Goal: Task Accomplishment & Management: Use online tool/utility

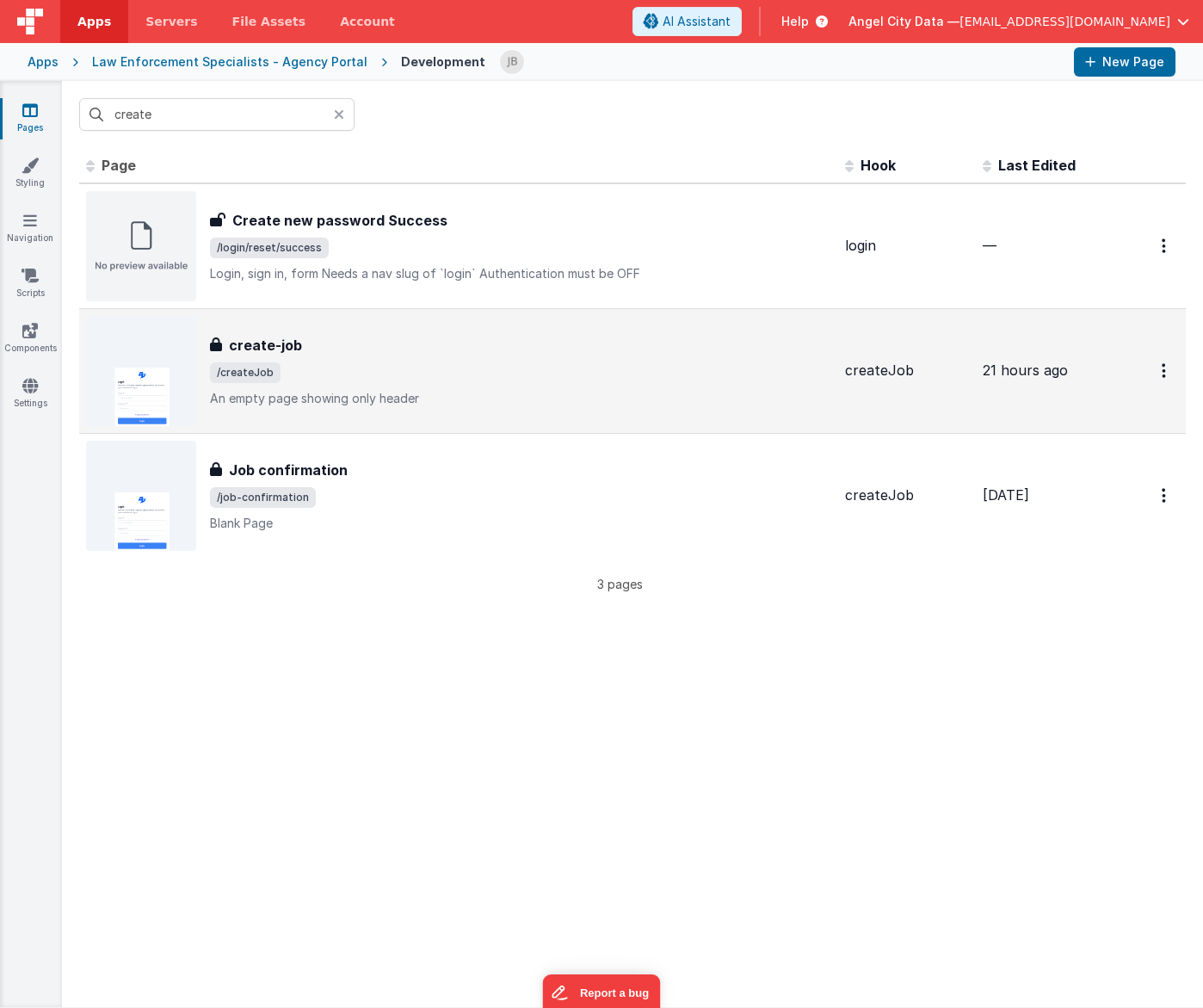
type input "create"
click at [245, 344] on h3 "create-job" at bounding box center [265, 345] width 73 height 21
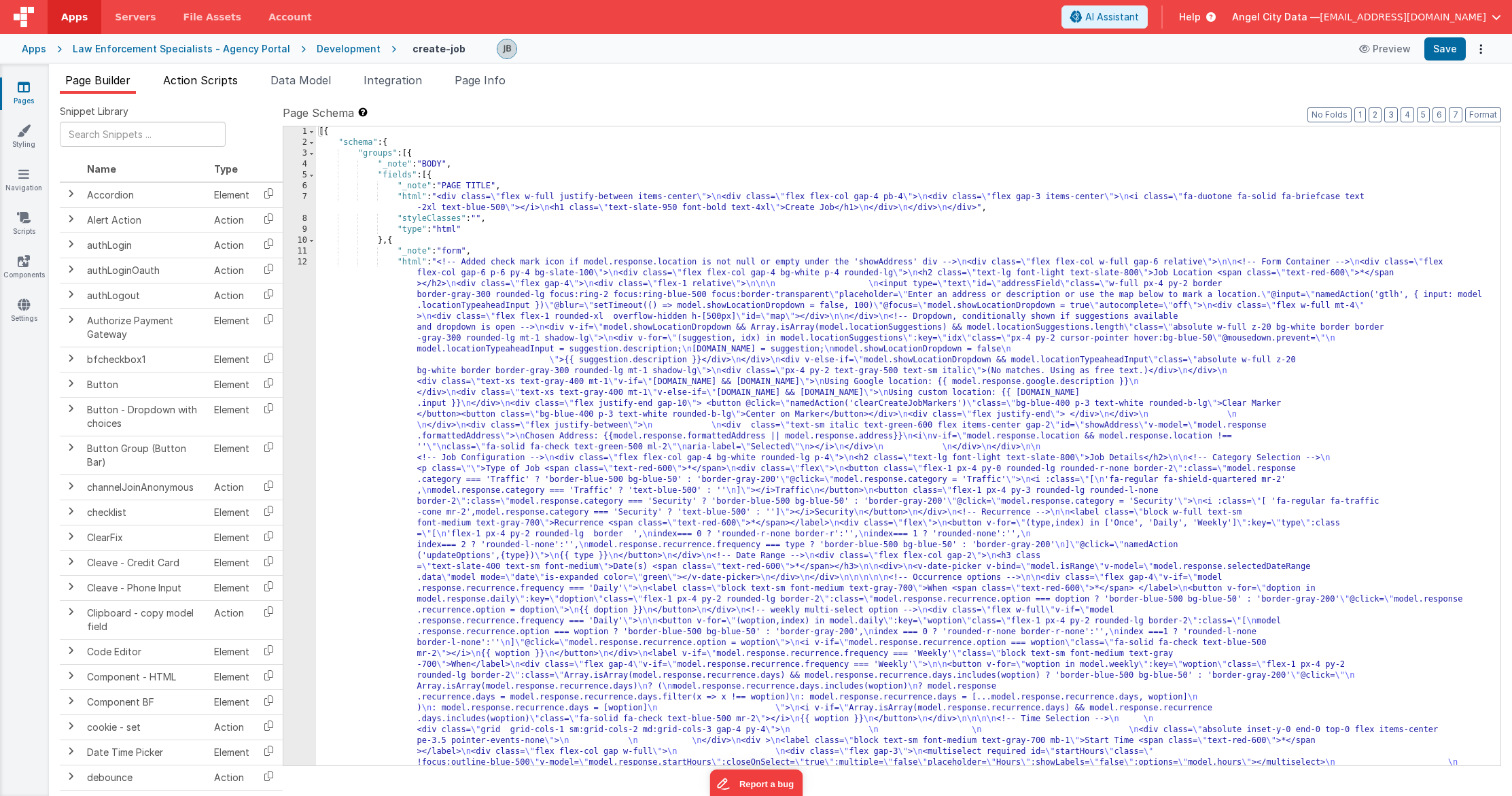
click at [233, 91] on li "Action Scripts" at bounding box center [200, 83] width 86 height 21
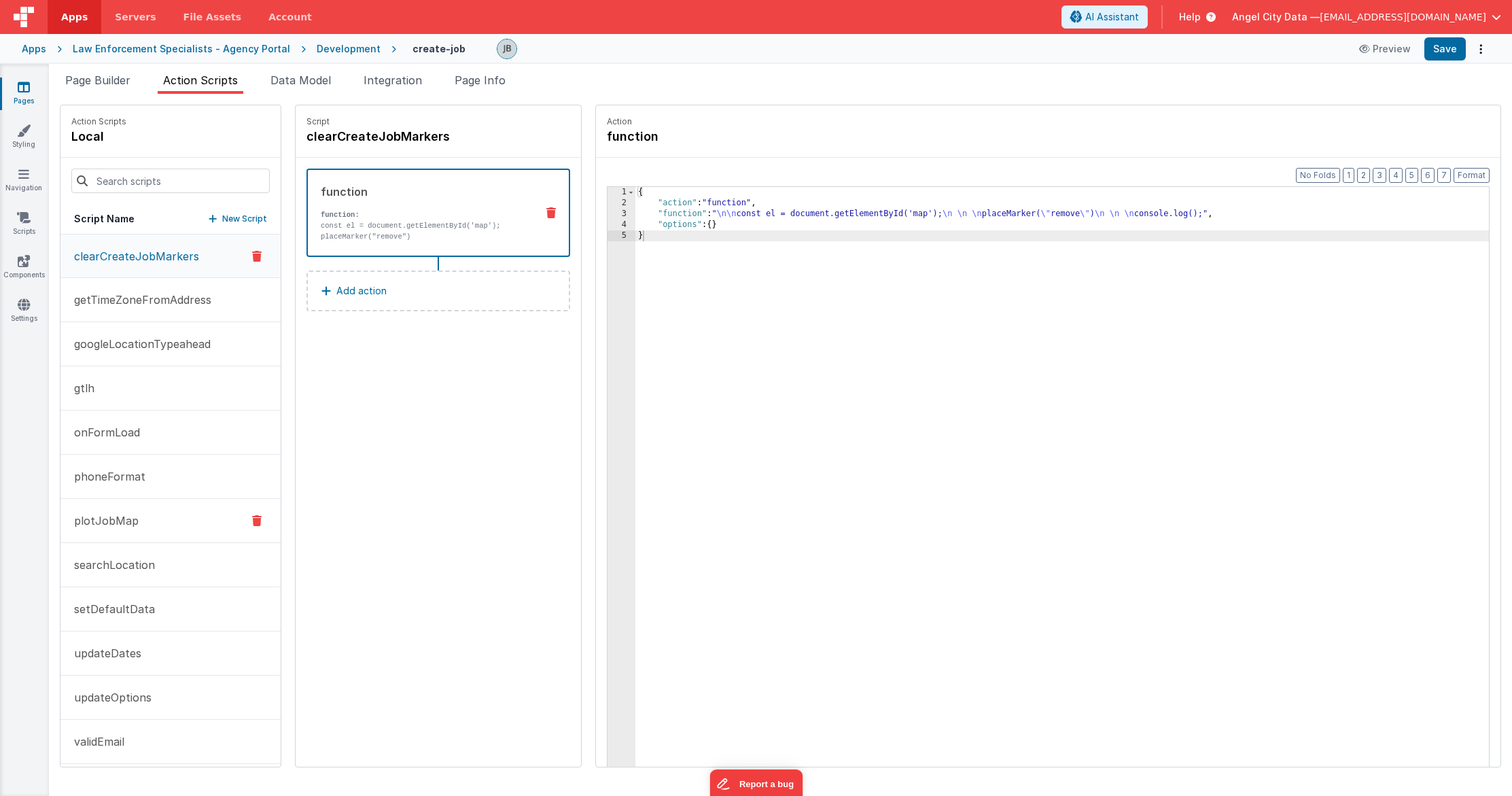
click at [189, 516] on button "plotJobMap" at bounding box center [171, 521] width 220 height 44
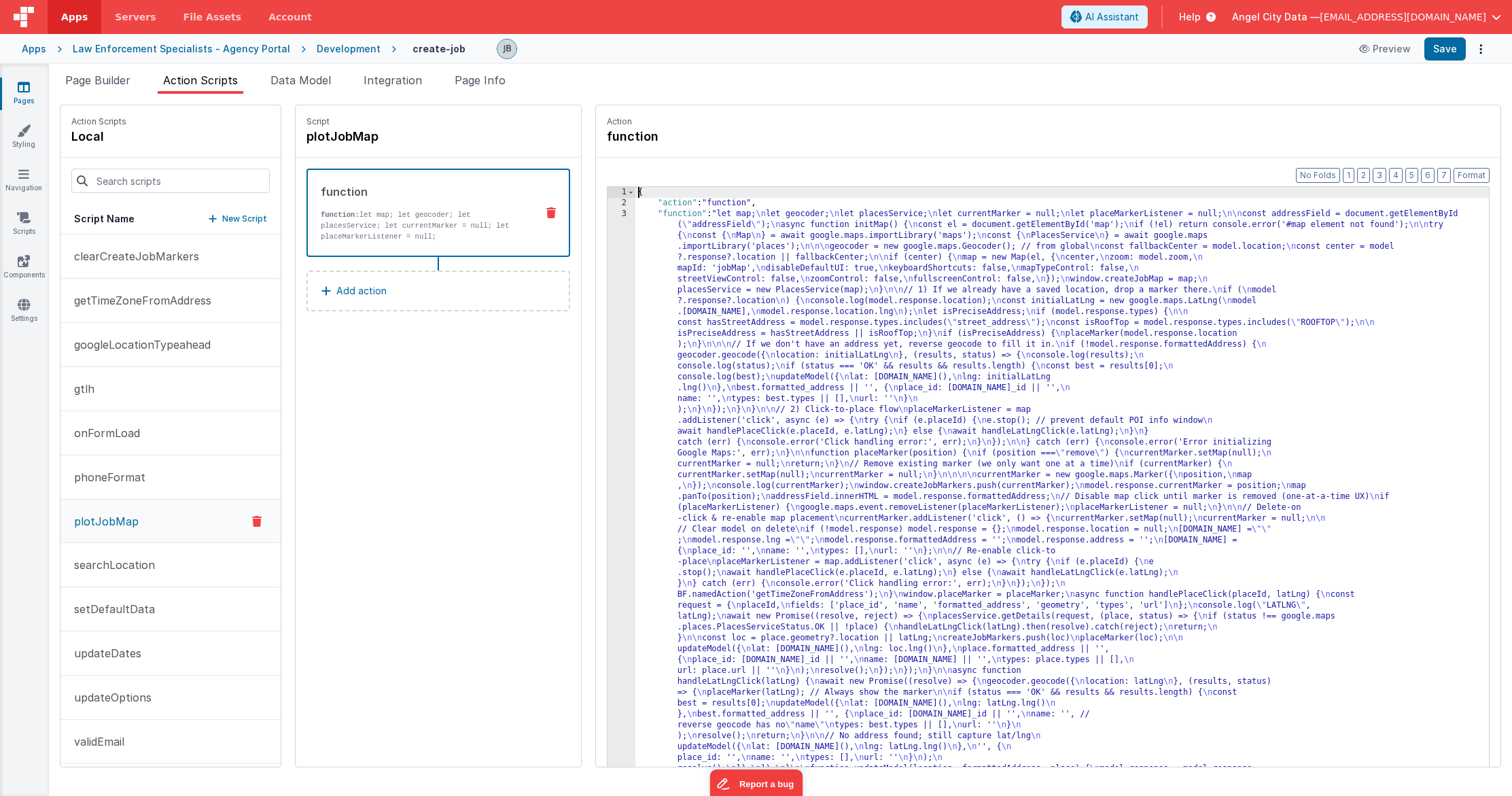
click at [607, 287] on div "3" at bounding box center [621, 508] width 28 height 598
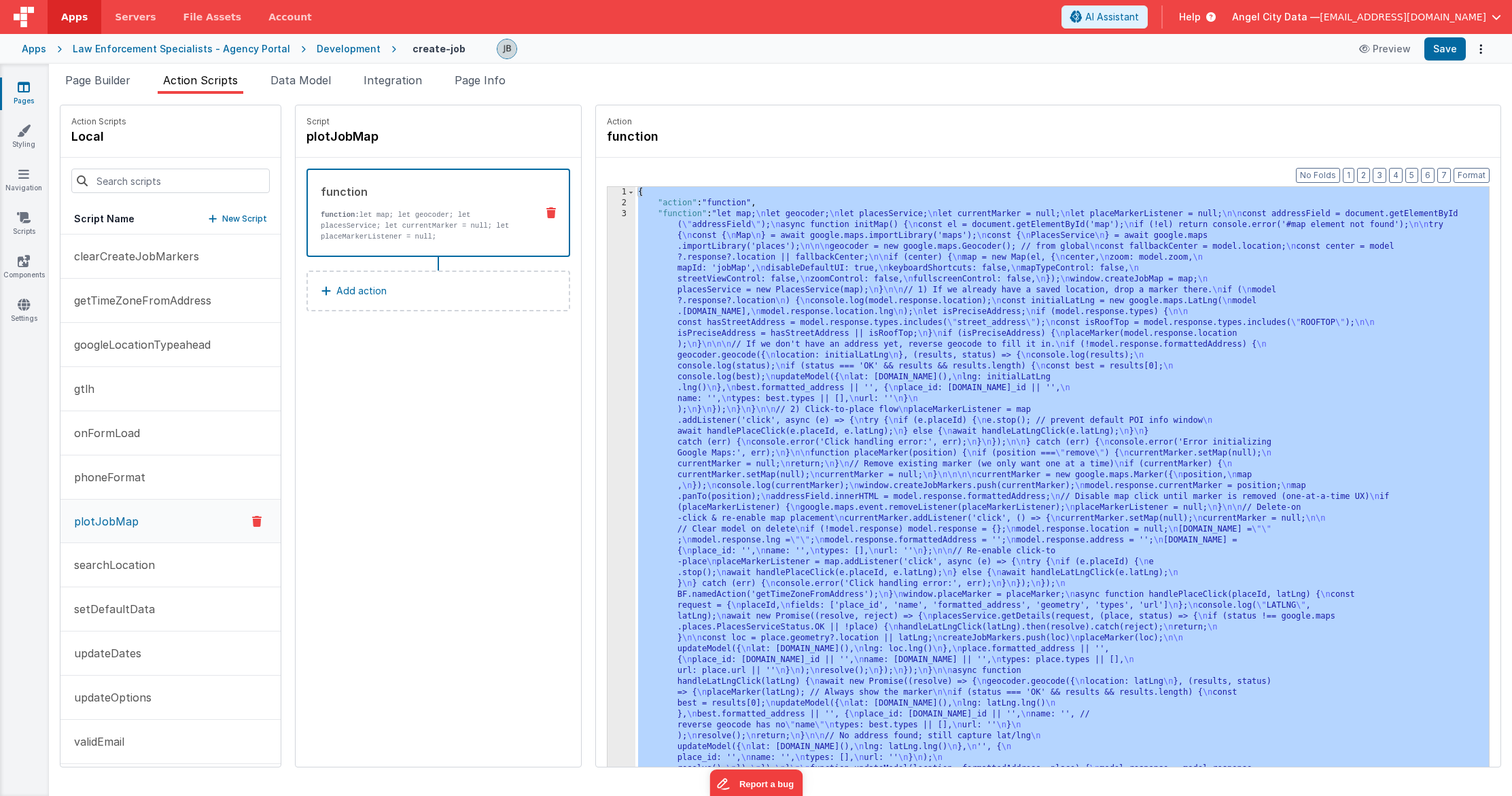
click at [607, 287] on div "3" at bounding box center [621, 508] width 28 height 598
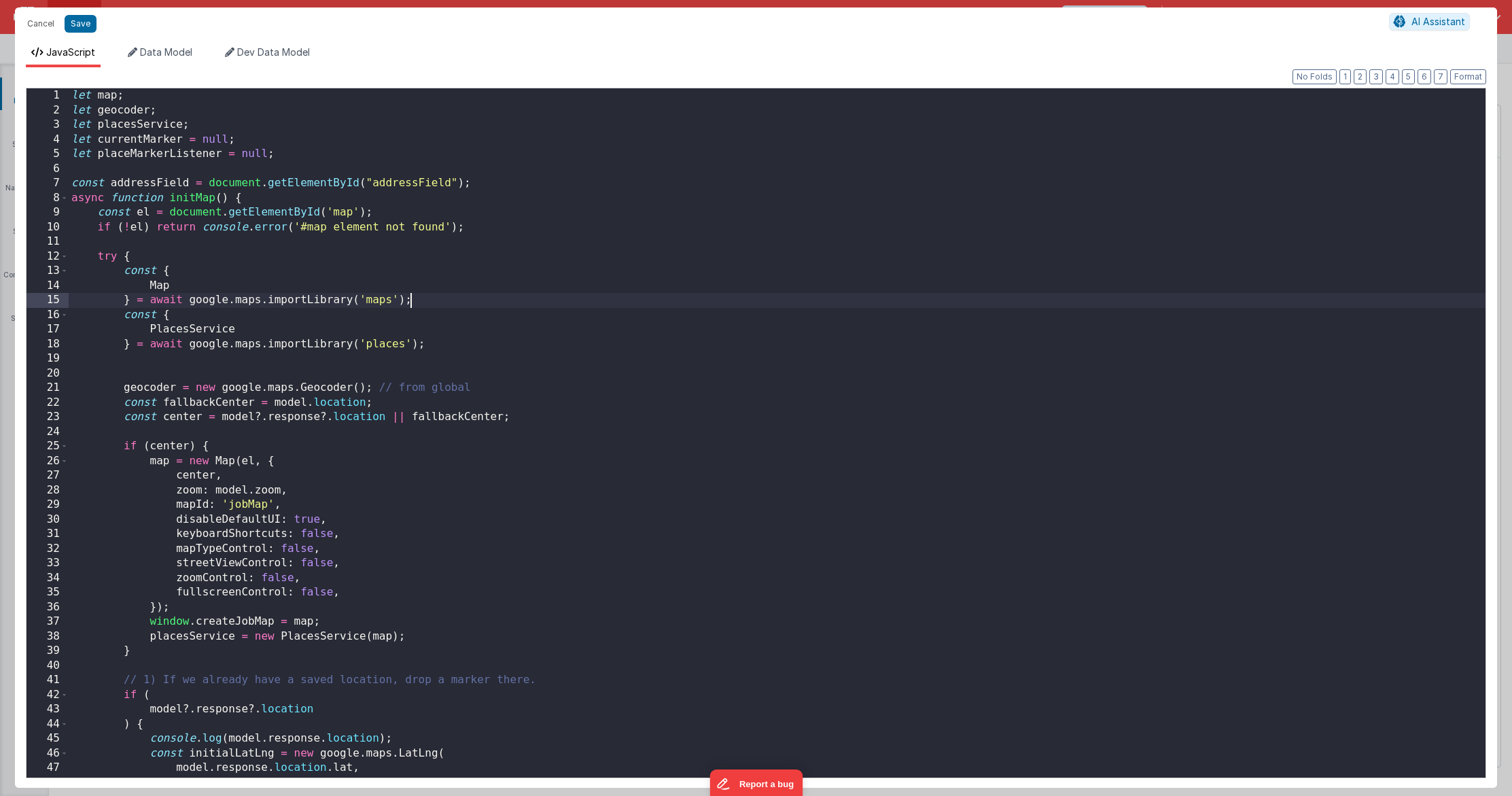
scroll to position [9, 0]
click at [482, 258] on div "let map ; let geocoder ; let placesService ; let currentMarker = null ; let pla…" at bounding box center [777, 447] width 1417 height 718
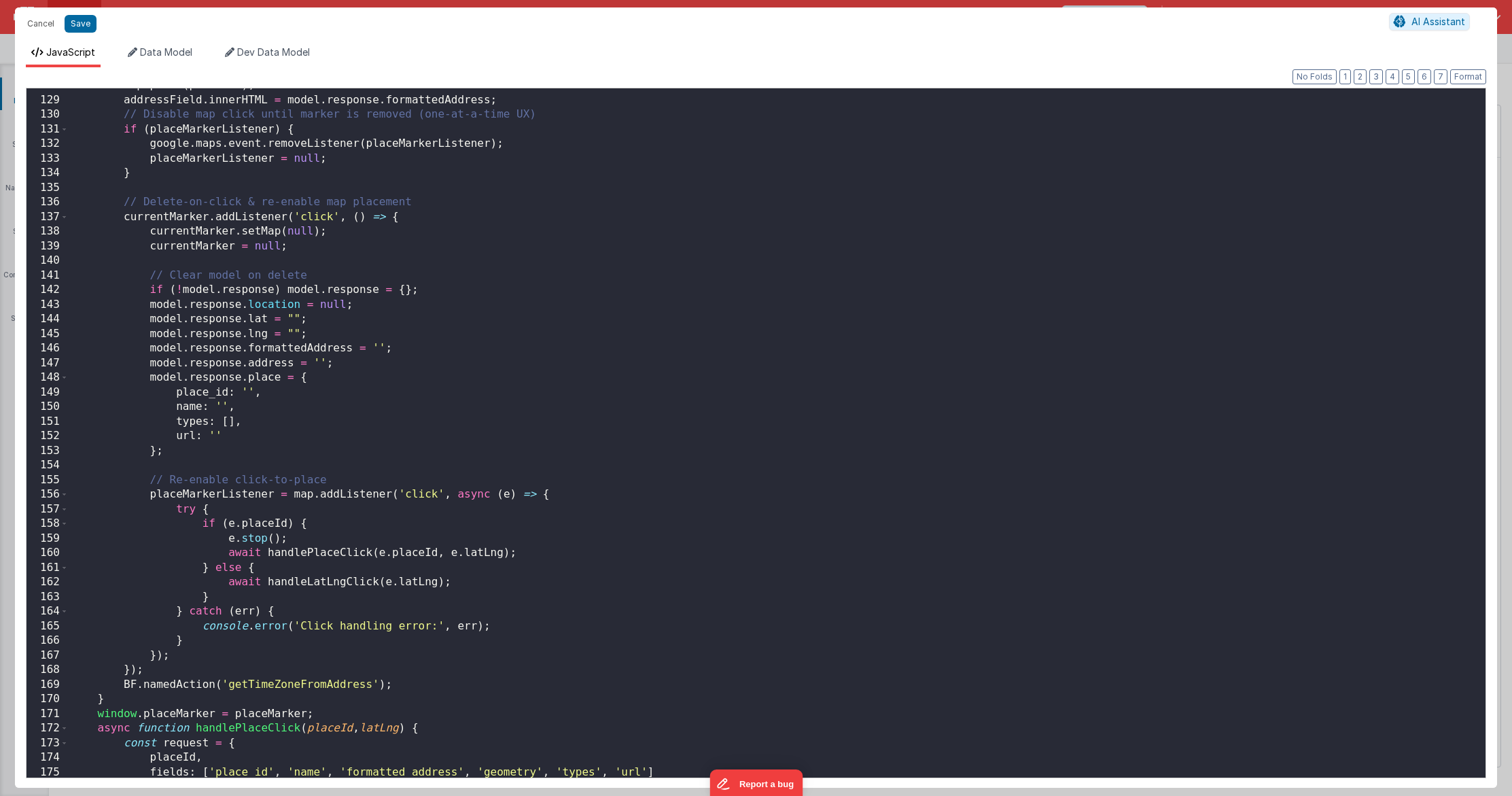
scroll to position [1867, 0]
click at [184, 491] on div "map . panTo ( position ) ; addressField . innerHTML = model . response . format…" at bounding box center [777, 437] width 1417 height 718
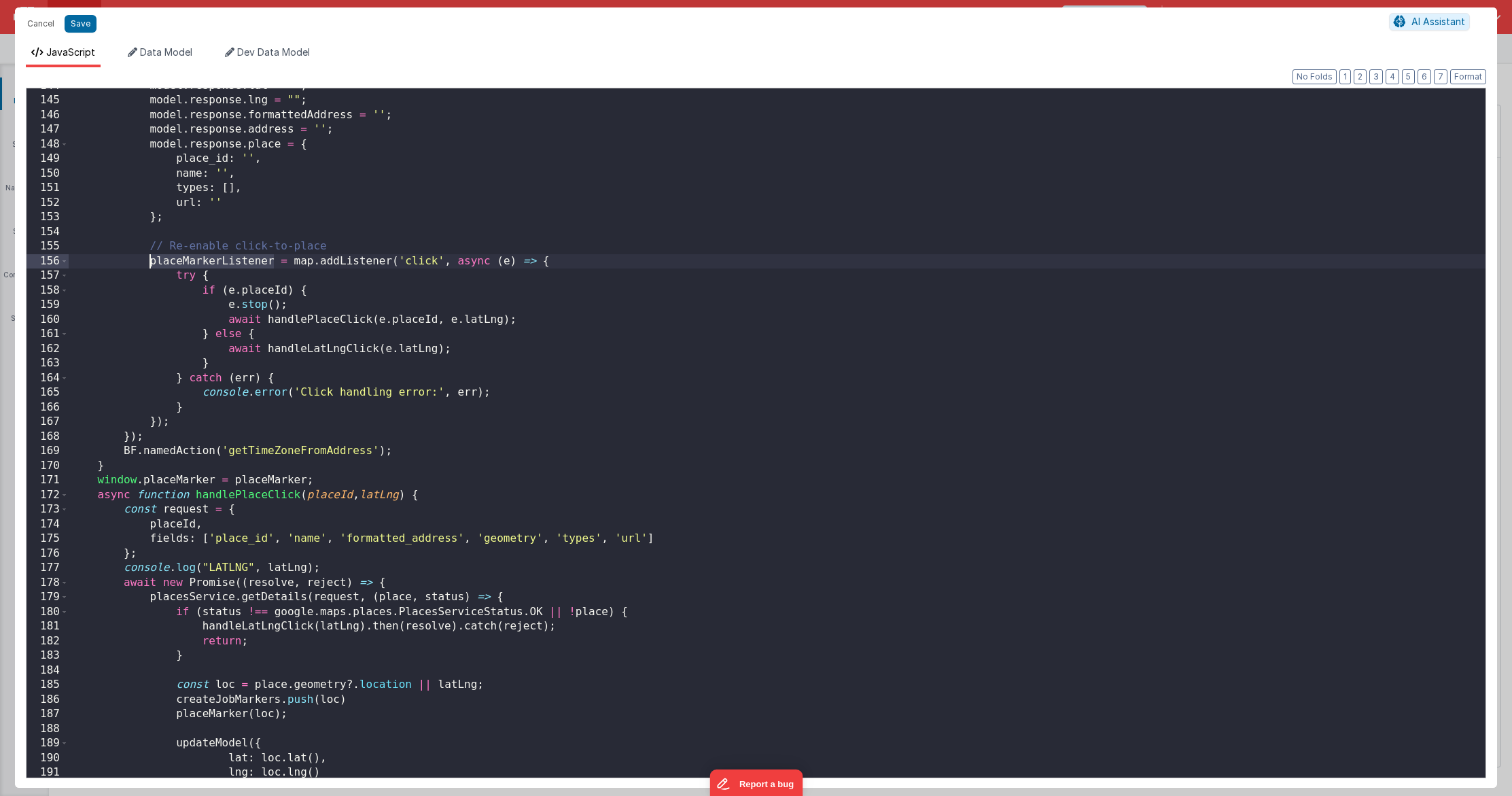
scroll to position [2106, 0]
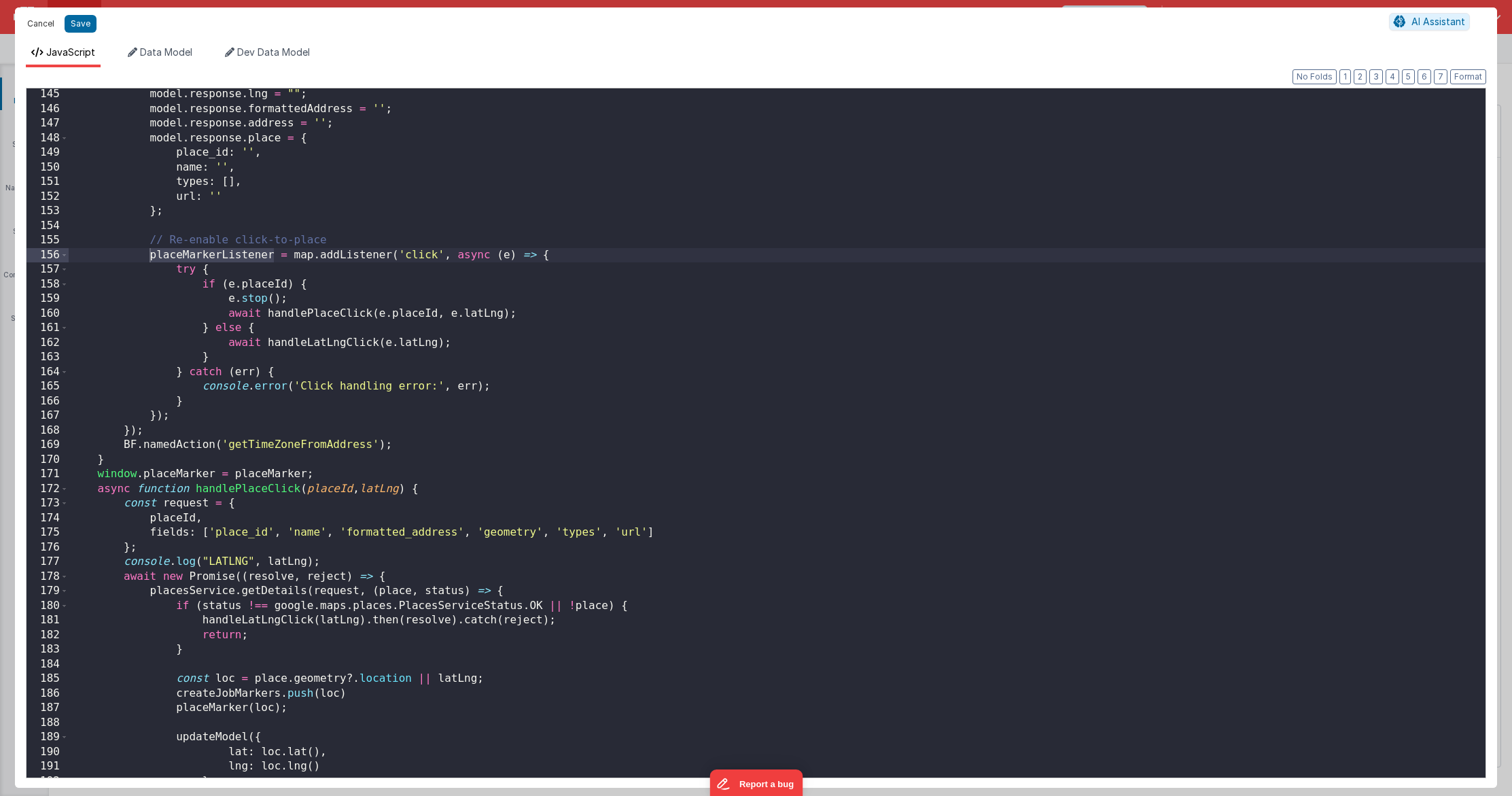
click at [46, 26] on button "Cancel" at bounding box center [40, 24] width 41 height 19
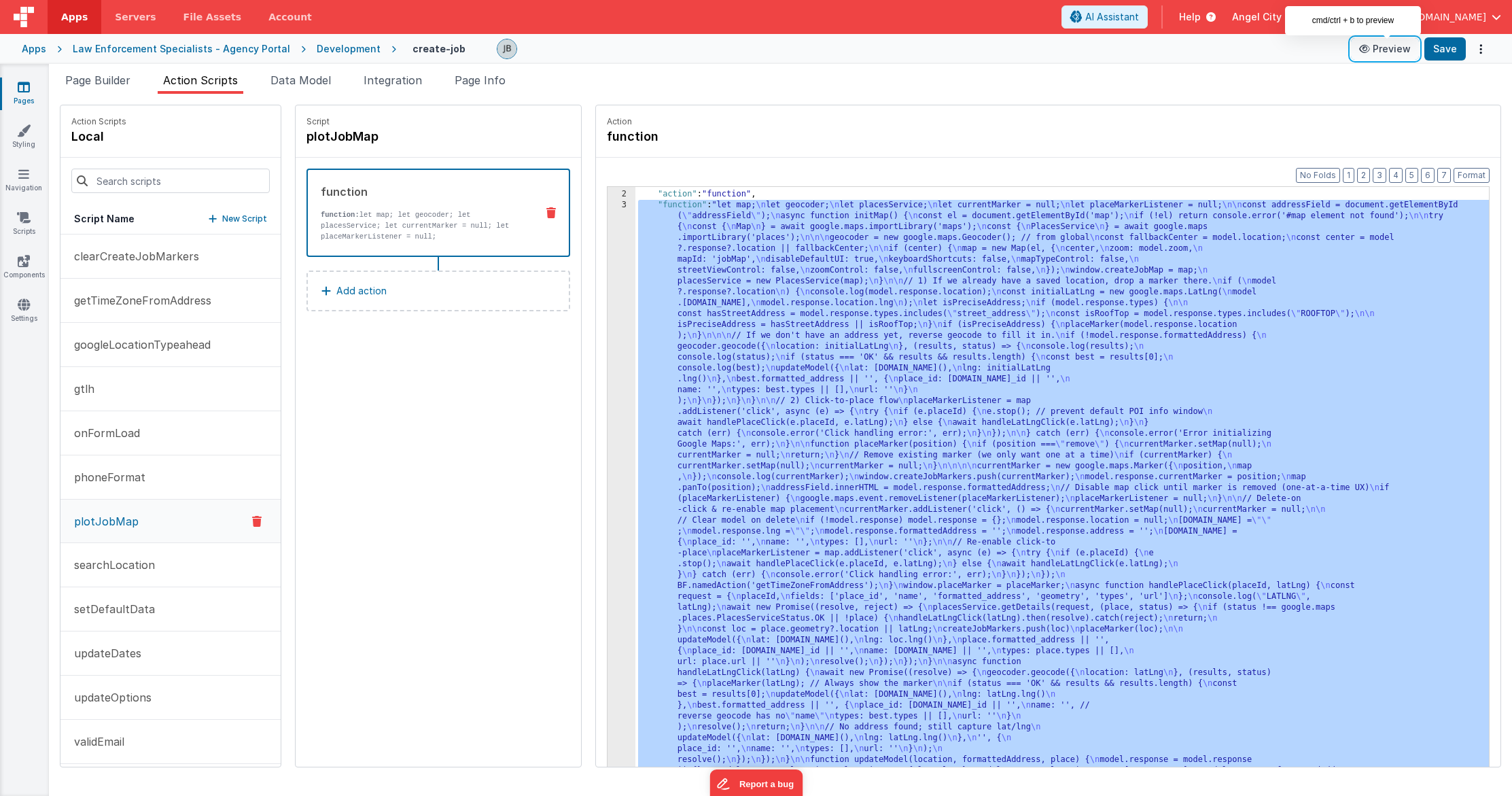
click at [949, 47] on button "Preview" at bounding box center [1385, 49] width 68 height 21
click at [607, 266] on div "3" at bounding box center [621, 499] width 28 height 598
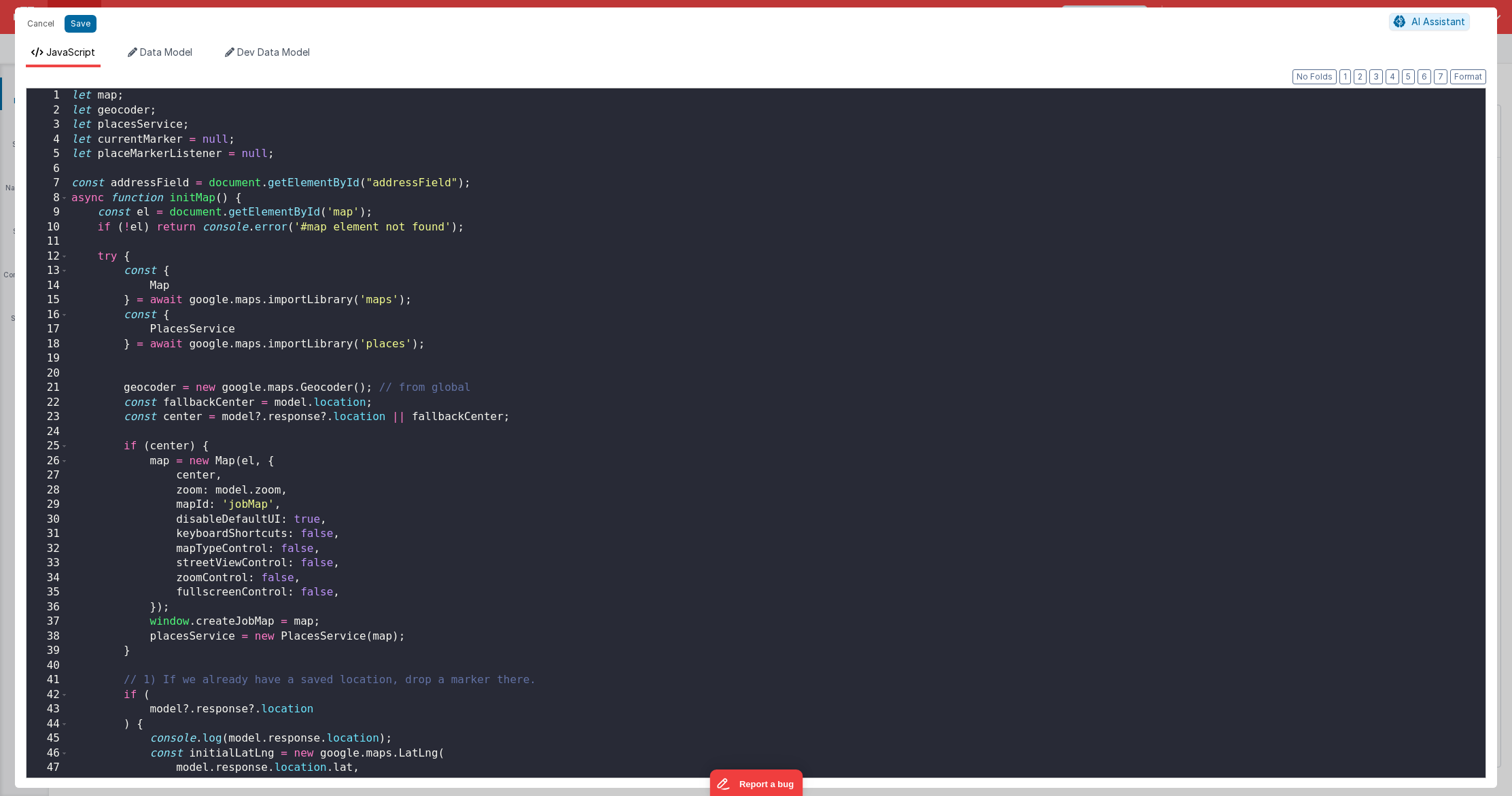
click at [470, 297] on div "let map ; let geocoder ; let placesService ; let currentMarker = null ; let pla…" at bounding box center [777, 447] width 1417 height 718
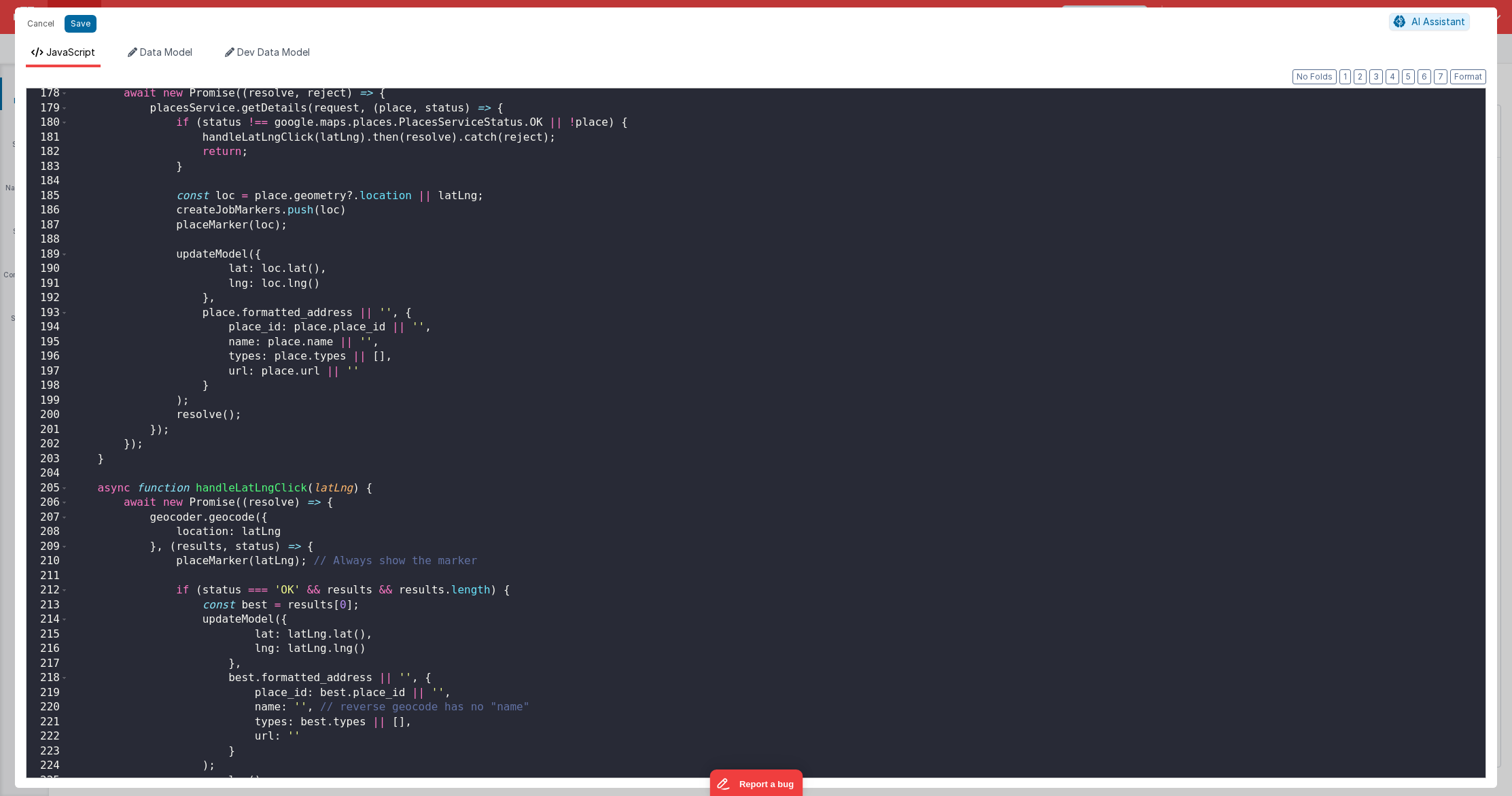
scroll to position [2625, 0]
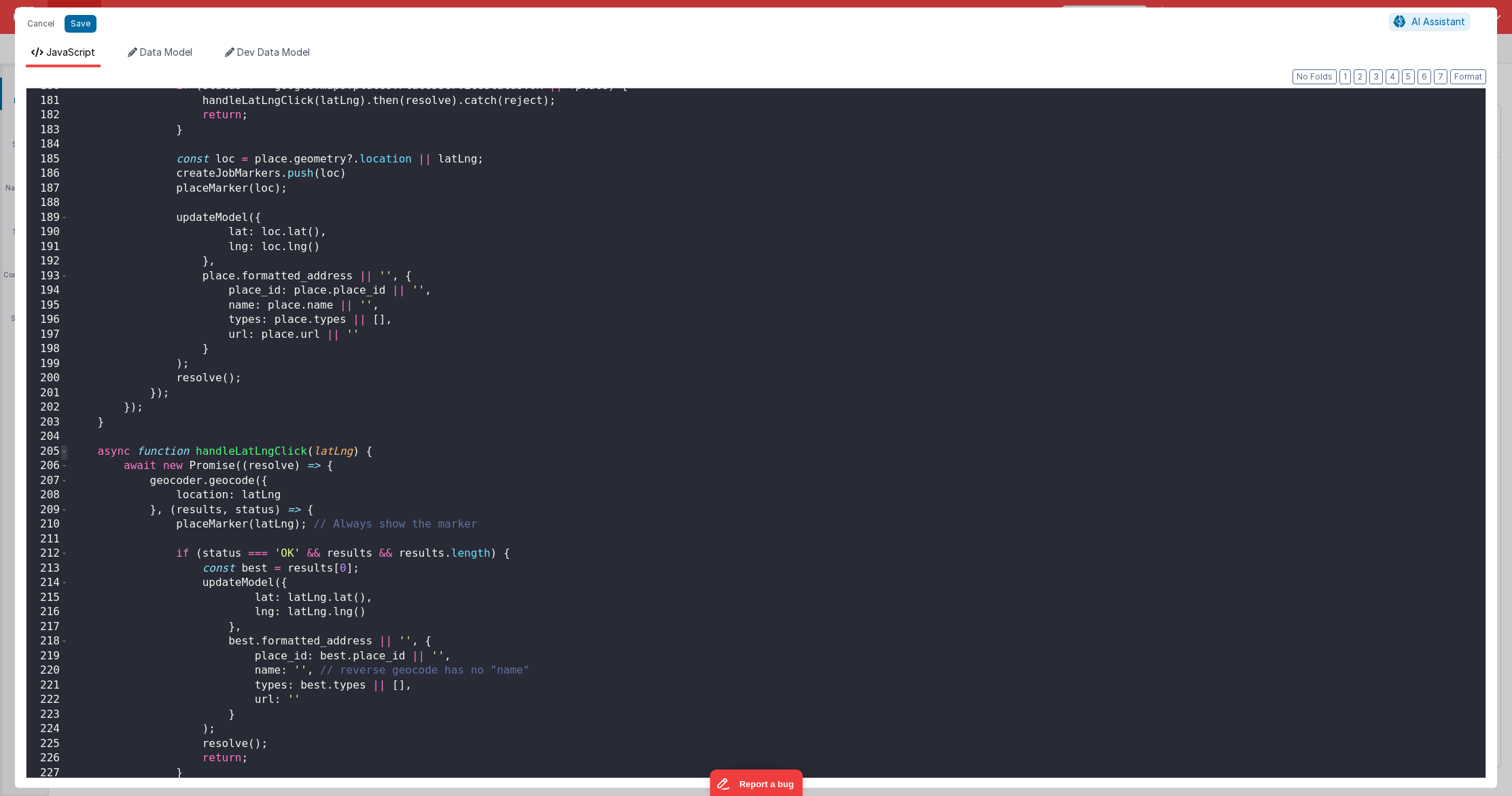
click at [67, 453] on span at bounding box center [64, 452] width 8 height 15
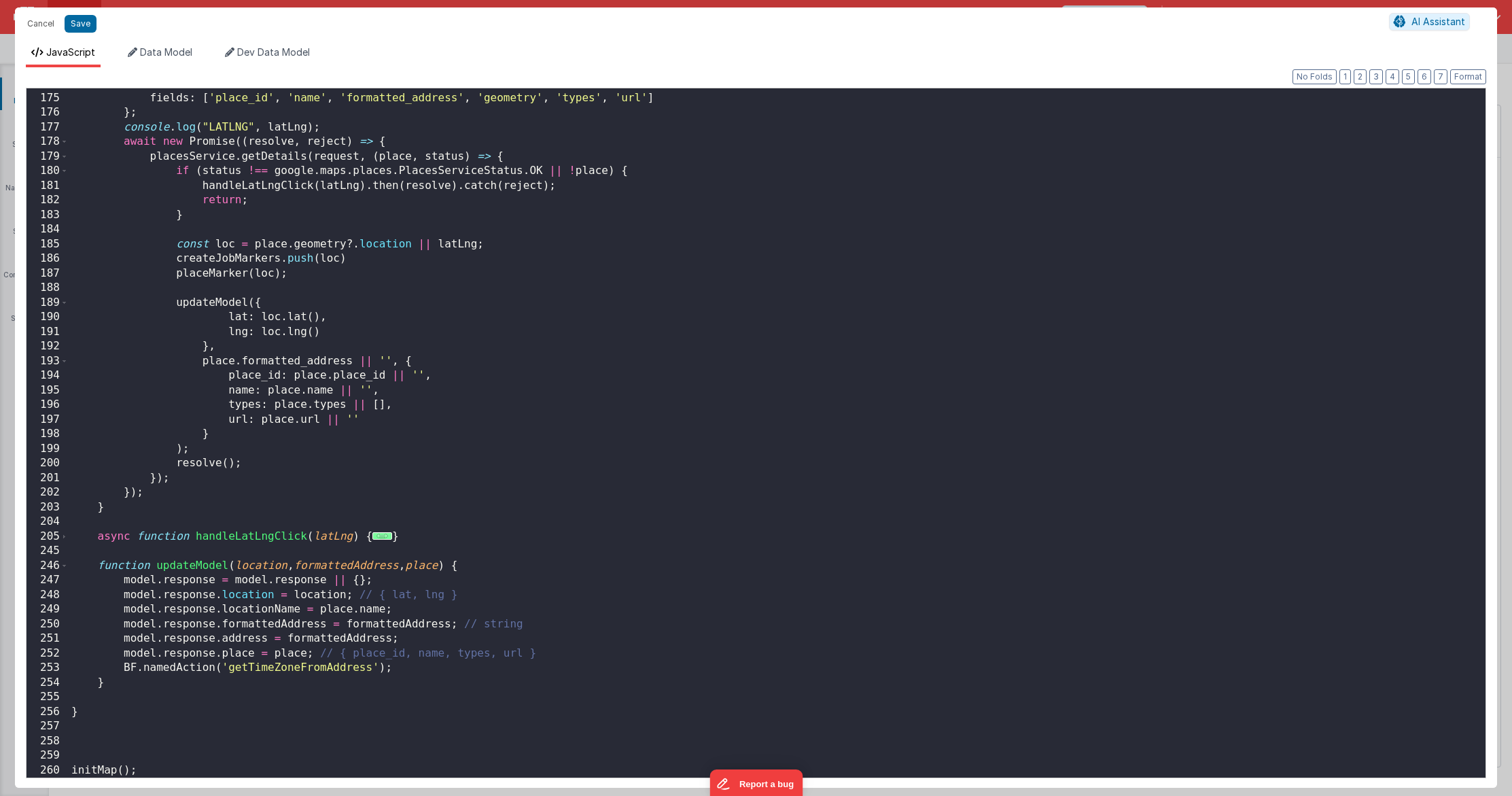
scroll to position [2540, 0]
click at [221, 610] on div "placeId , fields : [ 'place_id' , 'name' , 'formatted_address' , 'geometry' , '…" at bounding box center [777, 435] width 1417 height 718
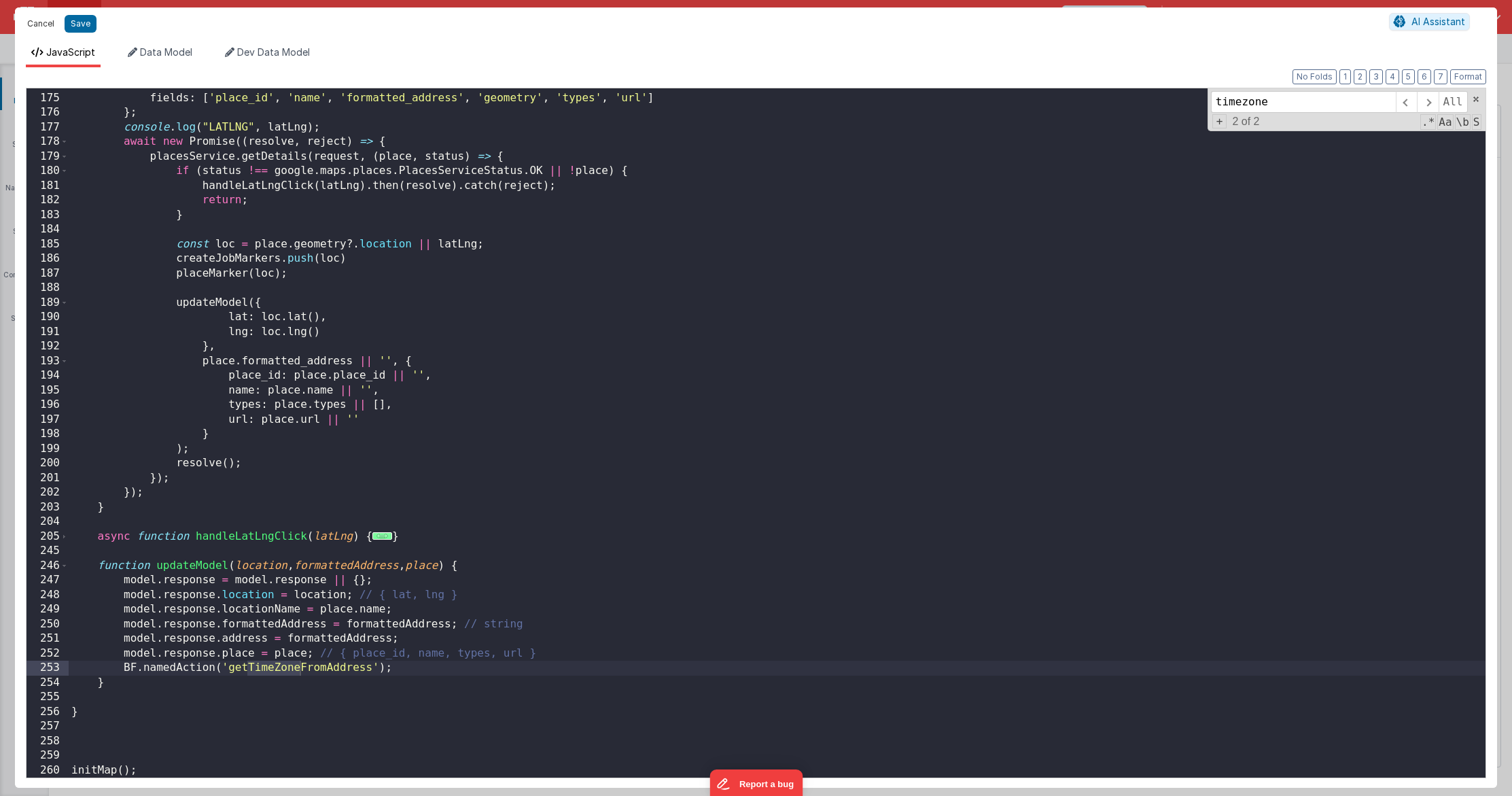
type input "timezone"
click at [42, 30] on button "Cancel" at bounding box center [40, 24] width 41 height 19
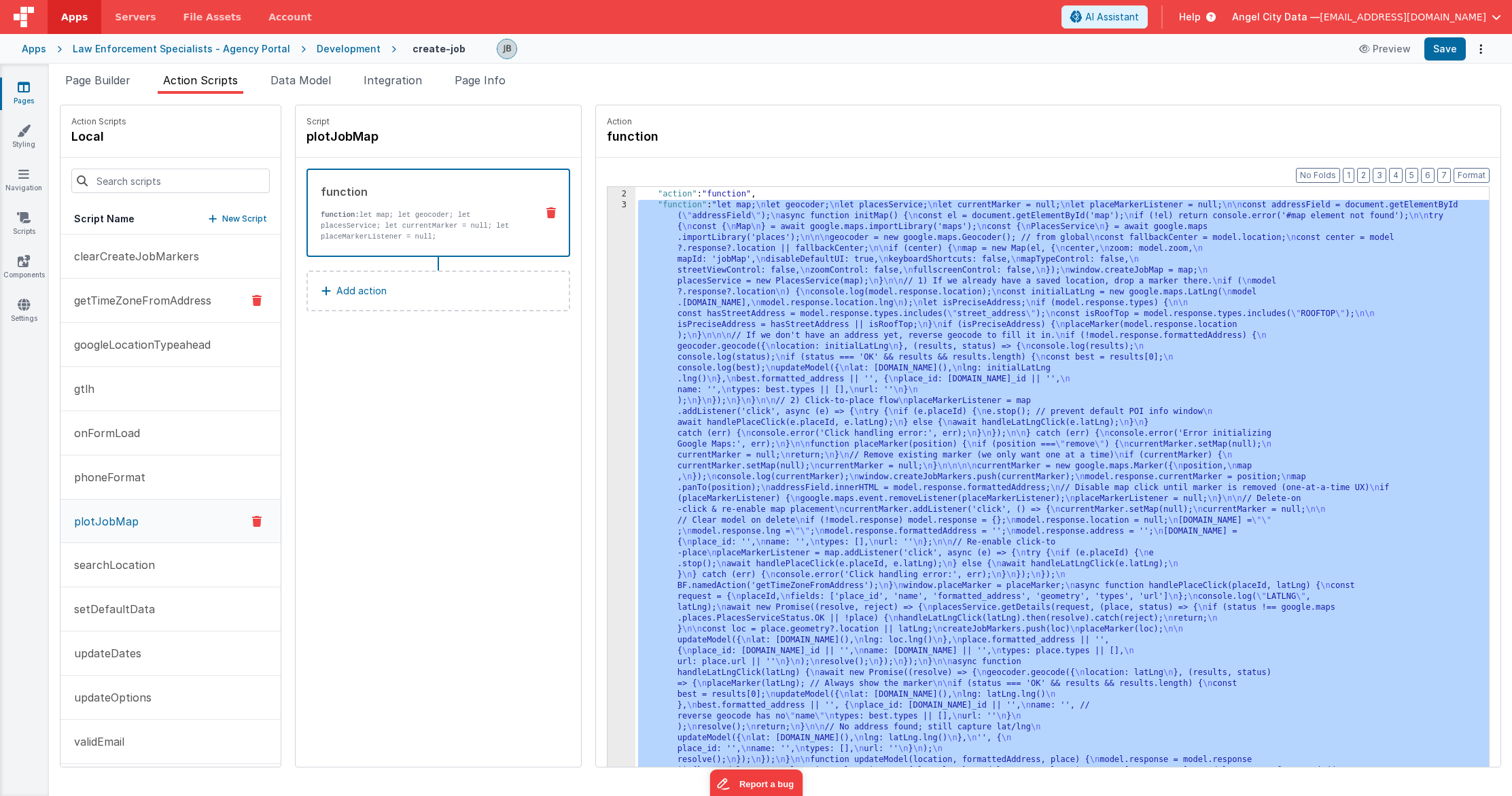
click at [148, 306] on p "getTimeZoneFromAddress" at bounding box center [139, 301] width 146 height 17
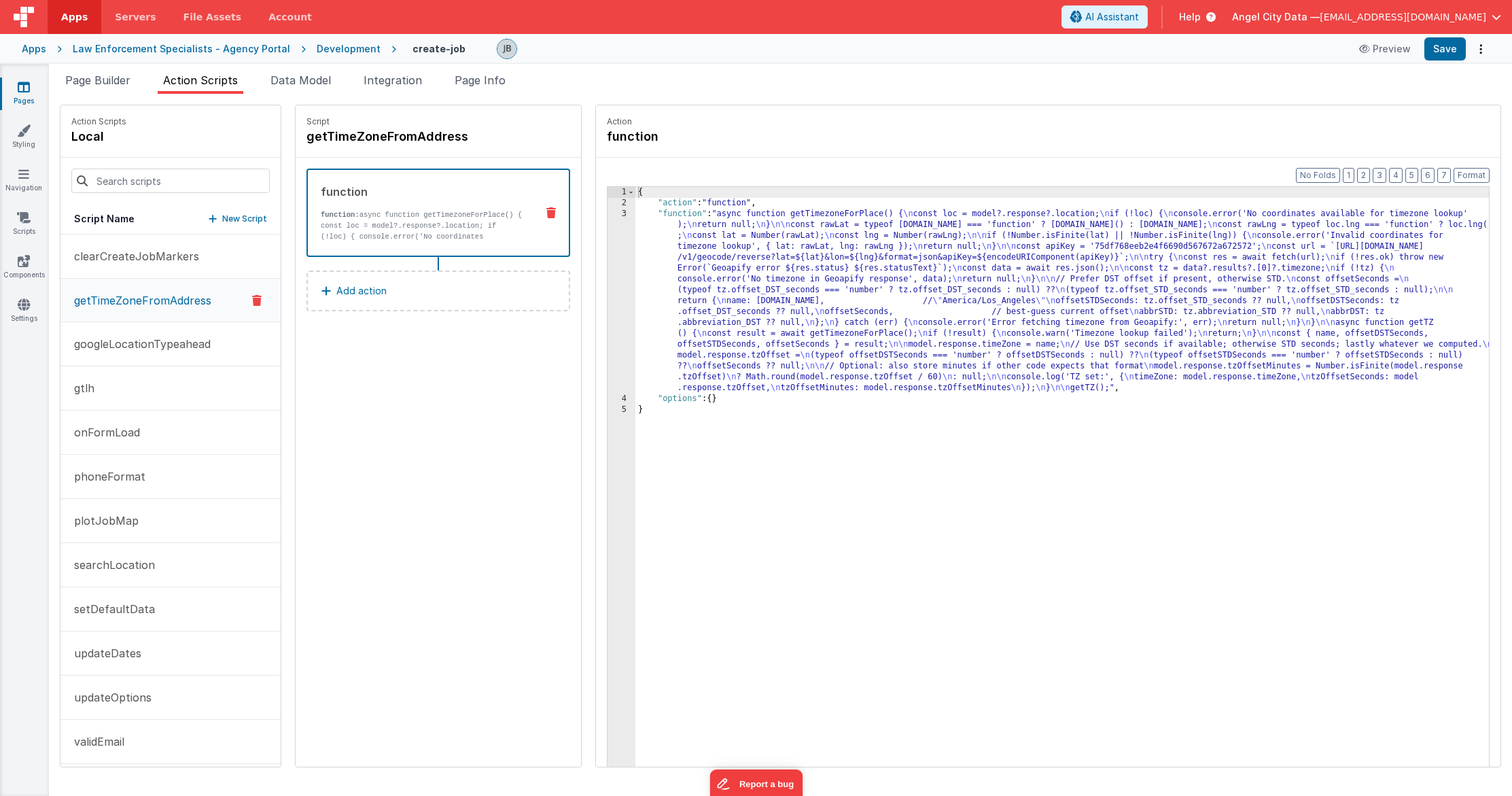
click at [607, 317] on div "3" at bounding box center [621, 301] width 28 height 185
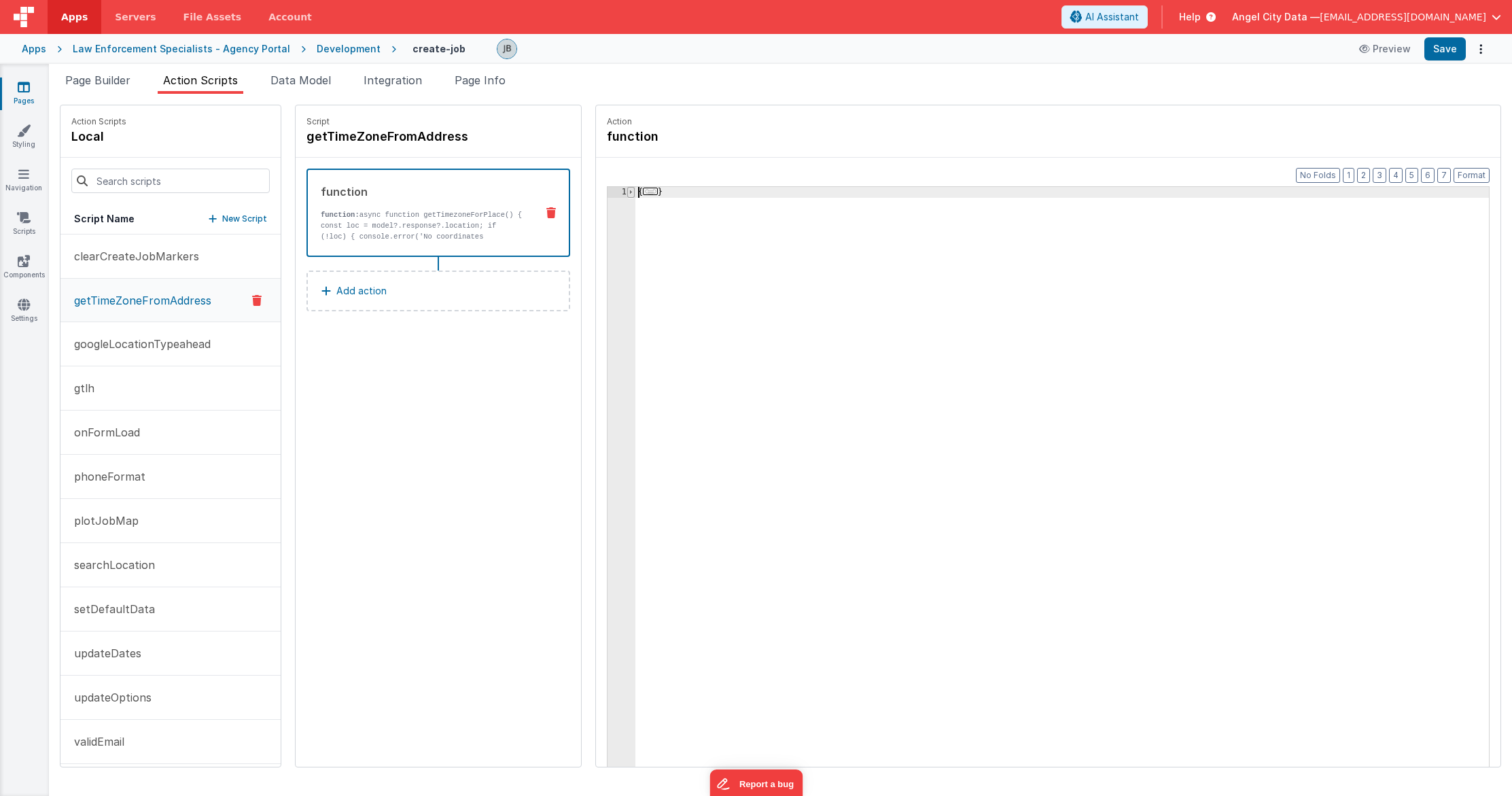
click at [627, 195] on span at bounding box center [631, 193] width 8 height 11
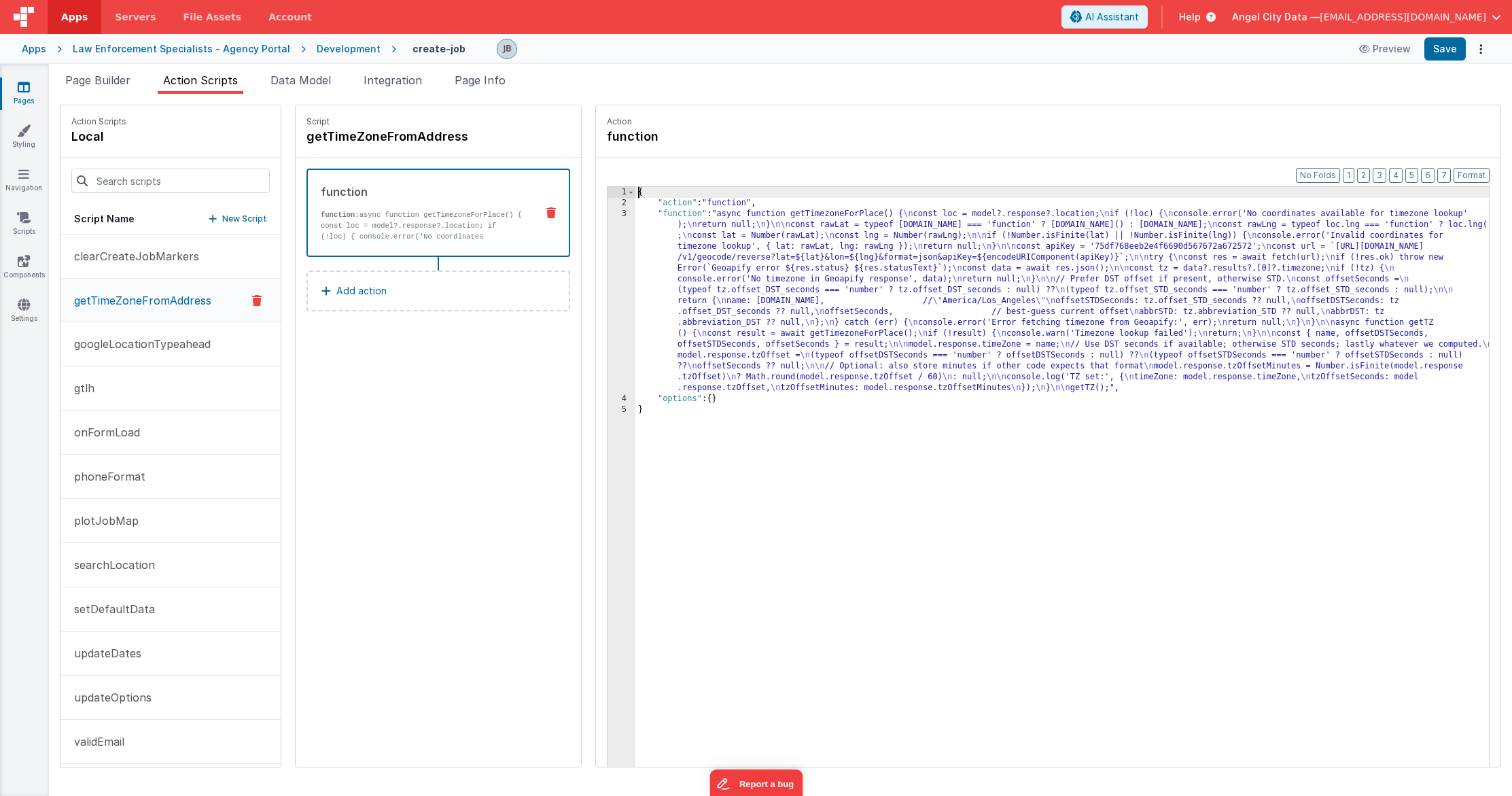
click at [607, 235] on div "3" at bounding box center [621, 301] width 28 height 185
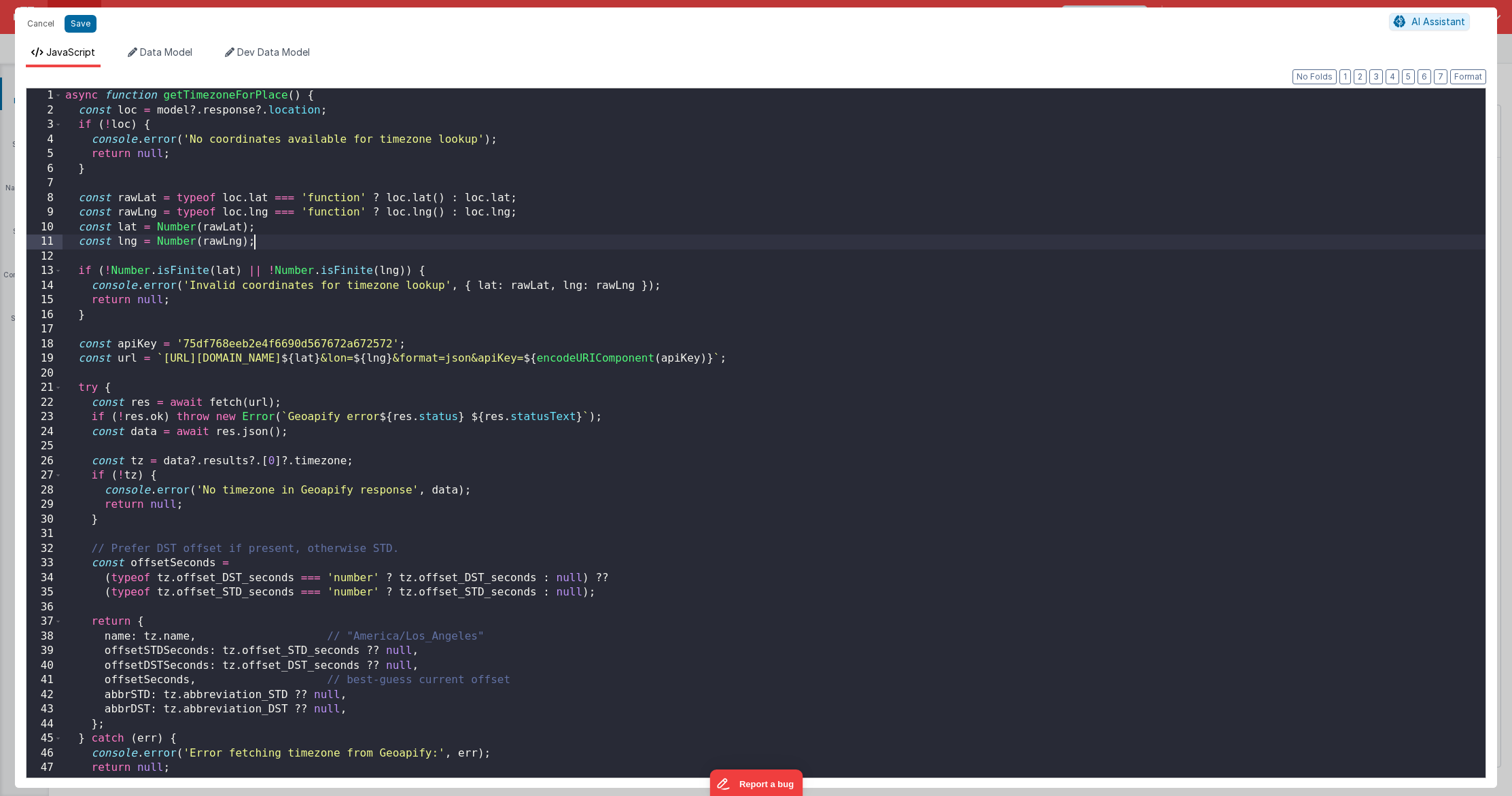
click at [596, 235] on div "async function getTimezoneForPlace ( ) { const loc = model ?. response ?. locat…" at bounding box center [774, 447] width 1423 height 718
click at [499, 360] on div "async function getTimezoneForPlace ( ) { const loc = model ?. response ?. locat…" at bounding box center [774, 447] width 1423 height 718
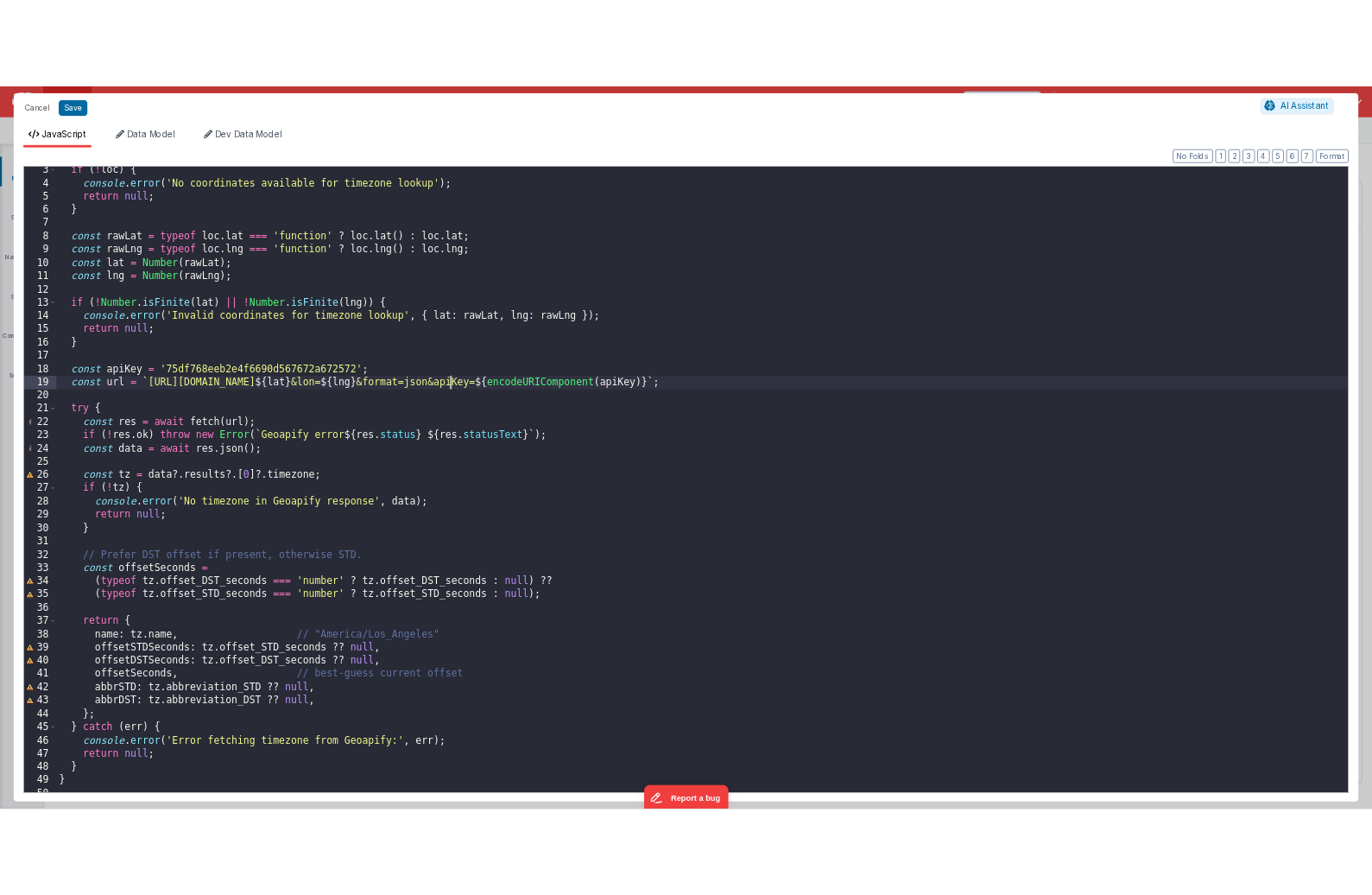
scroll to position [591, 0]
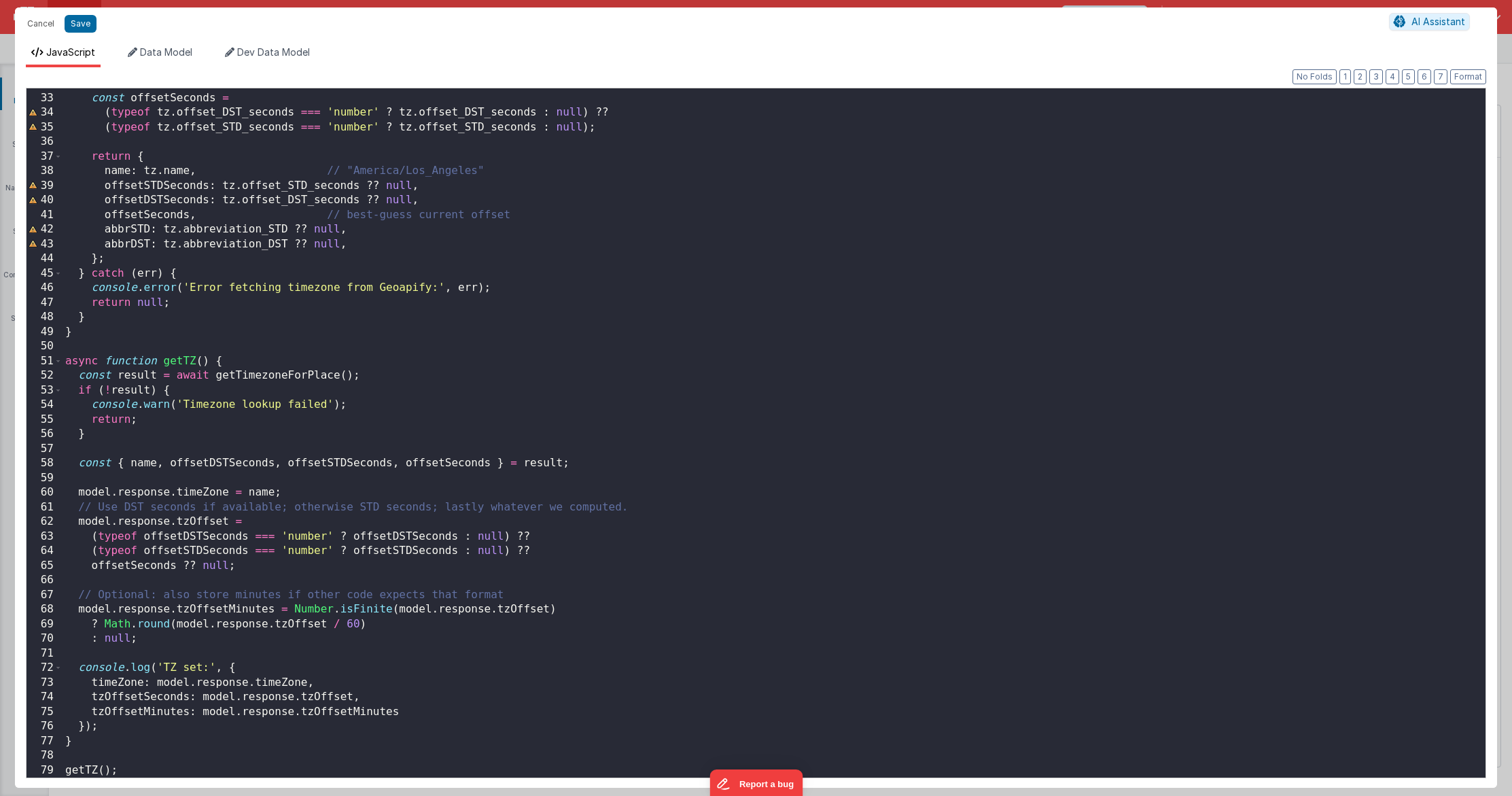
click at [273, 689] on div "// Prefer DST offset if present, otherwise STD. const offsetSeconds = ( typeof …" at bounding box center [774, 435] width 1423 height 718
click at [234, 686] on div "// Prefer DST offset if present, otherwise STD. const offsetSeconds = ( typeof …" at bounding box center [774, 435] width 1423 height 718
click at [73, 31] on button "Save" at bounding box center [80, 24] width 32 height 17
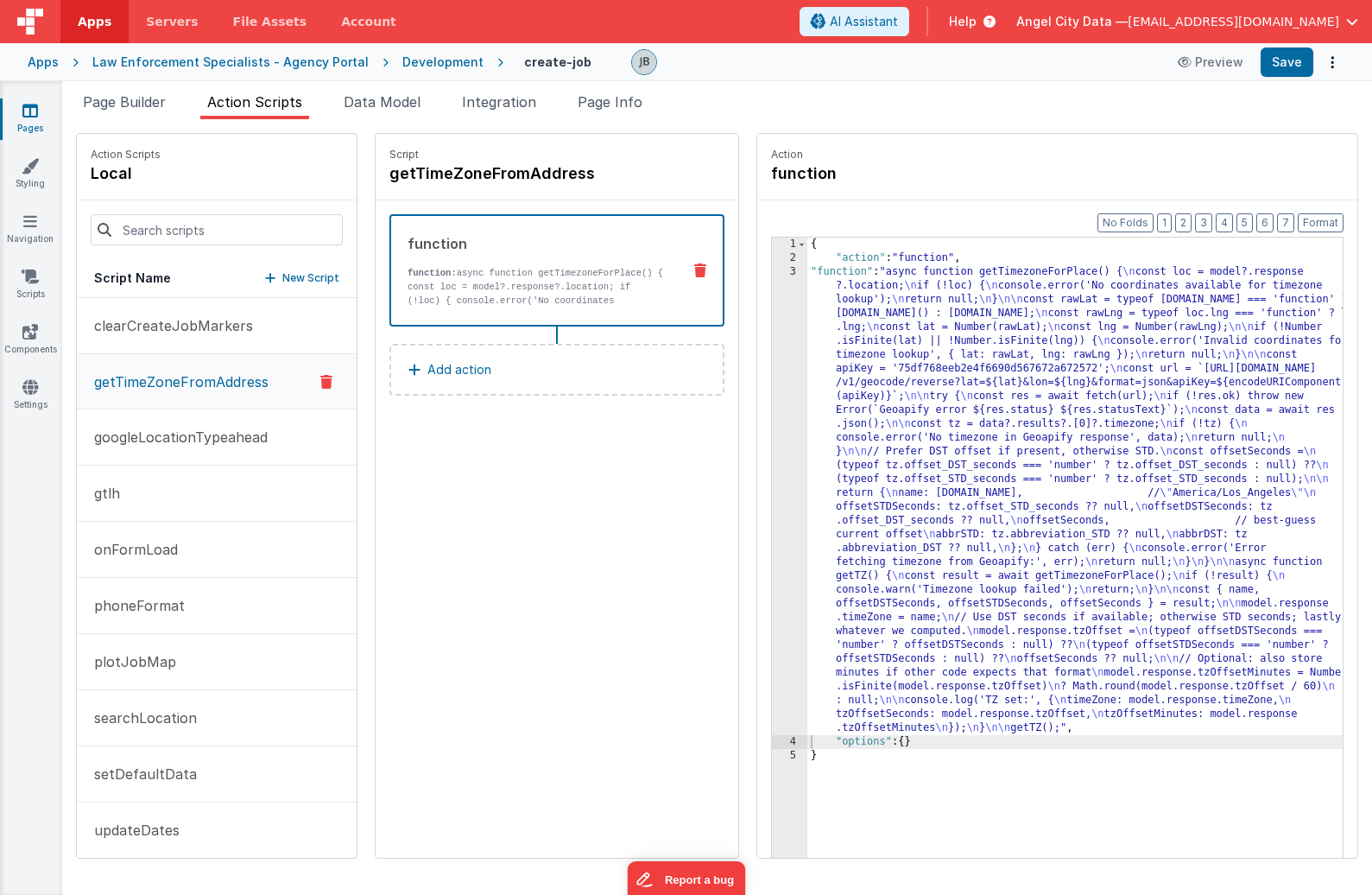
click at [520, 286] on p "function: async function getTimezoneForPlace() { const loc = model?.response?.l…" at bounding box center [537, 293] width 260 height 55
click at [771, 403] on div "3" at bounding box center [789, 499] width 35 height 470
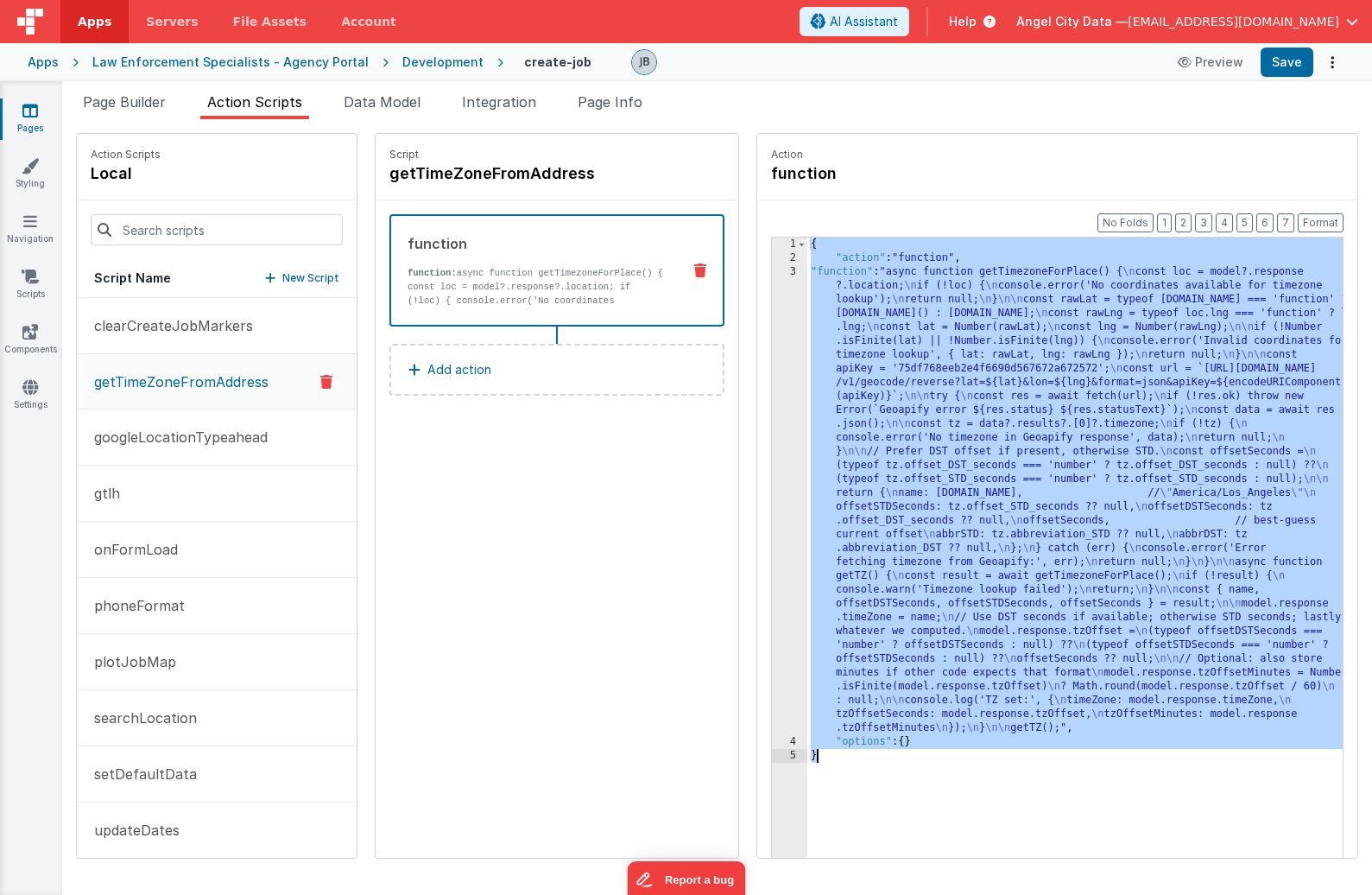
click at [771, 403] on div "3" at bounding box center [789, 499] width 35 height 470
click at [771, 394] on div "3" at bounding box center [789, 499] width 35 height 470
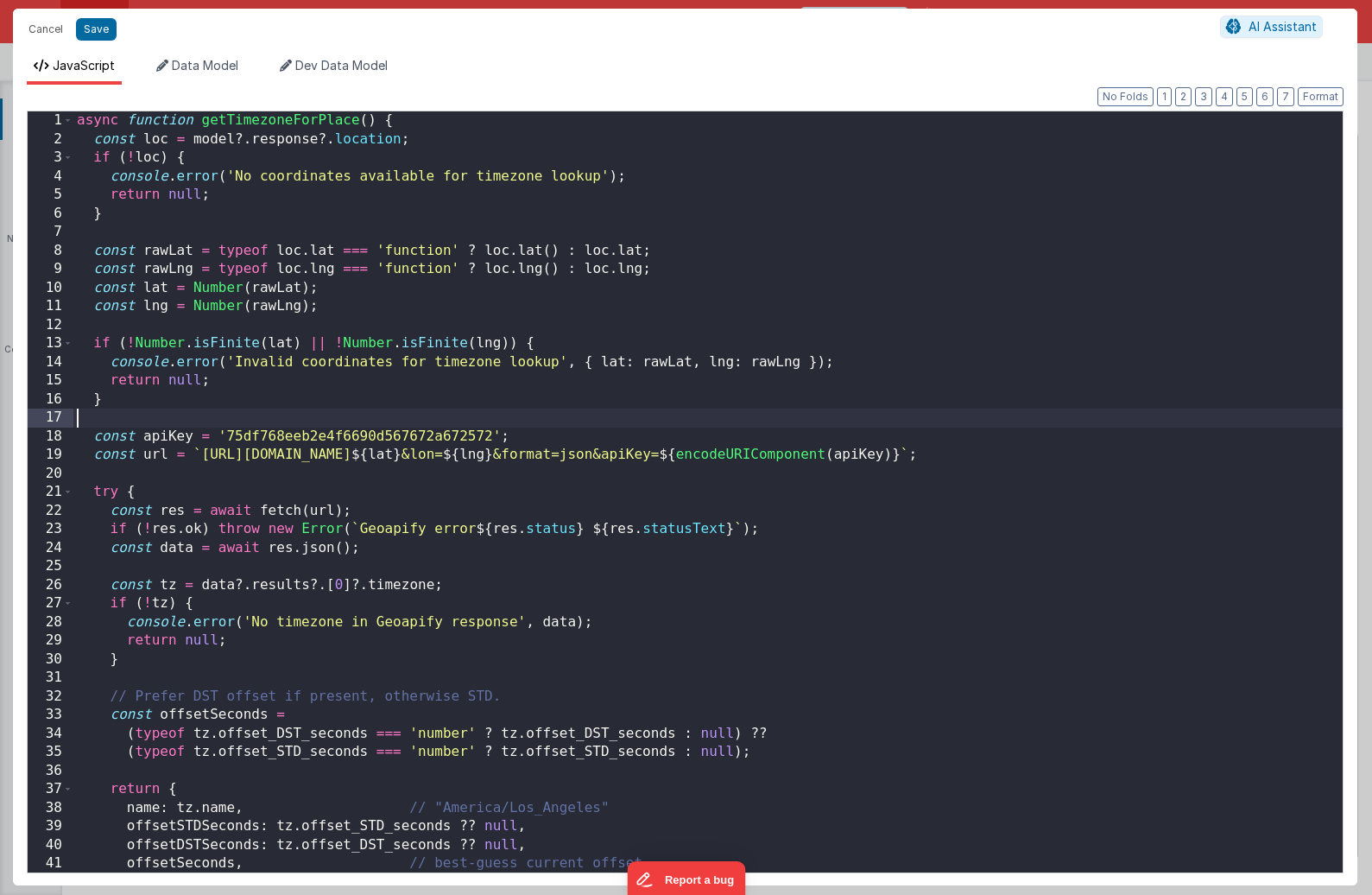
click at [756, 394] on div "async function getTimezoneForPlace ( ) { const loc = model ?. response ?. locat…" at bounding box center [707, 510] width 1269 height 798
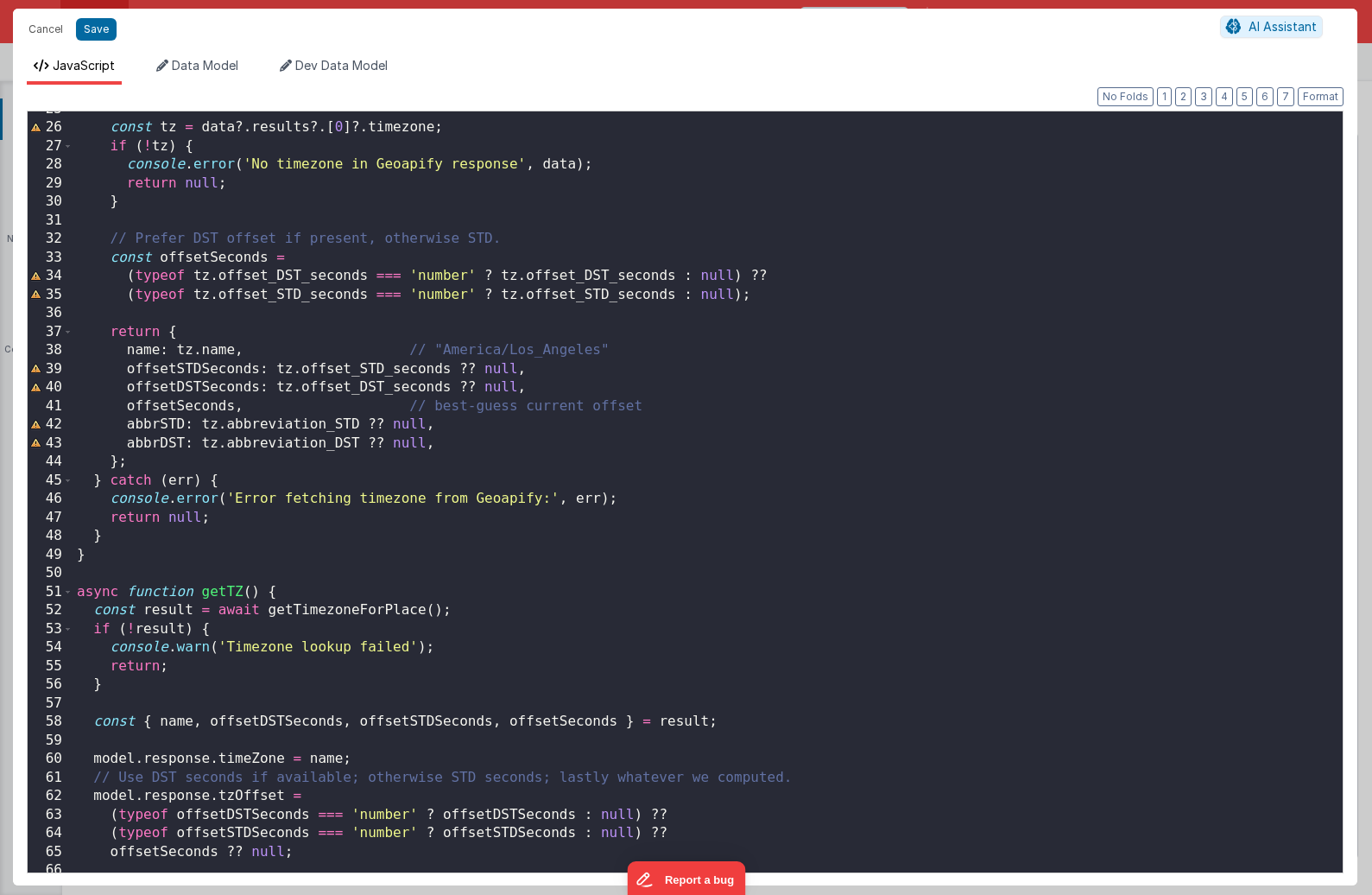
scroll to position [706, 0]
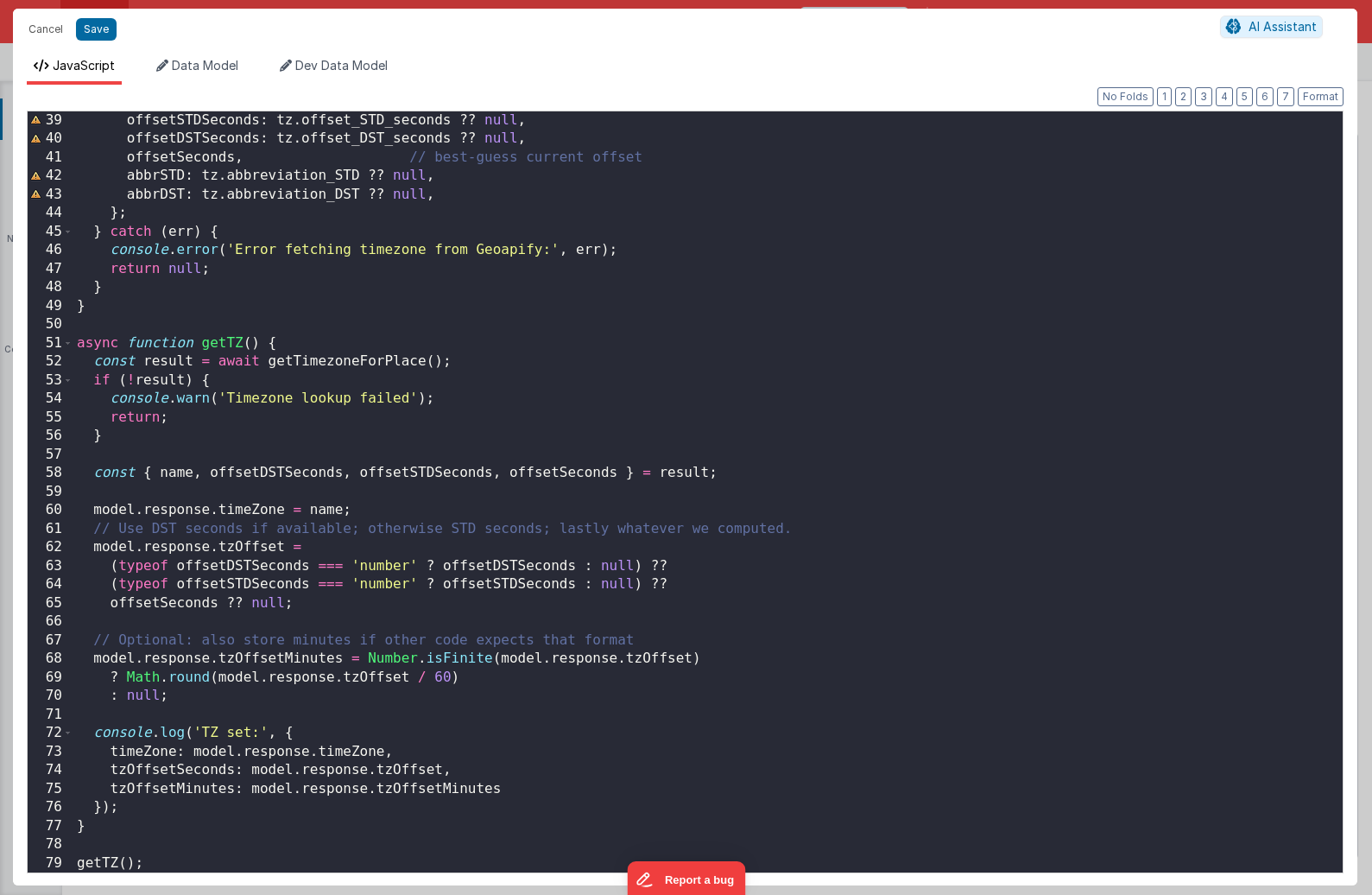
click at [345, 750] on div "offsetSTDSeconds : tz . offset_STD_seconds ?? null , offsetDSTSeconds : tz . of…" at bounding box center [707, 510] width 1269 height 798
click at [336, 757] on div "offsetSTDSeconds : tz . offset_STD_seconds ?? null , offsetDSTSeconds : tz . of…" at bounding box center [707, 510] width 1269 height 798
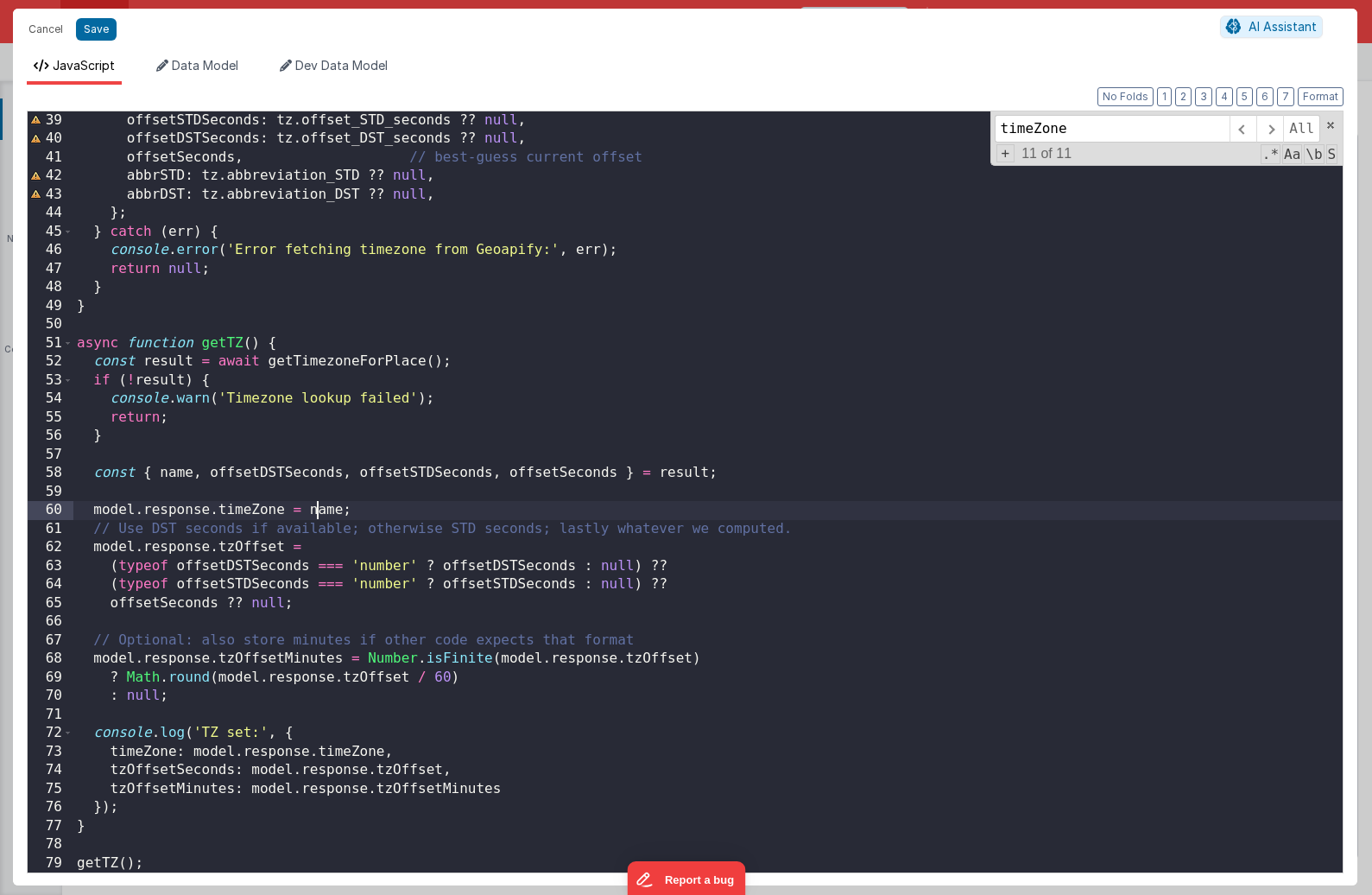
click at [318, 510] on div "offsetSTDSeconds : tz . offset_STD_seconds ?? null , offsetDSTSeconds : tz . of…" at bounding box center [707, 510] width 1269 height 798
click at [323, 509] on div "offsetSTDSeconds : tz . offset_STD_seconds ?? null , offsetDSTSeconds : tz . of…" at bounding box center [707, 510] width 1269 height 798
click at [94, 32] on button "Save" at bounding box center [96, 29] width 41 height 22
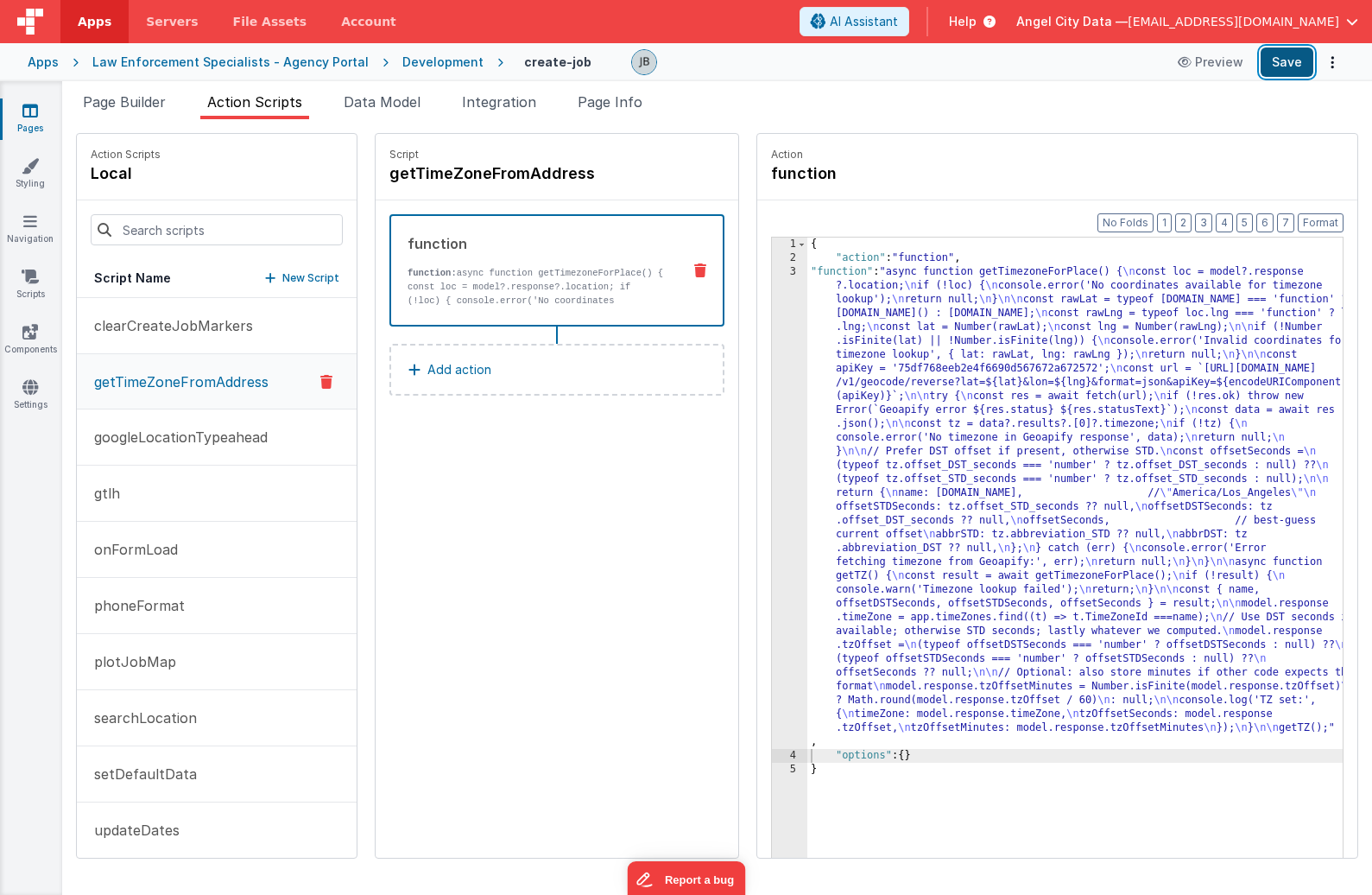
click at [1206, 72] on button "Save" at bounding box center [1287, 62] width 53 height 29
click at [20, 399] on link "Settings" at bounding box center [30, 395] width 63 height 34
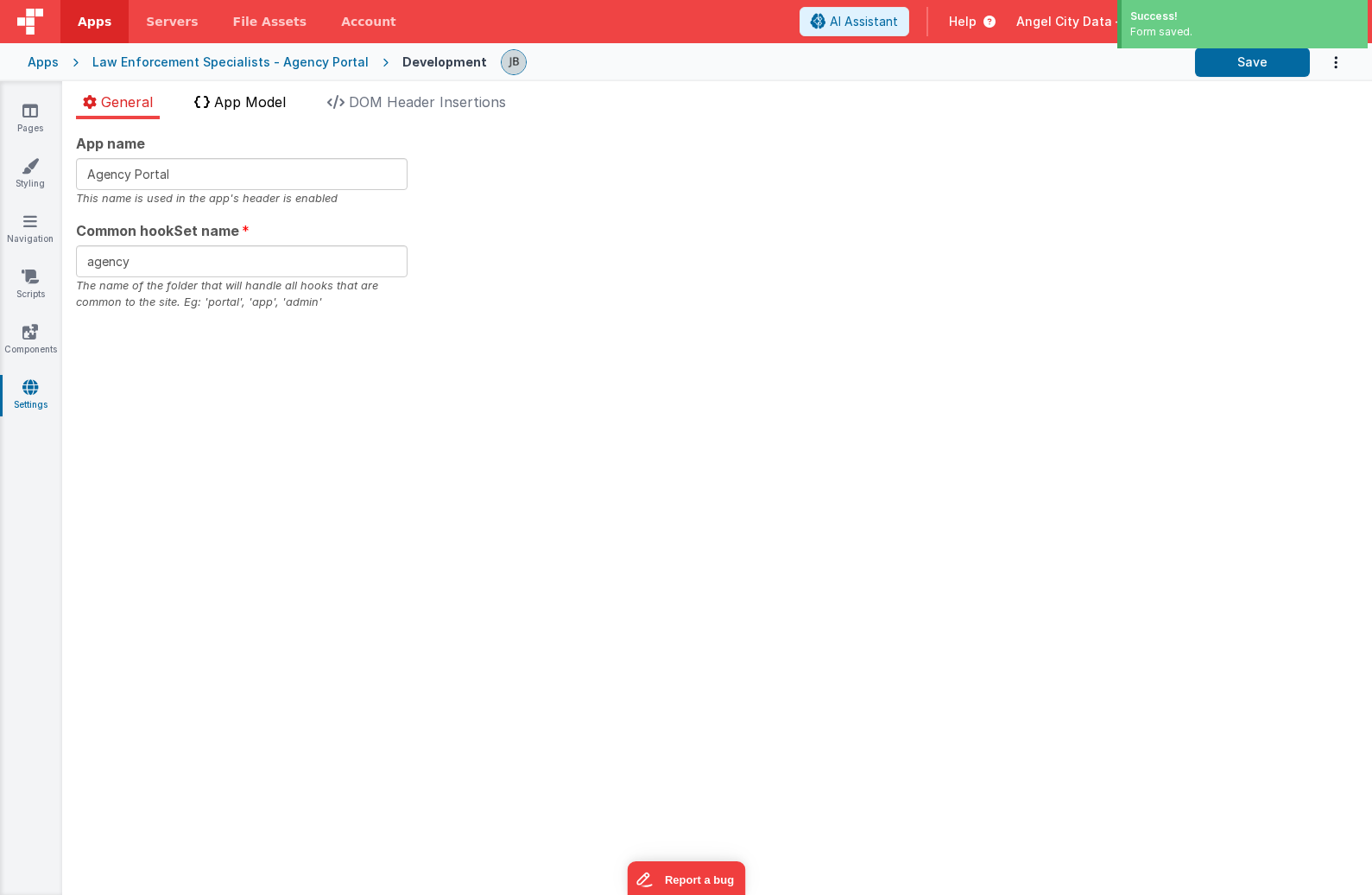
click at [258, 104] on span "App Model" at bounding box center [249, 102] width 71 height 18
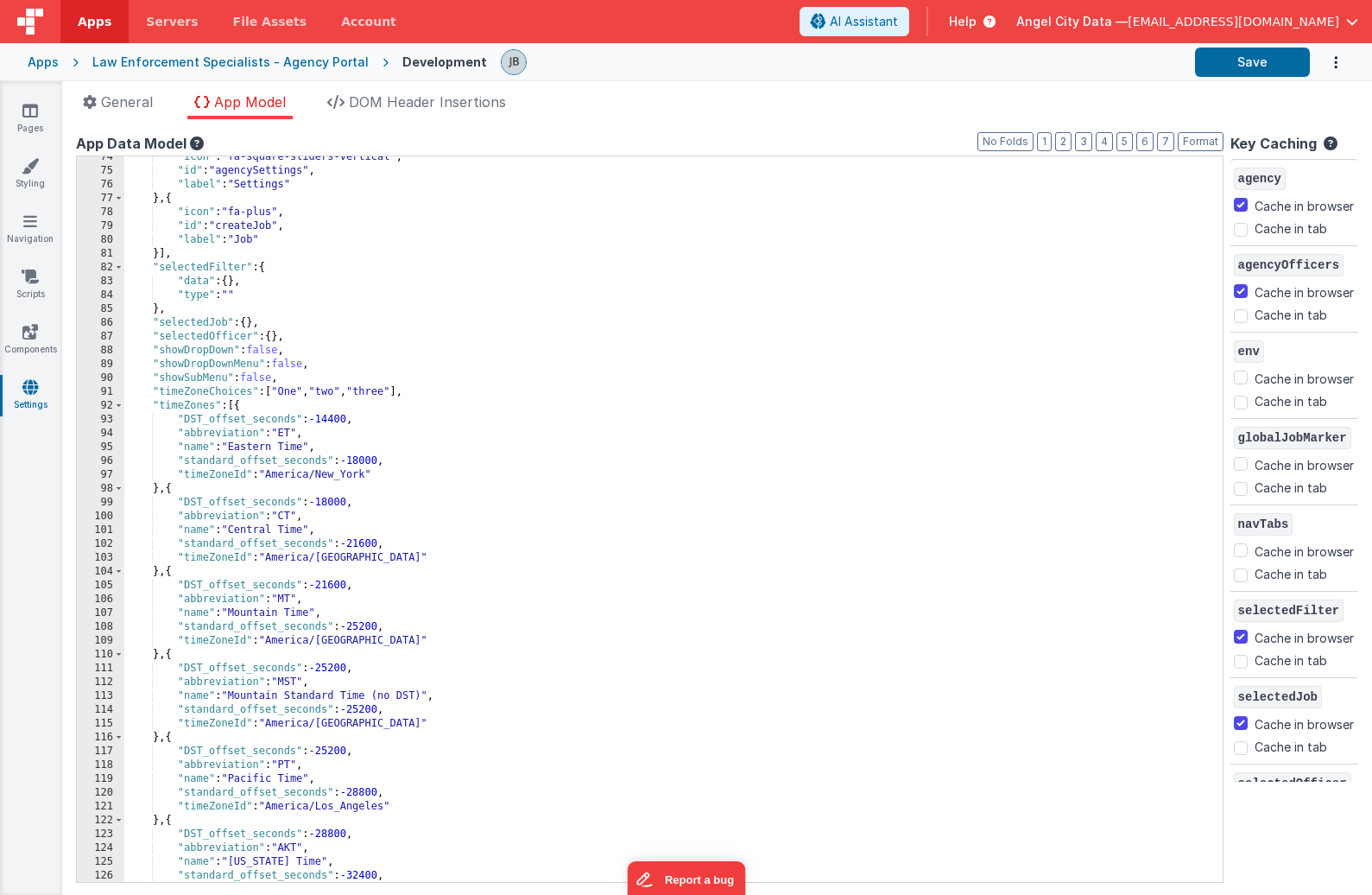
scroll to position [1011, 0]
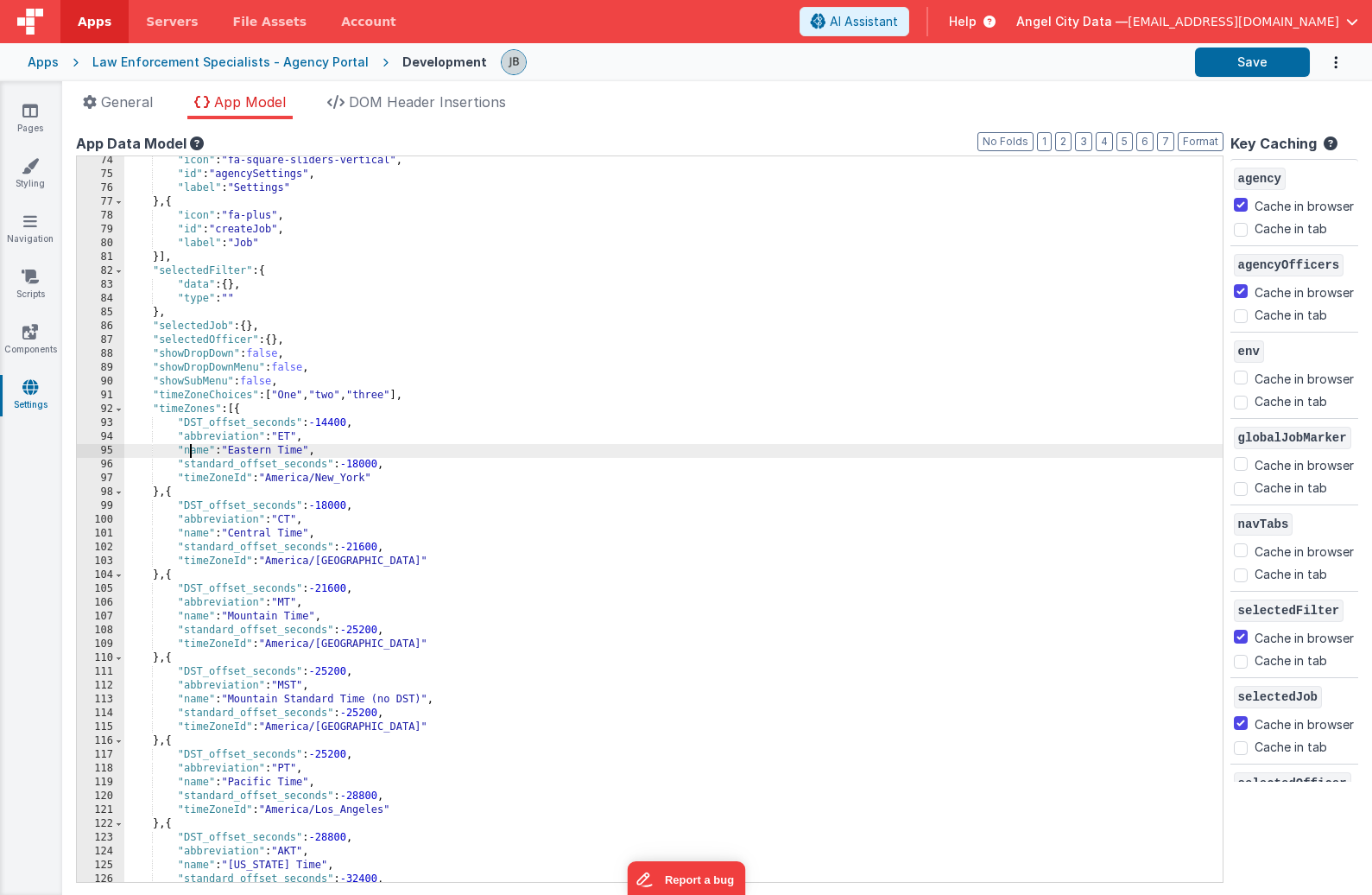
click at [188, 451] on div ""icon" : "fa-square-sliders-vertical" , "id" : "agencySettings" , "label" : "Se…" at bounding box center [673, 529] width 1098 height 753
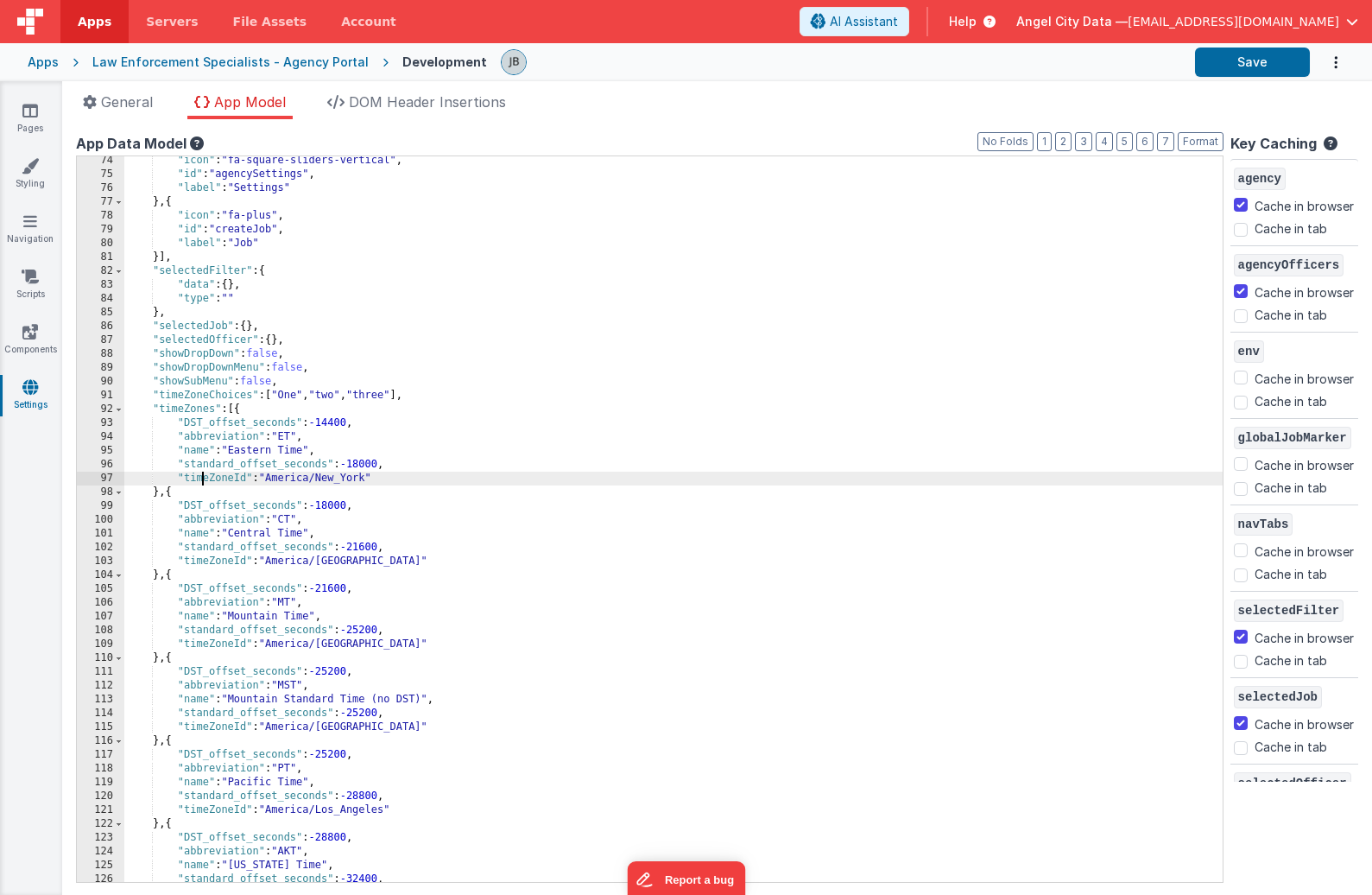
click at [200, 475] on div ""icon" : "fa-square-sliders-vertical" , "id" : "agencySettings" , "label" : "Se…" at bounding box center [673, 529] width 1098 height 753
click at [43, 120] on link "Pages" at bounding box center [30, 119] width 63 height 34
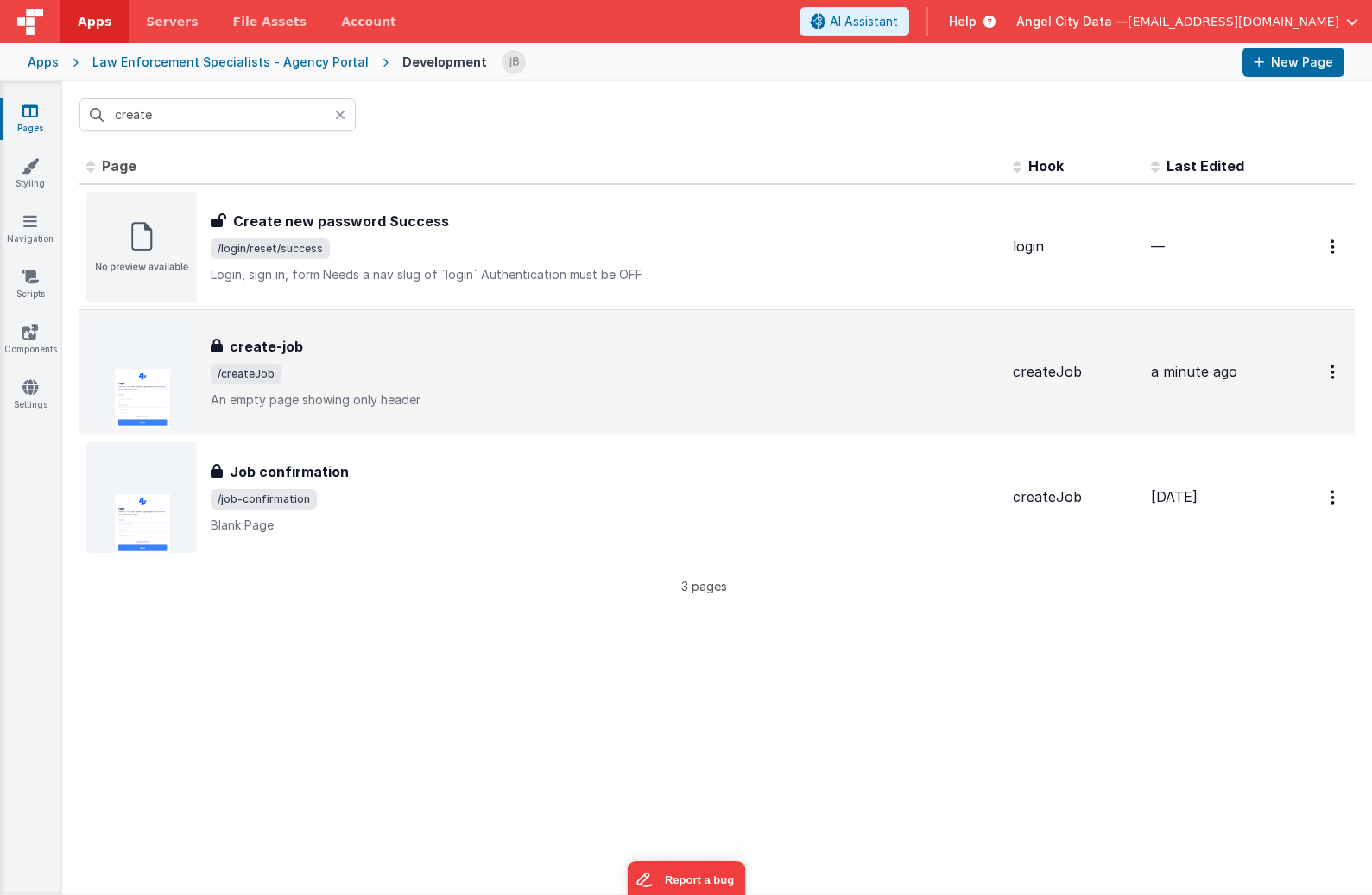
click at [250, 345] on h3 "create-job" at bounding box center [266, 346] width 73 height 21
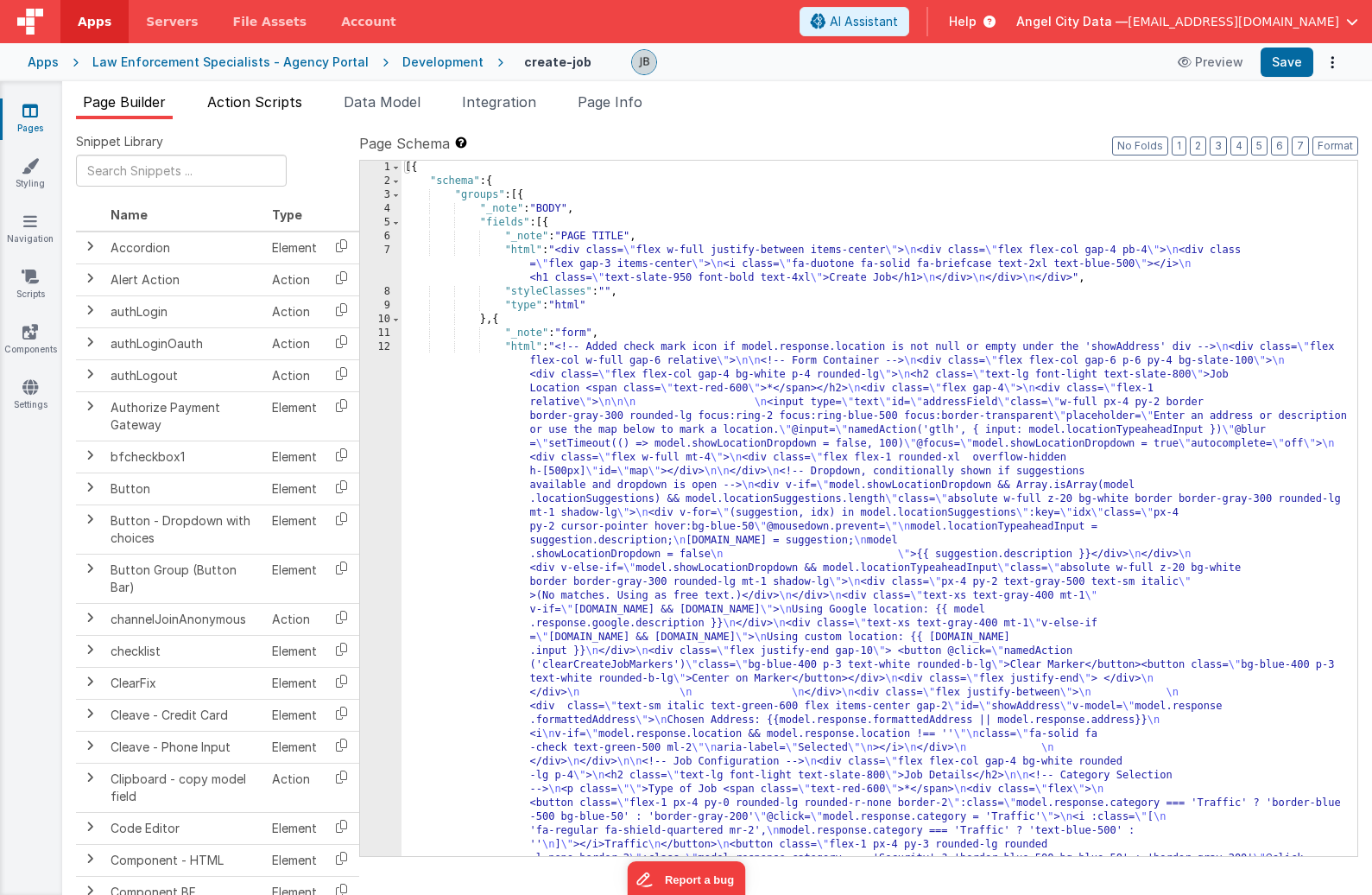
click at [269, 99] on span "Action Scripts" at bounding box center [254, 102] width 95 height 18
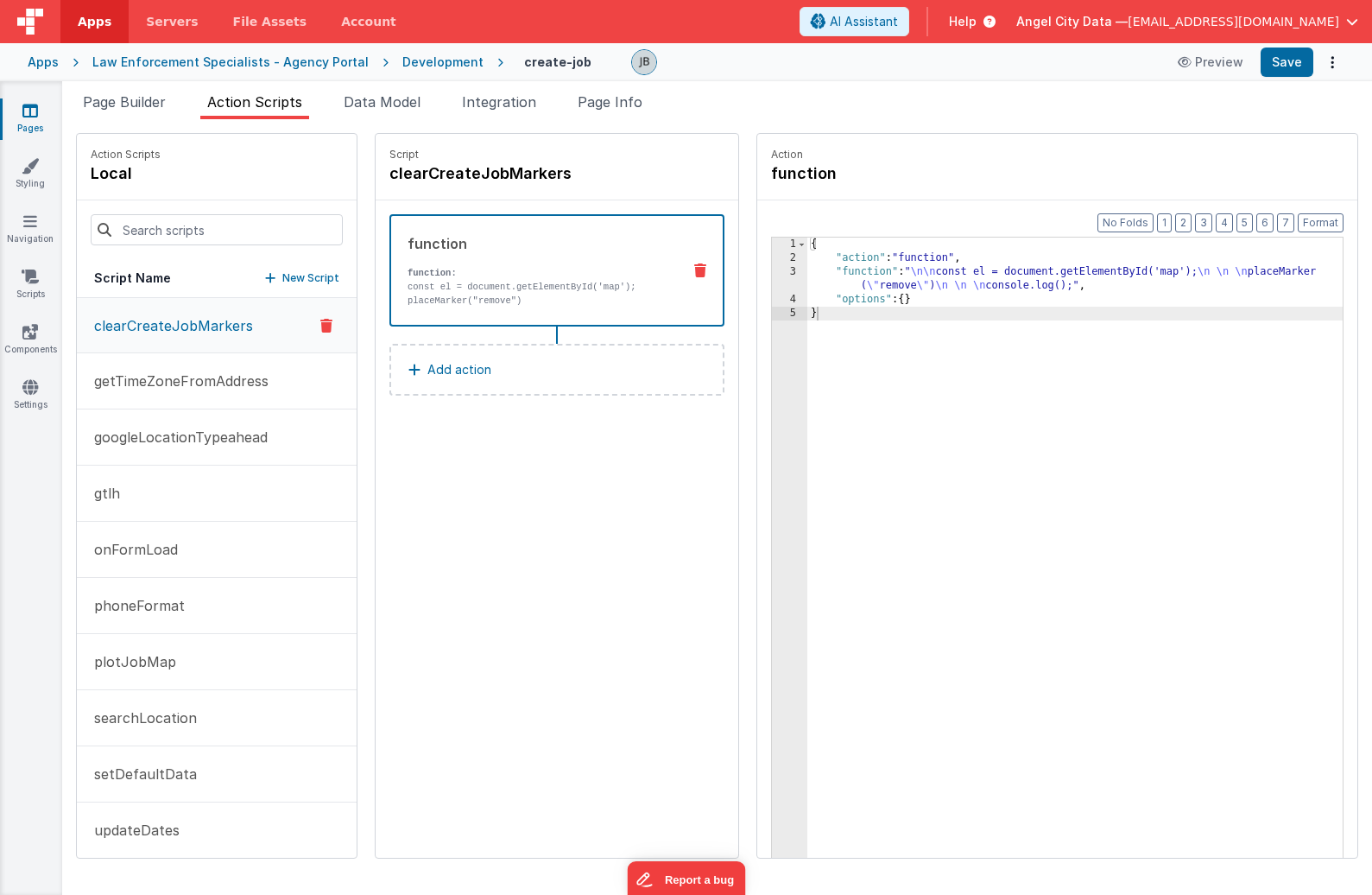
click at [483, 292] on p "const el = document.getElementById('map');" at bounding box center [537, 287] width 260 height 14
click at [173, 403] on button "getTimeZoneFromAddress" at bounding box center [217, 381] width 280 height 56
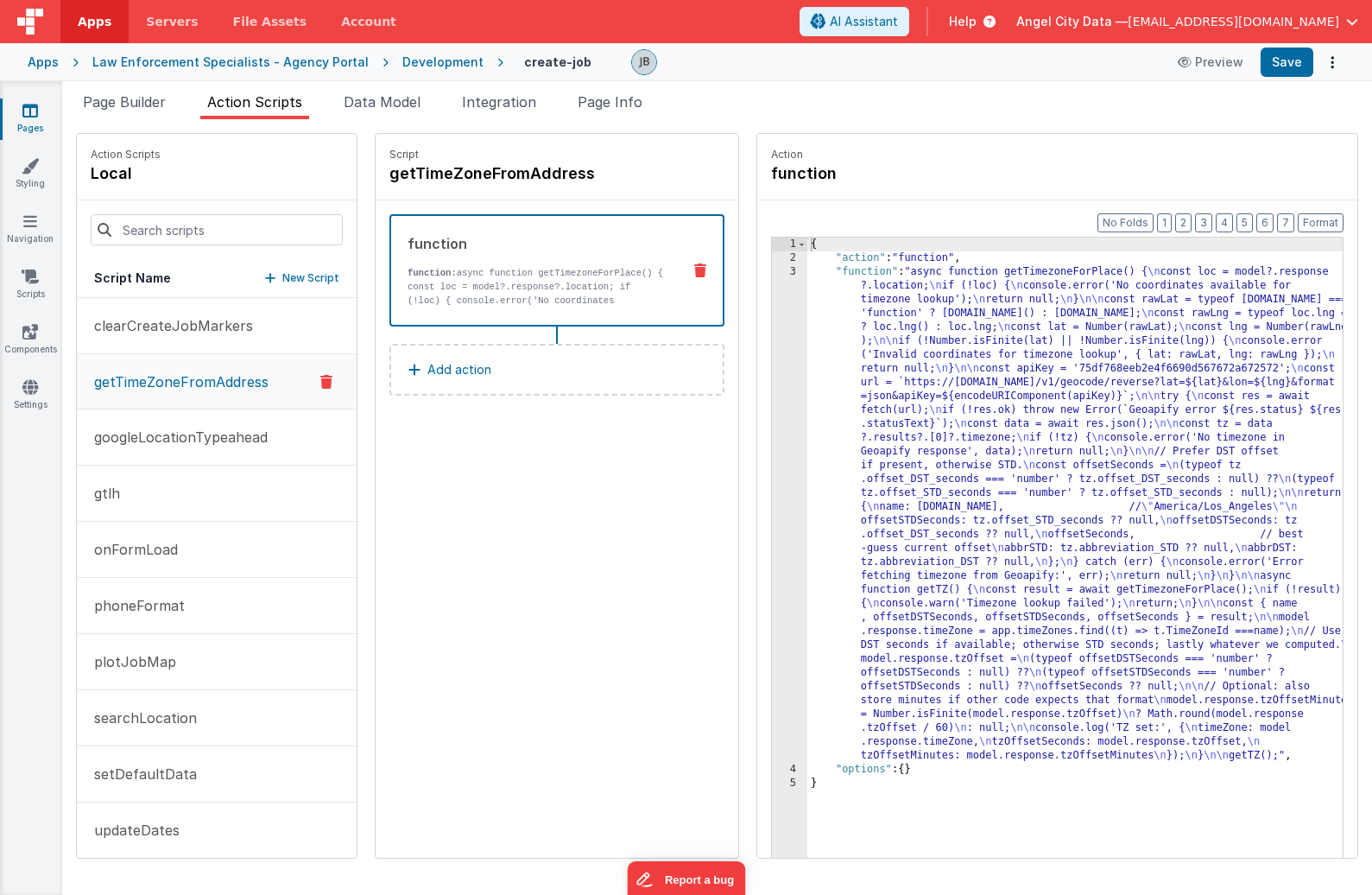
click at [808, 331] on div "{ "action" : "function" , "function" : "async function getTimezoneForPlace() { …" at bounding box center [1093, 588] width 571 height 701
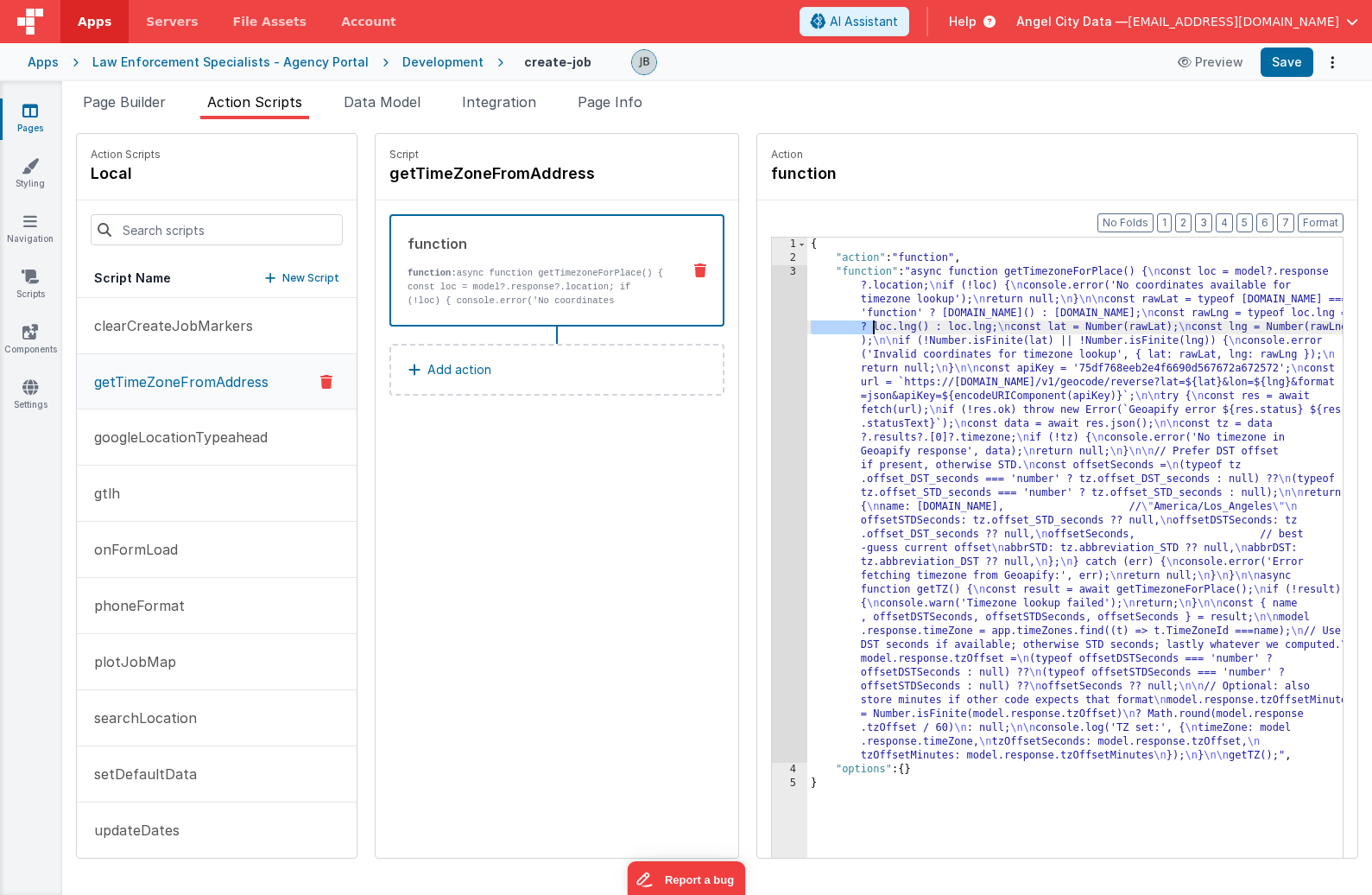
click at [808, 331] on div "{ "action" : "function" , "function" : "async function getTimezoneForPlace() { …" at bounding box center [1093, 588] width 571 height 701
click at [771, 331] on div "3" at bounding box center [789, 514] width 35 height 498
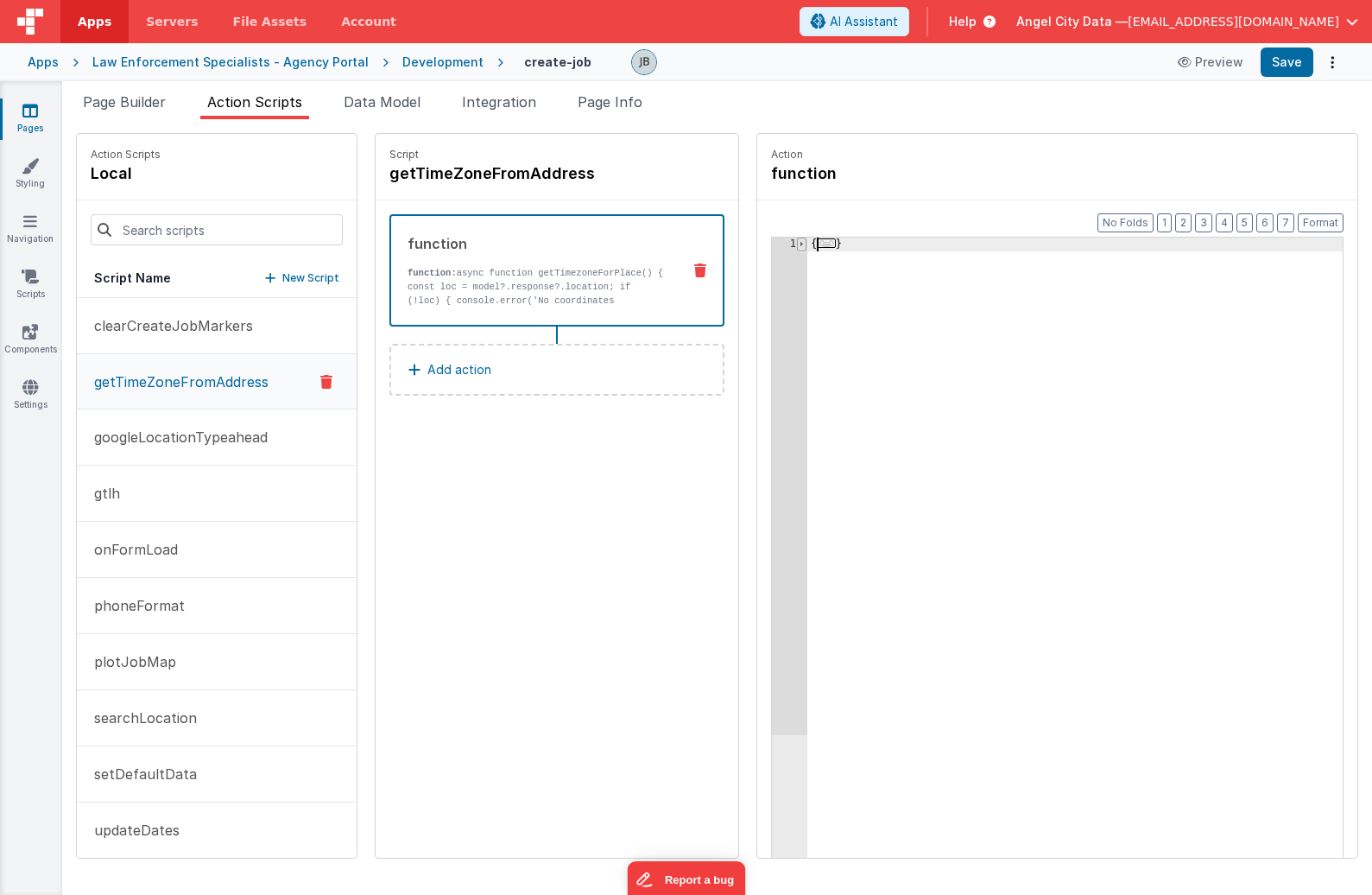
click at [797, 242] on span at bounding box center [801, 245] width 10 height 14
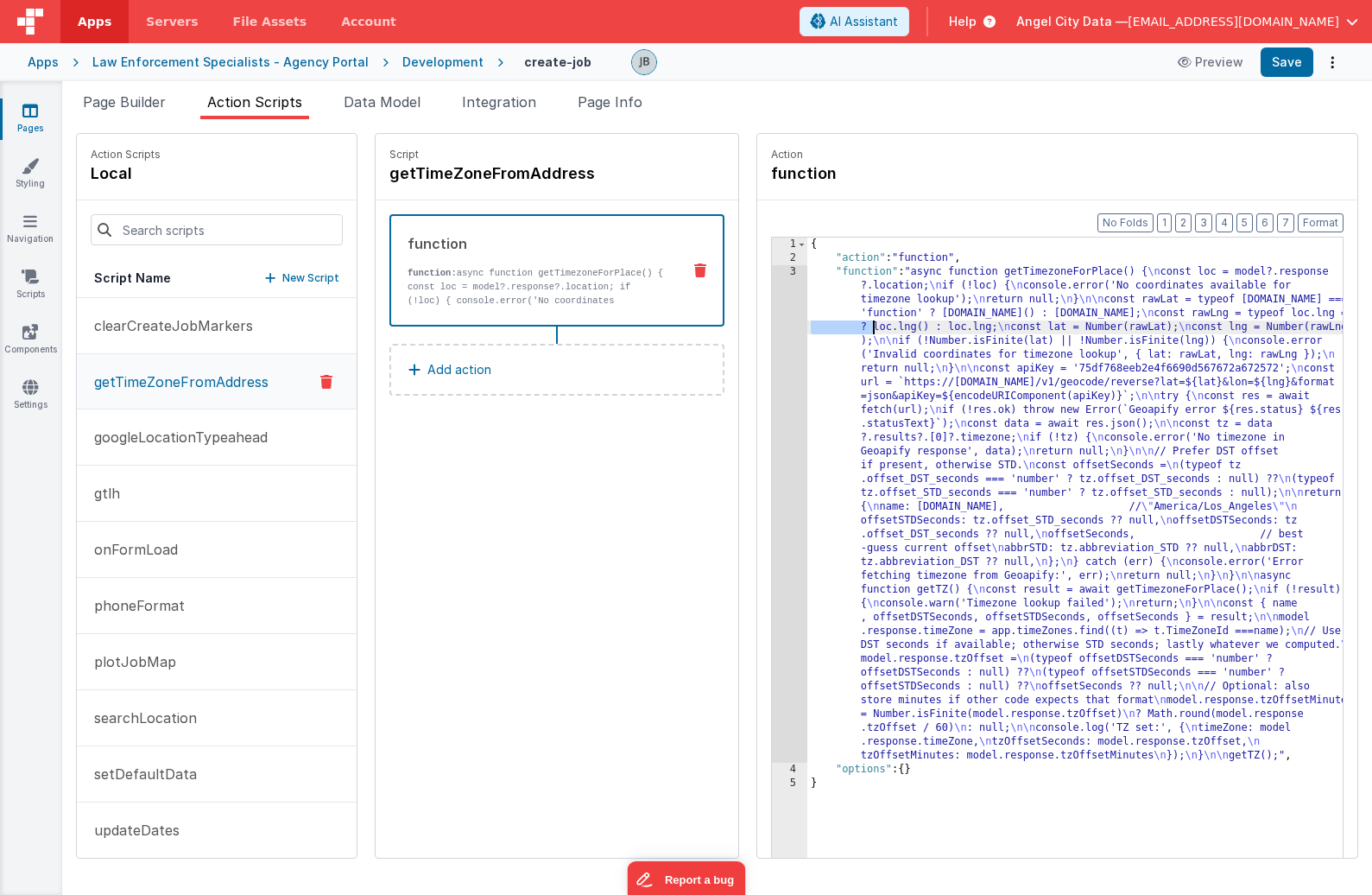
click at [771, 286] on div "3" at bounding box center [789, 514] width 35 height 498
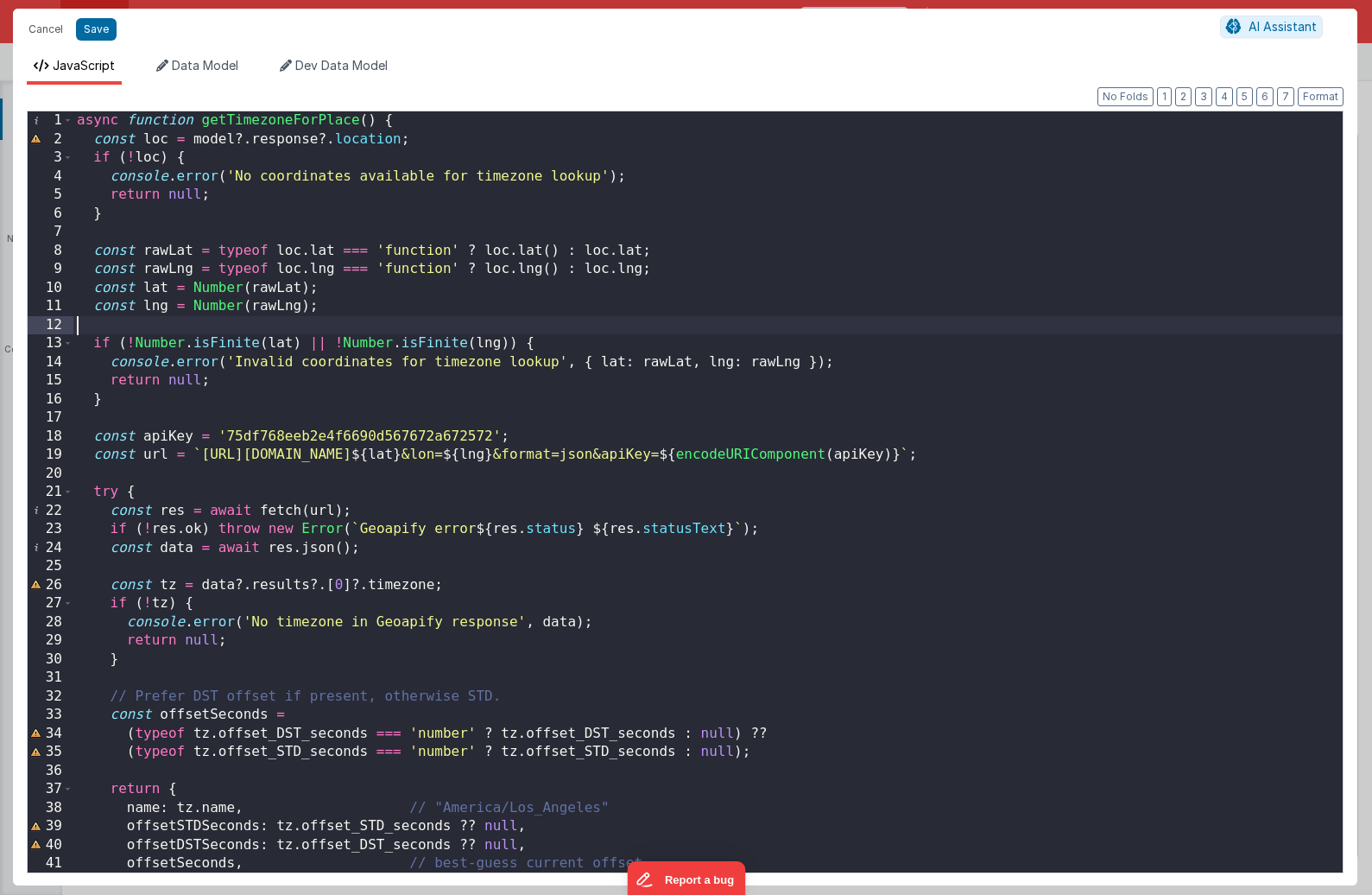
click at [604, 320] on div "async function getTimezoneForPlace ( ) { const loc = model ?. response ?. locat…" at bounding box center [707, 510] width 1269 height 798
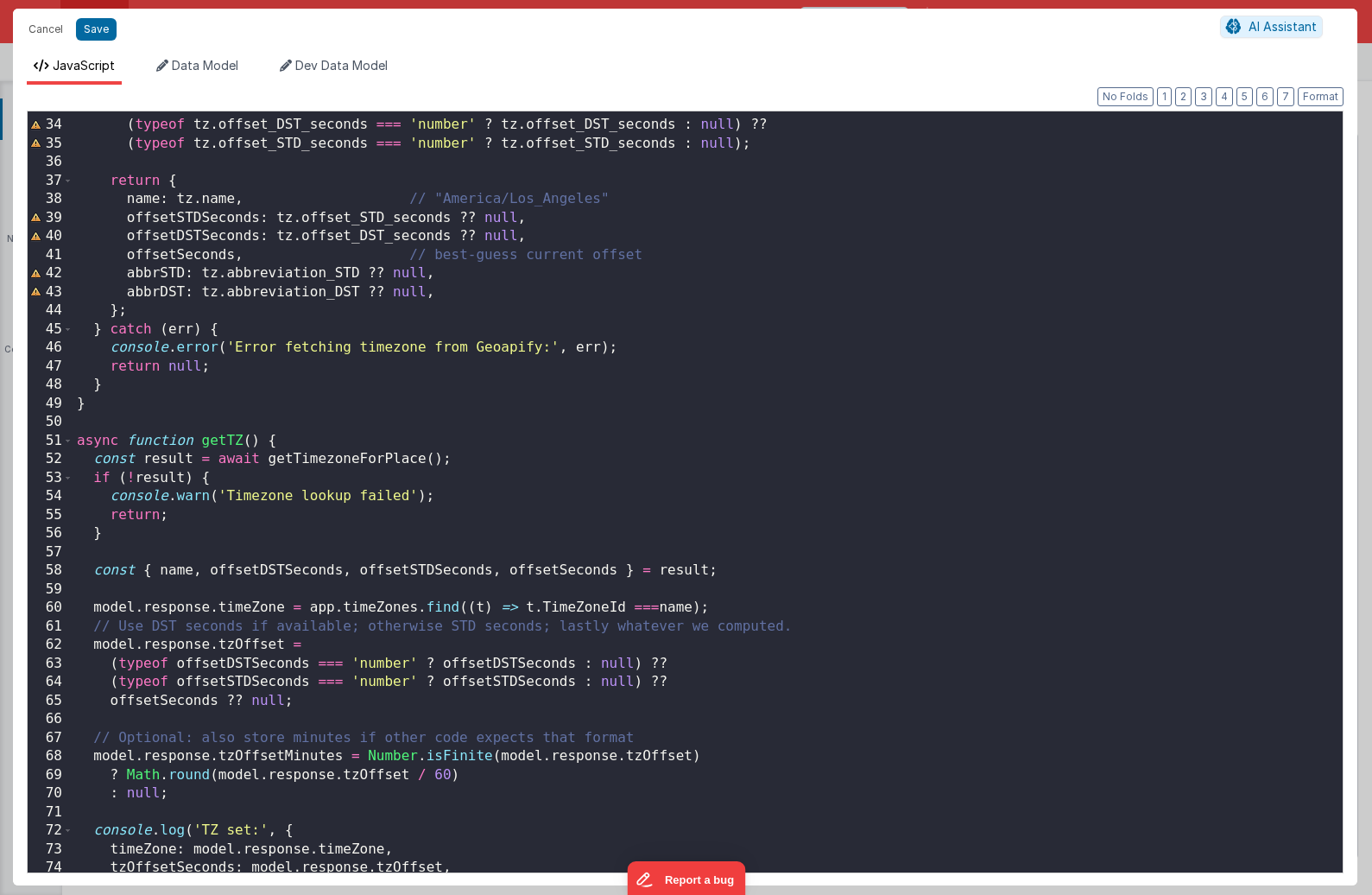
scroll to position [706, 0]
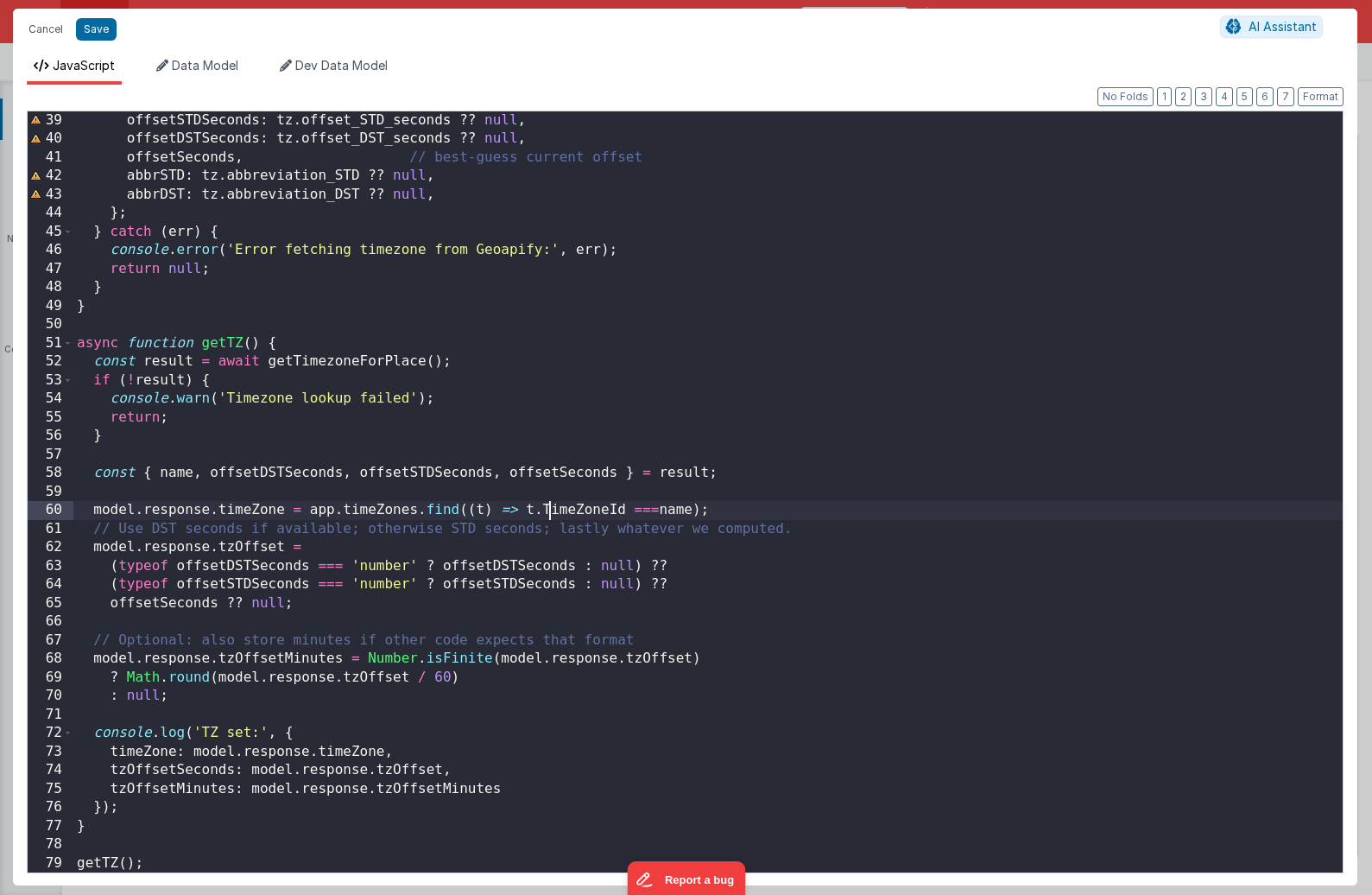
click at [549, 507] on div "offsetSTDSeconds : tz . offset_STD_seconds ?? null , offsetDSTSeconds : tz . of…" at bounding box center [707, 510] width 1269 height 798
click at [107, 32] on button "Save" at bounding box center [96, 29] width 41 height 22
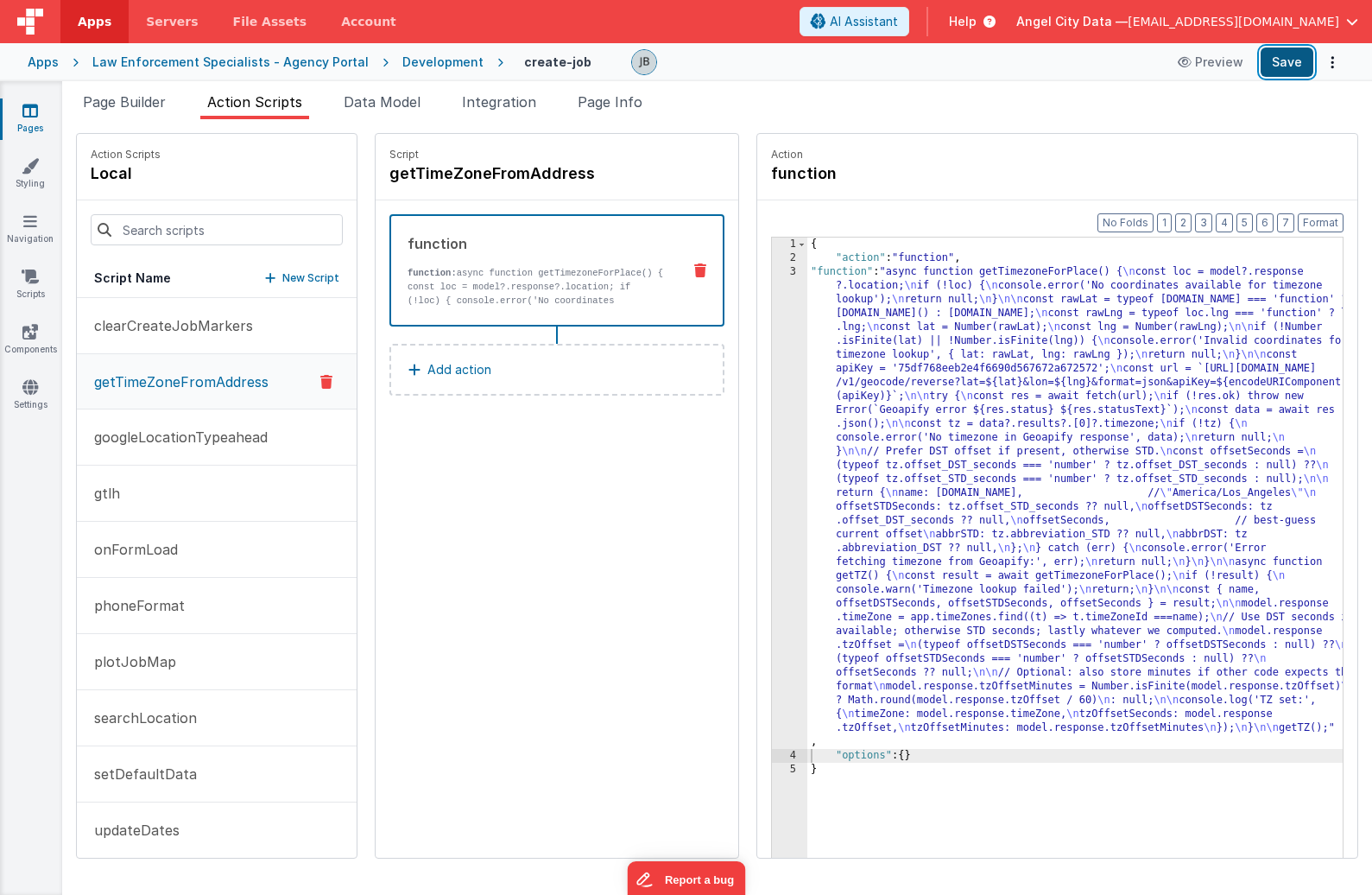
click at [1206, 67] on button "Save" at bounding box center [1287, 62] width 53 height 29
click at [200, 661] on button "plotJobMap" at bounding box center [217, 662] width 280 height 56
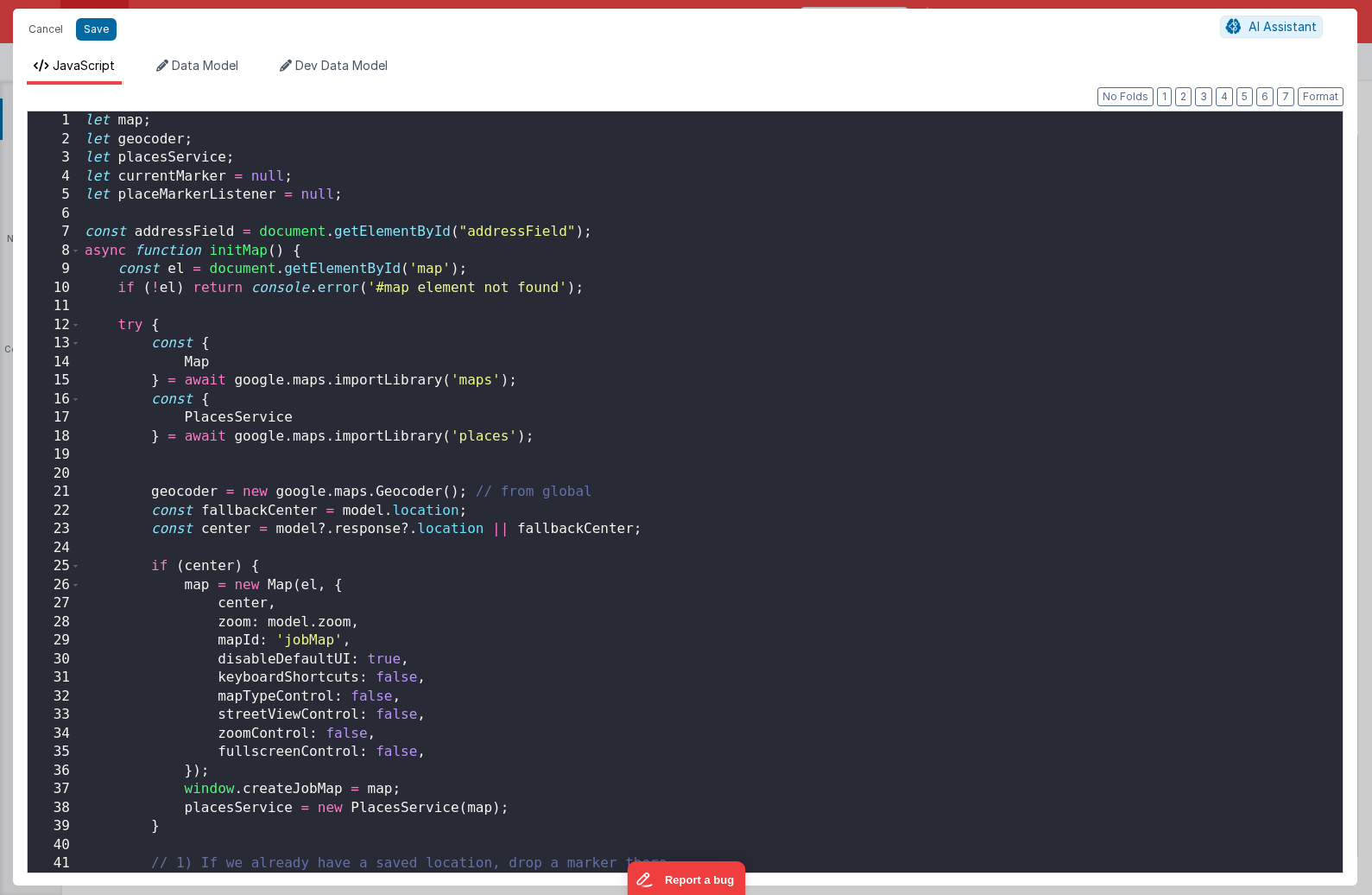
click at [755, 512] on div "Cancel Save AI Assistant JavaScript Data Model Dev Data Model Format 7 6 5 4 3 …" at bounding box center [686, 448] width 1372 height 895
click at [446, 430] on div "let map ; let geocoder ; let placesService ; let currentMarker = null ; let pla…" at bounding box center [712, 510] width 1261 height 798
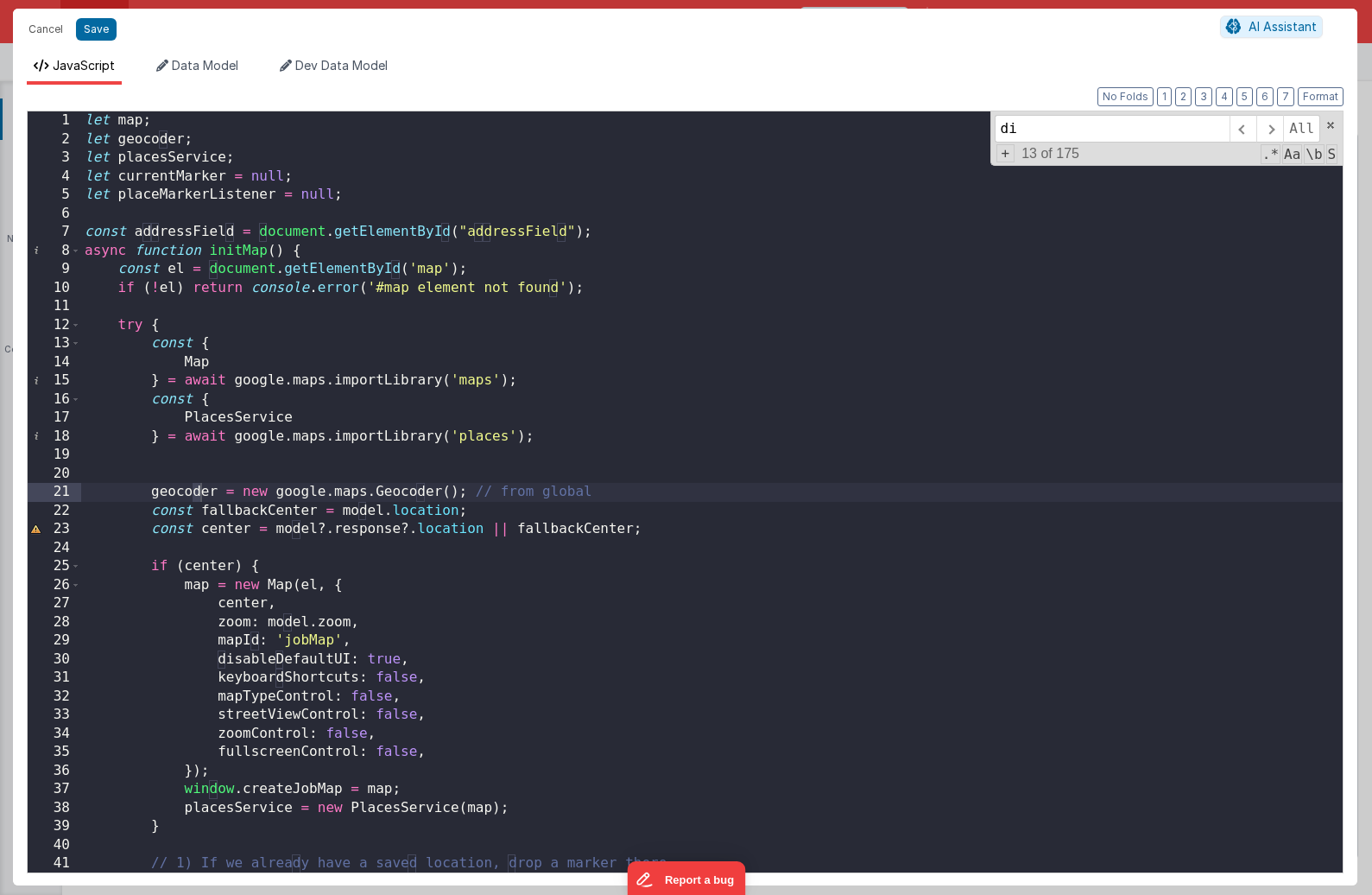
scroll to position [0, 0]
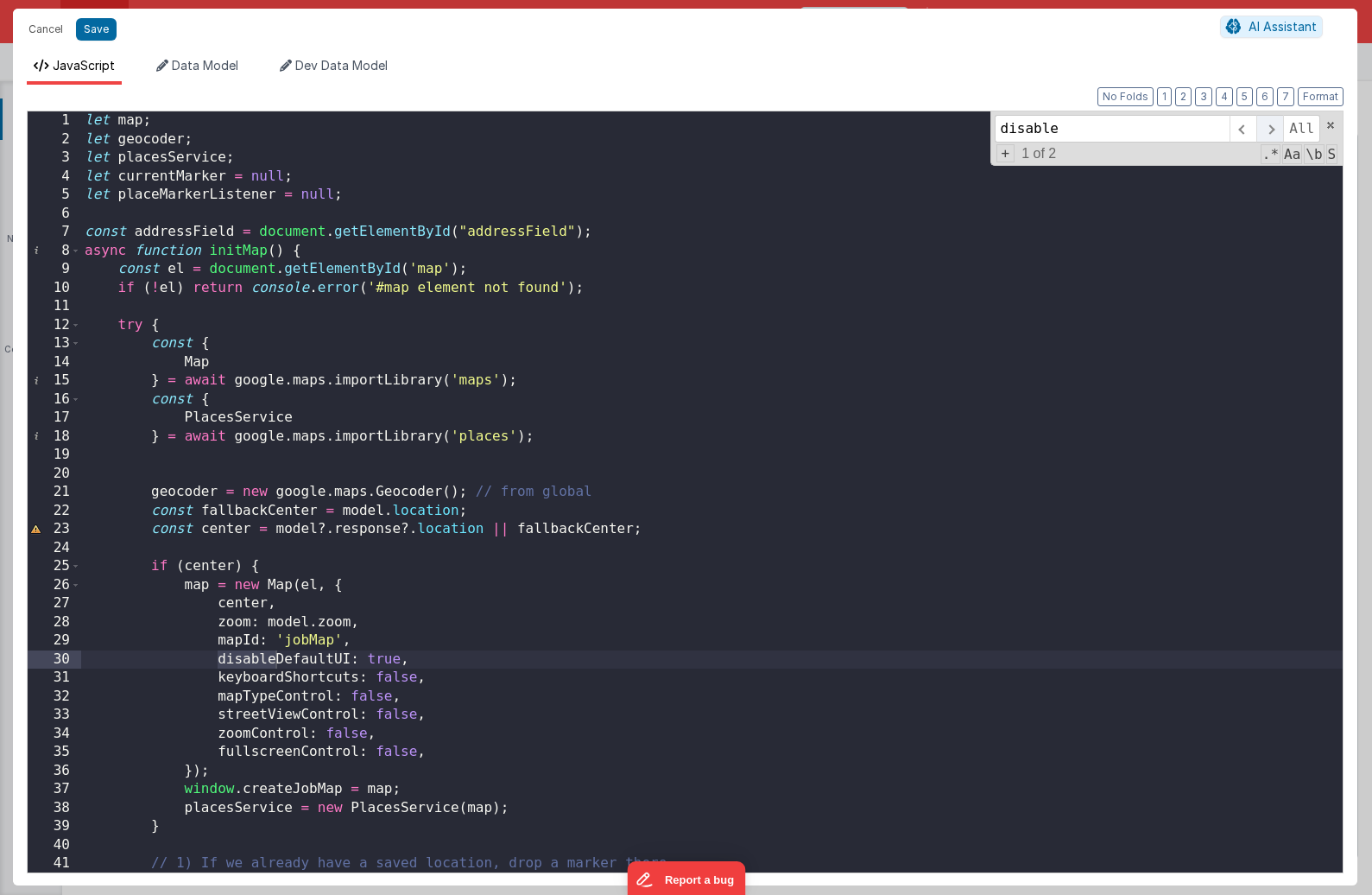
type input "disable"
click at [1206, 125] on span at bounding box center [1269, 128] width 26 height 27
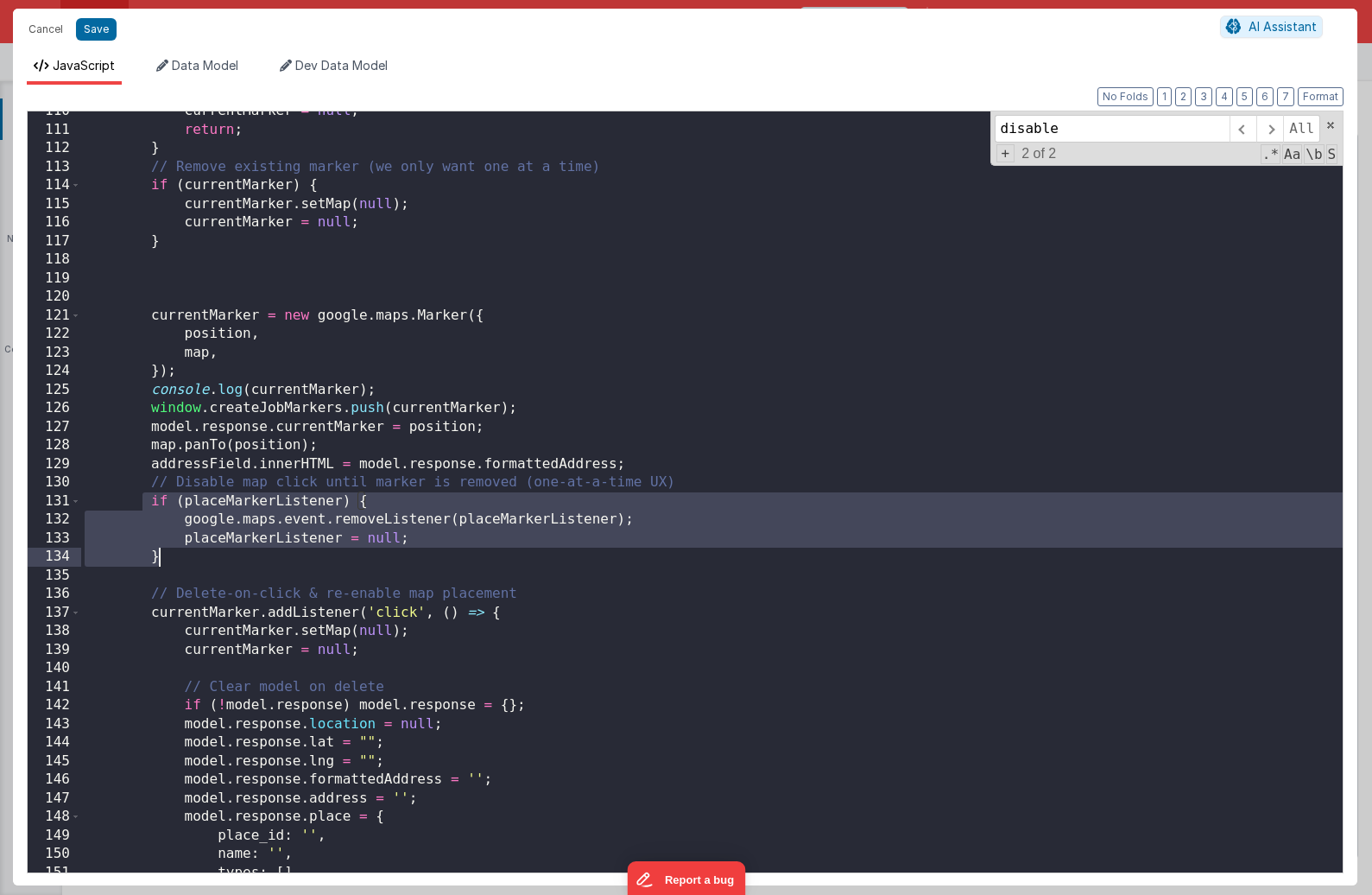
drag, startPoint x: 140, startPoint y: 496, endPoint x: 179, endPoint y: 561, distance: 75.8
click at [179, 561] on div "currentMarker = null ; return ; } // Remove existing marker (we only want one a…" at bounding box center [712, 501] width 1261 height 798
click at [95, 22] on button "Save" at bounding box center [96, 29] width 41 height 22
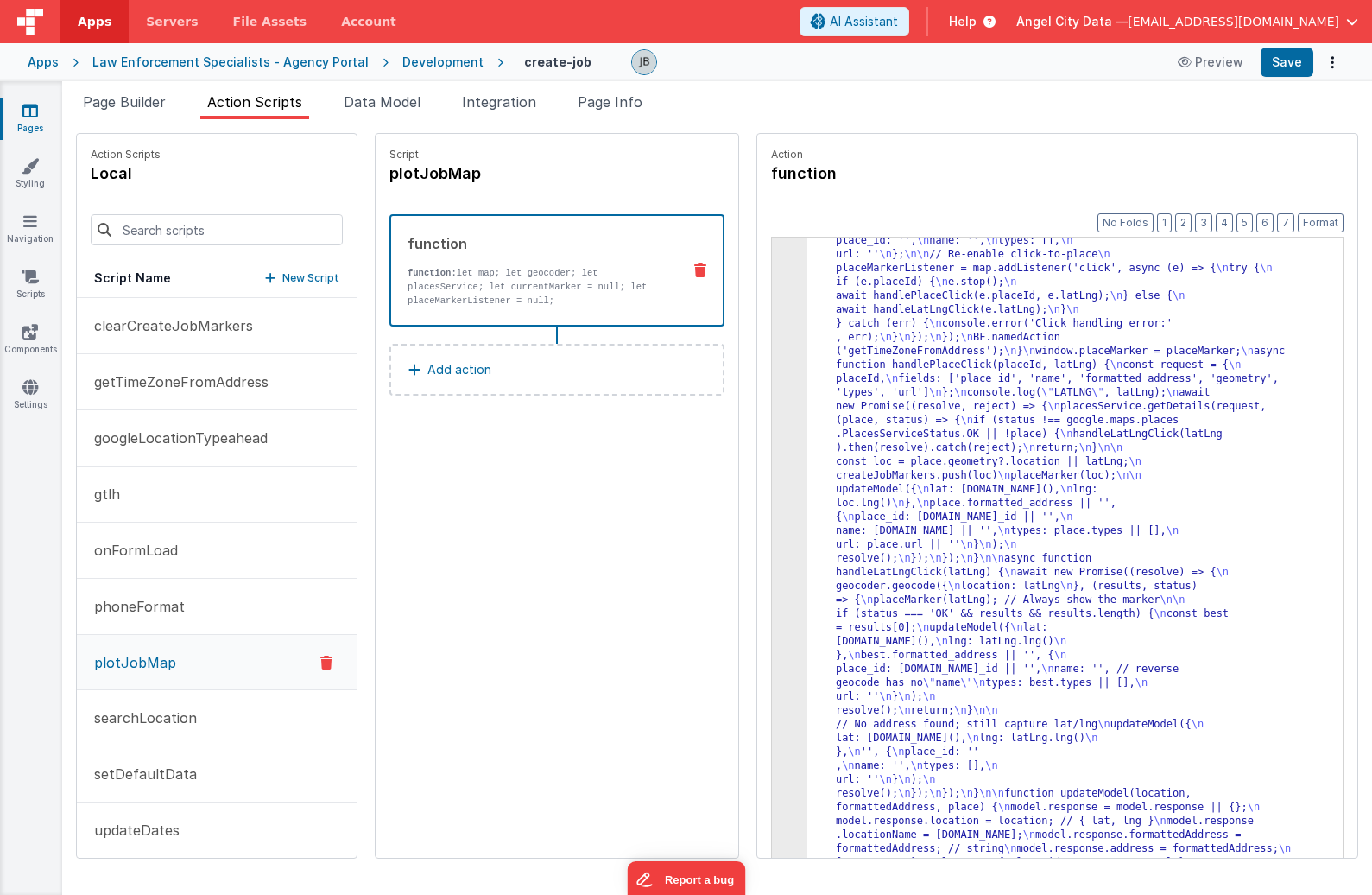
scroll to position [888, 0]
click at [1206, 72] on button "Save" at bounding box center [1287, 62] width 53 height 29
click at [181, 326] on p "clearCreateJobMarkers" at bounding box center [168, 326] width 169 height 21
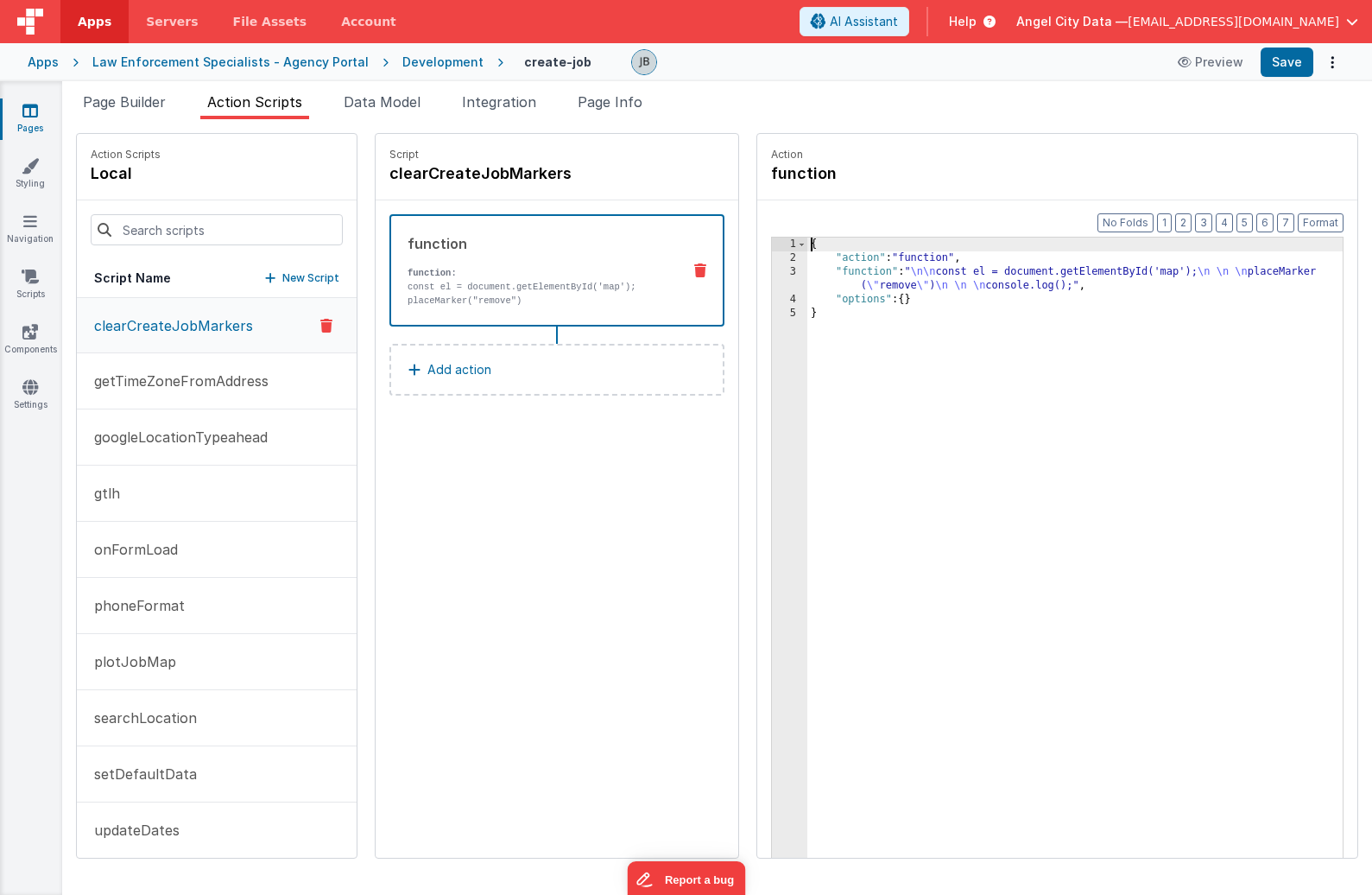
click at [771, 279] on div "3" at bounding box center [789, 278] width 35 height 27
click at [771, 259] on div "2" at bounding box center [789, 258] width 35 height 14
click at [771, 273] on div "3" at bounding box center [789, 278] width 35 height 27
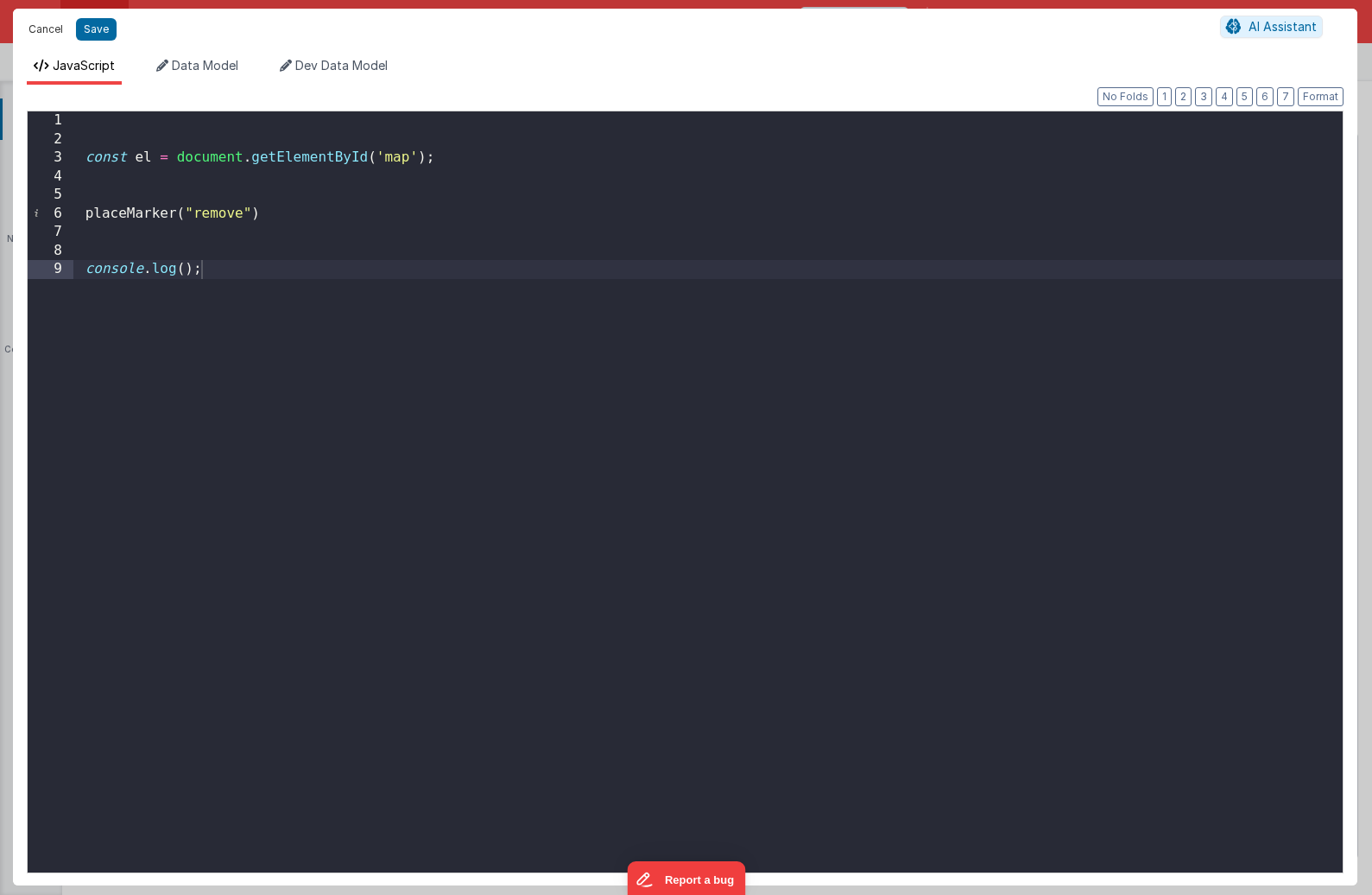
click at [47, 34] on button "Cancel" at bounding box center [46, 29] width 52 height 24
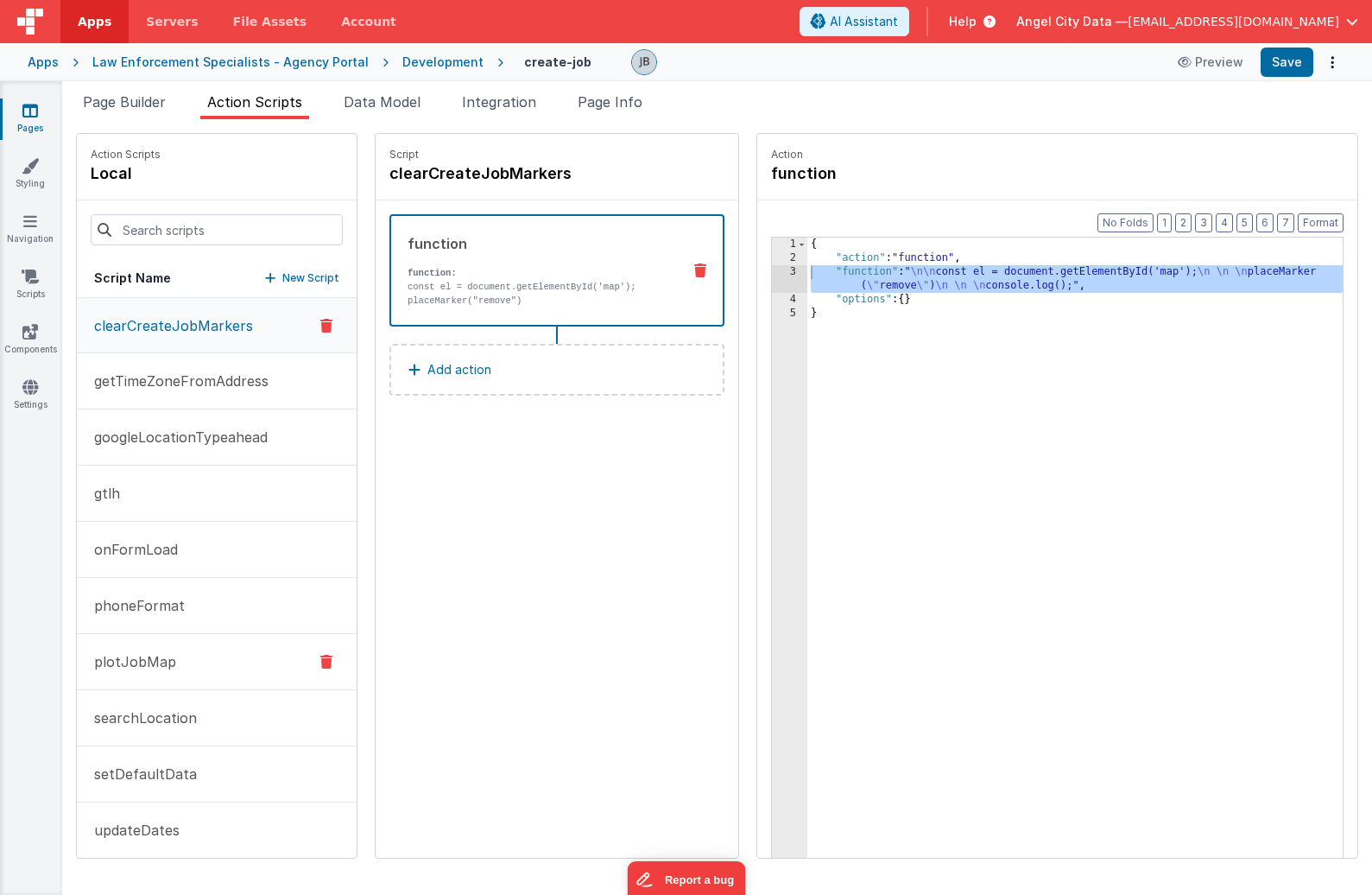
click at [173, 667] on button "plotJobMap" at bounding box center [217, 662] width 280 height 56
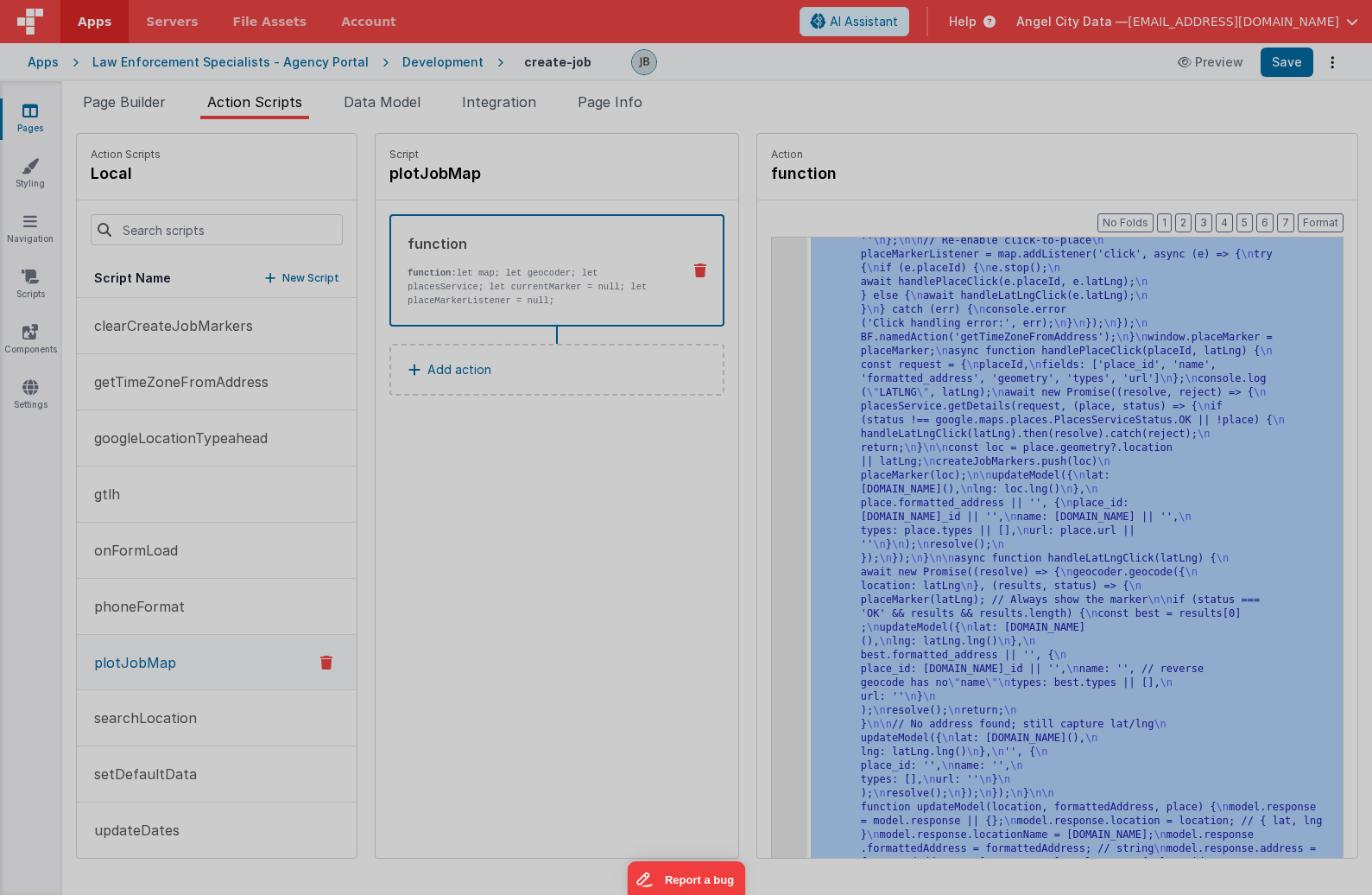
scroll to position [957, 0]
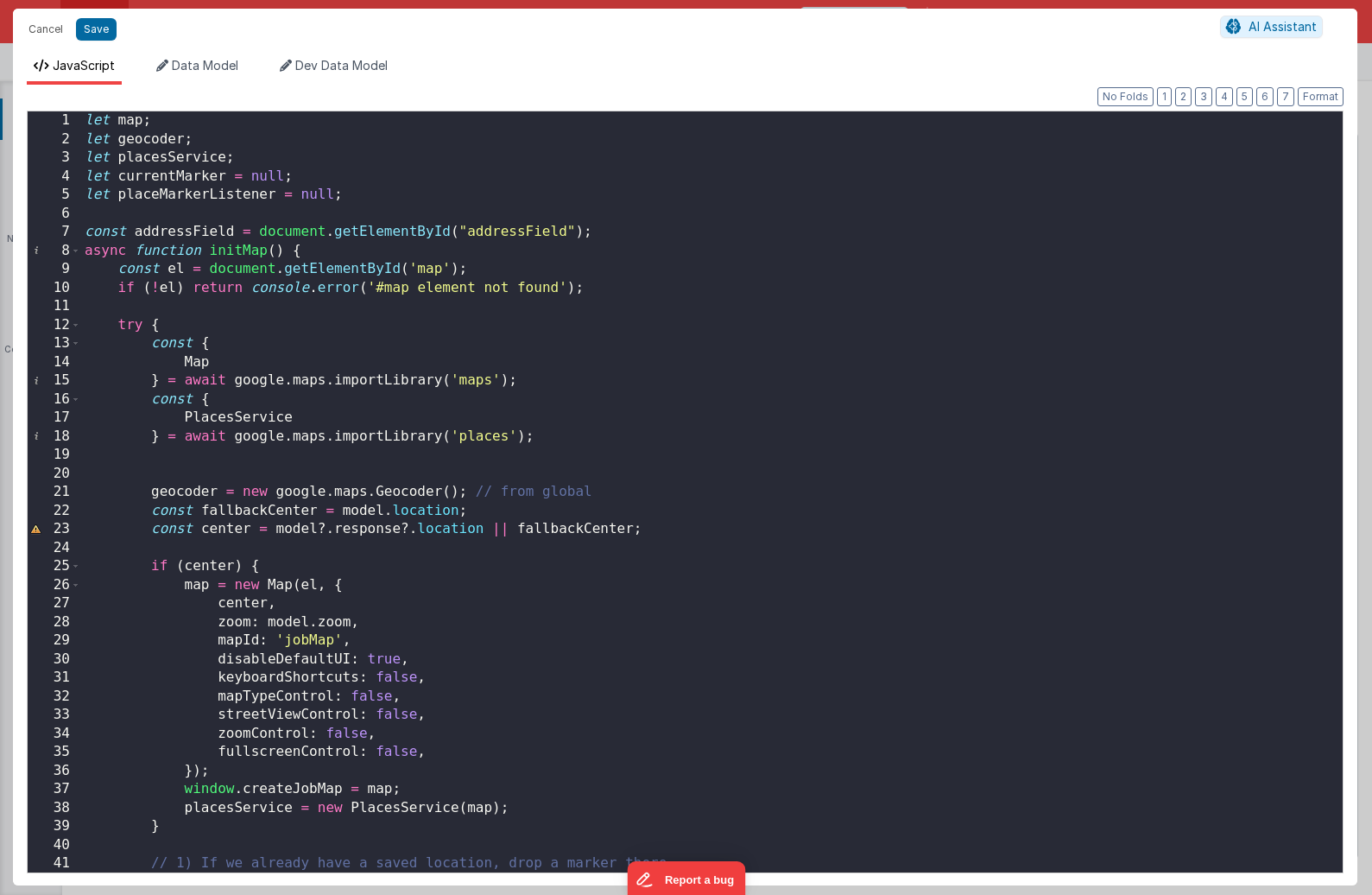
click at [428, 327] on div "let map ; let geocoder ; let placesService ; let currentMarker = null ; let pla…" at bounding box center [712, 510] width 1261 height 798
click at [144, 268] on div "let map ; let geocoder ; let placesService ; let currentMarker = null ; let pla…" at bounding box center [712, 510] width 1261 height 798
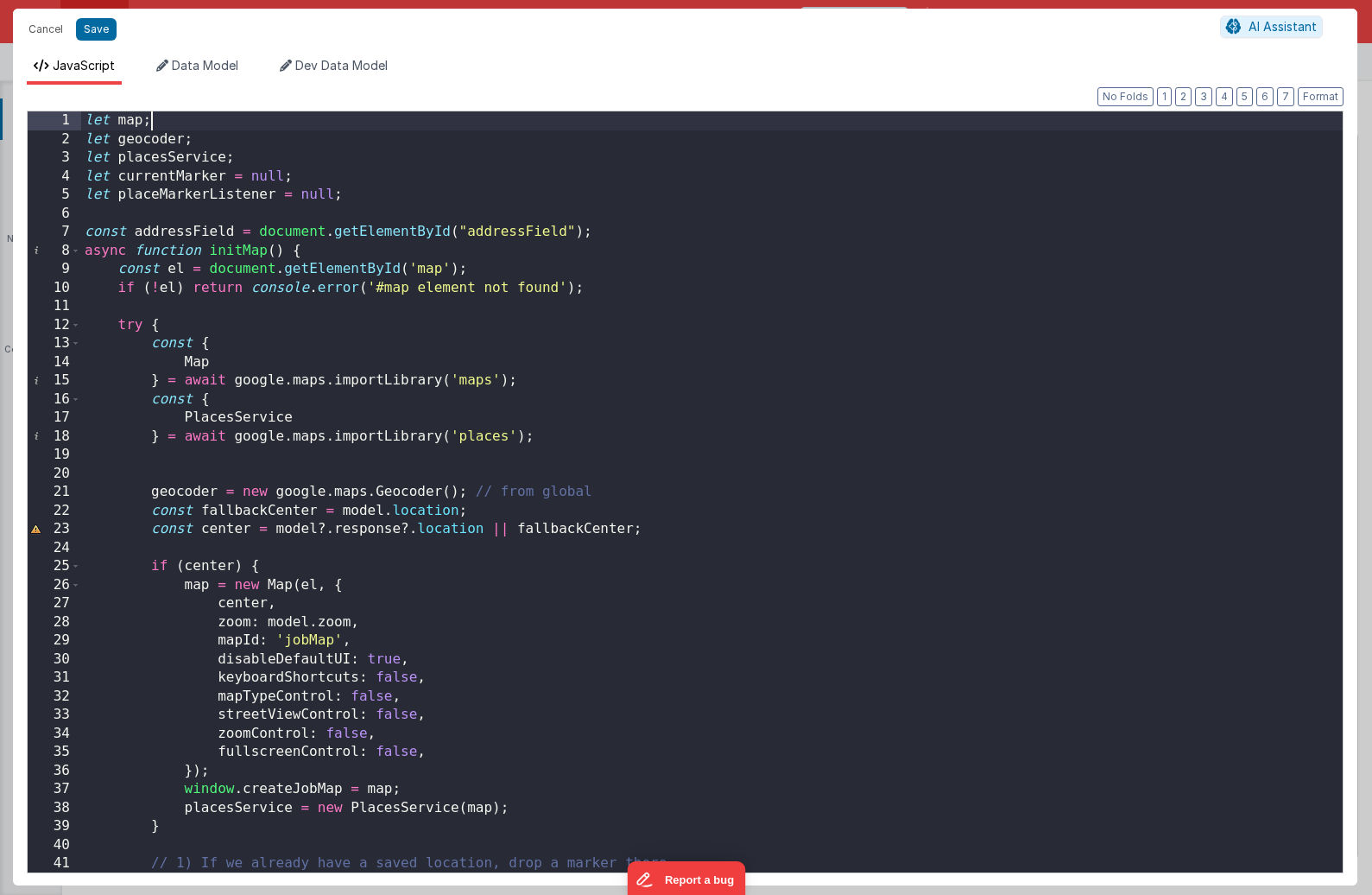
click at [156, 122] on div "let map ; let geocoder ; let placesService ; let currentMarker = null ; let pla…" at bounding box center [712, 510] width 1261 height 798
click at [122, 116] on div "let map ; let geocoder ; let placesService ; let currentMarker = null ; let pla…" at bounding box center [712, 510] width 1261 height 798
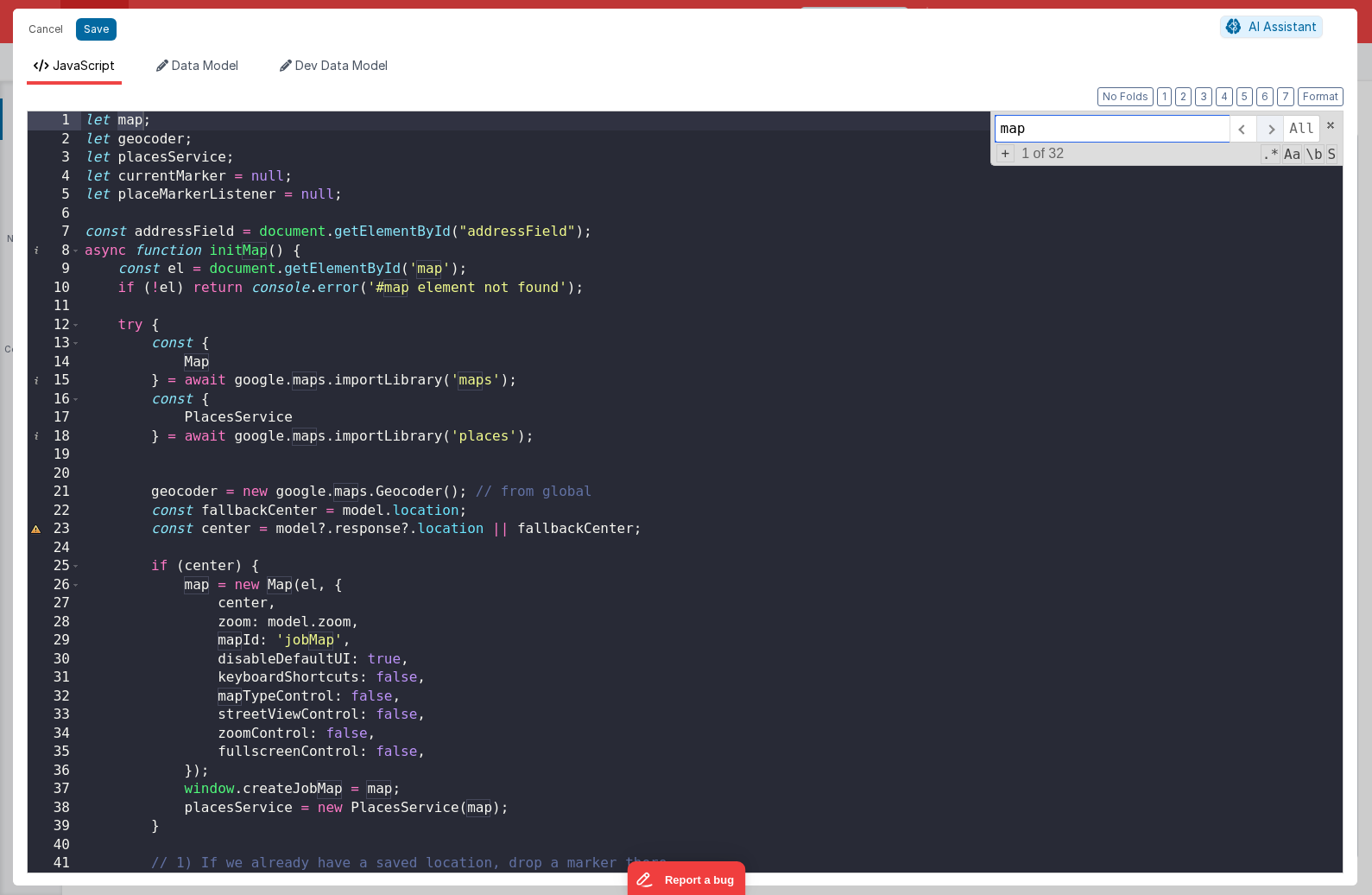
click at [1206, 123] on span at bounding box center [1269, 128] width 26 height 27
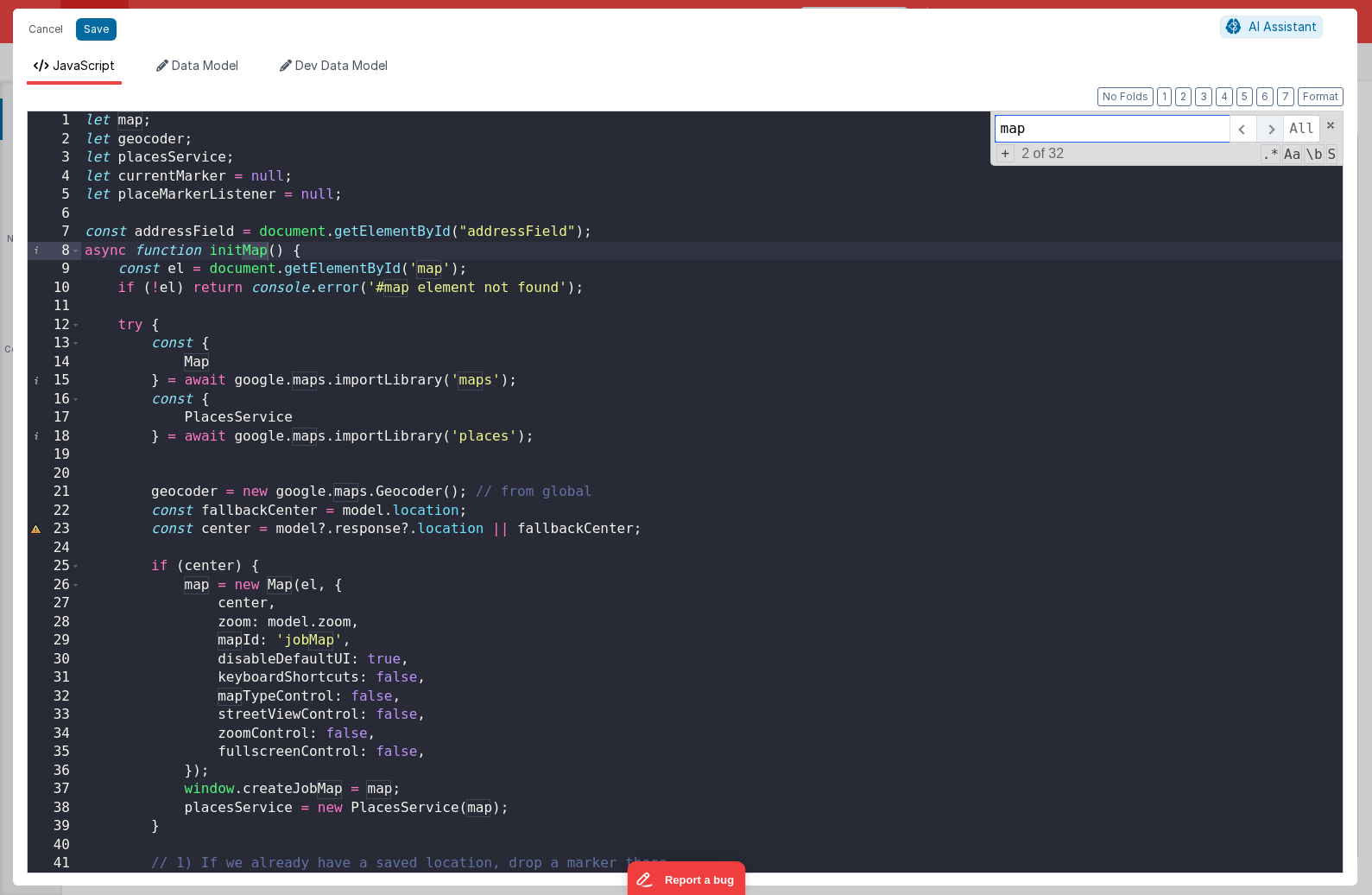
click at [1206, 123] on span at bounding box center [1269, 128] width 26 height 27
click at [1206, 152] on span ".*" at bounding box center [1270, 154] width 20 height 20
click at [1206, 155] on span ".*" at bounding box center [1270, 154] width 20 height 20
click at [1206, 156] on span "Aa" at bounding box center [1292, 154] width 20 height 20
click at [1206, 134] on span at bounding box center [1269, 128] width 26 height 27
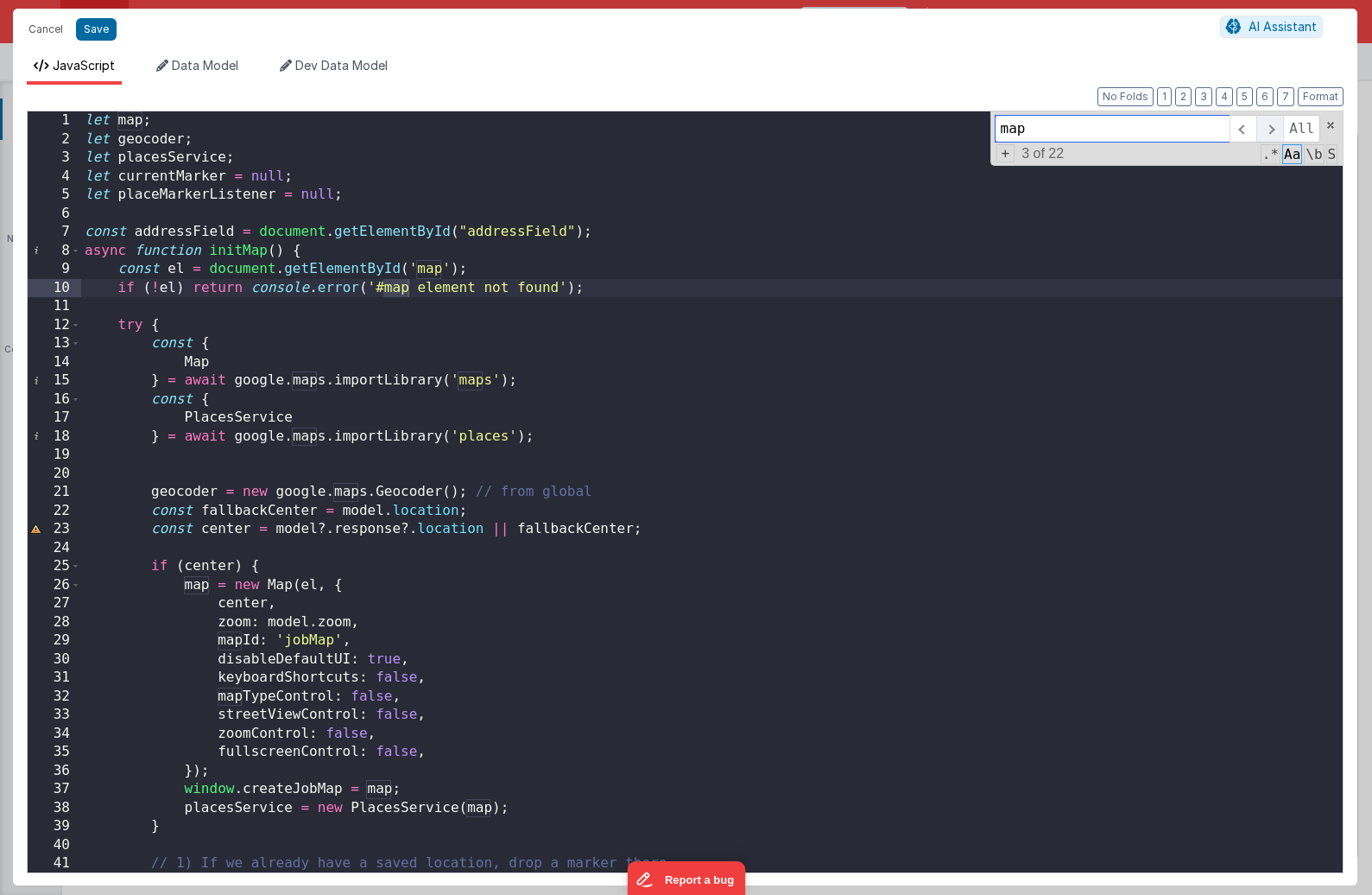
click at [1206, 134] on span at bounding box center [1269, 128] width 26 height 27
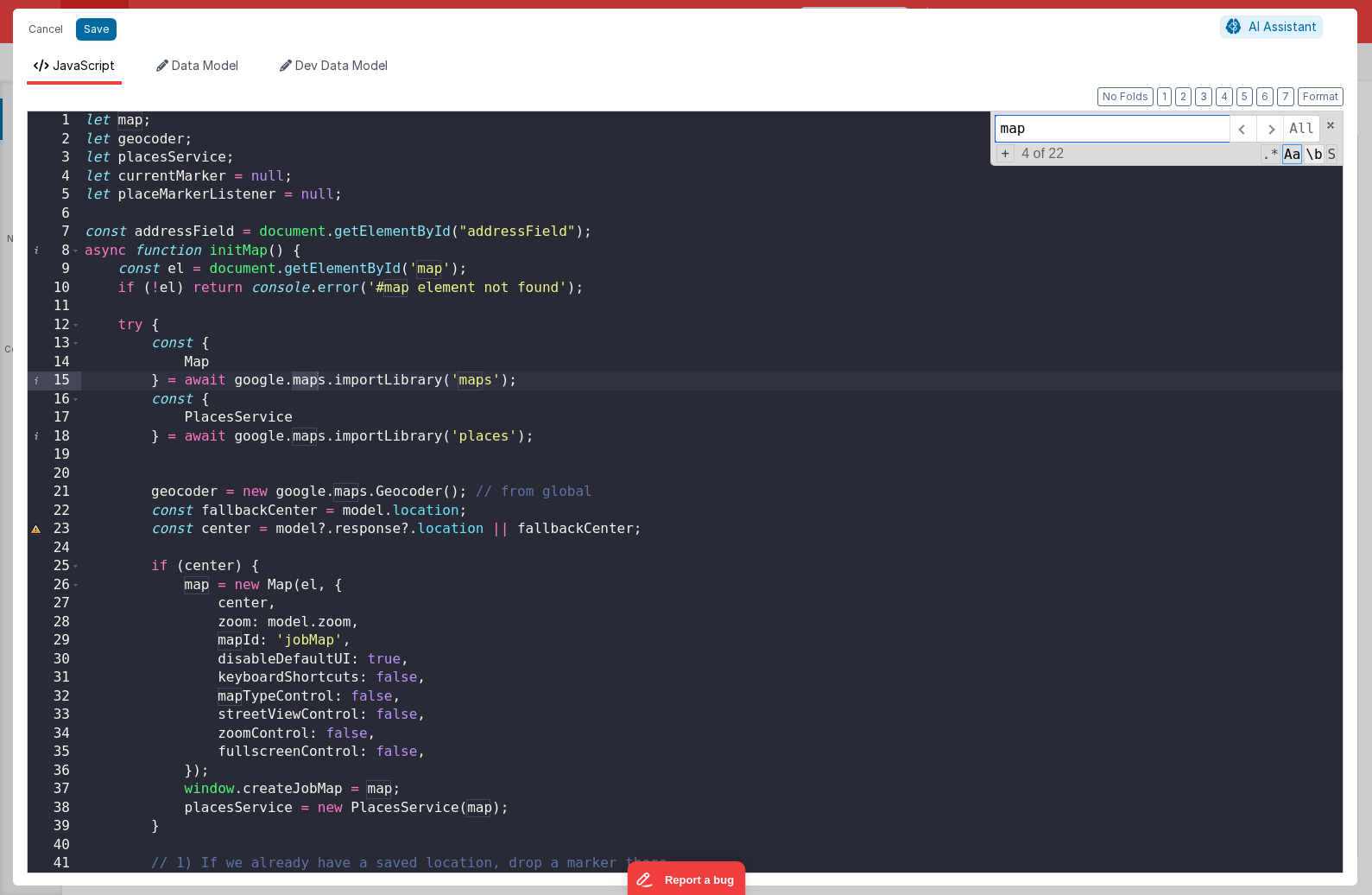
drag, startPoint x: 1270, startPoint y: 134, endPoint x: 1304, endPoint y: 157, distance: 41.0
click at [1206, 157] on div "map All Replace All + 4 of 22 .* Aa \b S" at bounding box center [1166, 138] width 353 height 55
click at [1206, 157] on span "\b" at bounding box center [1313, 154] width 20 height 20
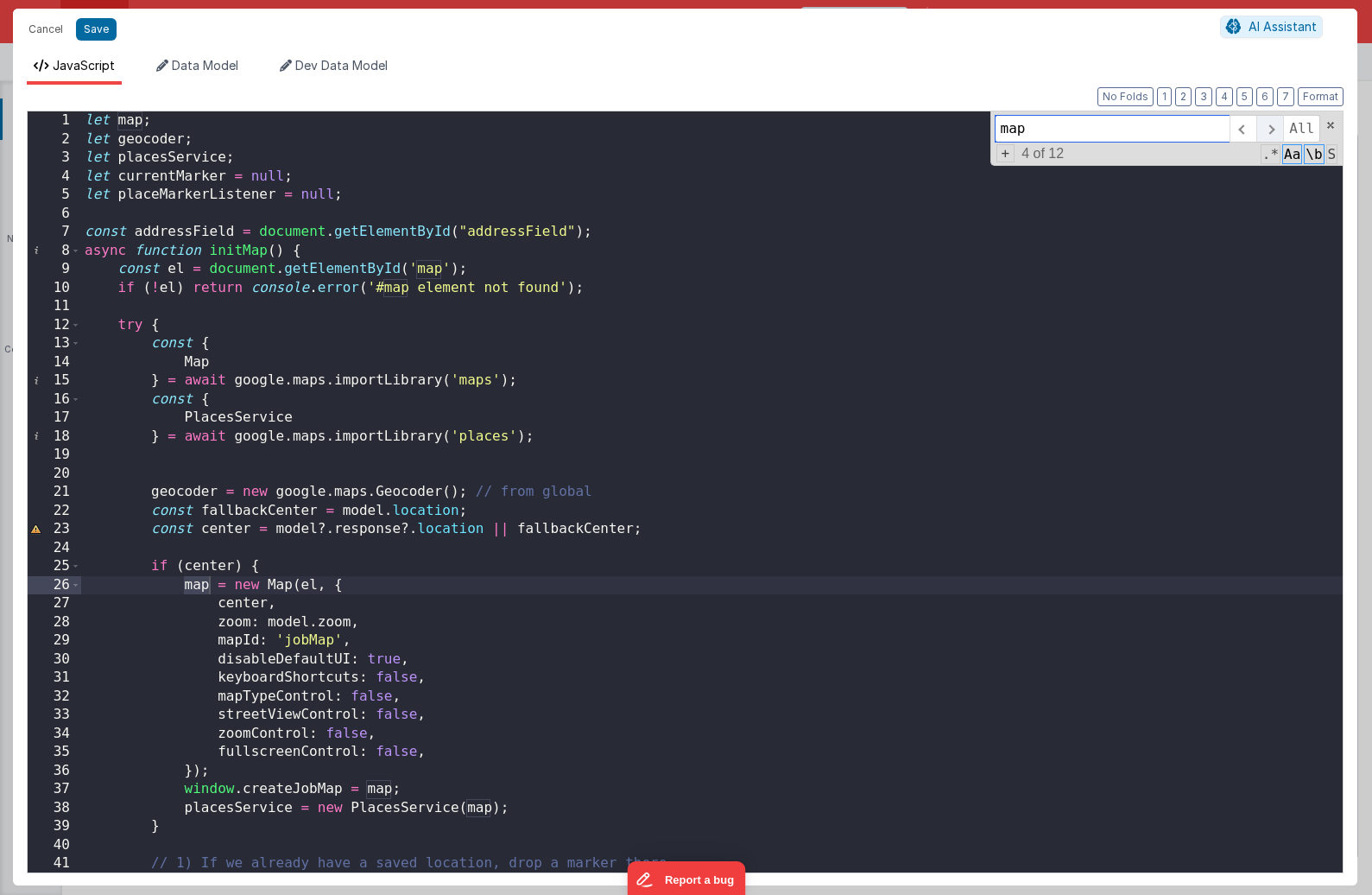
click at [1206, 127] on span at bounding box center [1269, 128] width 26 height 27
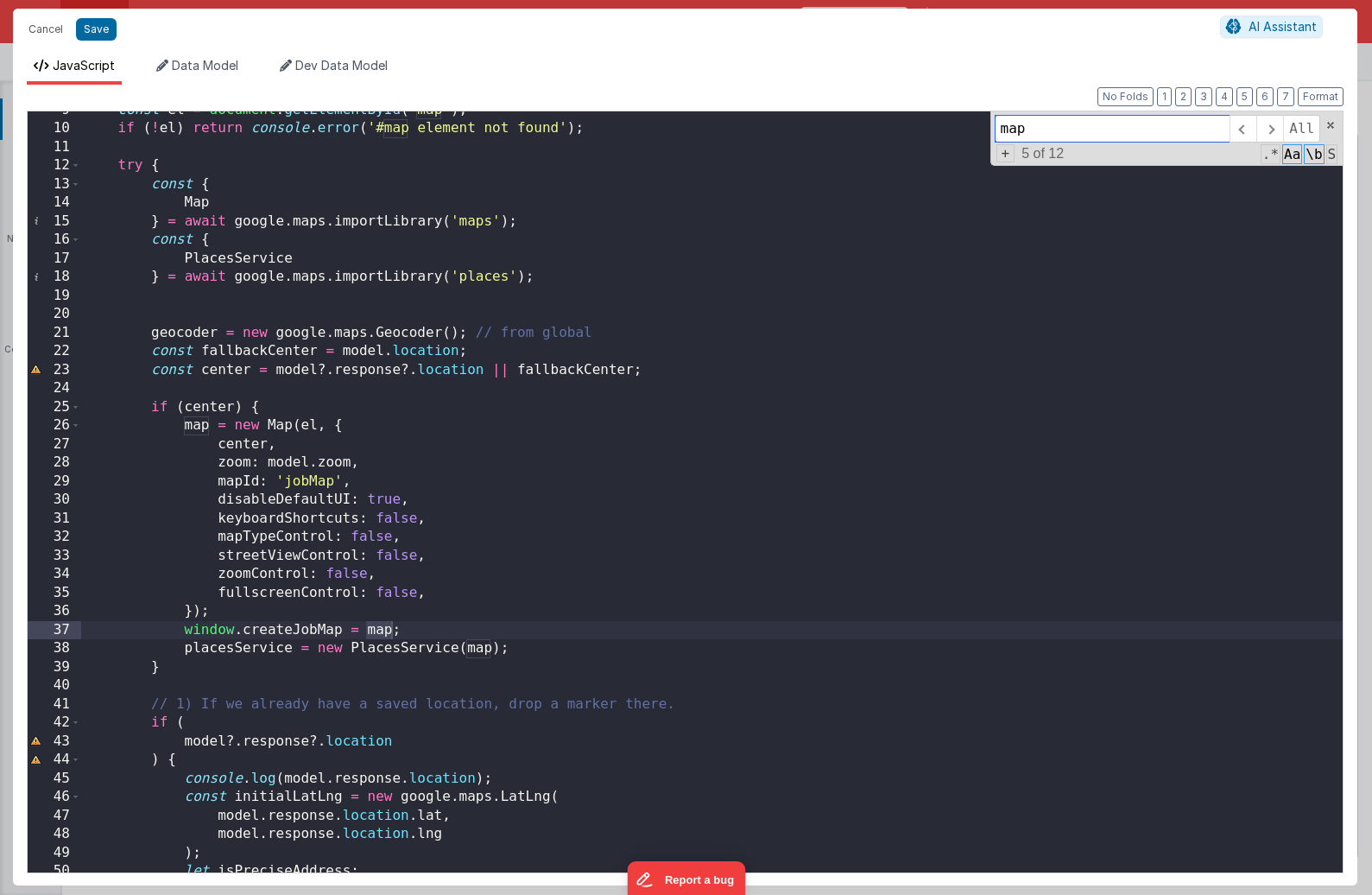
scroll to position [164, 0]
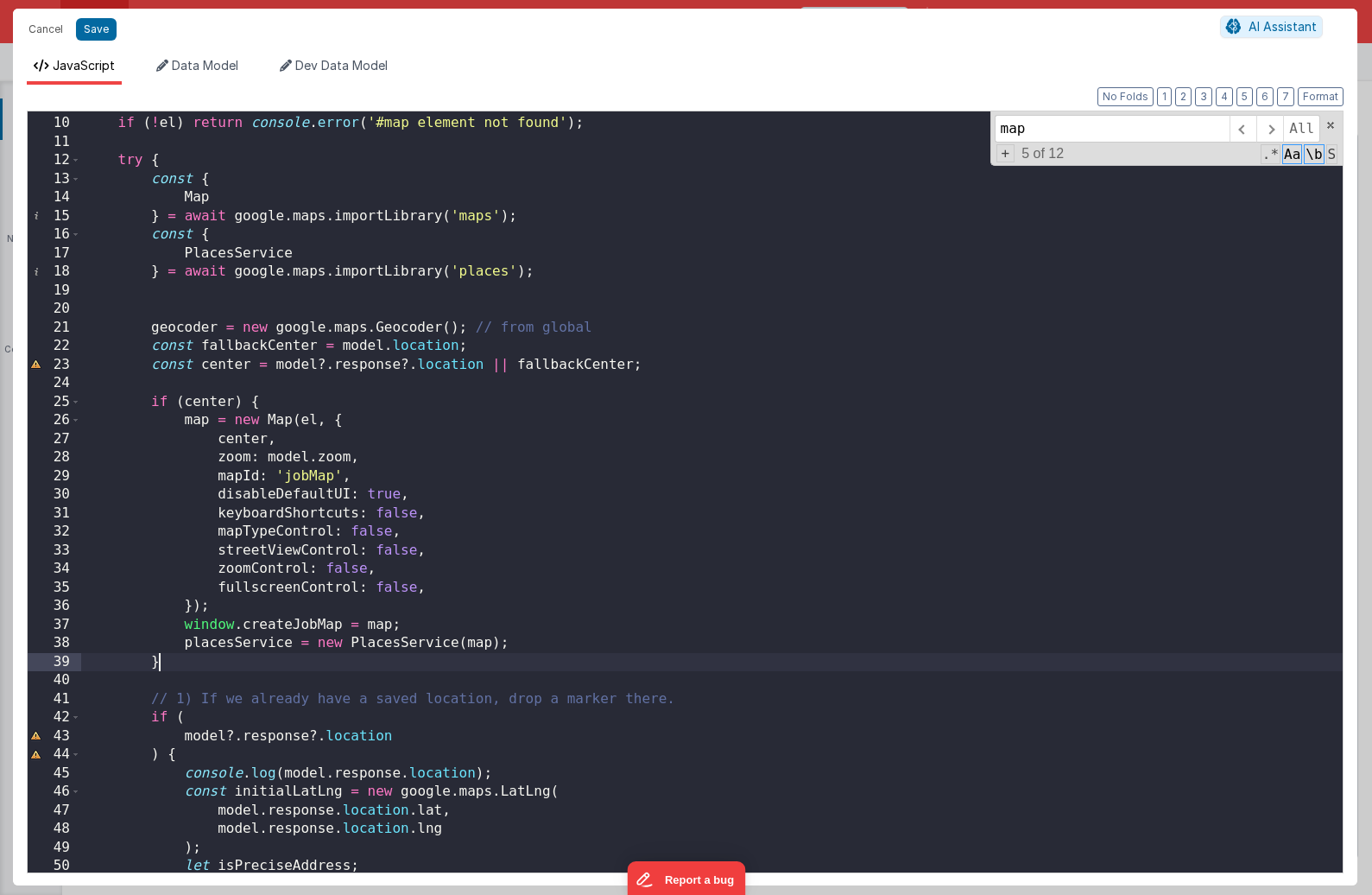
click at [222, 669] on div "const el = document . getElementById ( 'map' ) ; if ( ! el ) return console . e…" at bounding box center [712, 495] width 1261 height 798
click at [220, 677] on div "const el = document . getElementById ( 'map' ) ; if ( ! el ) return console . e…" at bounding box center [712, 495] width 1261 height 798
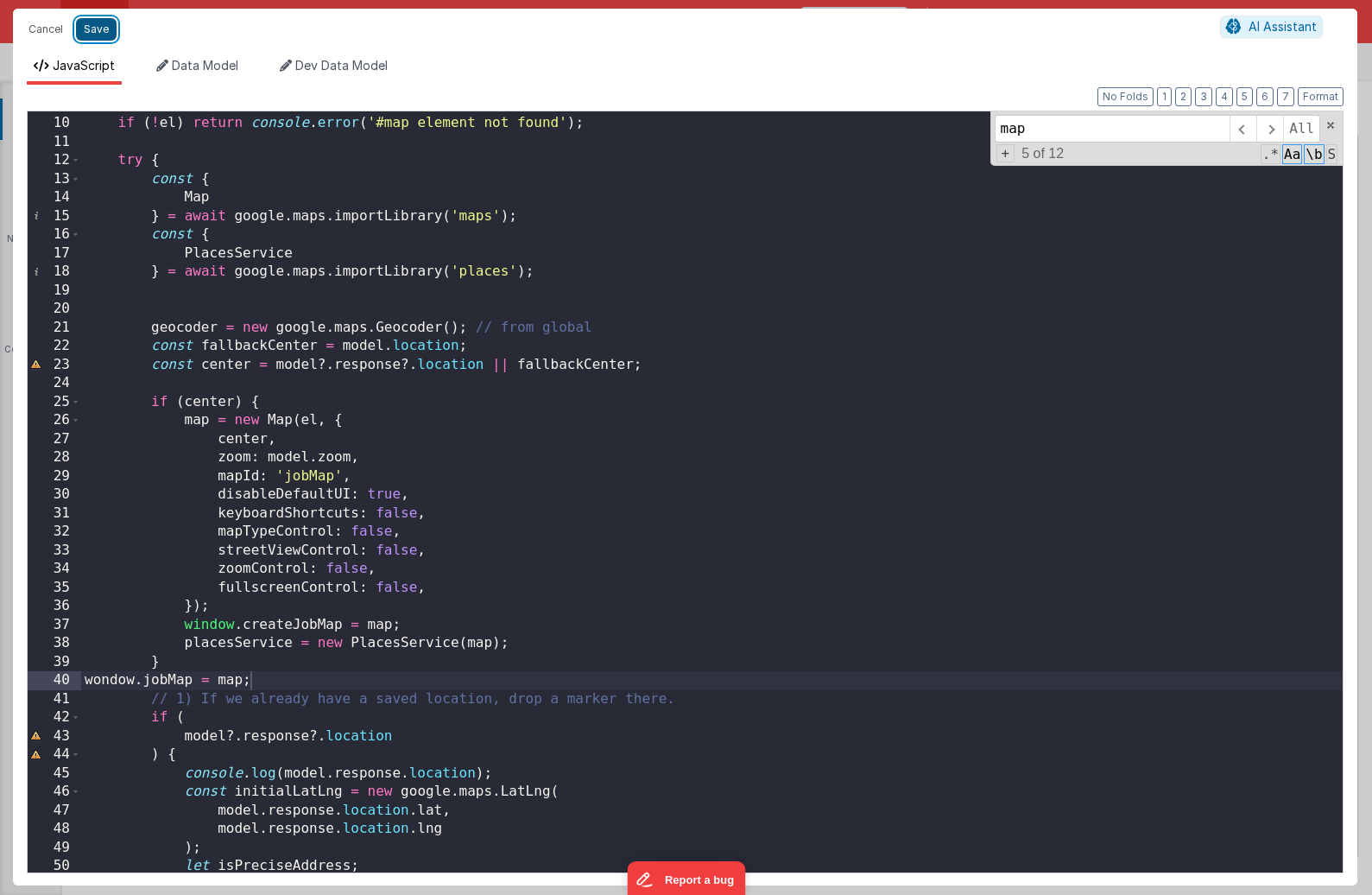
click at [98, 33] on button "Save" at bounding box center [96, 29] width 41 height 22
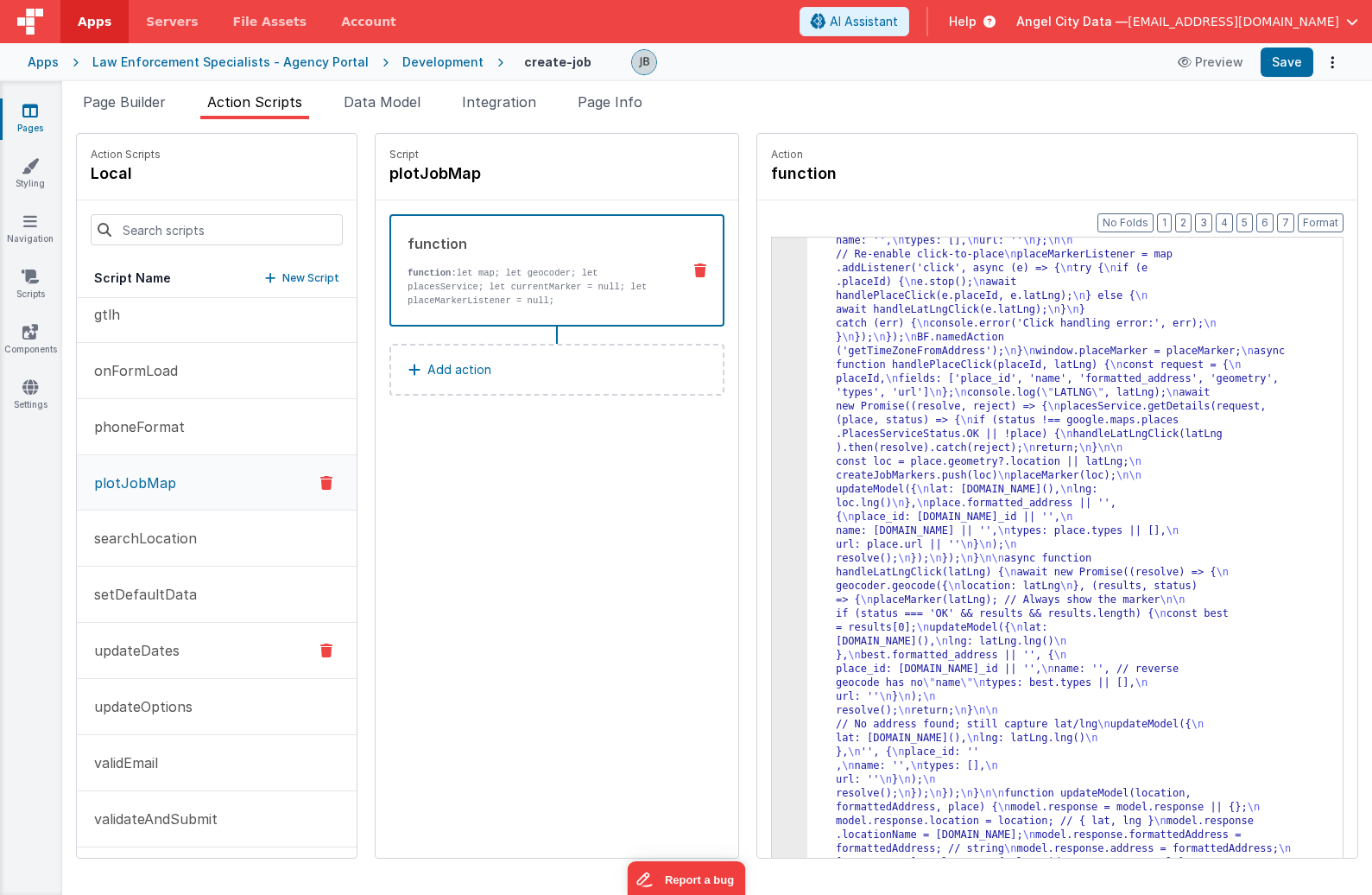
scroll to position [183, 0]
click at [771, 432] on div "3" at bounding box center [789, 123] width 35 height 1520
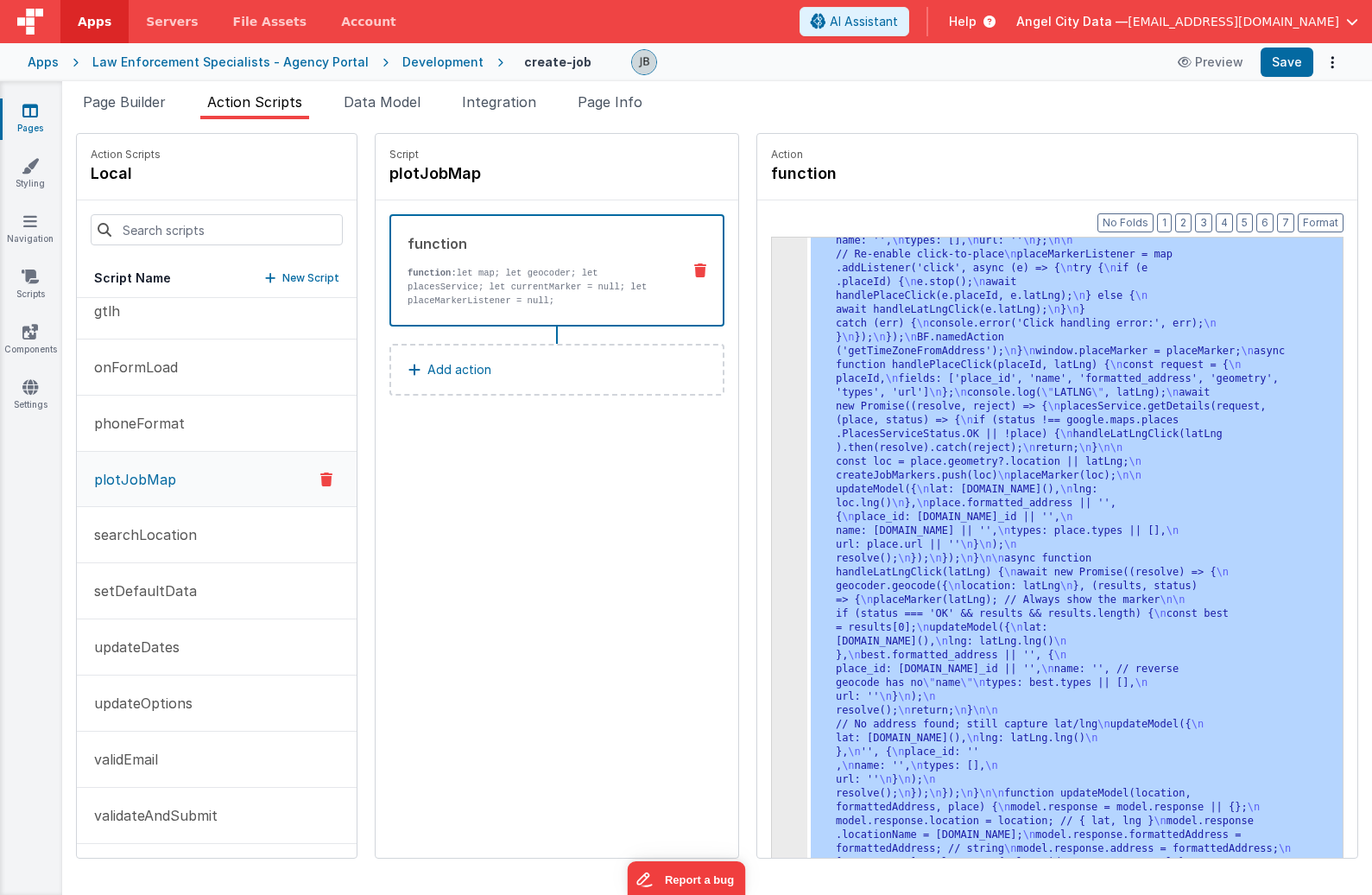
click at [771, 432] on div "3" at bounding box center [789, 123] width 35 height 1520
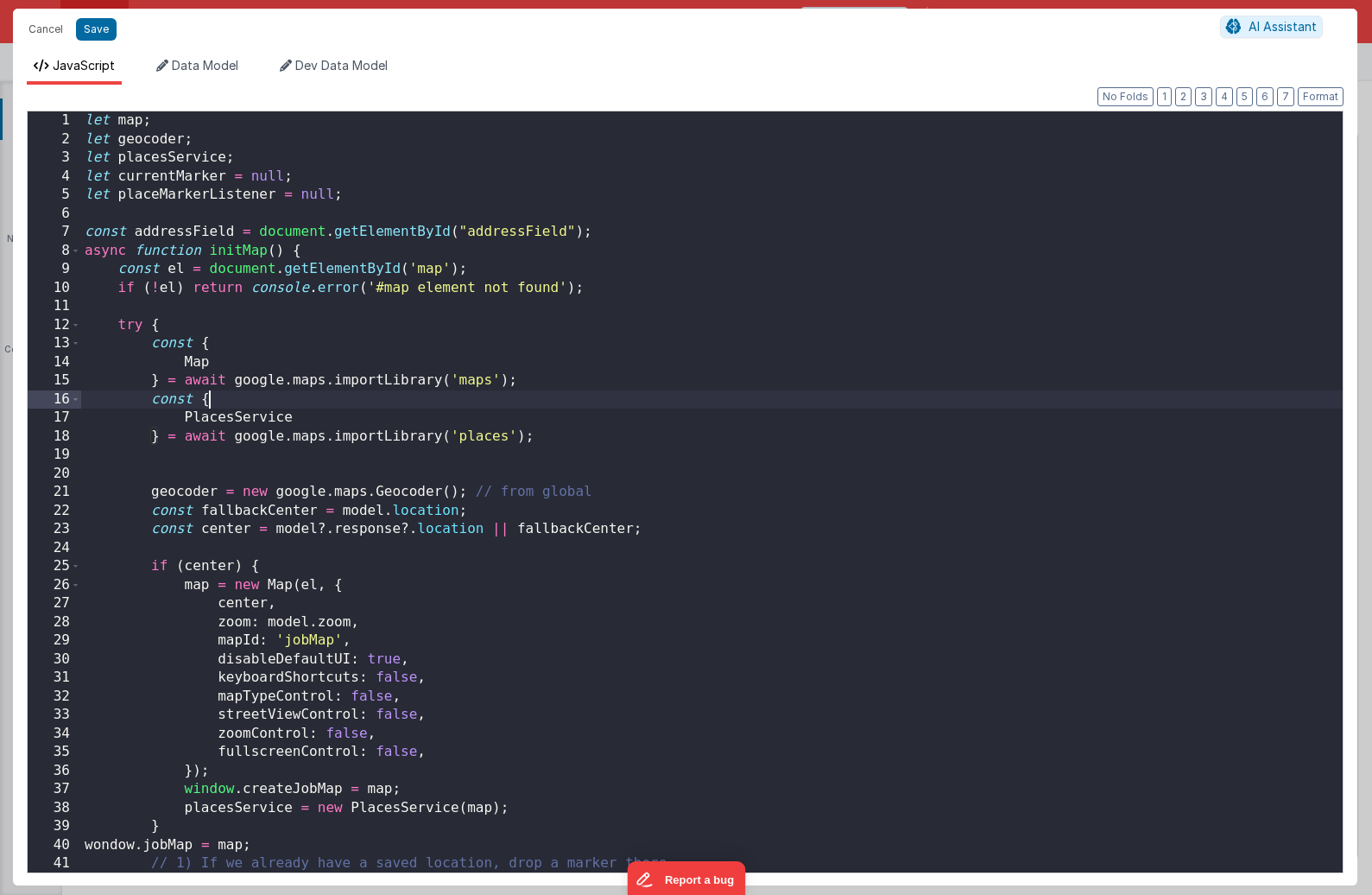
click at [560, 408] on div "let map ; let geocoder ; let placesService ; let currentMarker = null ; let pla…" at bounding box center [712, 510] width 1261 height 798
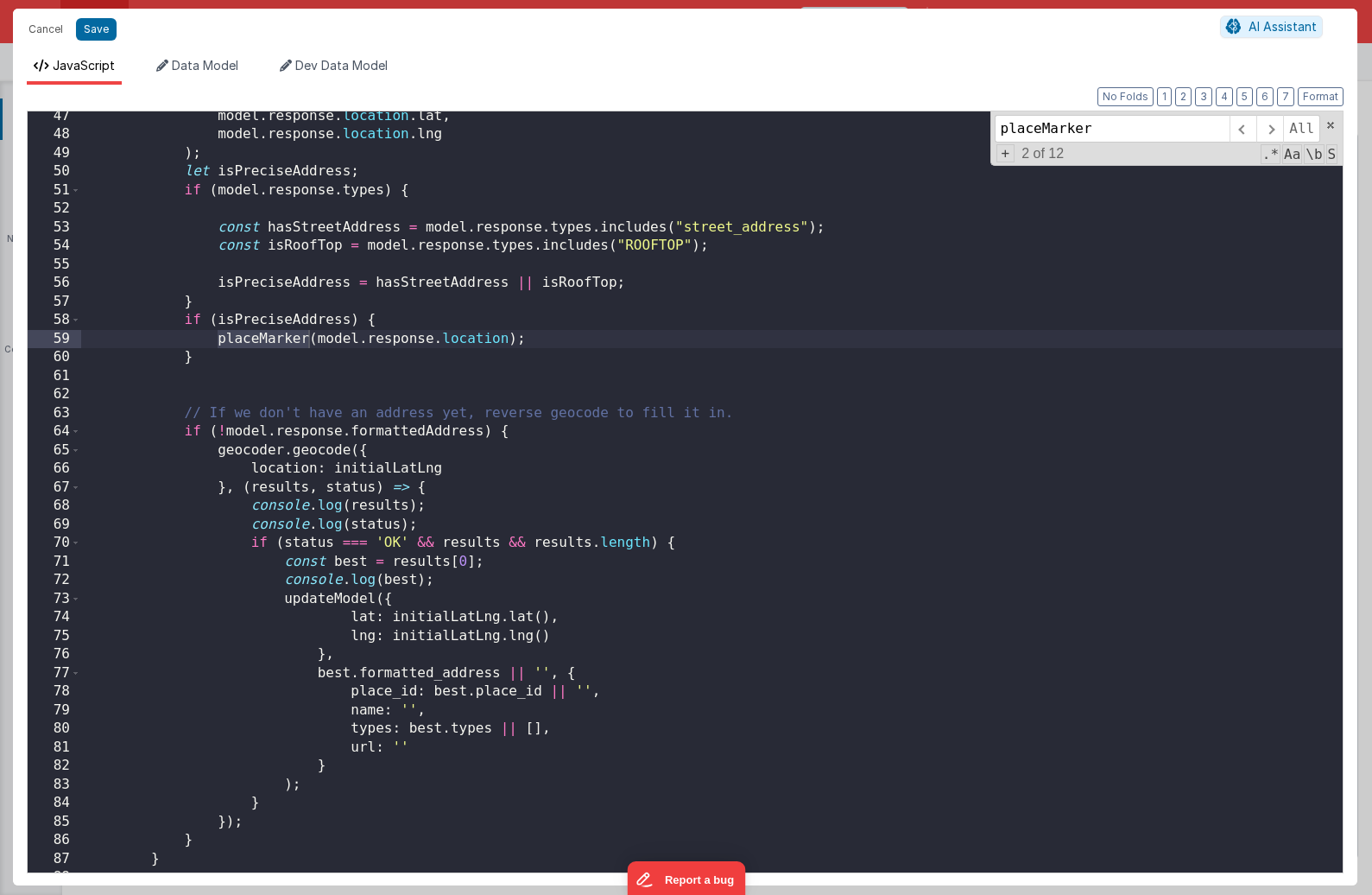
scroll to position [858, 0]
click at [263, 482] on div "model . response . location . lat , model . response . location . lng ) ; let i…" at bounding box center [712, 507] width 1261 height 798
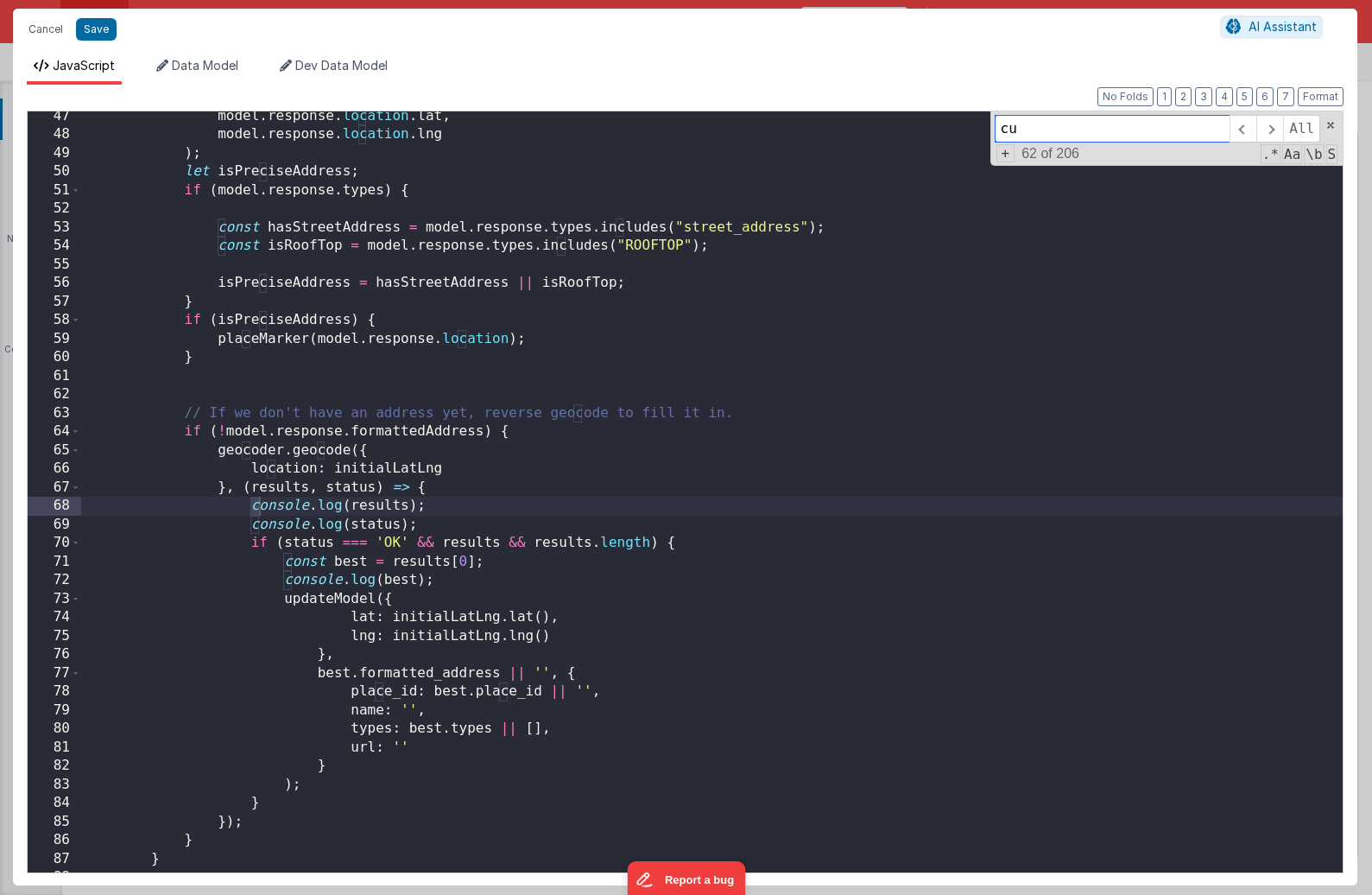
scroll to position [1643, 0]
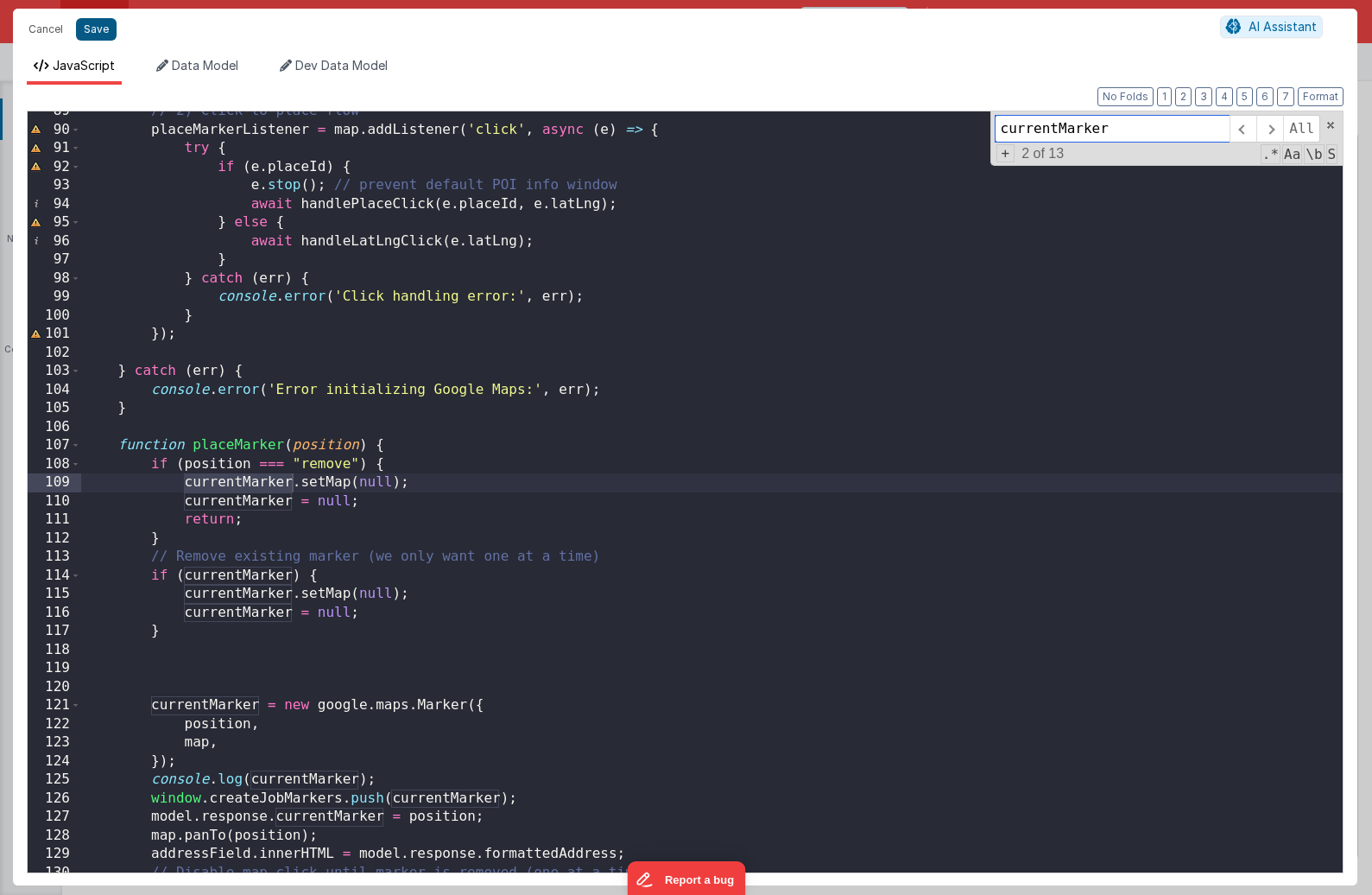
type input "currentMarker"
click at [96, 26] on button "Save" at bounding box center [96, 29] width 41 height 22
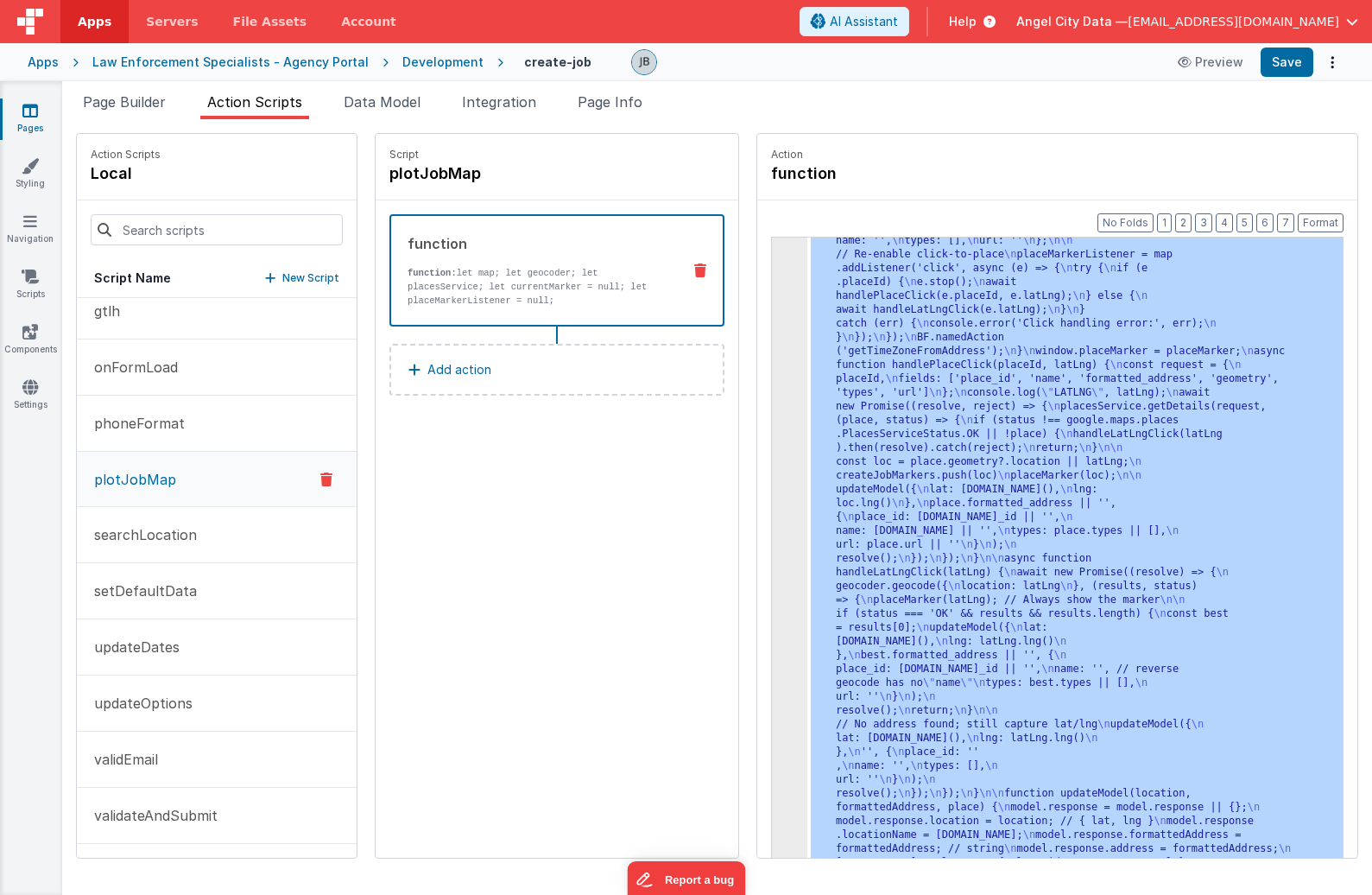
click at [283, 277] on p "New Script" at bounding box center [311, 278] width 57 height 18
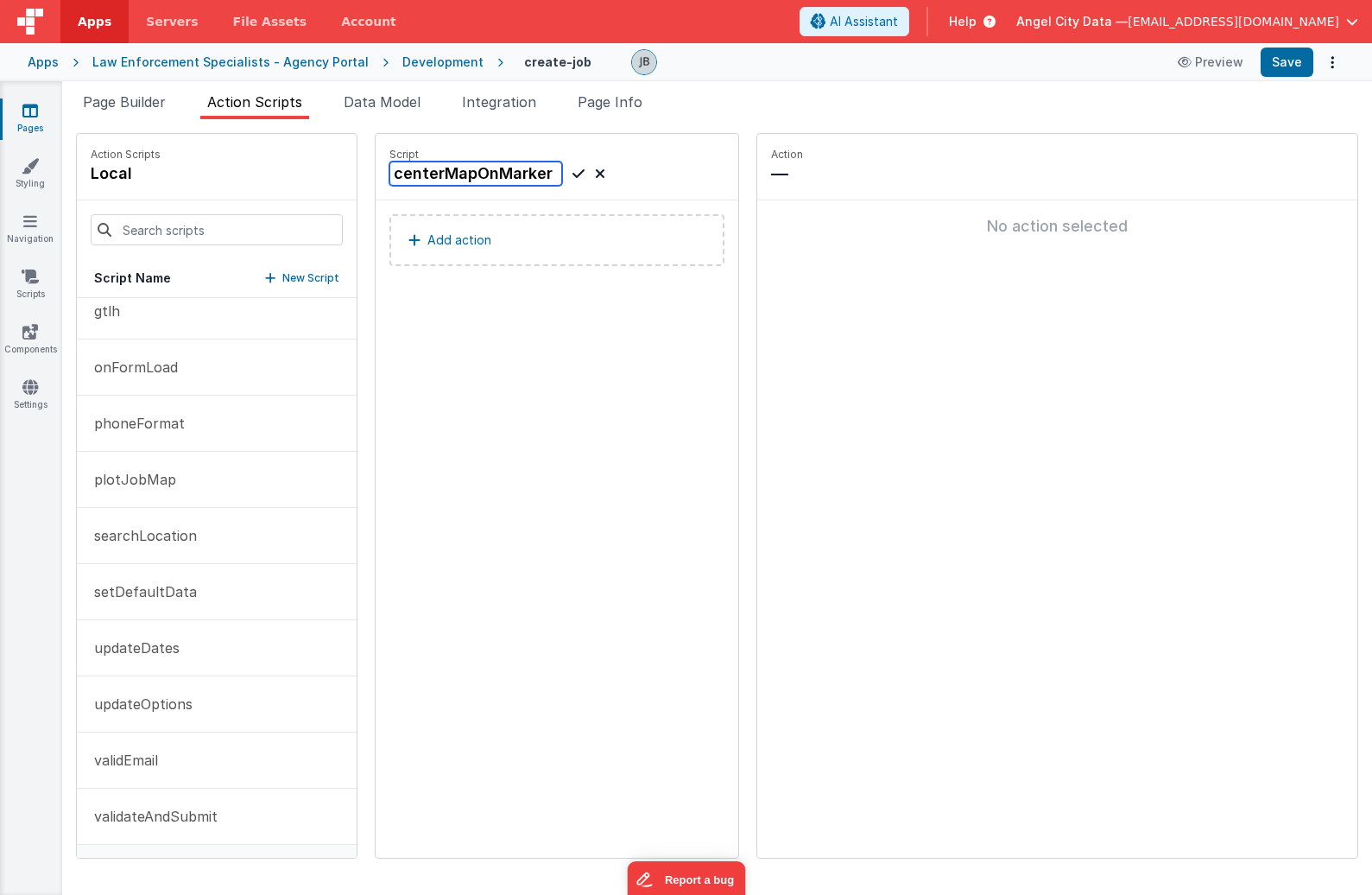
type input "centerMapOnMarker"
click at [572, 181] on icon at bounding box center [579, 174] width 12 height 21
click at [501, 243] on button "Add action" at bounding box center [557, 240] width 335 height 52
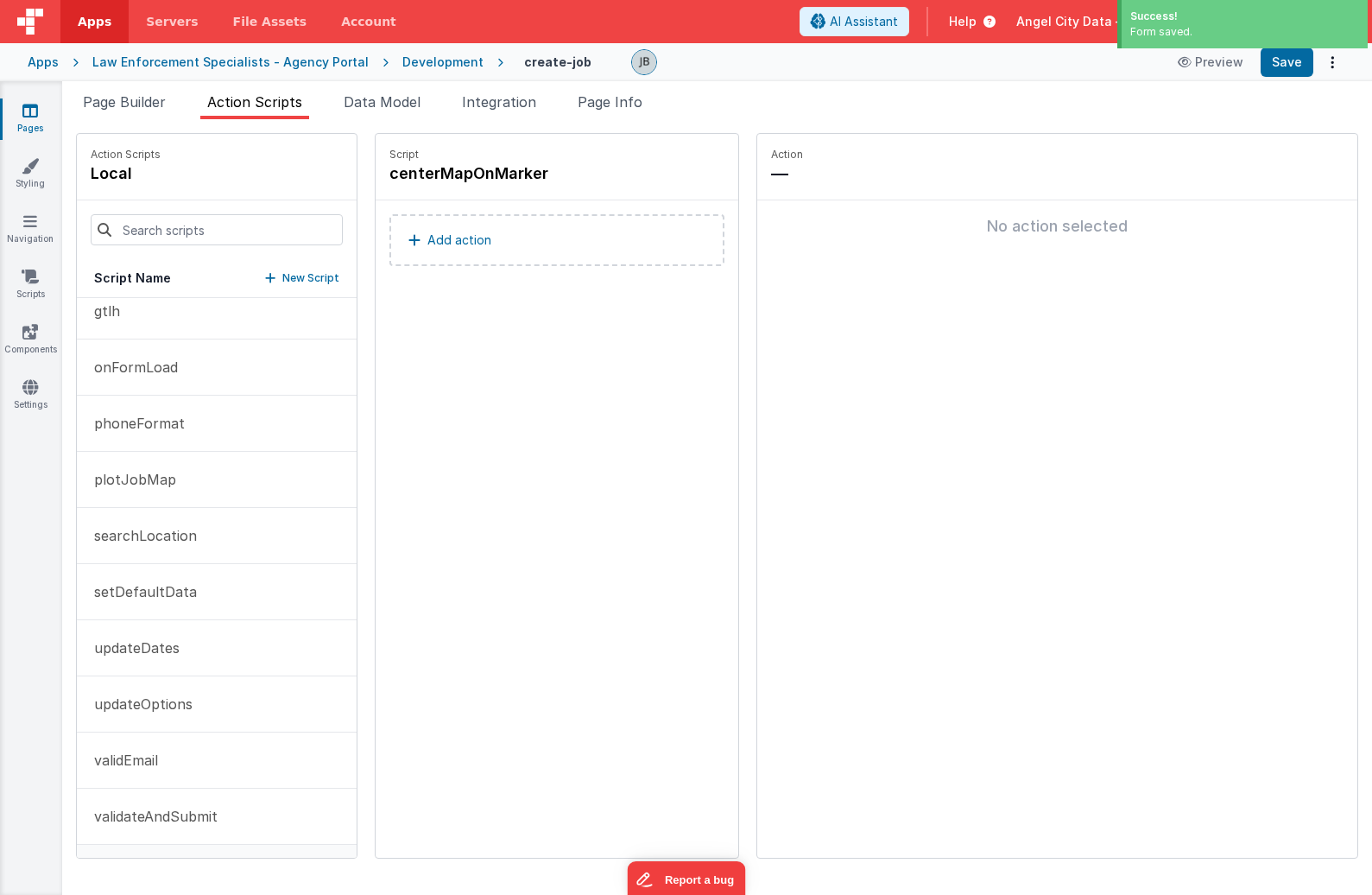
click at [599, 227] on button "Add action" at bounding box center [557, 240] width 335 height 52
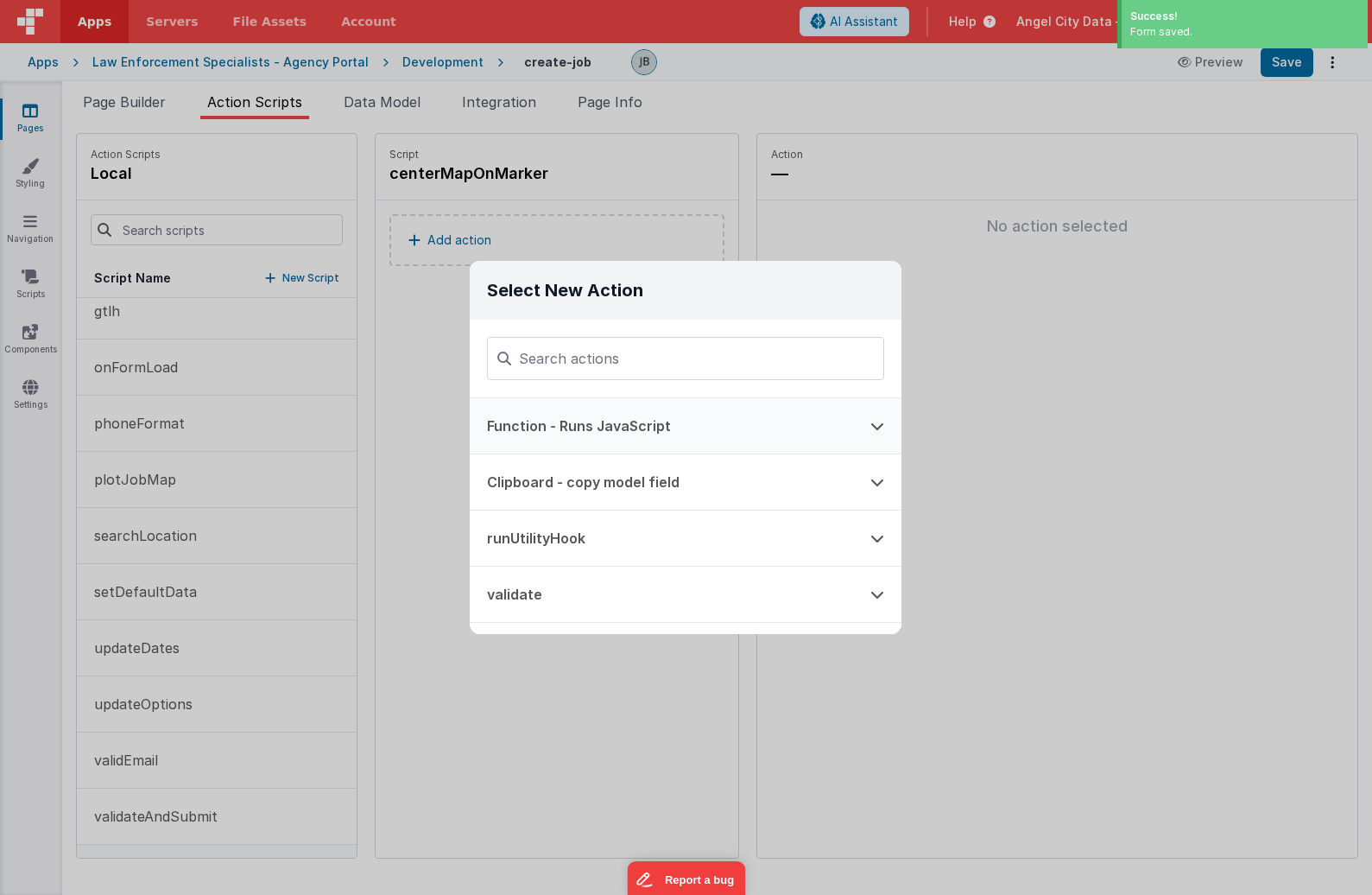
click at [659, 423] on button "Function - Runs JavaScript" at bounding box center [660, 425] width 383 height 55
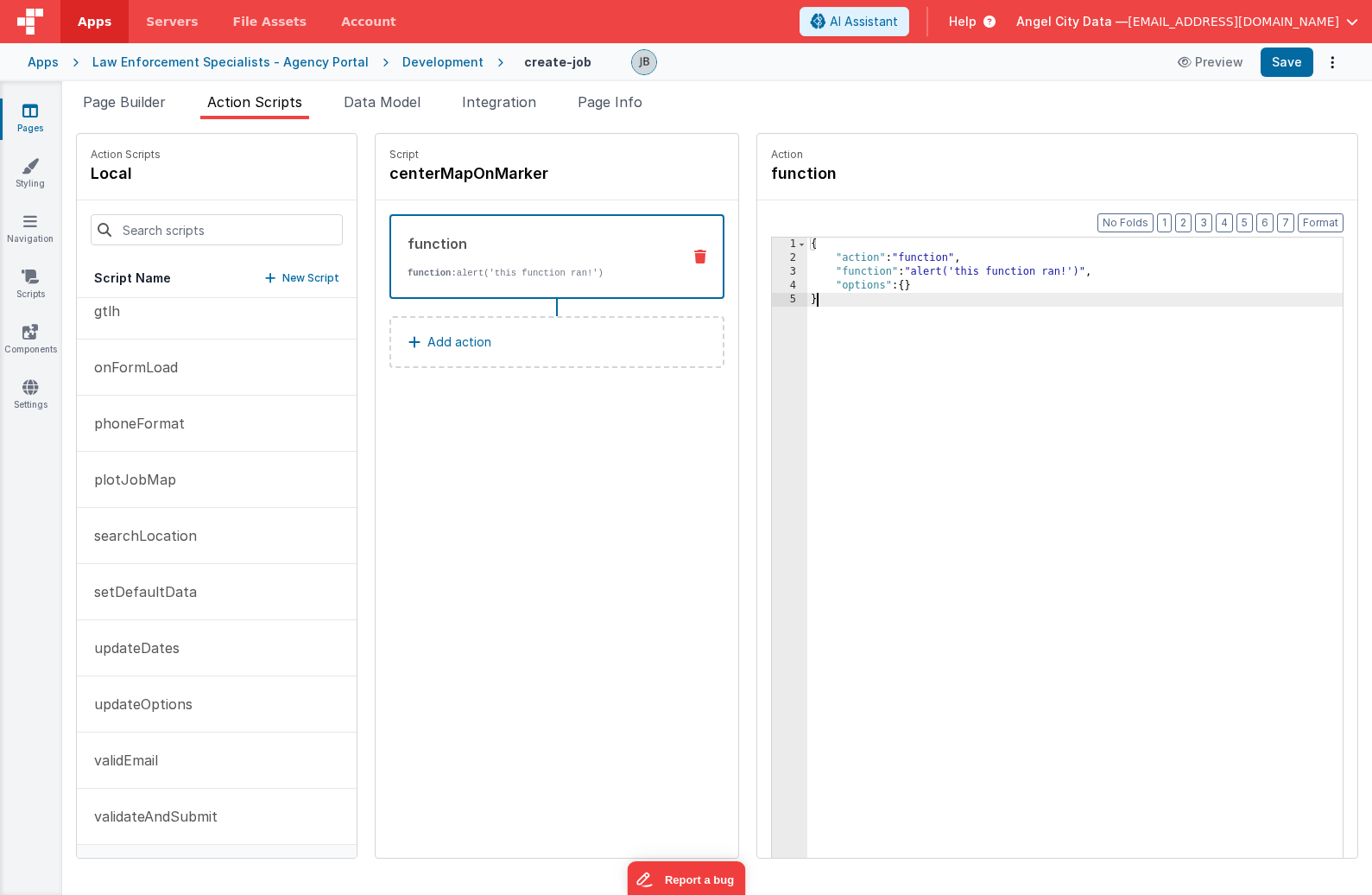
click at [771, 270] on div "3" at bounding box center [789, 272] width 35 height 14
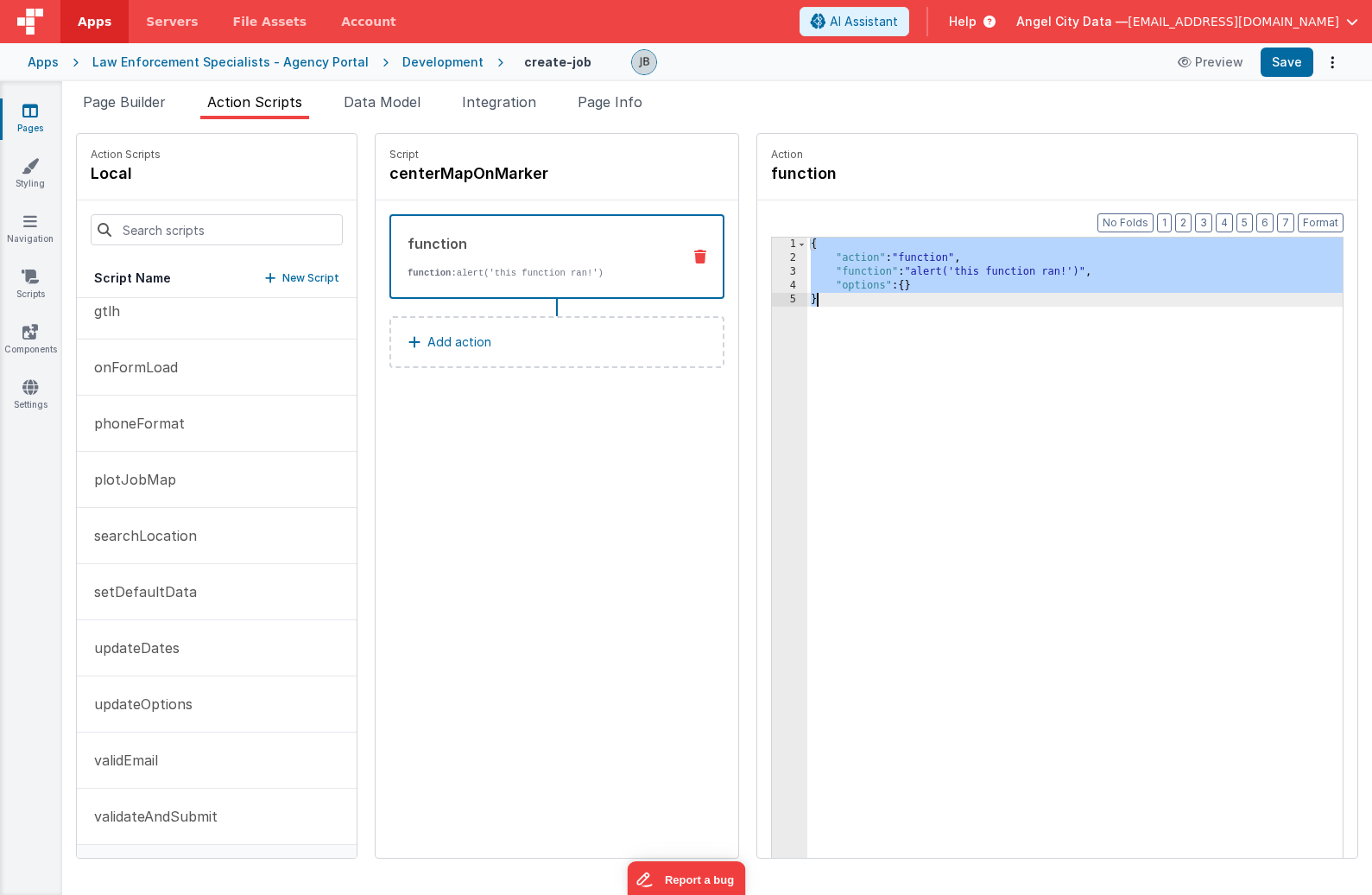
click at [771, 270] on div "3" at bounding box center [789, 272] width 35 height 14
click at [771, 271] on div "3" at bounding box center [789, 272] width 35 height 14
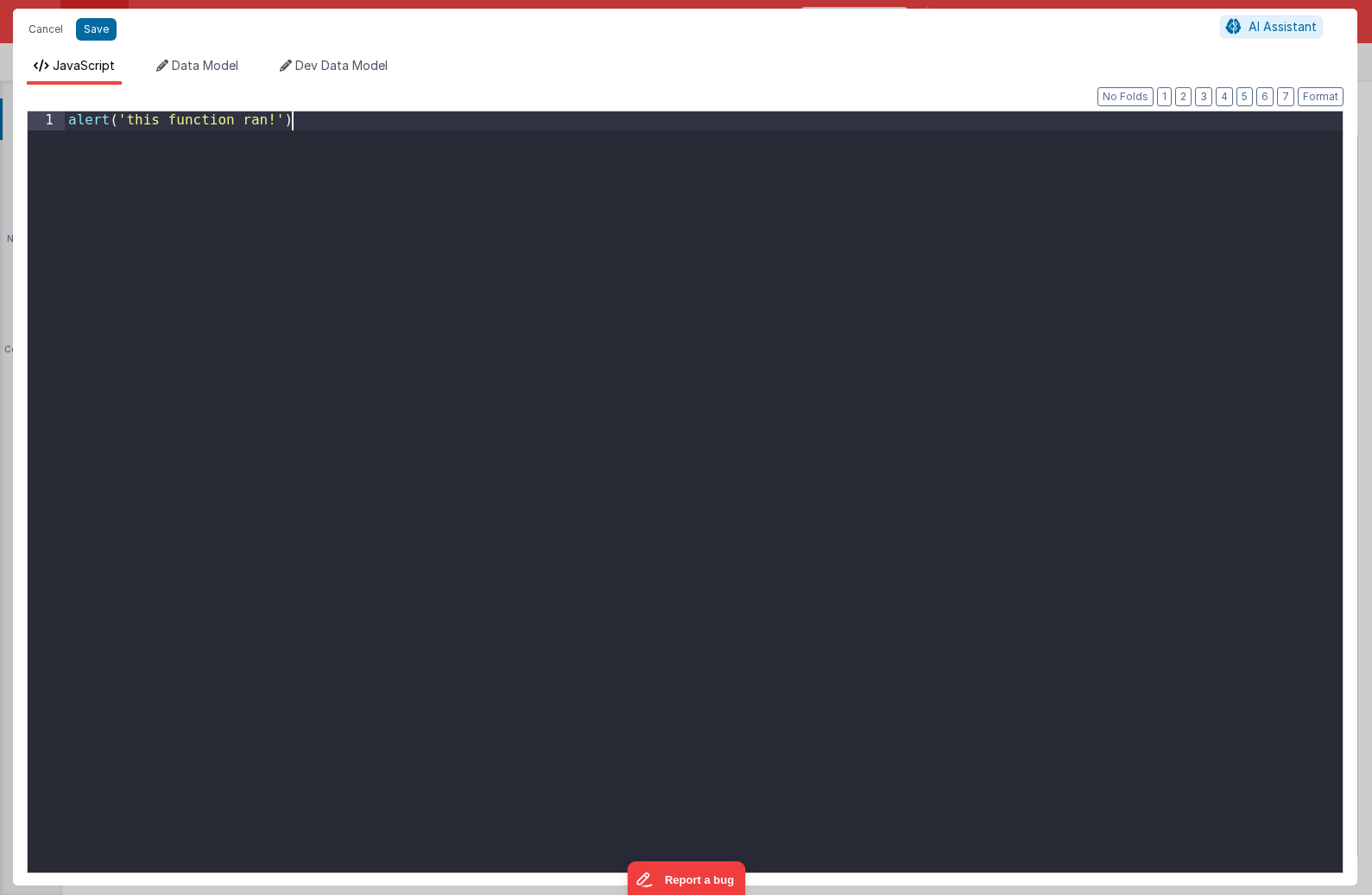
click at [757, 271] on div "alert ( 'this function ran!' )" at bounding box center [704, 510] width 1278 height 798
drag, startPoint x: 607, startPoint y: 314, endPoint x: -101, endPoint y: -68, distance: 804.5
click at [0, 0] on html "Cancel Save AI Assistant JavaScript Data Model Dev Data Model Format 7 6 5 4 3 …" at bounding box center [686, 448] width 1372 height 895
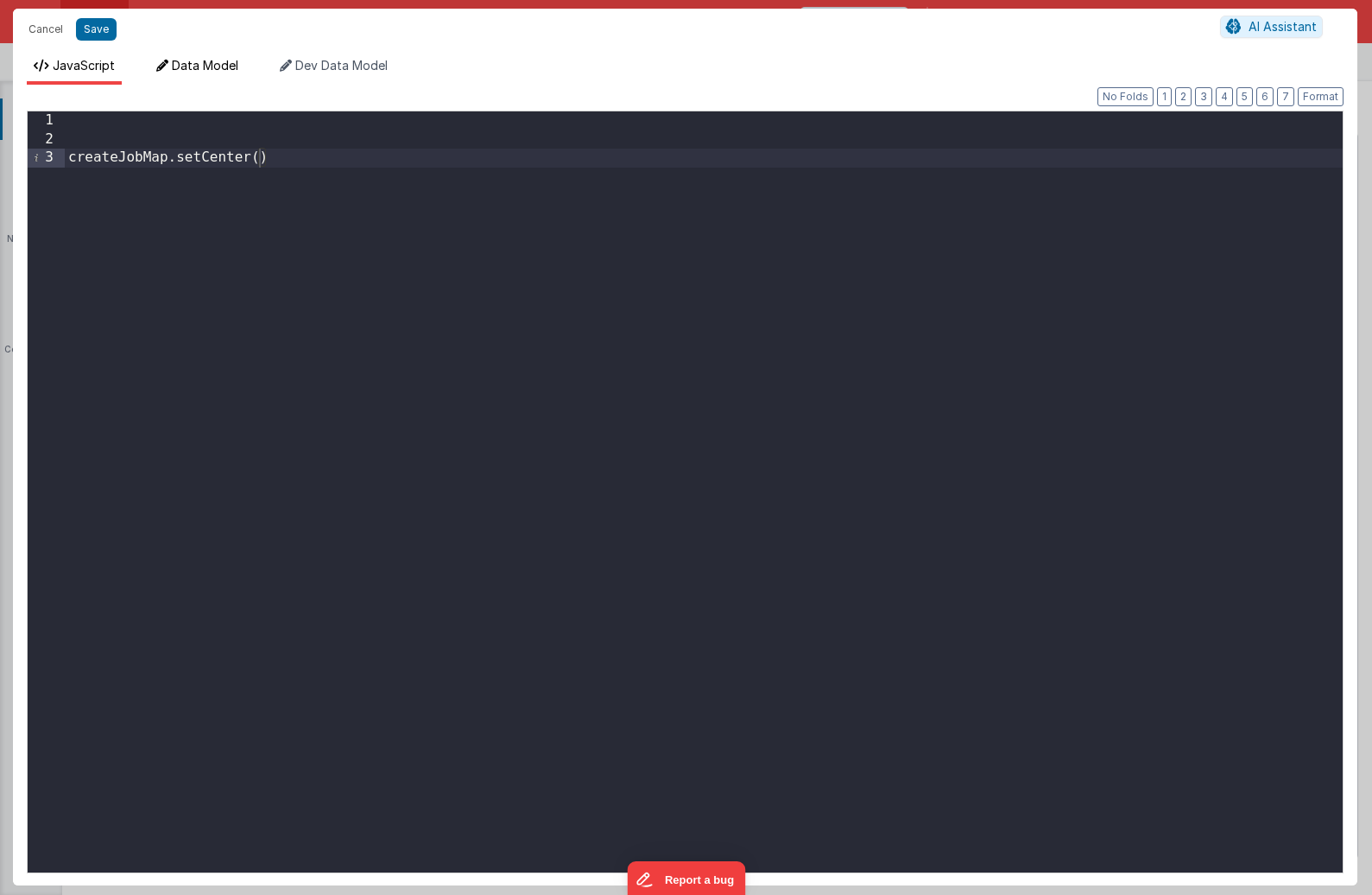
click at [218, 70] on span "Data Model" at bounding box center [204, 65] width 66 height 15
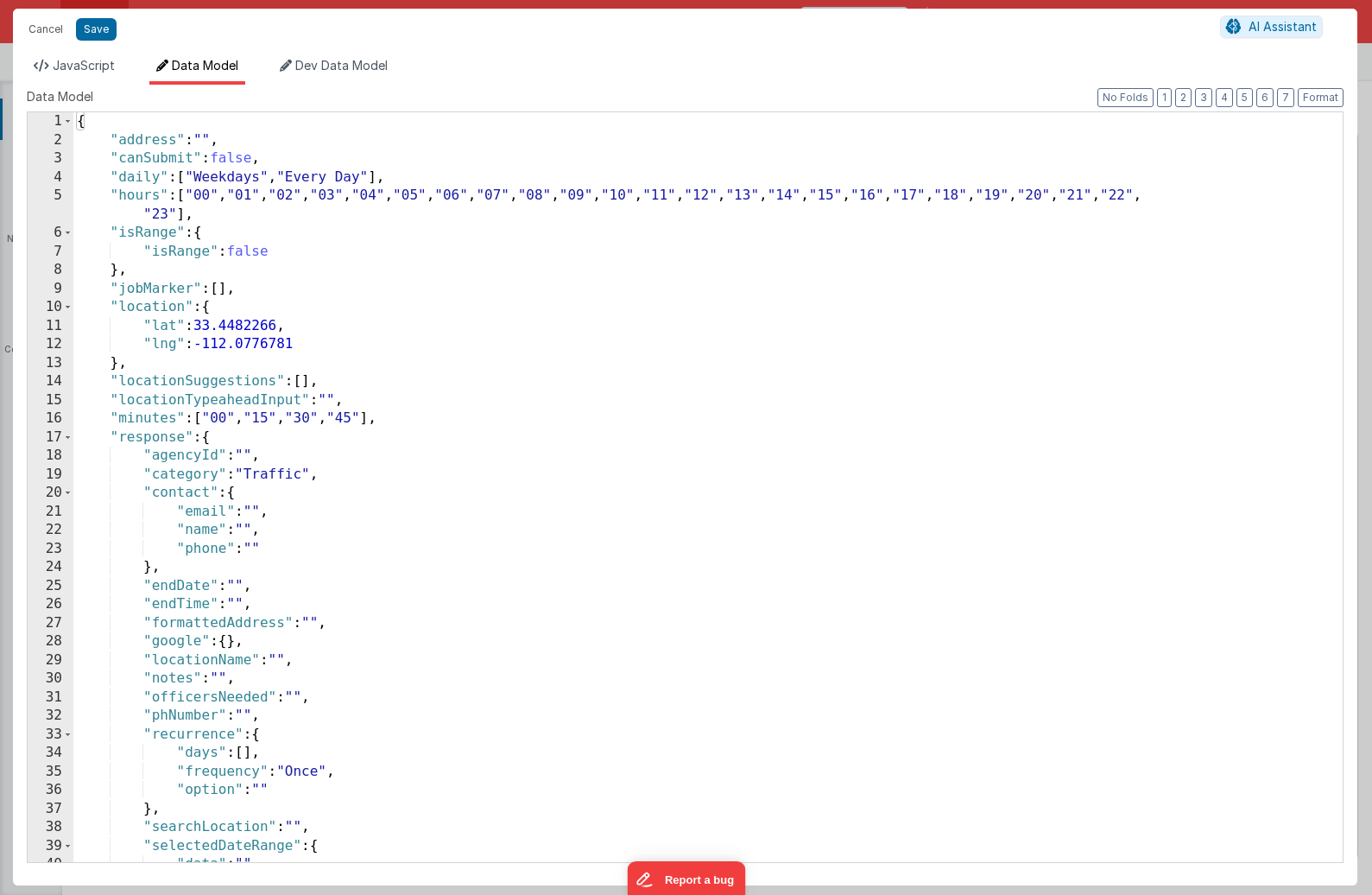
scroll to position [0, 0]
click at [378, 484] on div "{ "address" : "" , "canSubmit" : false , "daily" : [ "Weekdays" , "Every Day" ]…" at bounding box center [707, 505] width 1269 height 787
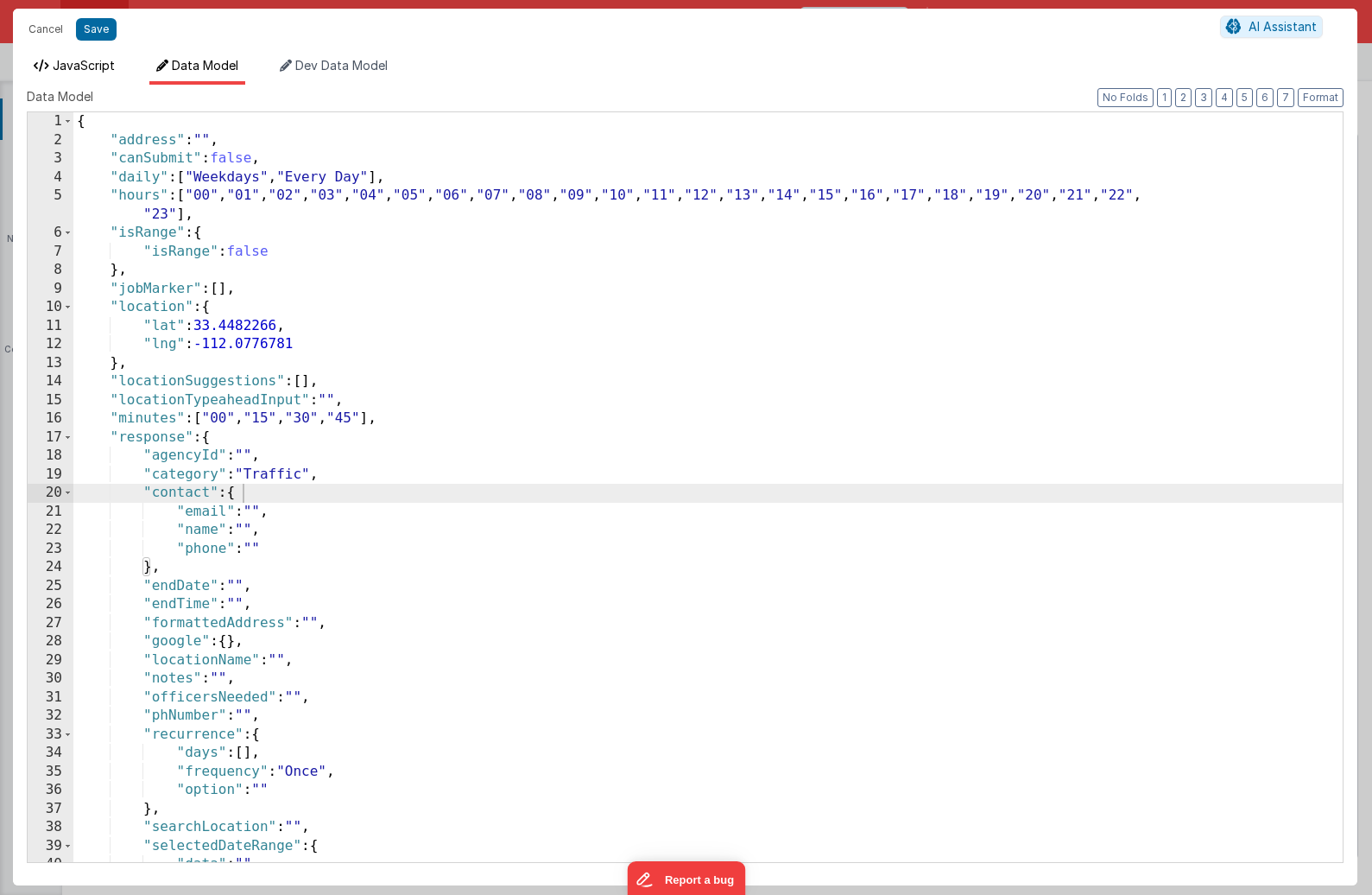
click at [96, 66] on span "JavaScript" at bounding box center [84, 65] width 63 height 15
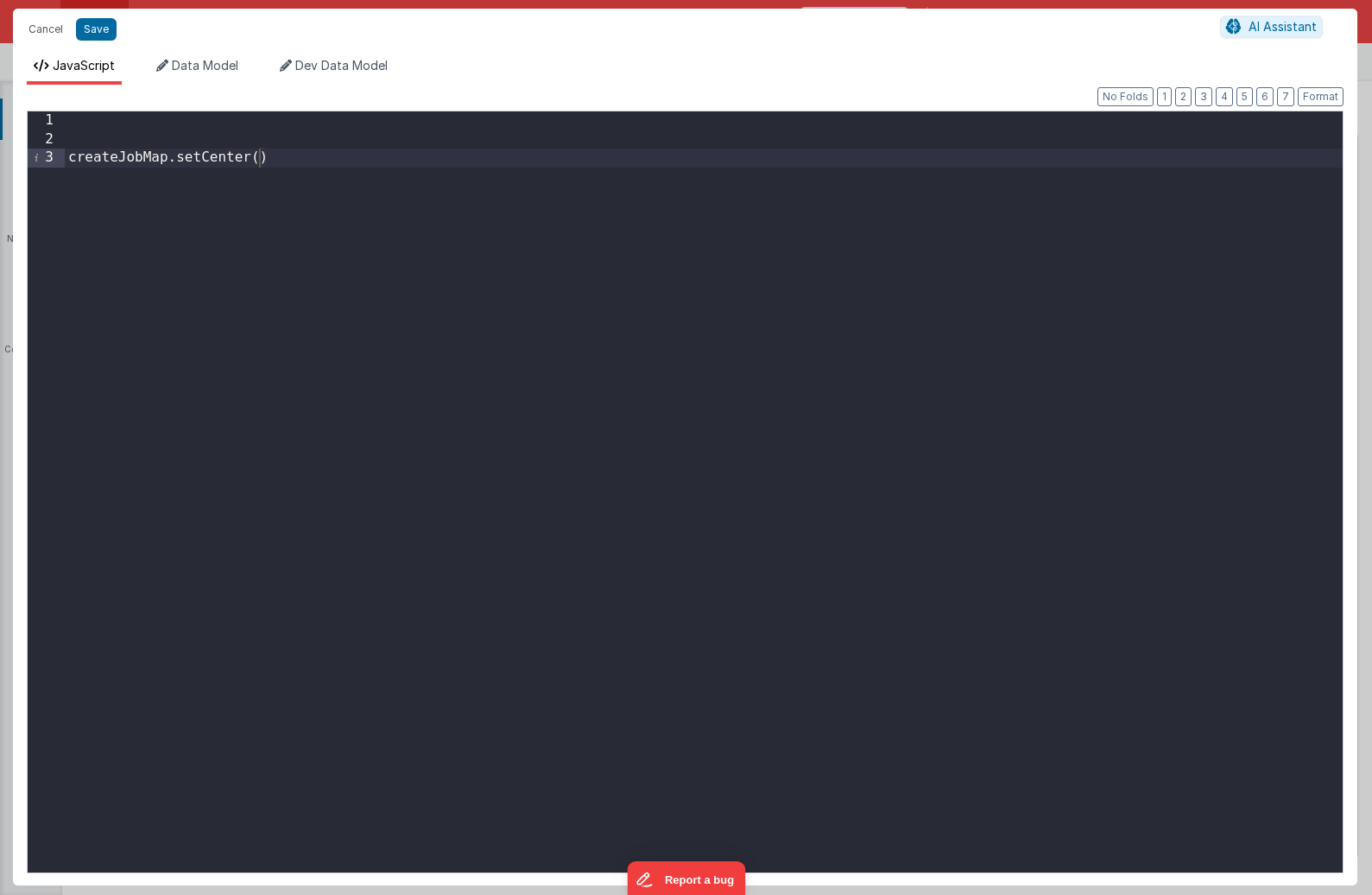
click at [262, 164] on div "createJobMap . setCenter ( )" at bounding box center [704, 510] width 1278 height 798
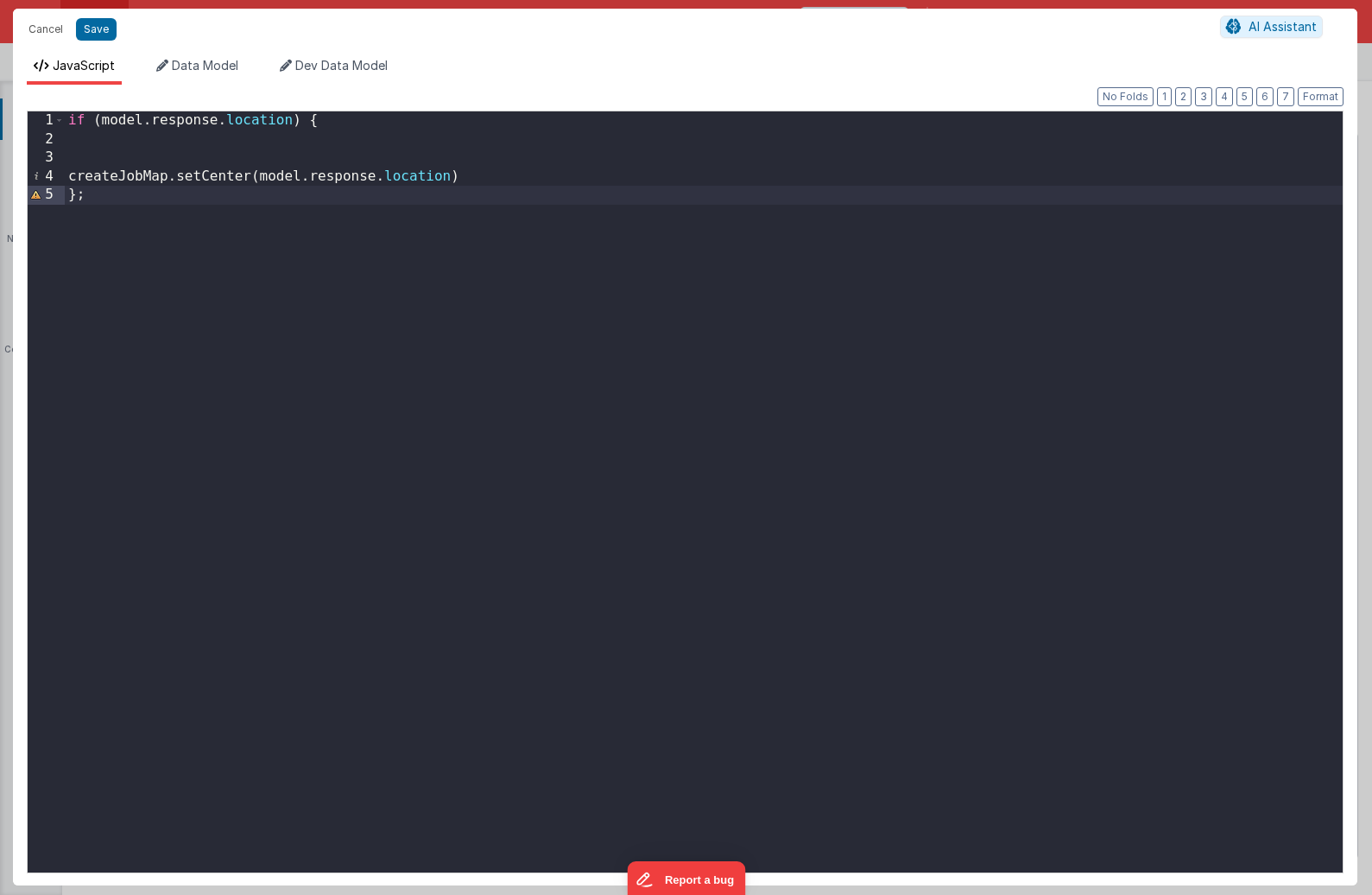
click at [524, 189] on div "if ( model . response . location ) { createJobMap . setCenter ( model . respons…" at bounding box center [704, 510] width 1278 height 798
click at [505, 176] on div "if ( model . response . location ) { createJobMap . setCenter ( model . respons…" at bounding box center [704, 510] width 1278 height 798
click at [96, 34] on button "Save" at bounding box center [96, 29] width 41 height 22
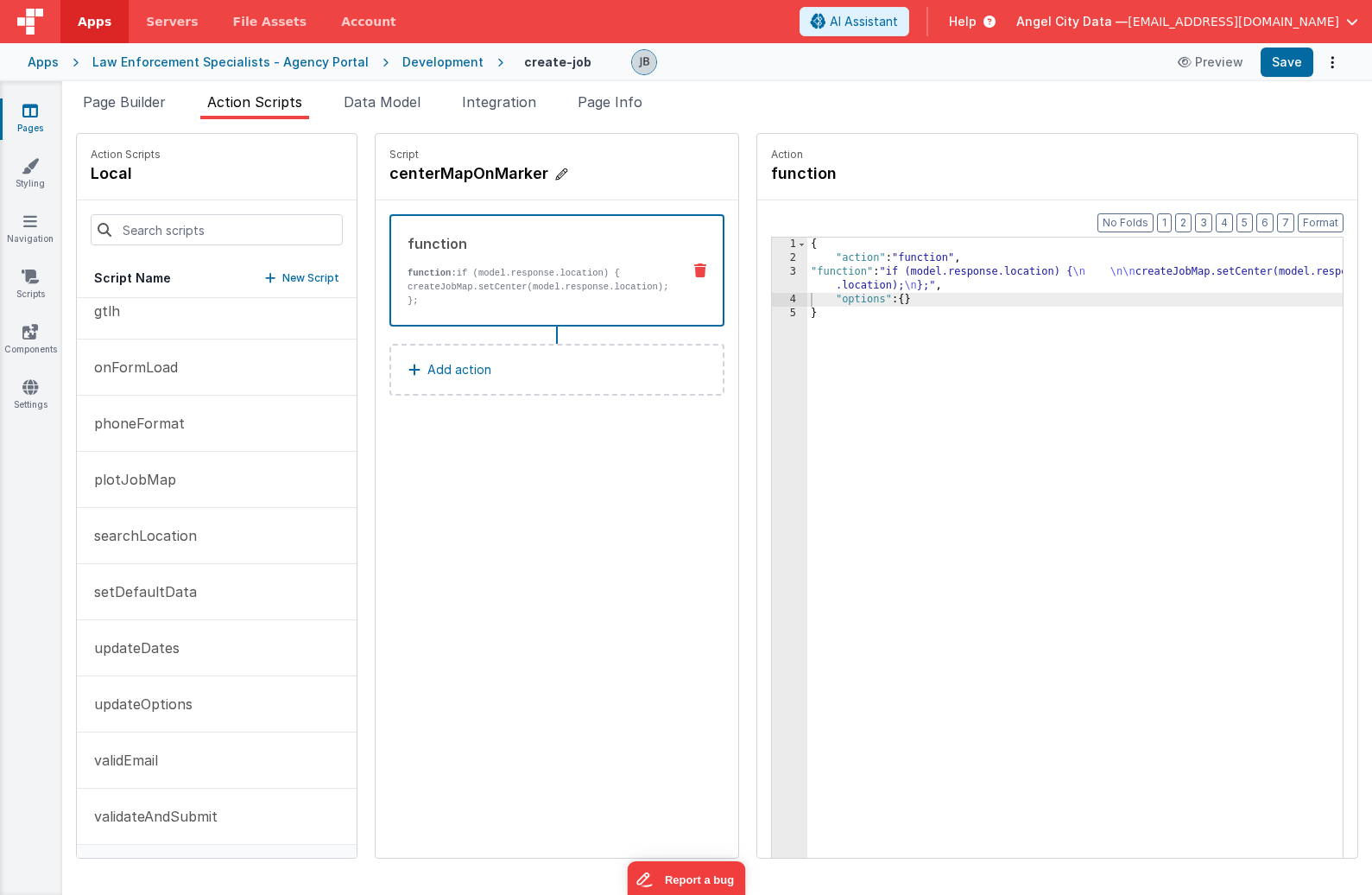
click at [466, 180] on h4 "centerMapOnMarker" at bounding box center [519, 173] width 259 height 24
click at [466, 180] on input "centerMapOnMarker" at bounding box center [476, 173] width 173 height 24
click at [1206, 66] on button "Save" at bounding box center [1287, 62] width 53 height 29
click at [144, 108] on span "Page Builder" at bounding box center [124, 102] width 83 height 18
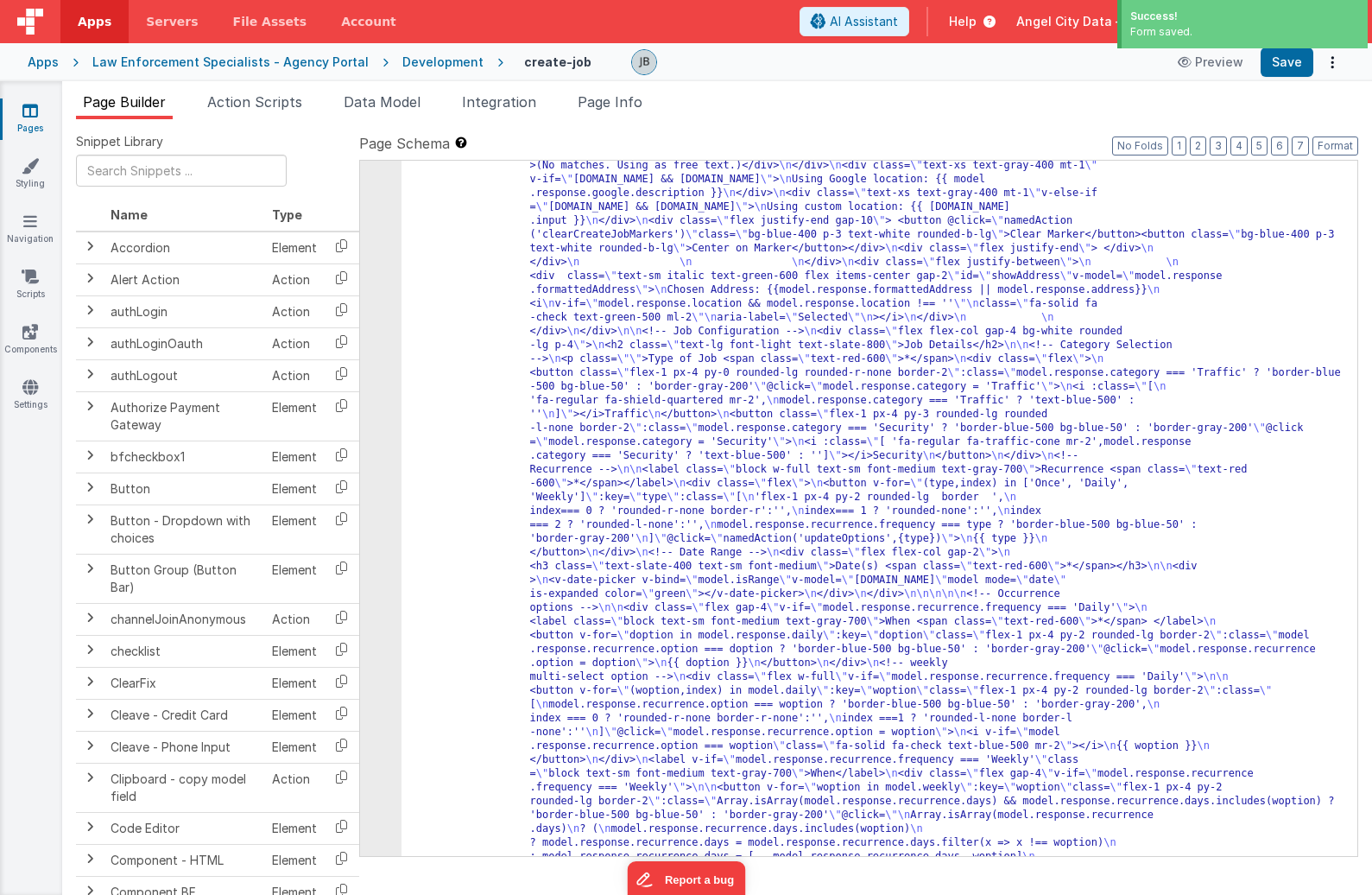
scroll to position [694, 0]
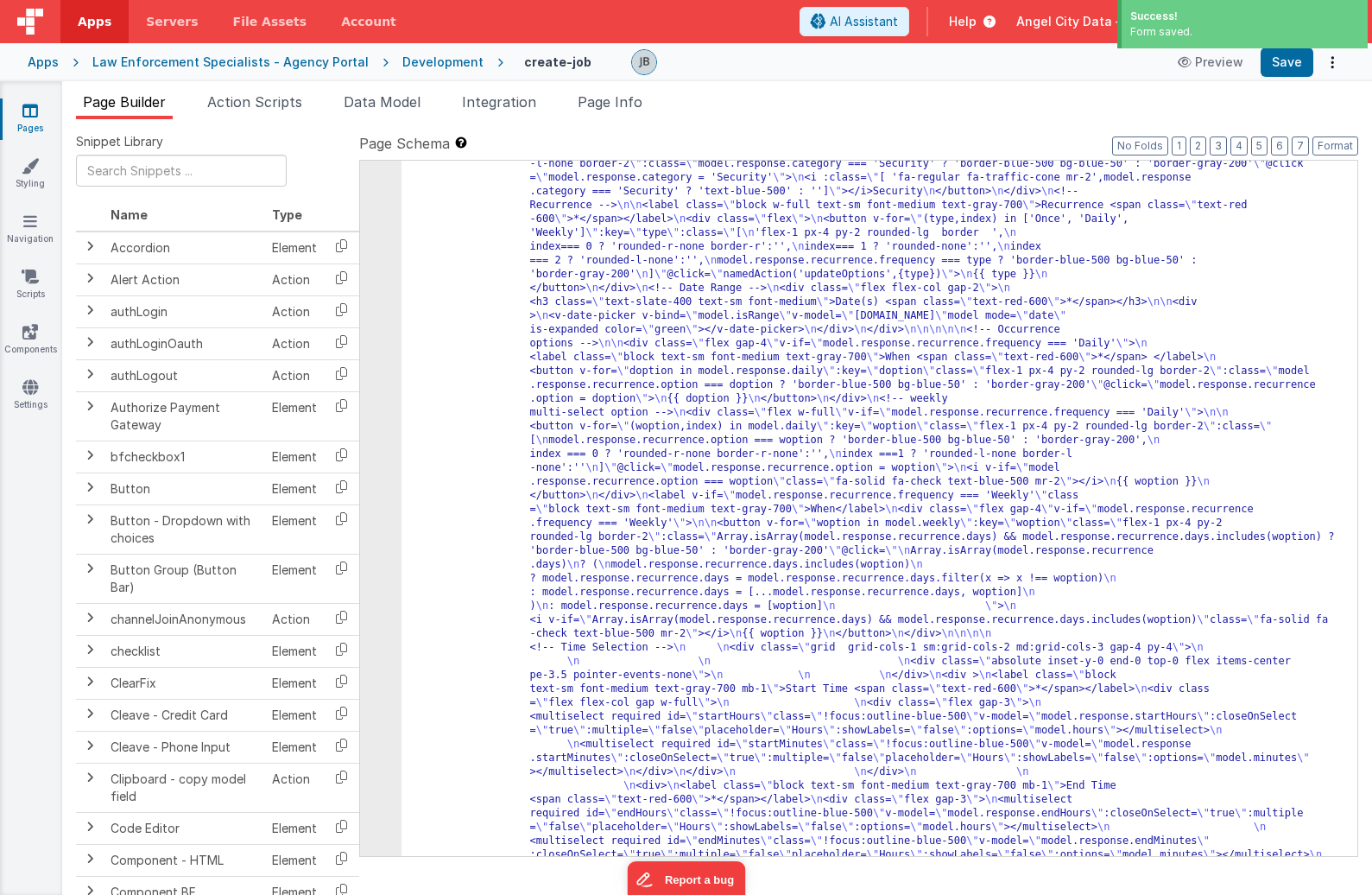
click at [375, 461] on div "12" at bounding box center [380, 502] width 41 height 1713
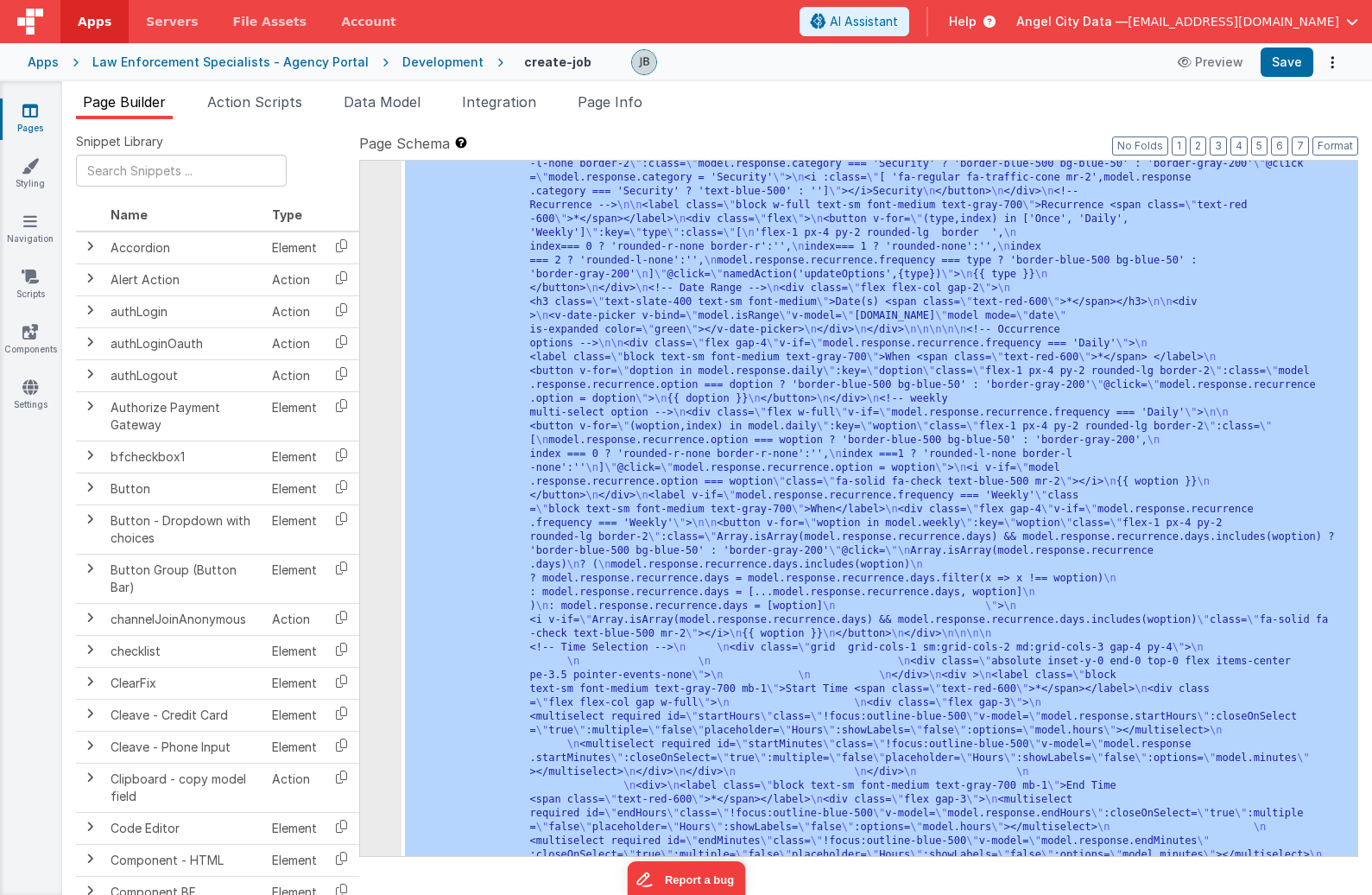
click at [375, 461] on div "12" at bounding box center [380, 502] width 41 height 1713
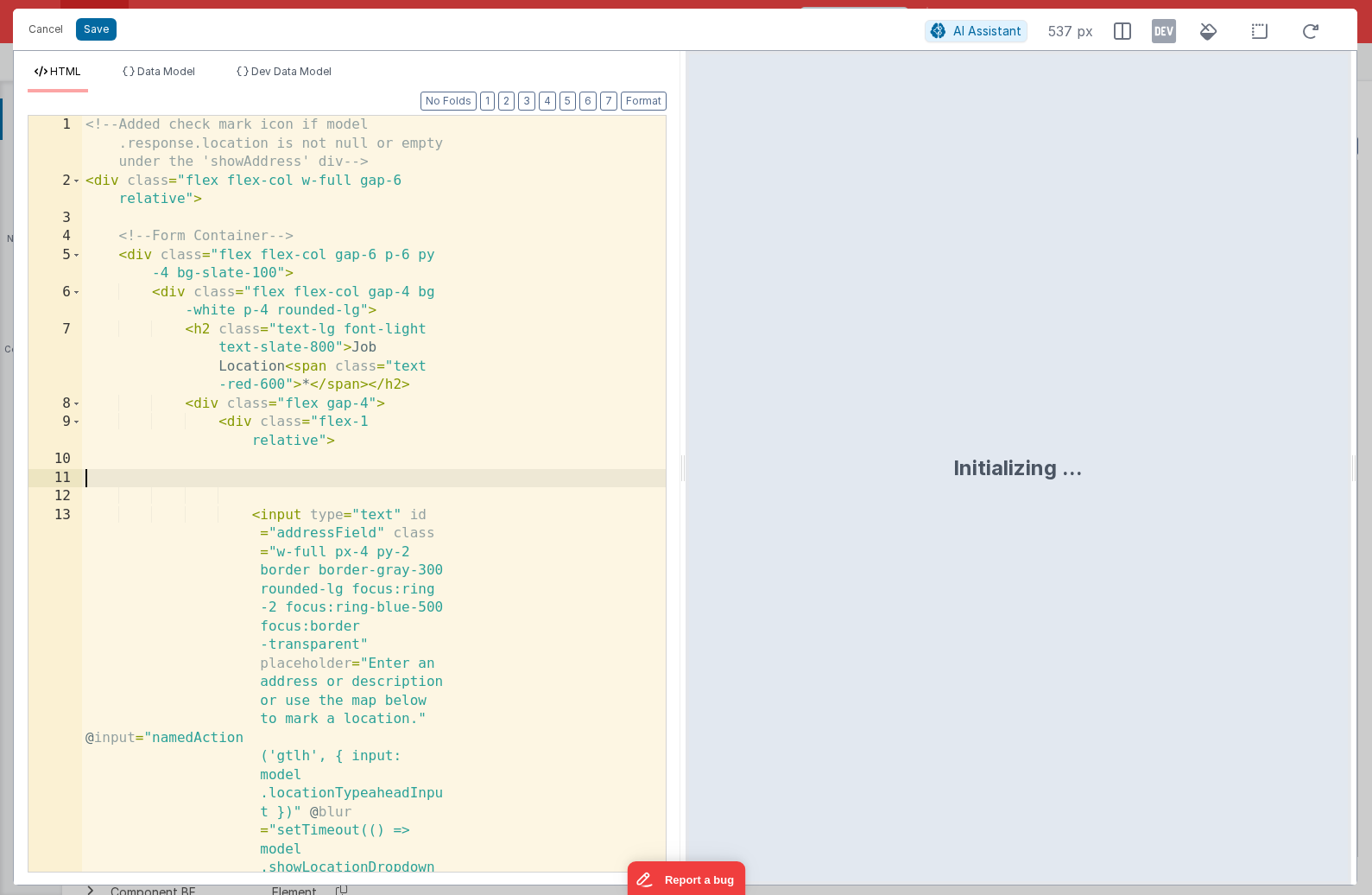
scroll to position [1211, 0]
click at [586, 478] on div "<!-- Added check mark icon if model .response.location is not null or empty und…" at bounding box center [373, 763] width 584 height 1296
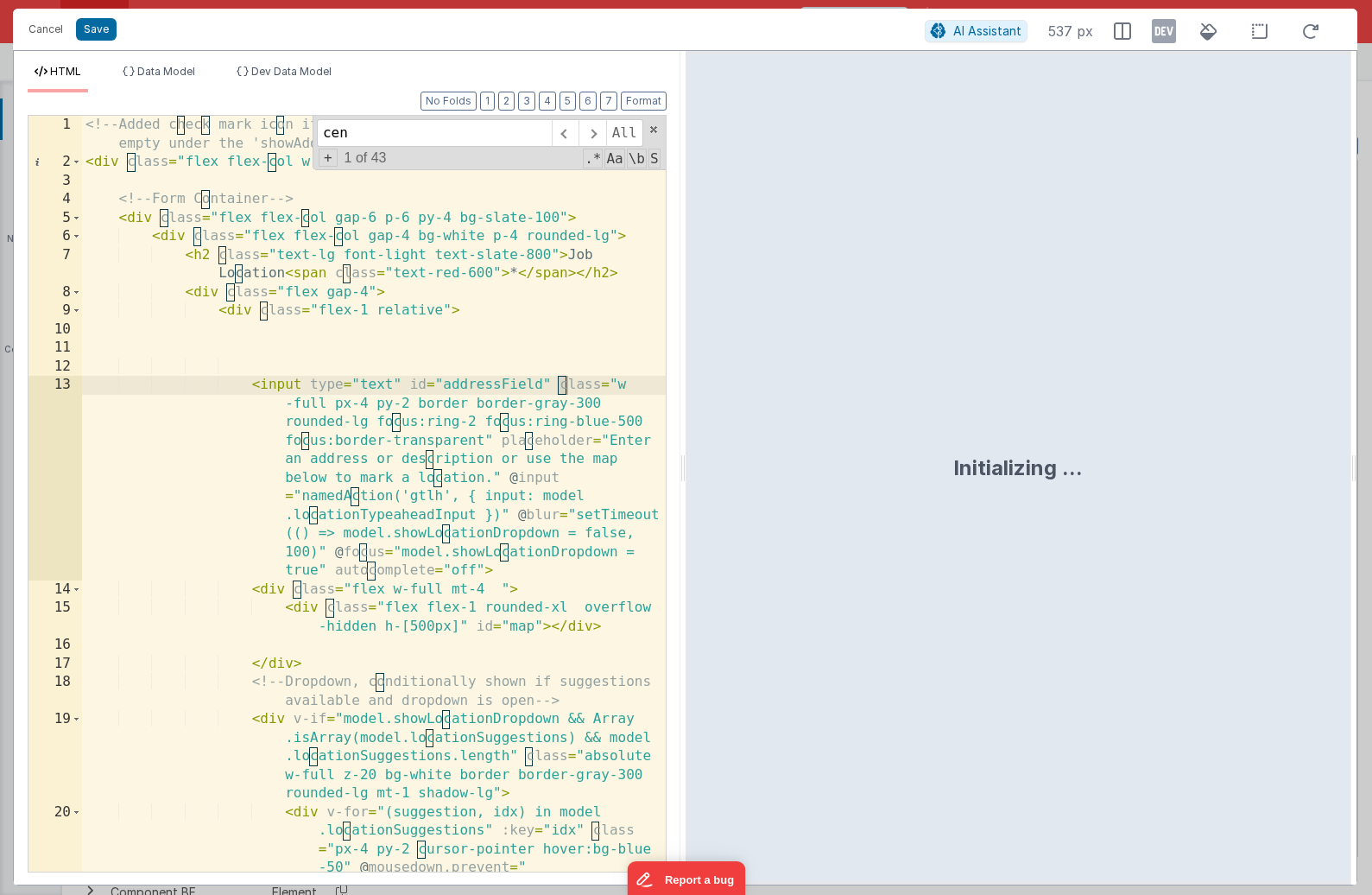
scroll to position [958, 0]
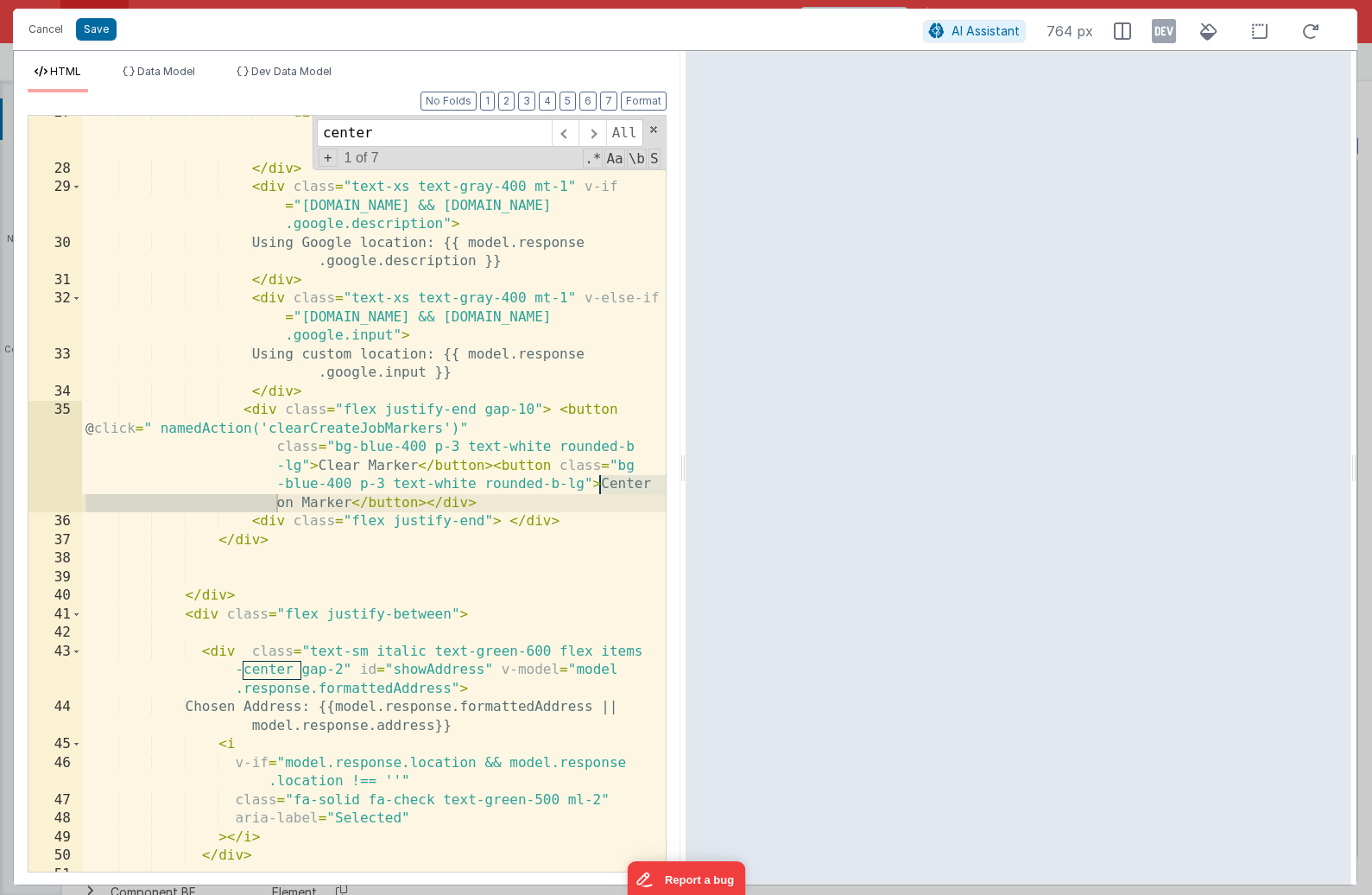
type input "center"
click at [550, 466] on div "< div class = "px-4 py-2 text-gray-500 text-sm italic" > (No matches. Using as …" at bounding box center [373, 519] width 584 height 830
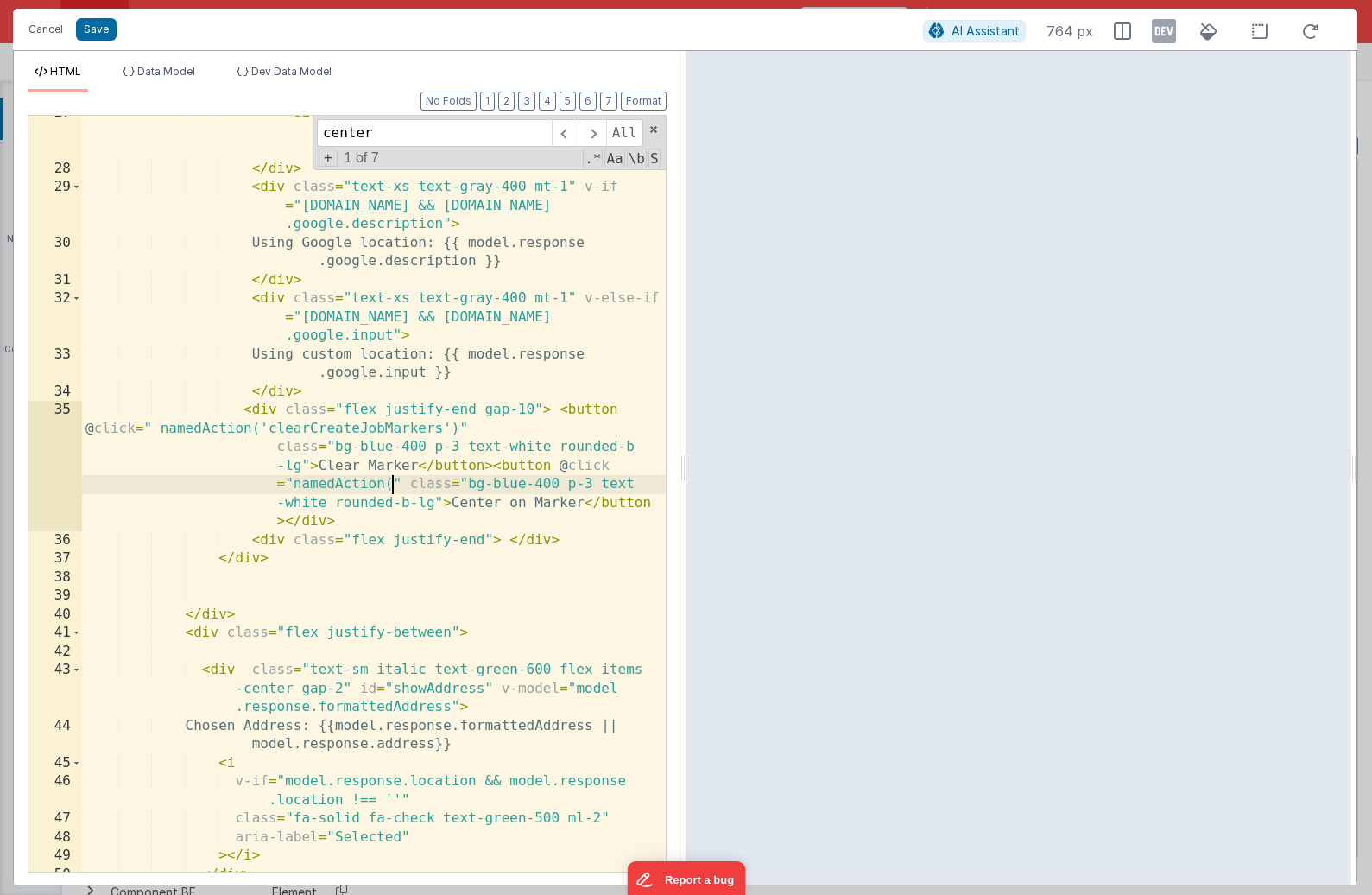
paste textarea
click at [101, 28] on button "Save" at bounding box center [96, 29] width 41 height 22
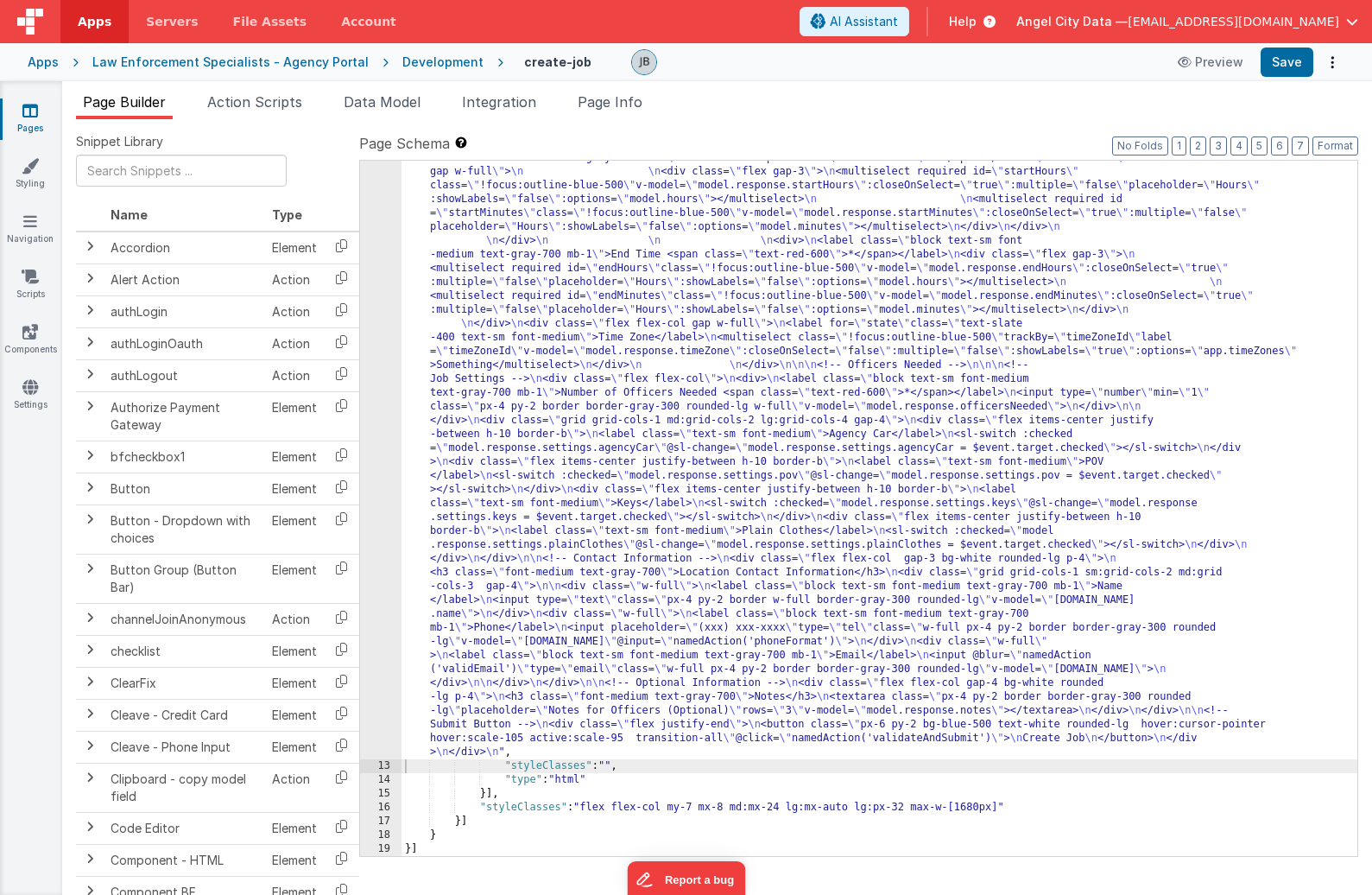
scroll to position [1115, 0]
click at [1206, 60] on button "Save" at bounding box center [1287, 62] width 53 height 29
click at [254, 94] on span "Action Scripts" at bounding box center [254, 102] width 95 height 18
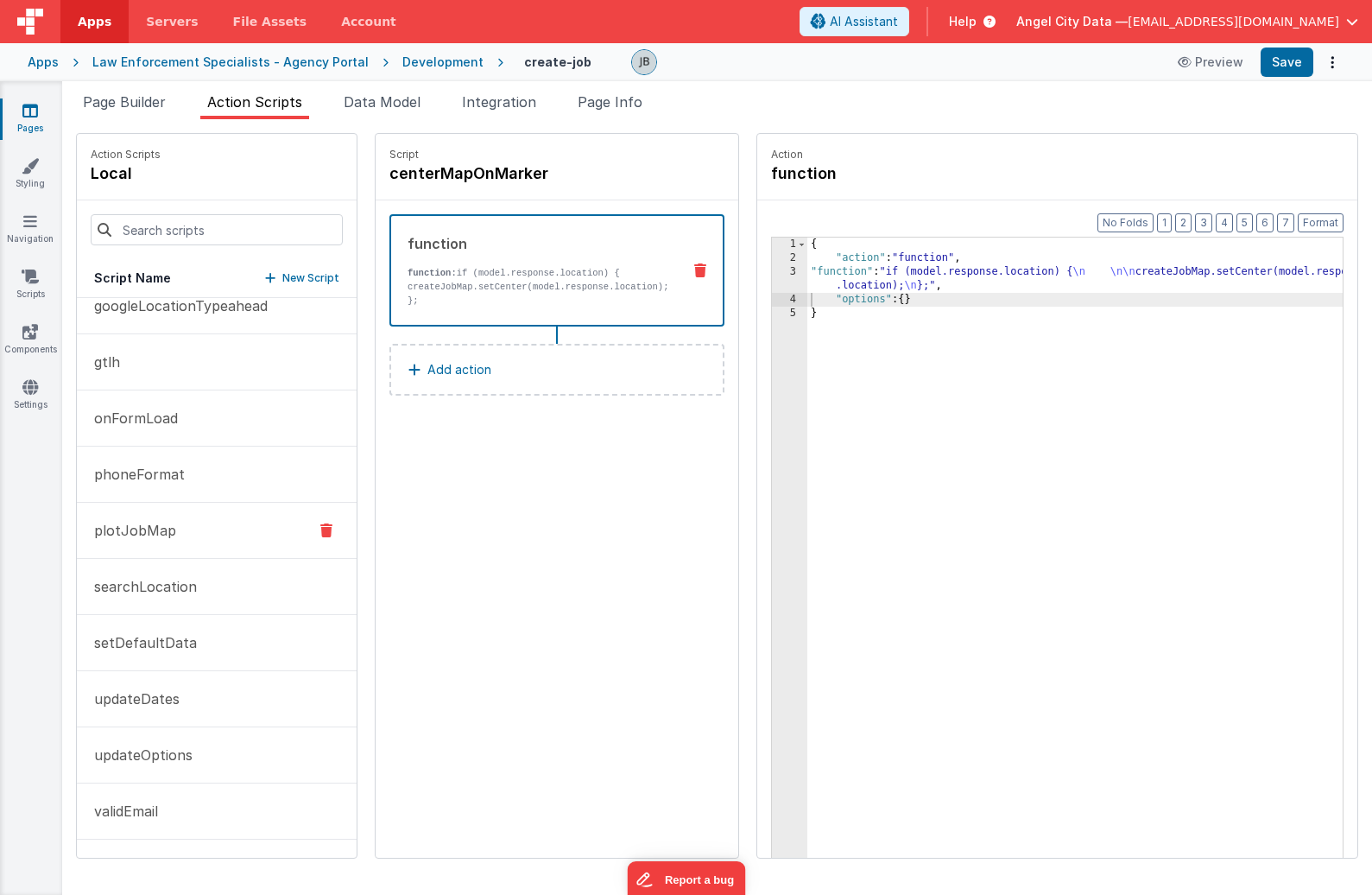
scroll to position [0, 0]
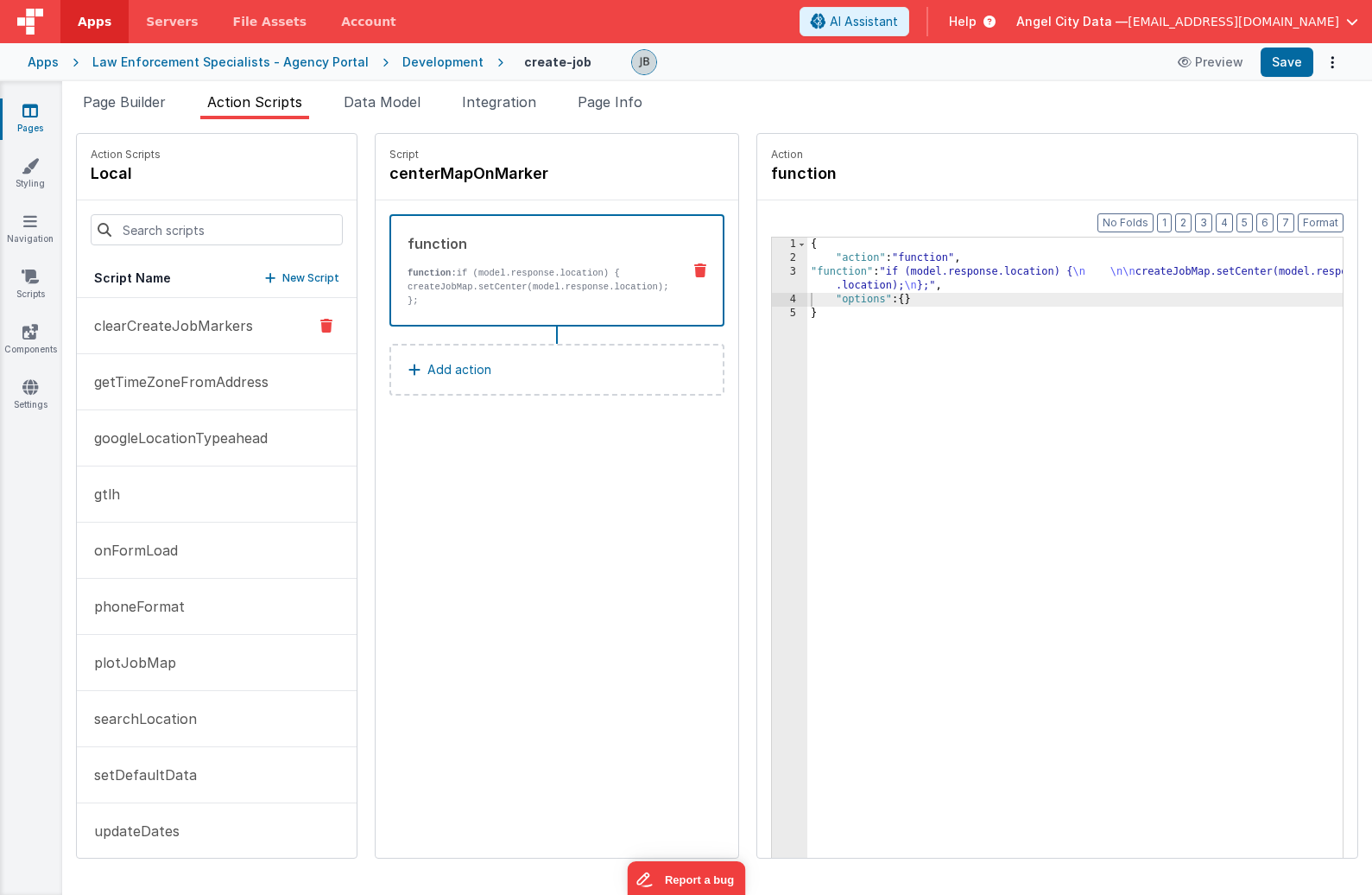
click at [195, 326] on p "clearCreateJobMarkers" at bounding box center [168, 326] width 169 height 21
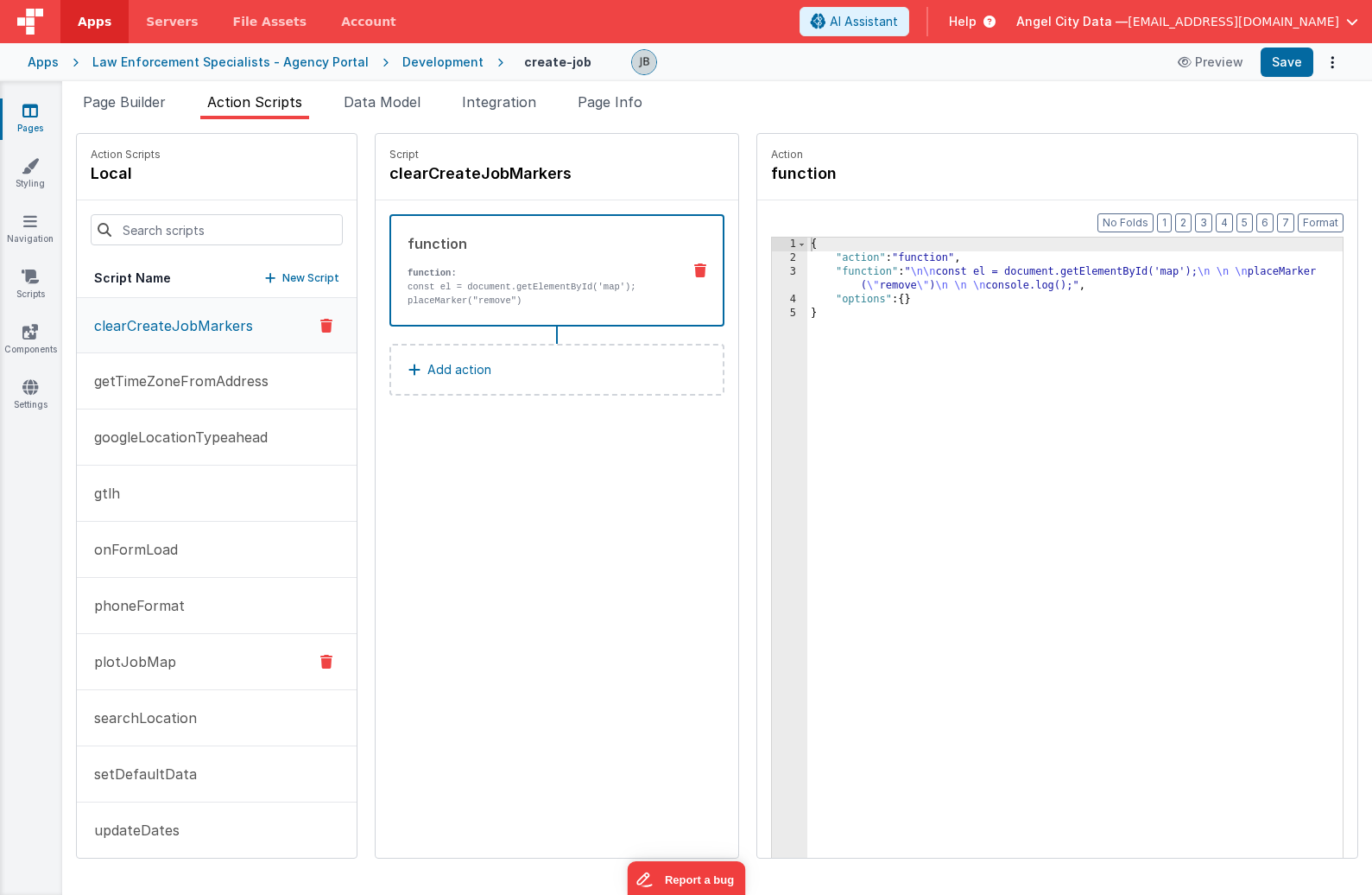
click at [173, 659] on button "plotJobMap" at bounding box center [217, 662] width 280 height 56
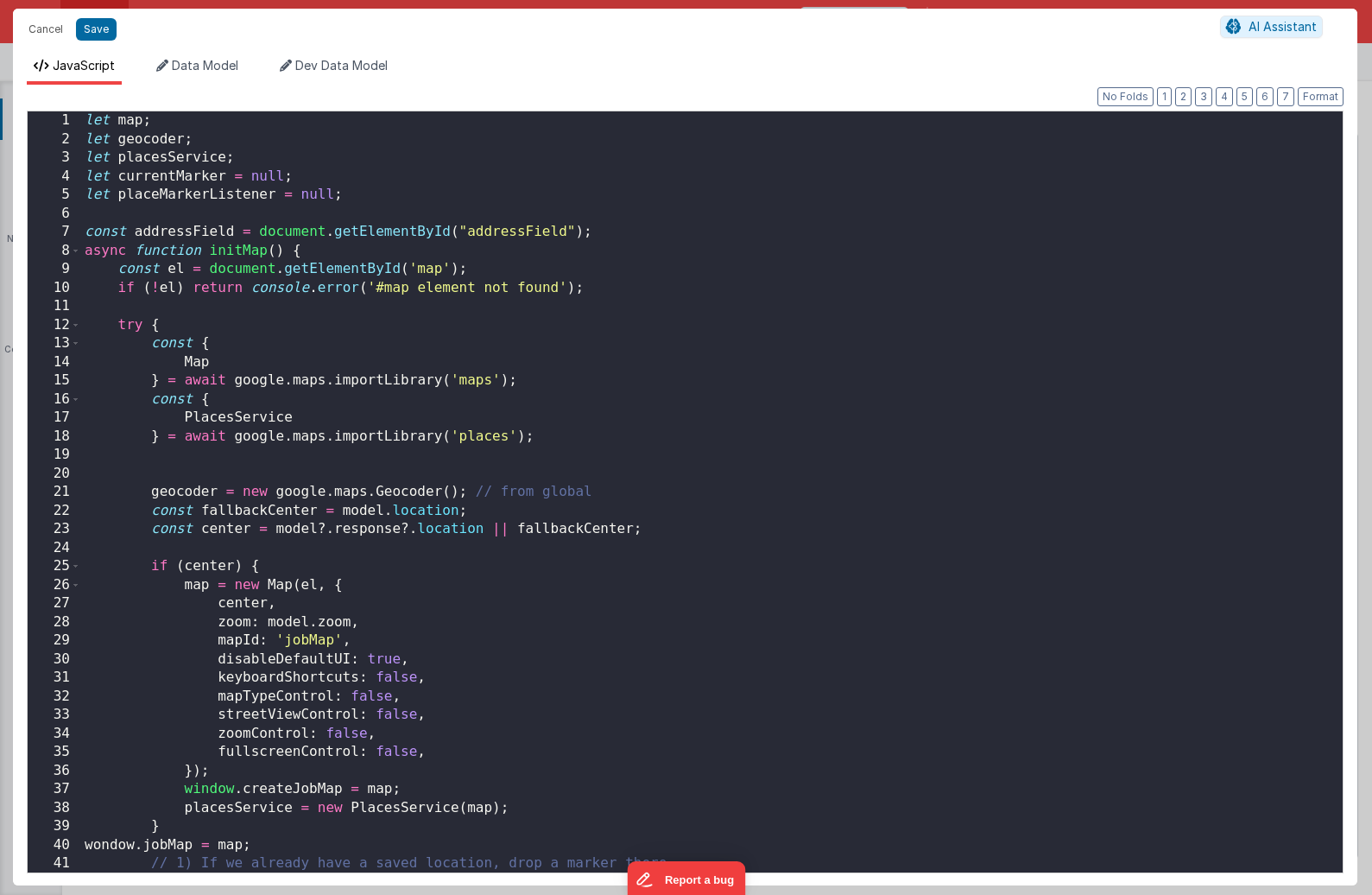
click at [745, 406] on div "Cancel Save AI Assistant JavaScript Data Model Dev Data Model Format 7 6 5 4 3 …" at bounding box center [686, 448] width 1372 height 895
click at [490, 373] on div "let map ; let geocoder ; let placesService ; let currentMarker = null ; let pla…" at bounding box center [712, 510] width 1261 height 798
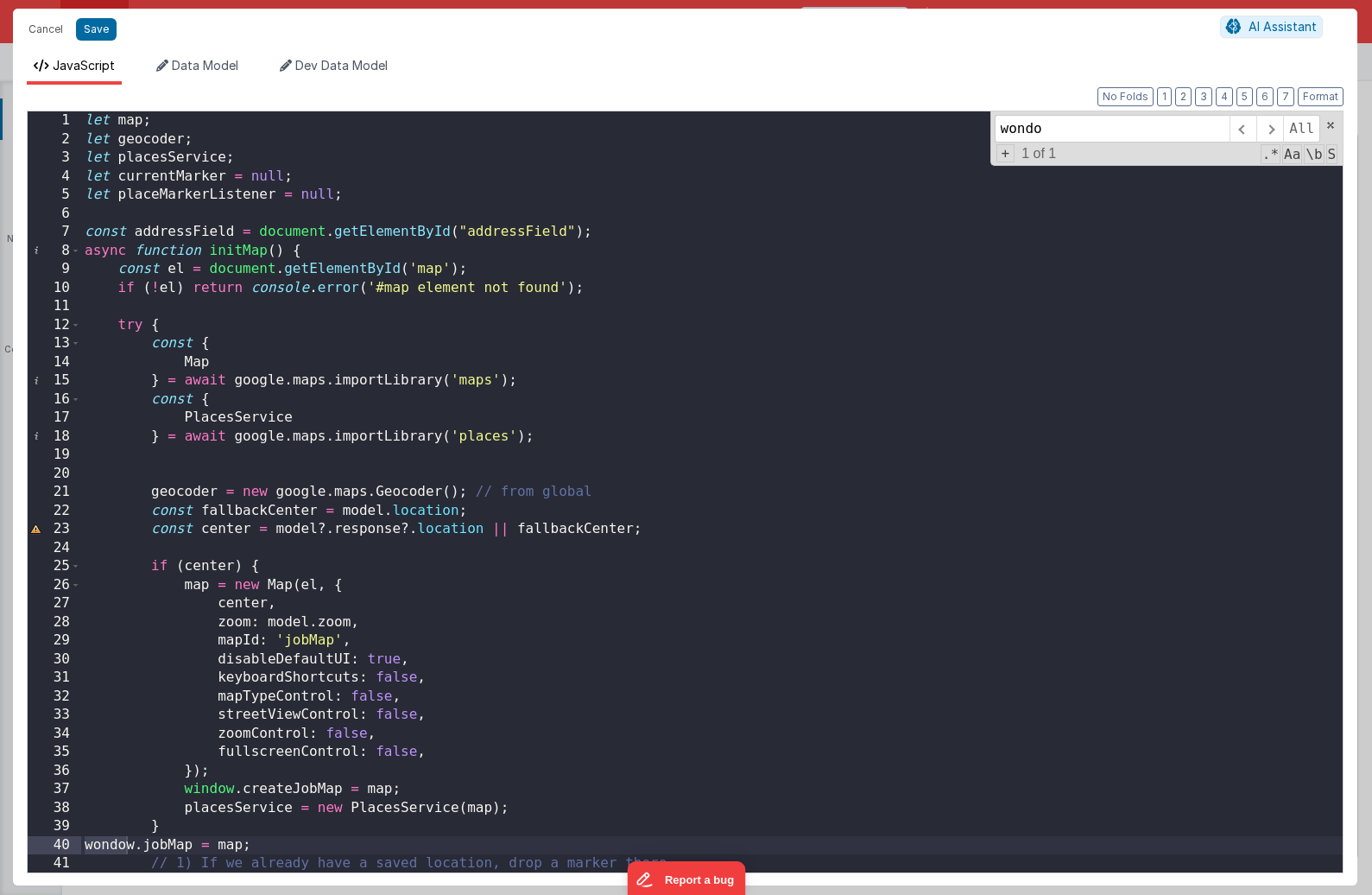
type input "wondo"
click at [105, 840] on div "let map ; let geocoder ; let placesService ; let currentMarker = null ; let pla…" at bounding box center [712, 510] width 1261 height 798
click at [150, 845] on div "let map ; let geocoder ; let placesService ; let currentMarker = null ; let pla…" at bounding box center [712, 510] width 1261 height 798
click at [91, 30] on button "Save" at bounding box center [96, 29] width 41 height 22
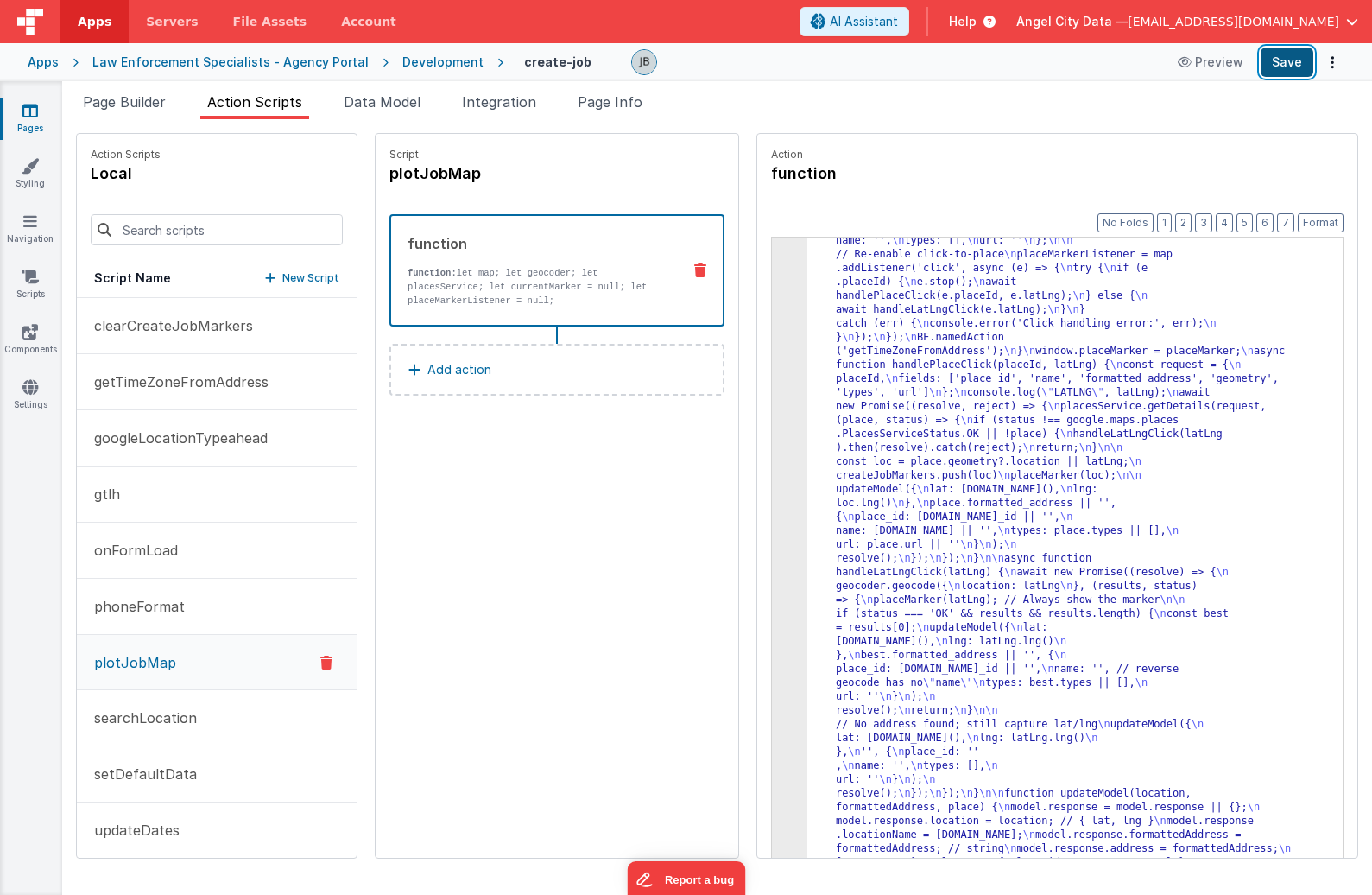
click at [1206, 64] on button "Save" at bounding box center [1287, 62] width 53 height 29
click at [198, 326] on p "clearCreateJobMarkers" at bounding box center [168, 326] width 169 height 21
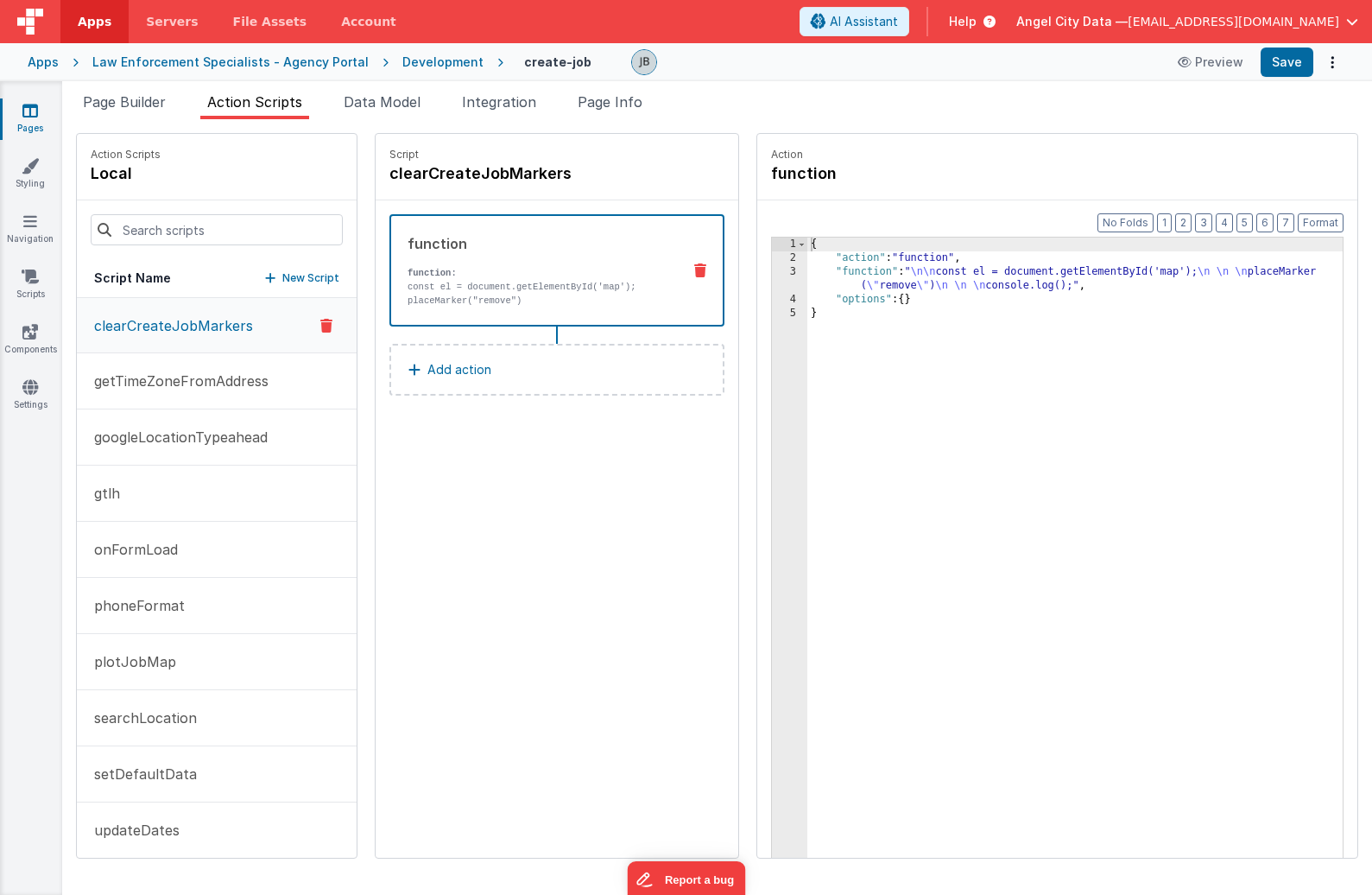
click at [457, 291] on p "const el = document.getElementById('map');" at bounding box center [537, 287] width 260 height 14
click at [757, 294] on div "Format 7 6 5 4 3 2 1 No Folds 1 2 3 4 5 { "action" : "function" , "function" : …" at bounding box center [1057, 561] width 600 height 723
click at [771, 285] on div "3" at bounding box center [789, 278] width 35 height 27
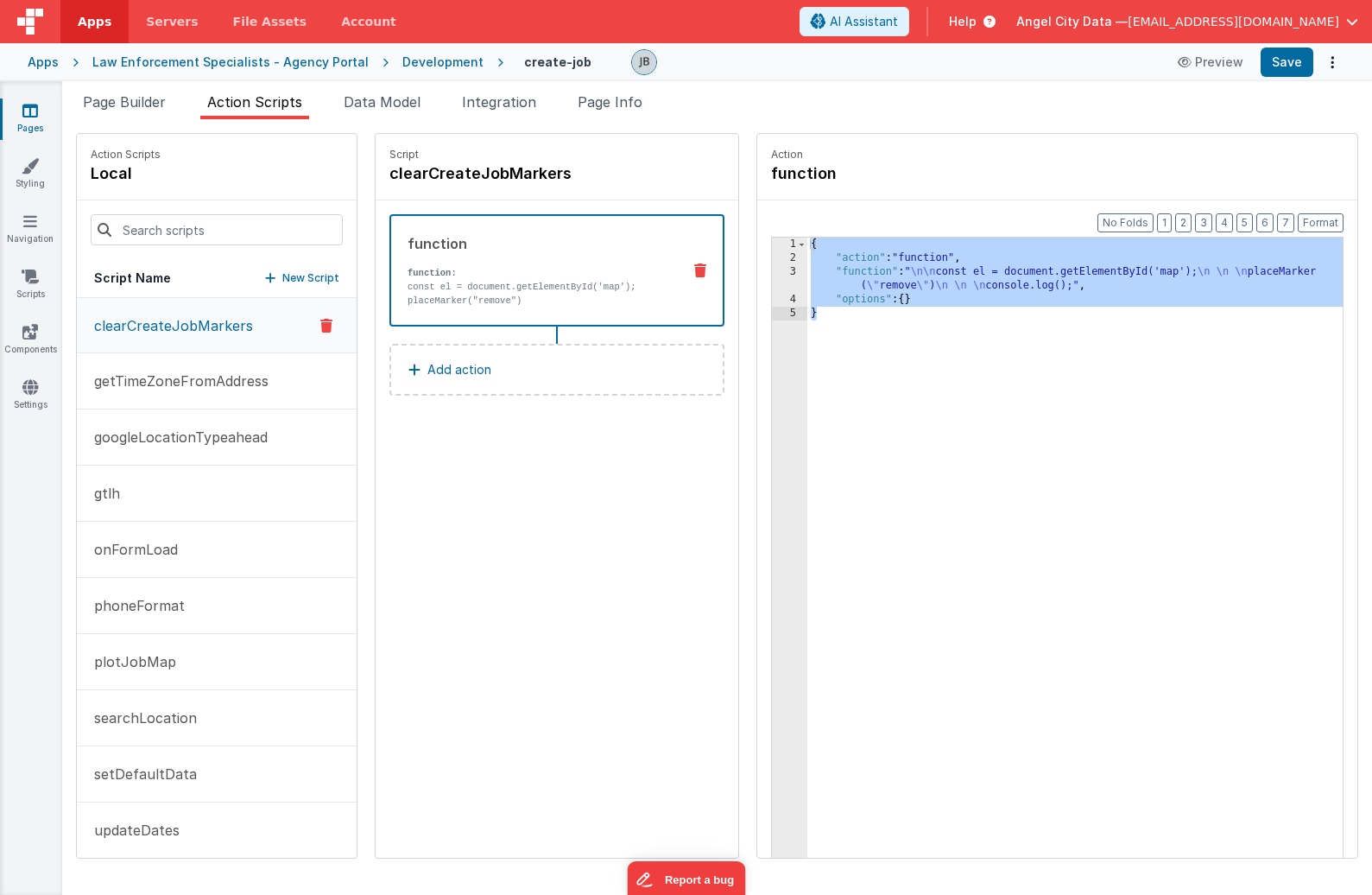
click at [771, 280] on div "3" at bounding box center [789, 278] width 35 height 27
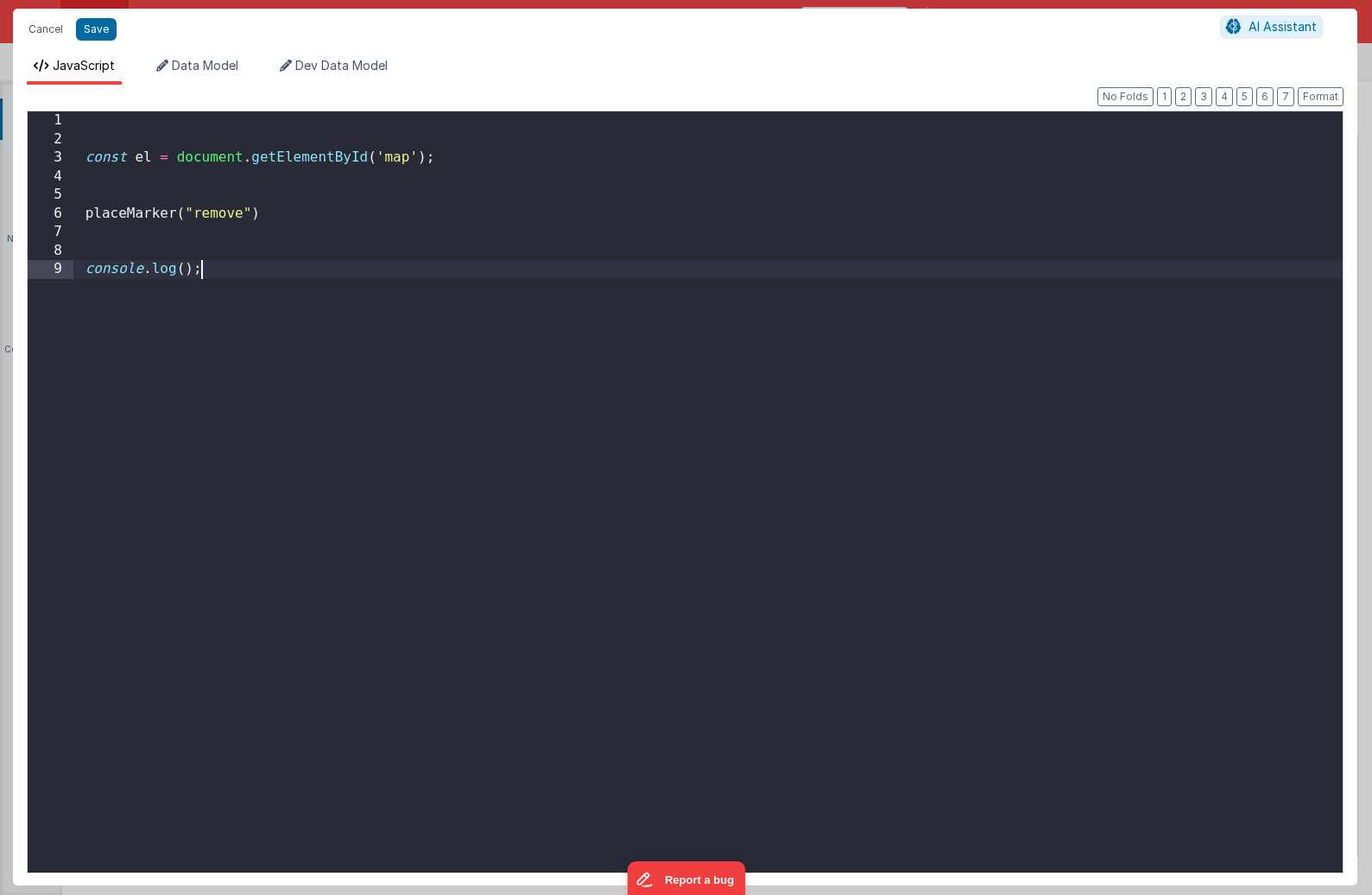
click at [759, 280] on div "const el = document . getElementById ( 'map' ) ; placeMarker ( "remove" ) conso…" at bounding box center [707, 510] width 1269 height 798
click at [452, 249] on div "const el = document . getElementById ( 'map' ) ; placeMarker ( "remove" ) conso…" at bounding box center [707, 510] width 1269 height 798
drag, startPoint x: 458, startPoint y: 157, endPoint x: 70, endPoint y: 156, distance: 388.0
click at [70, 156] on div "1 2 3 4 5 6 7 8 9 const el = document . getElementById ( 'map' ) ; placeMarker …" at bounding box center [684, 492] width 1317 height 763
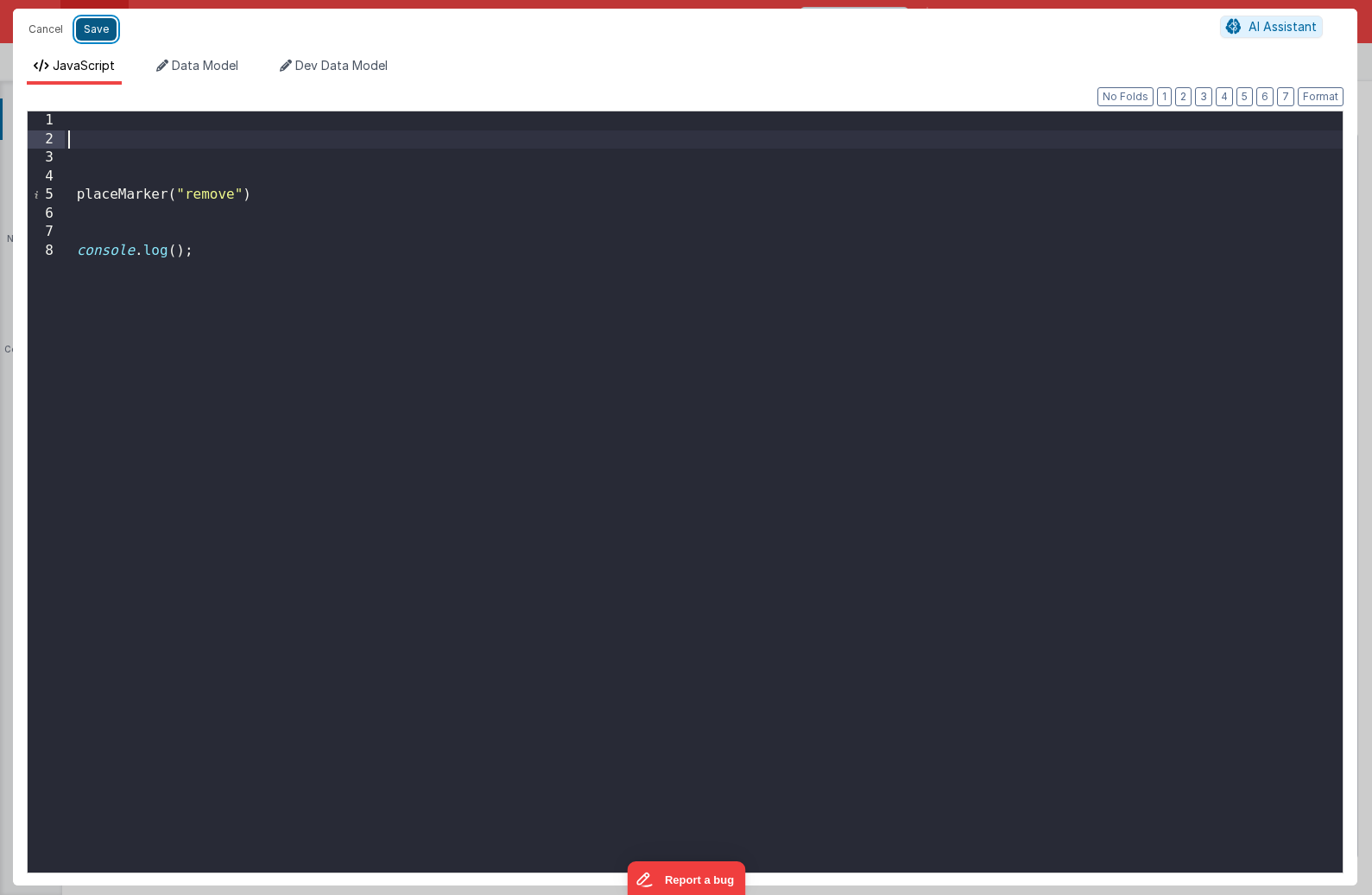
click at [84, 32] on button "Save" at bounding box center [96, 29] width 41 height 22
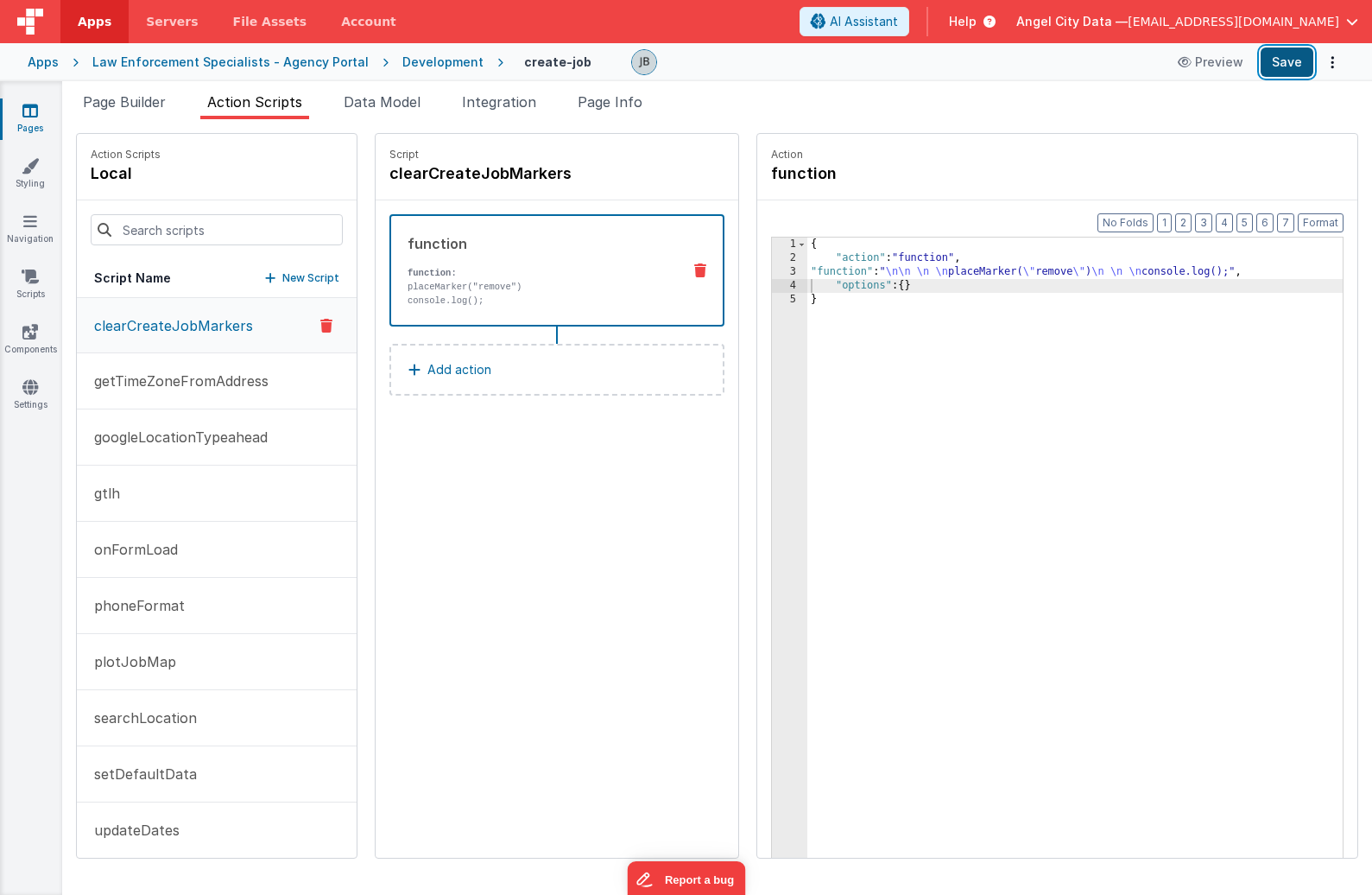
click at [1206, 68] on button "Save" at bounding box center [1287, 62] width 53 height 29
click at [264, 643] on button "plotJobMap" at bounding box center [217, 662] width 280 height 56
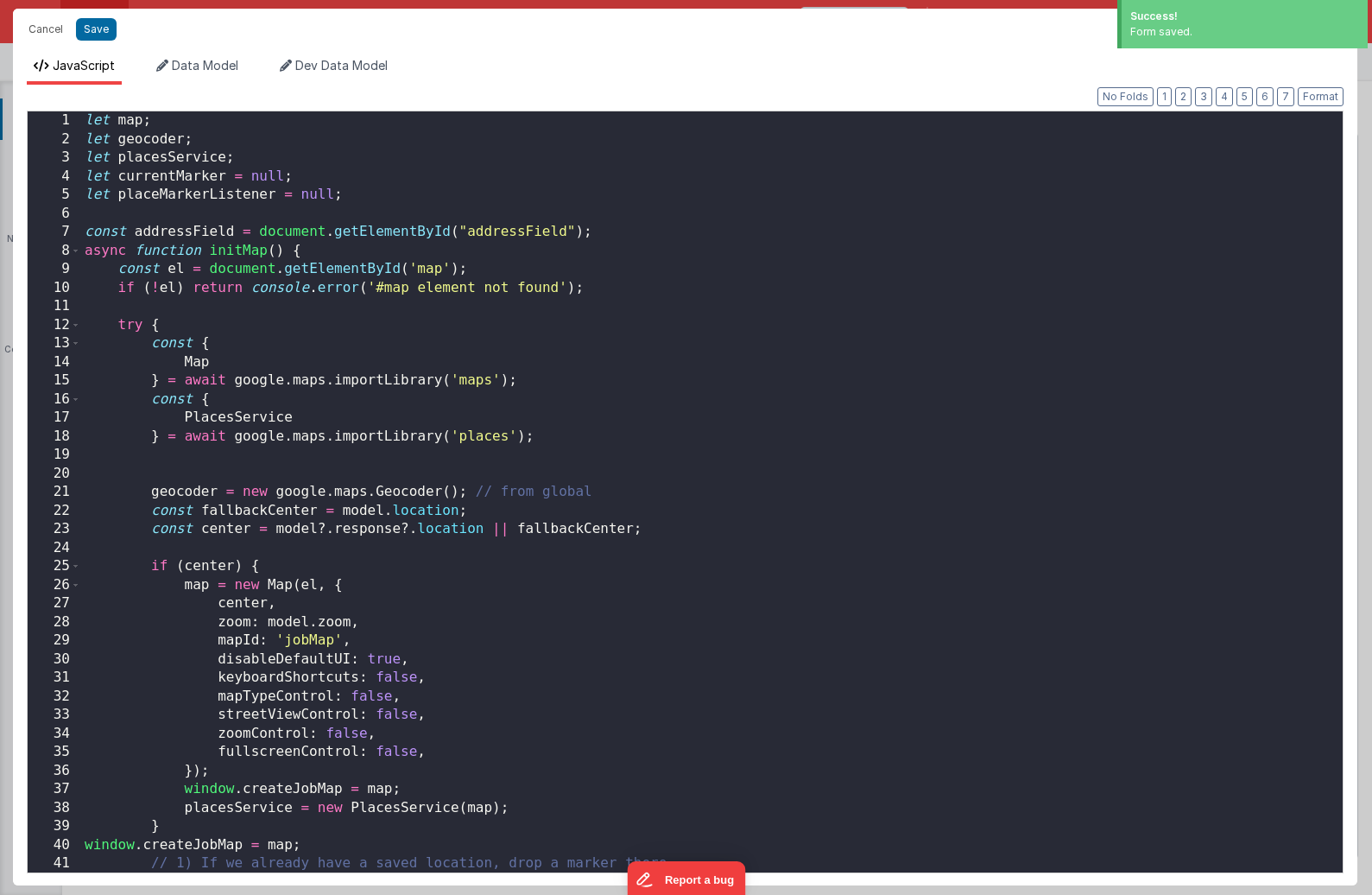
click at [749, 498] on div "Cancel Save AI Assistant JavaScript Data Model Dev Data Model Format 7 6 5 4 3 …" at bounding box center [686, 448] width 1372 height 895
click at [627, 449] on div "let map ; let geocoder ; let placesService ; let currentMarker = null ; let pla…" at bounding box center [712, 510] width 1261 height 798
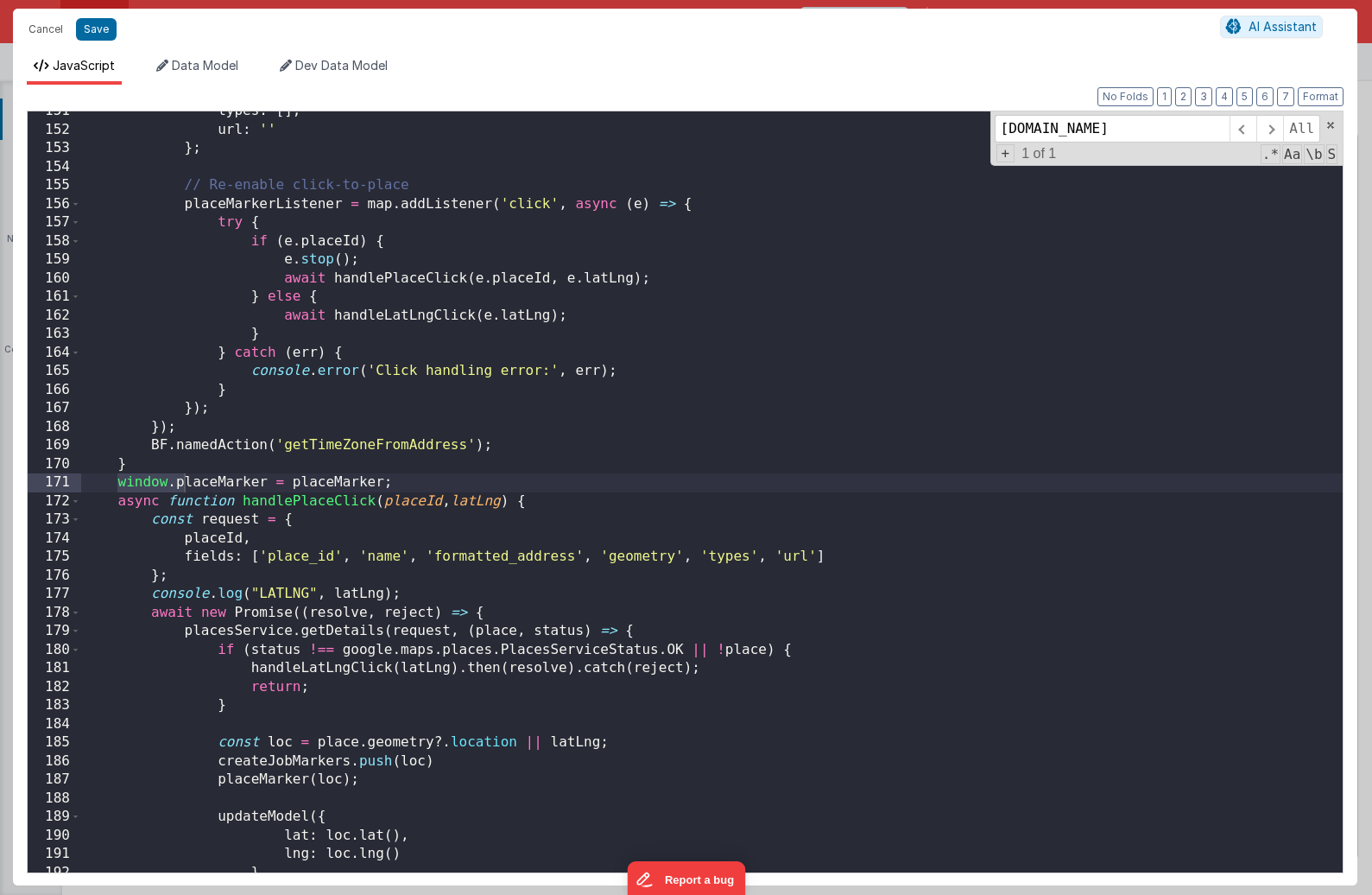
scroll to position [2794, 0]
click at [336, 491] on div "types : [ ] , url : '' } ; // Re-enable click-to-place placeMarkerListener = ma…" at bounding box center [712, 501] width 1261 height 798
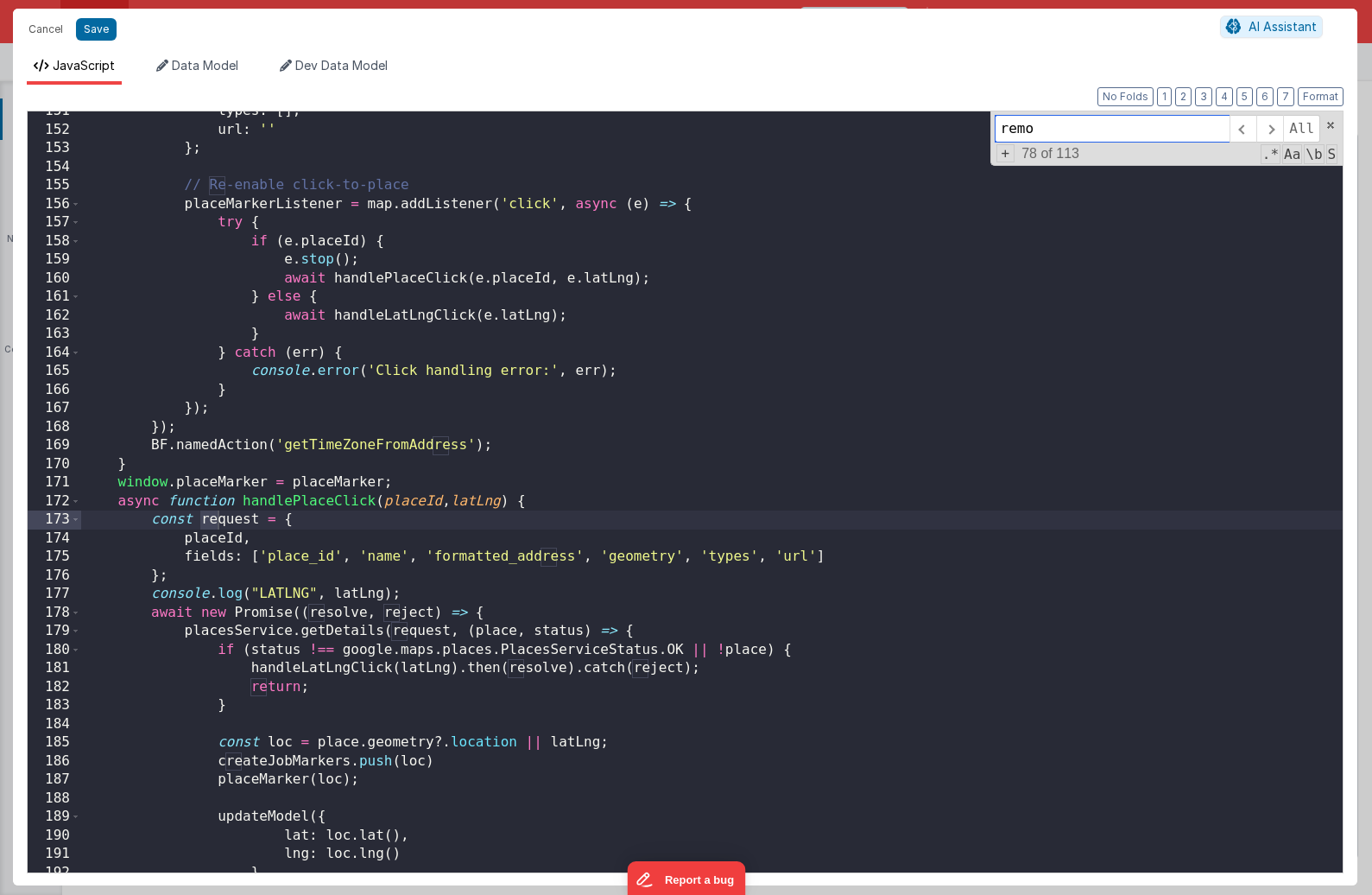
scroll to position [1606, 0]
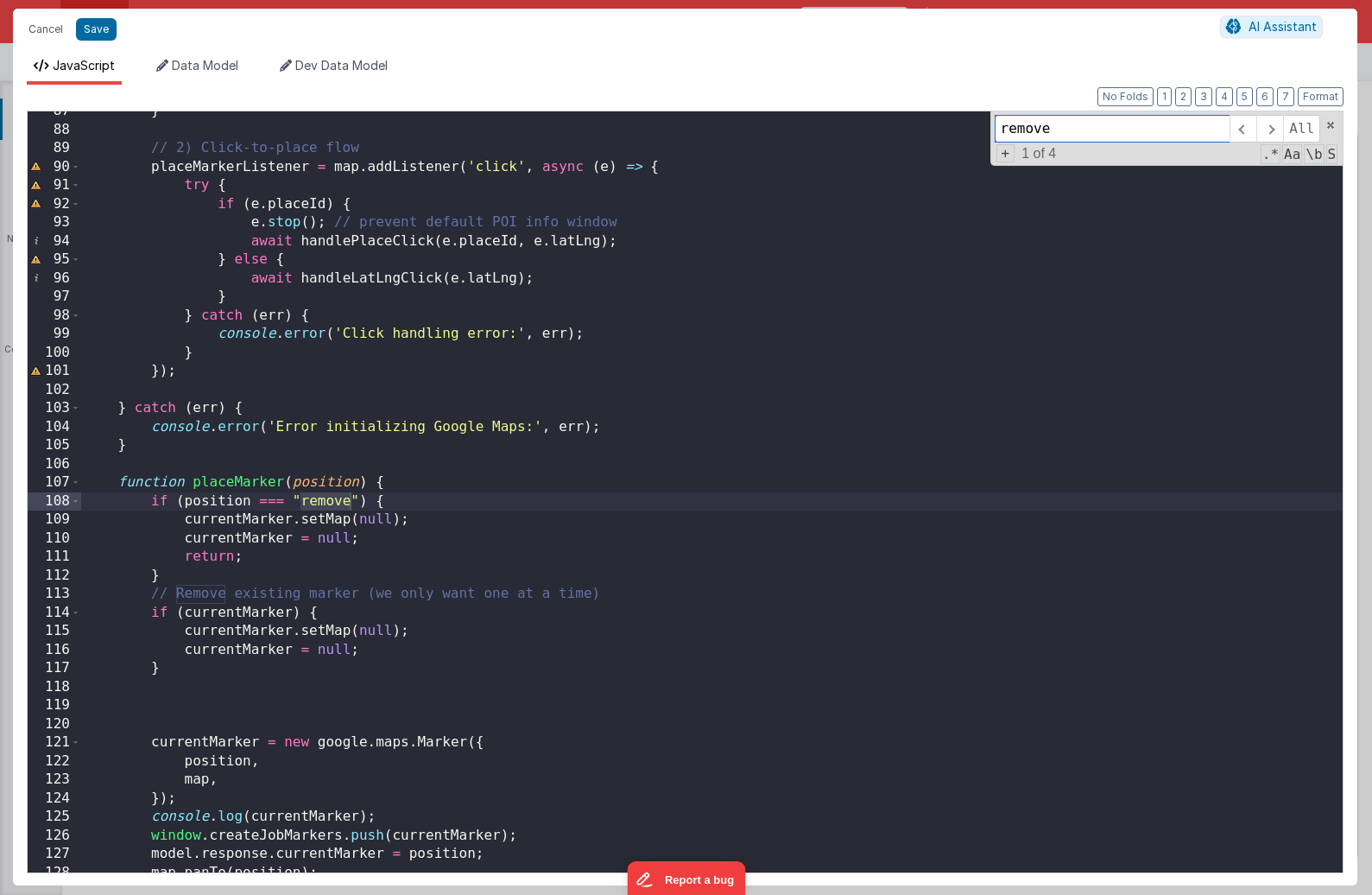
type input "remove"
click at [353, 503] on div "} // 2) Click-to-place flow placeMarkerListener = map . addListener ( 'click' ,…" at bounding box center [712, 501] width 1261 height 798
click at [106, 33] on button "Save" at bounding box center [96, 29] width 41 height 22
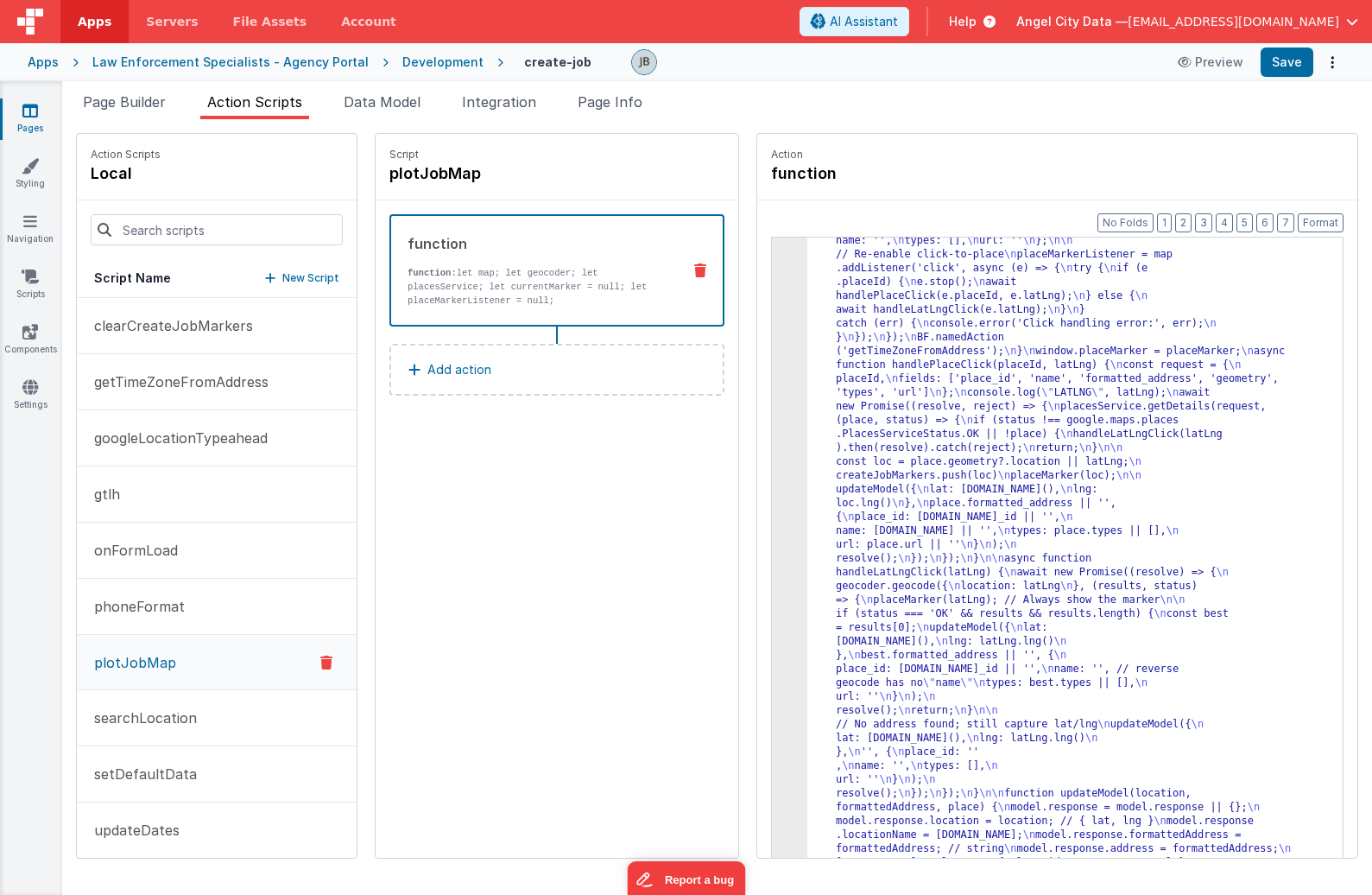
scroll to position [901, 0]
click at [1206, 68] on button "Save" at bounding box center [1287, 62] width 53 height 29
click at [1206, 69] on button "Save" at bounding box center [1287, 62] width 53 height 29
click at [771, 358] on div "3" at bounding box center [789, 123] width 35 height 1520
click at [771, 335] on div "3" at bounding box center [789, 123] width 35 height 1520
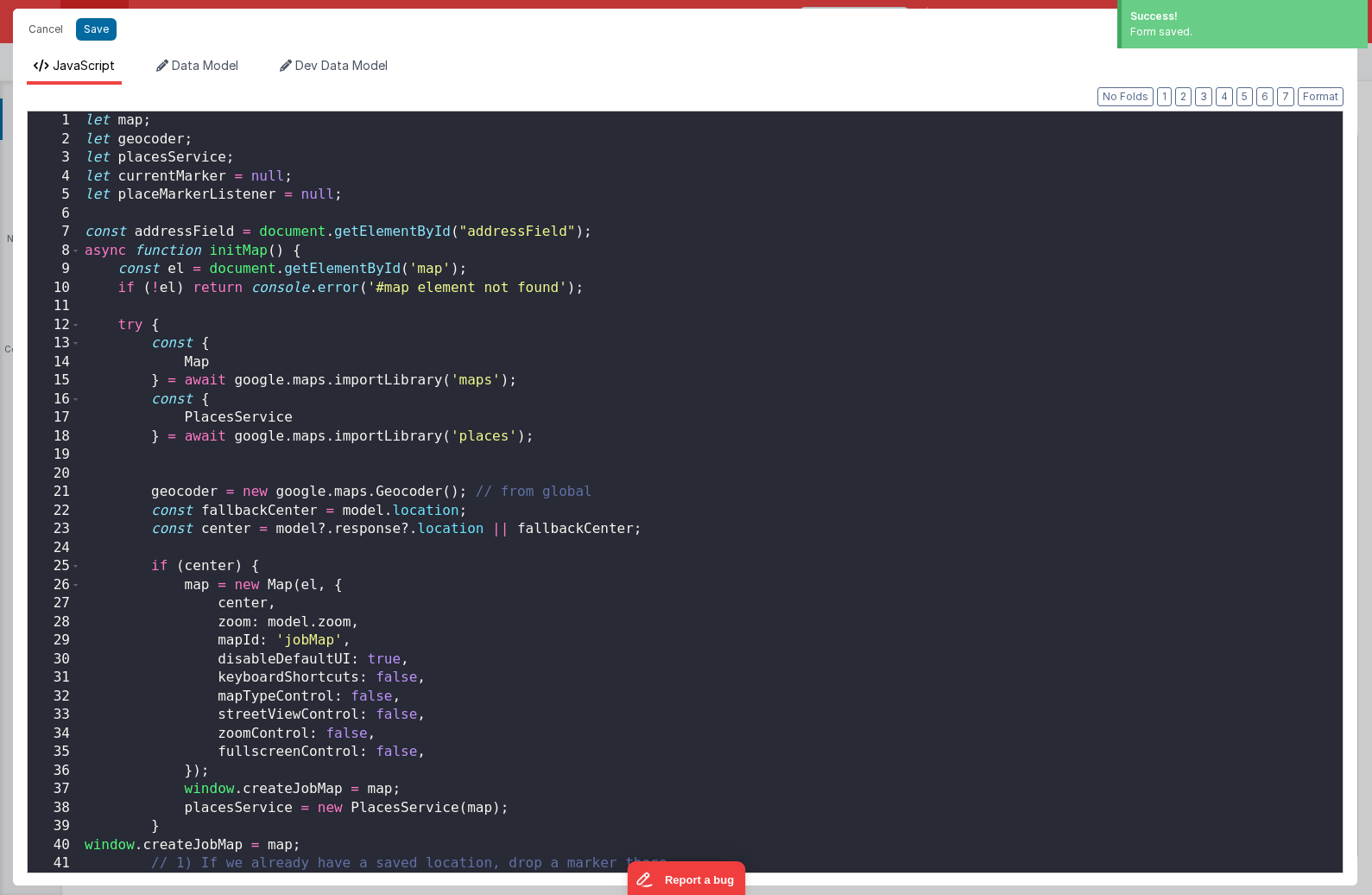
click at [742, 335] on div "Cancel Save AI Assistant JavaScript Data Model Dev Data Model Format 7 6 5 4 3 …" at bounding box center [686, 448] width 1372 height 895
click at [518, 345] on div "let map ; let geocoder ; let placesService ; let currentMarker = null ; let pla…" at bounding box center [712, 510] width 1261 height 798
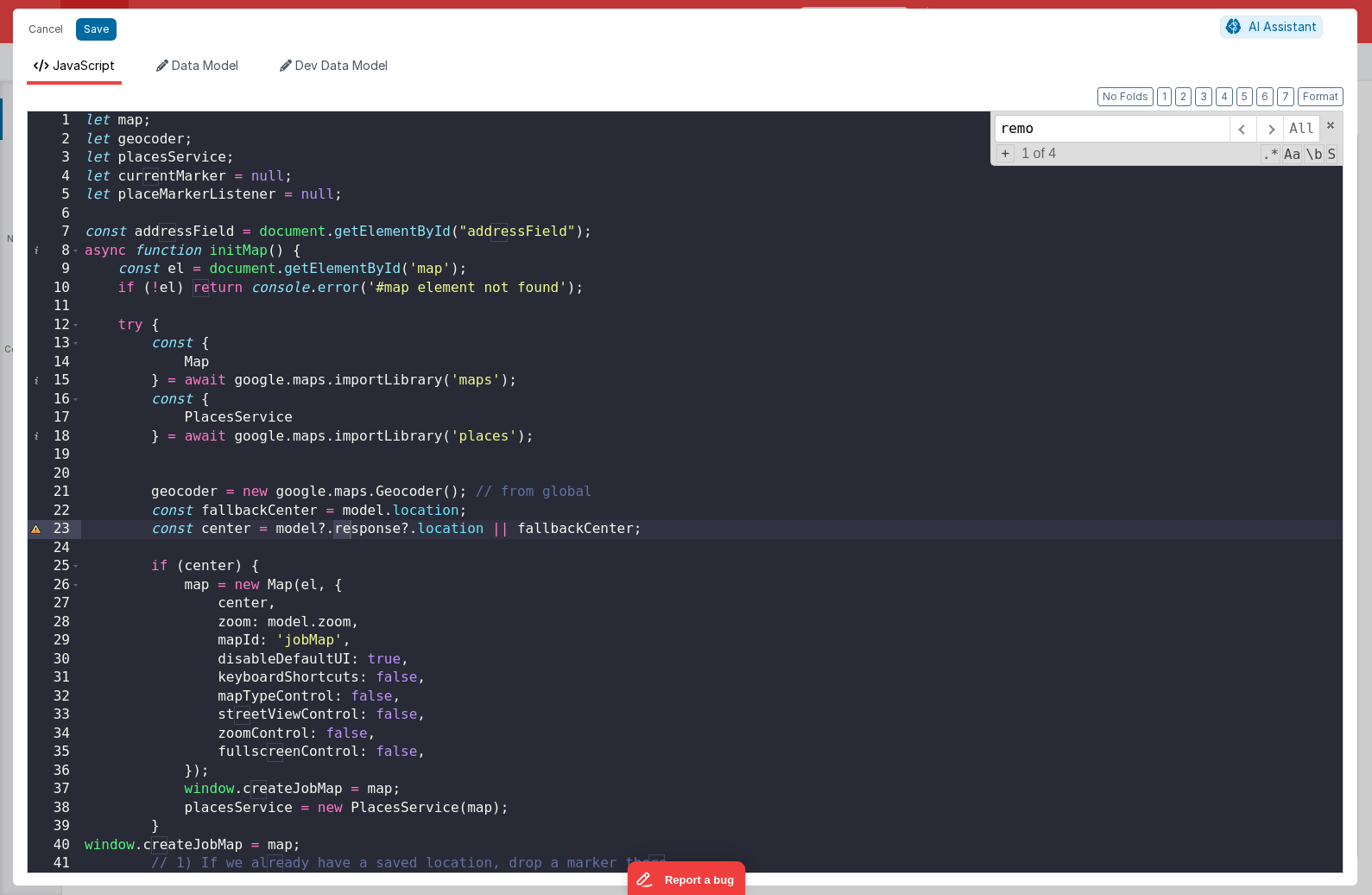
scroll to position [1624, 0]
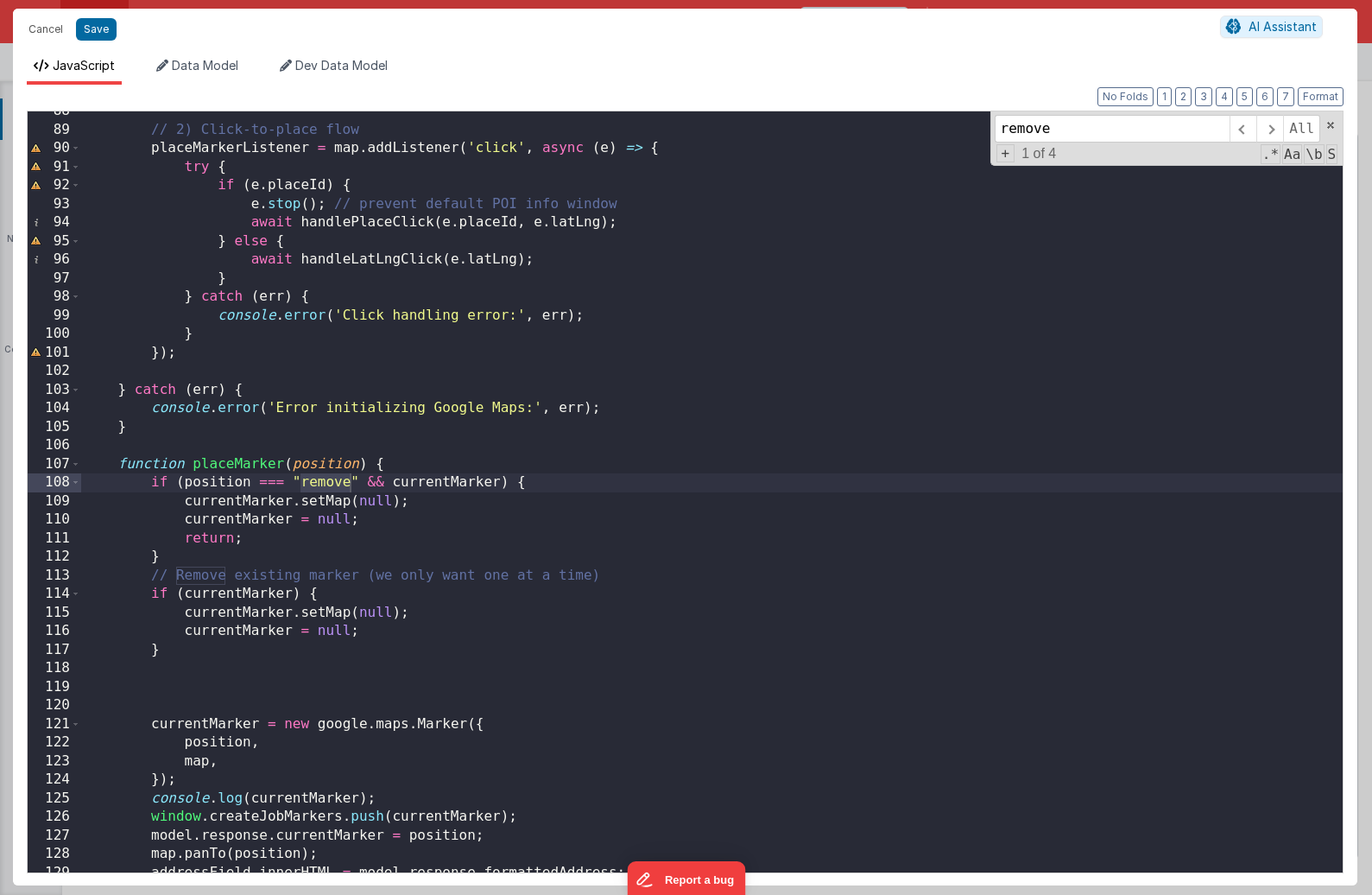
type input "remove"
click at [599, 477] on div "// 2) Click-to-place flow placeMarkerListener = map . addListener ( 'click' , a…" at bounding box center [712, 501] width 1261 height 798
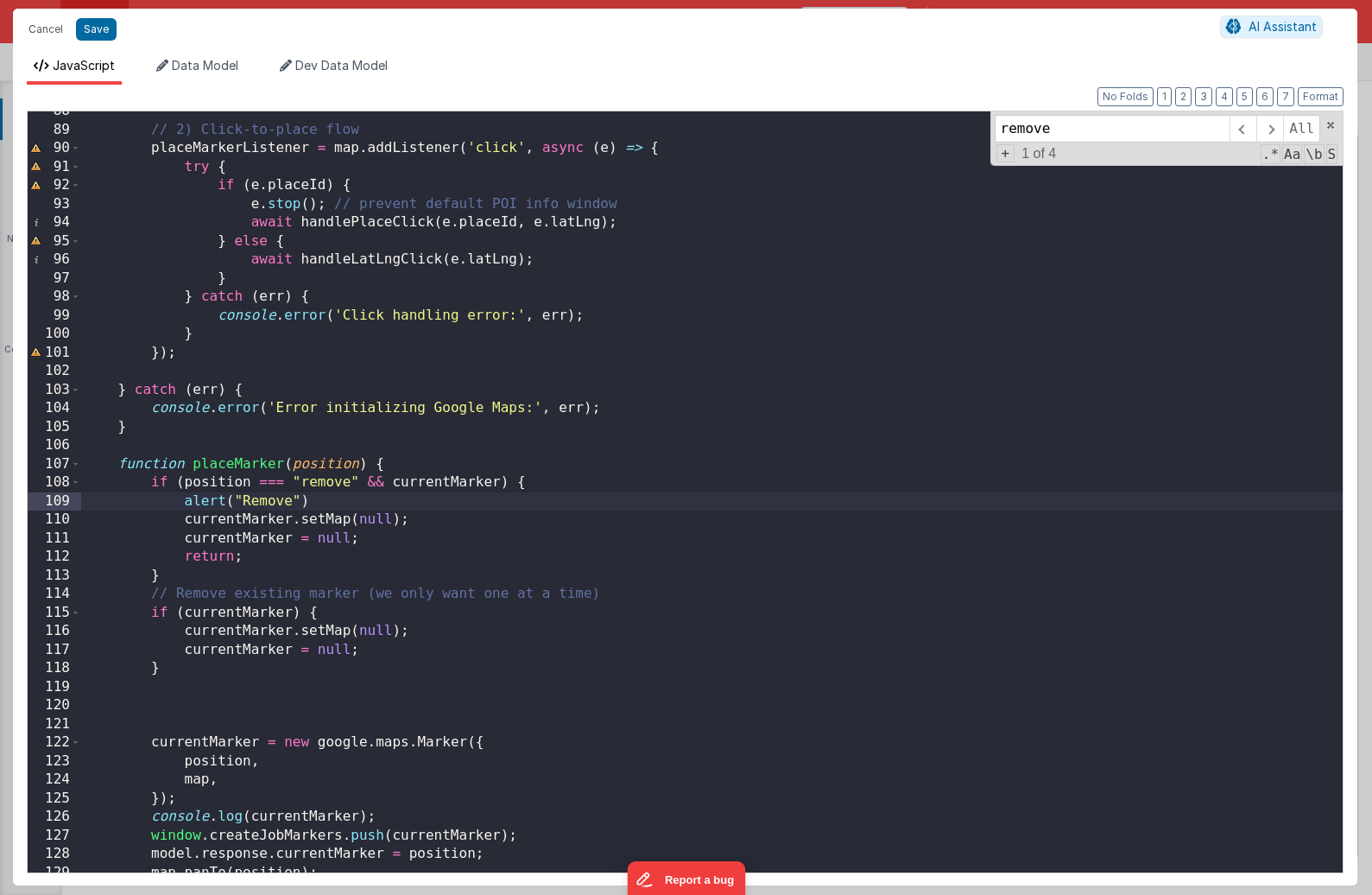
click at [325, 497] on div "// 2) Click-to-place flow placeMarkerListener = map . addListener ( 'click' , a…" at bounding box center [712, 501] width 1261 height 798
click at [98, 26] on button "Save" at bounding box center [96, 29] width 41 height 22
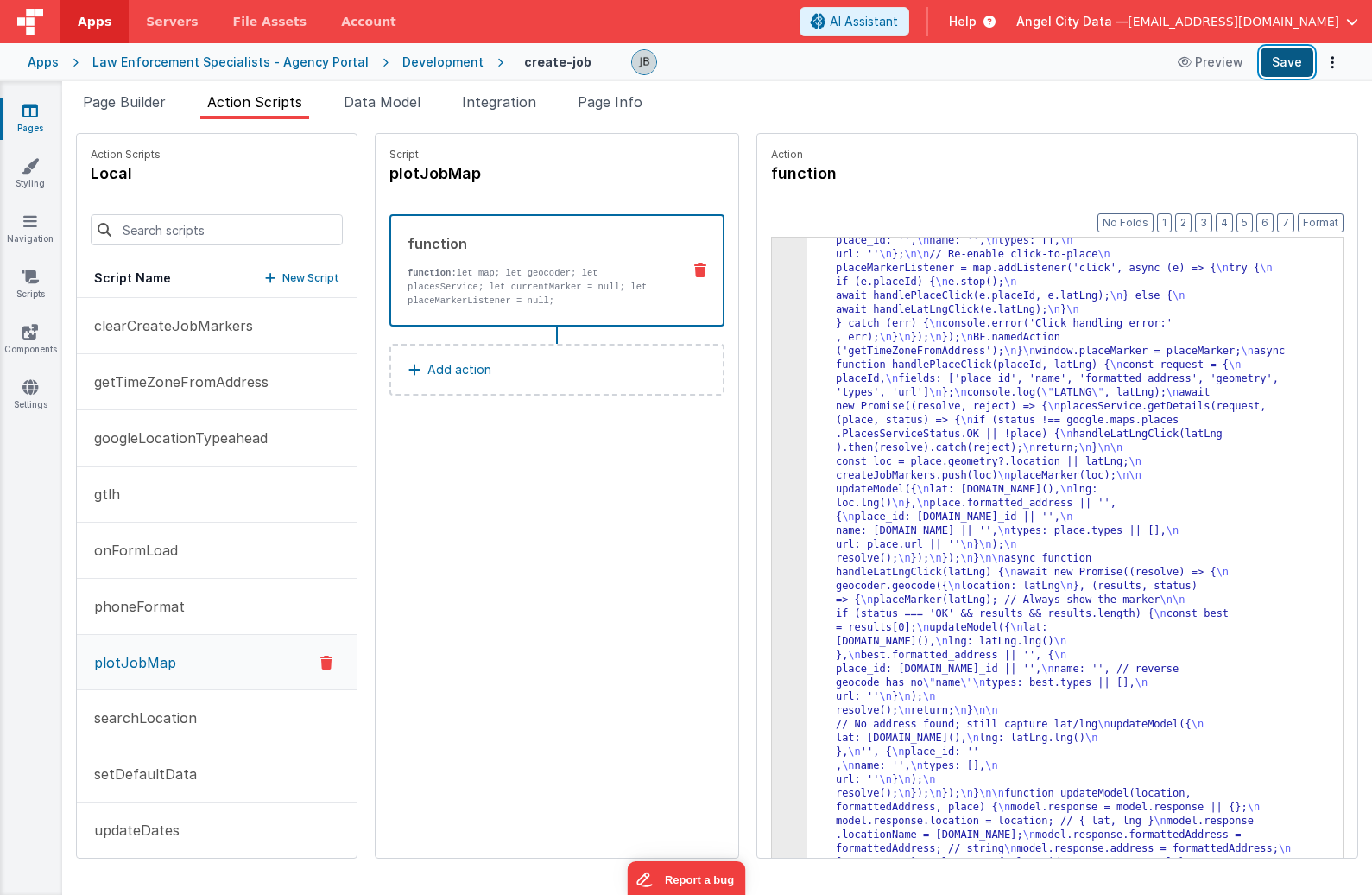
click at [1206, 64] on button "Save" at bounding box center [1287, 62] width 53 height 29
click at [771, 446] on div "3" at bounding box center [789, 123] width 35 height 1520
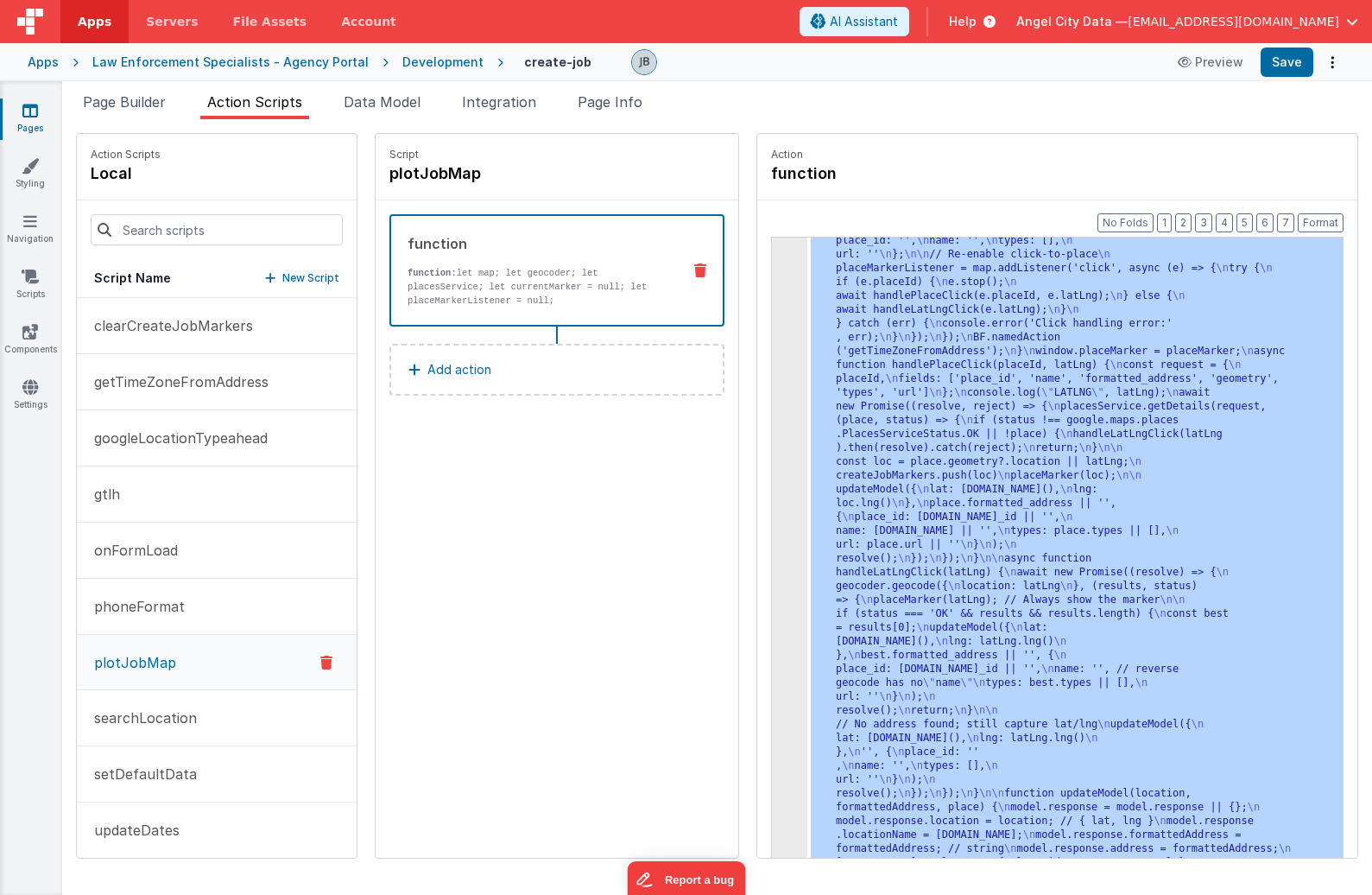
click at [771, 446] on div "3" at bounding box center [789, 123] width 35 height 1520
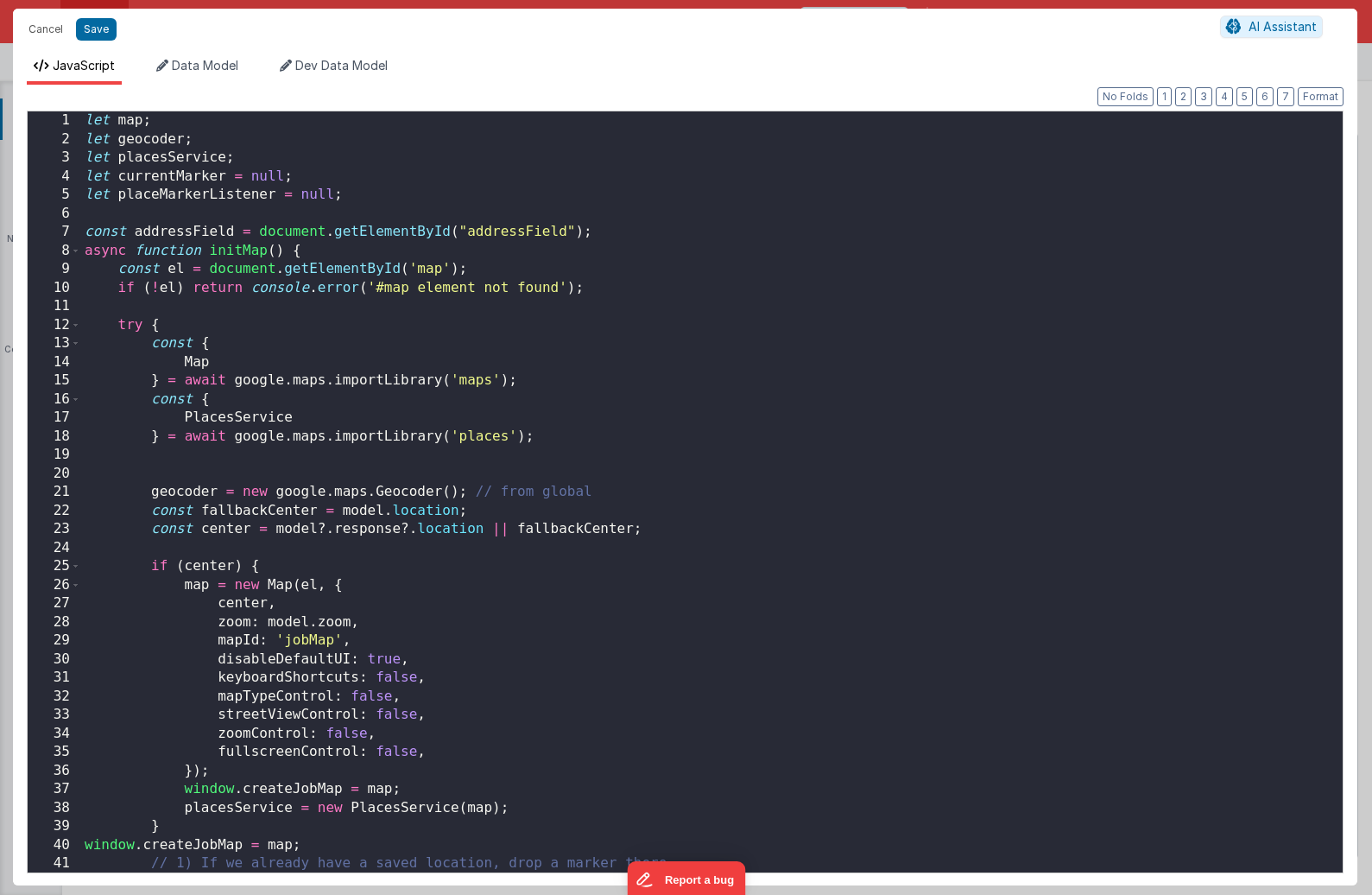
click at [749, 446] on div "Cancel Save AI Assistant JavaScript Data Model Dev Data Model Format 7 6 5 4 3 …" at bounding box center [686, 448] width 1372 height 895
click at [728, 440] on div "let map ; let geocoder ; let placesService ; let currentMarker = null ; let pla…" at bounding box center [712, 510] width 1261 height 798
click at [462, 557] on div "let map ; let geocoder ; let placesService ; let currentMarker = null ; let pla…" at bounding box center [712, 510] width 1261 height 798
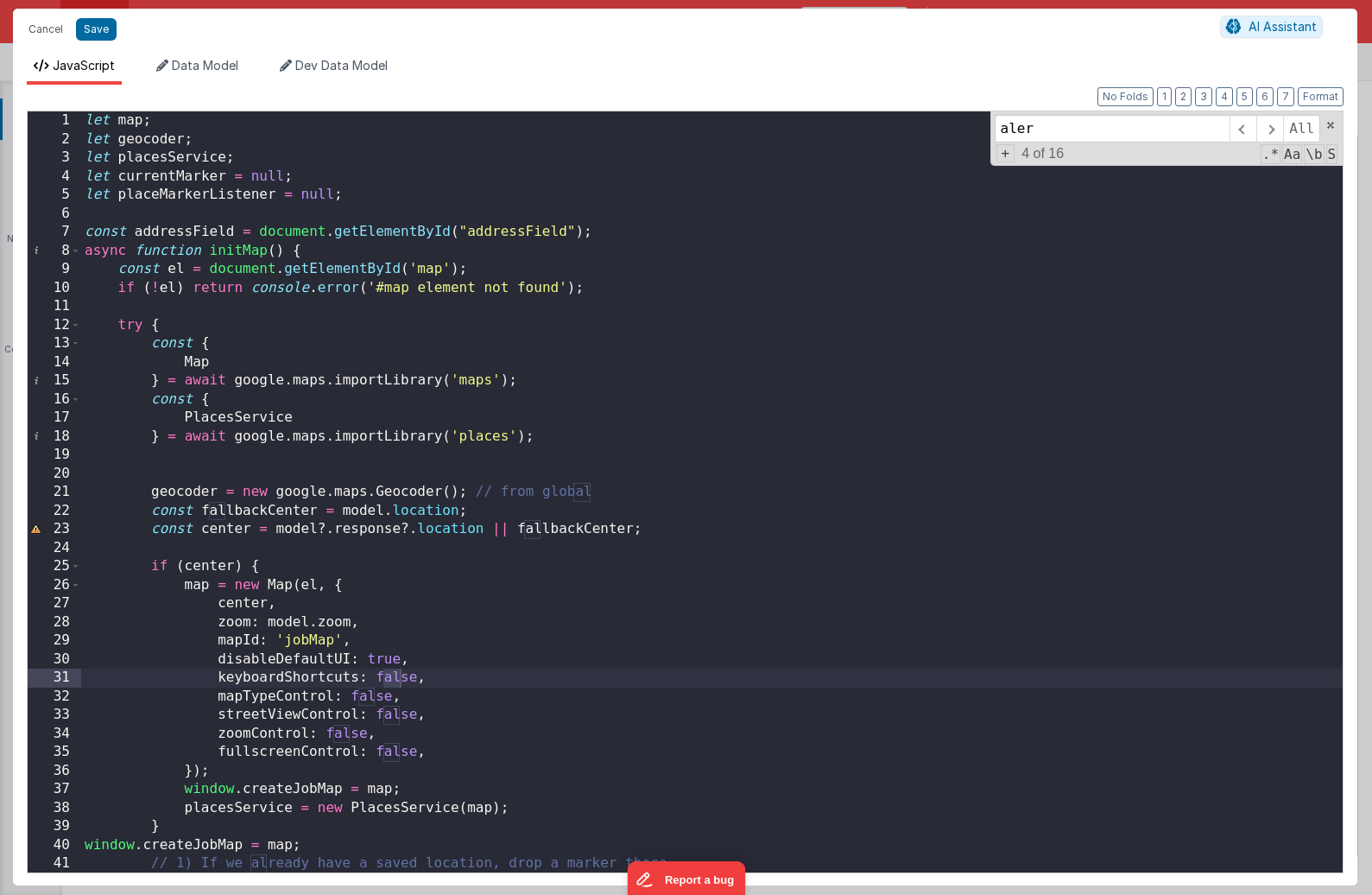
scroll to position [1643, 0]
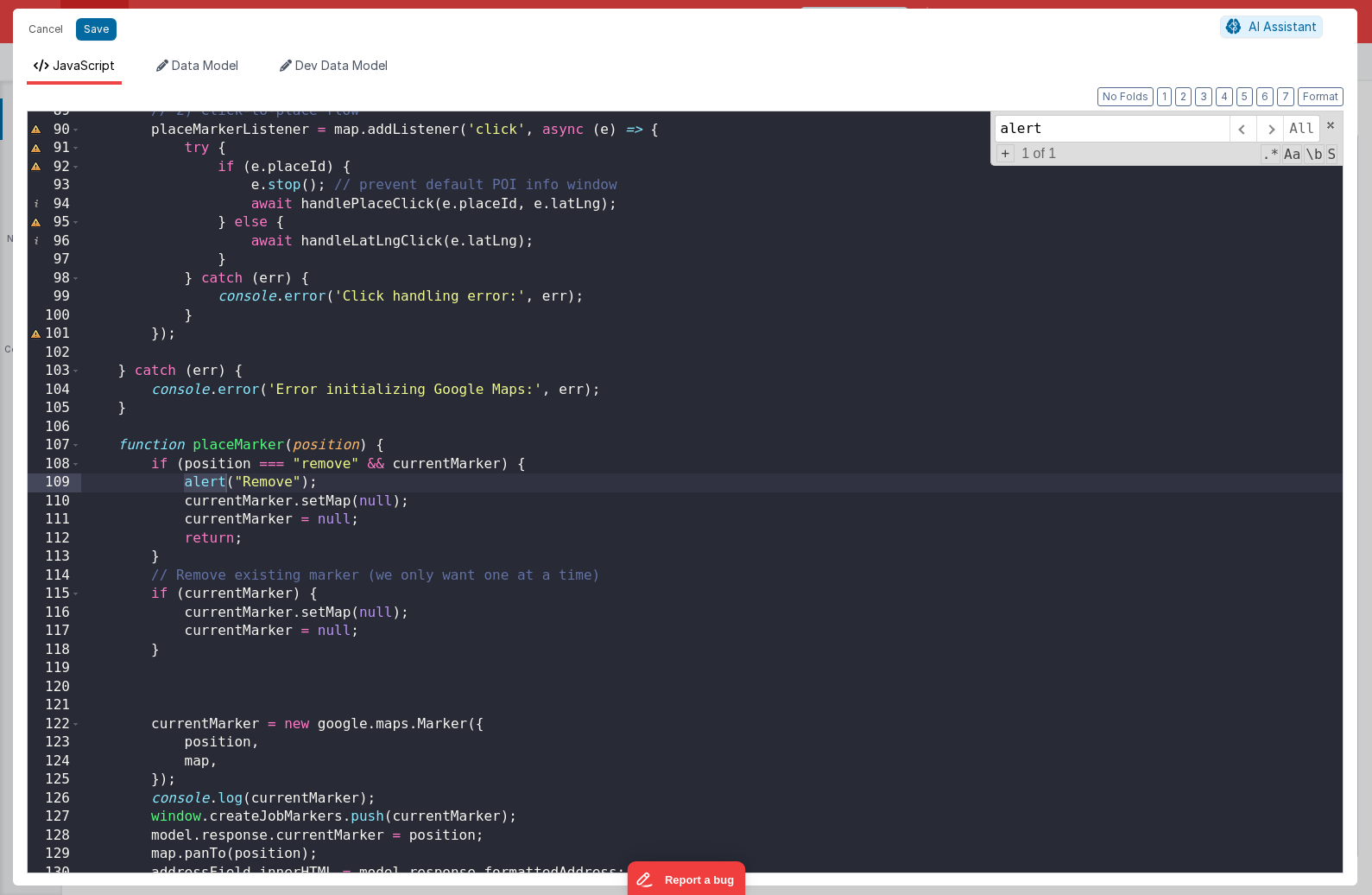
type input "alert"
drag, startPoint x: 344, startPoint y: 483, endPoint x: 178, endPoint y: 484, distance: 166.0
click at [178, 484] on div "// 2) Click-to-place flow placeMarkerListener = map . addListener ( 'click' , a…" at bounding box center [712, 501] width 1261 height 798
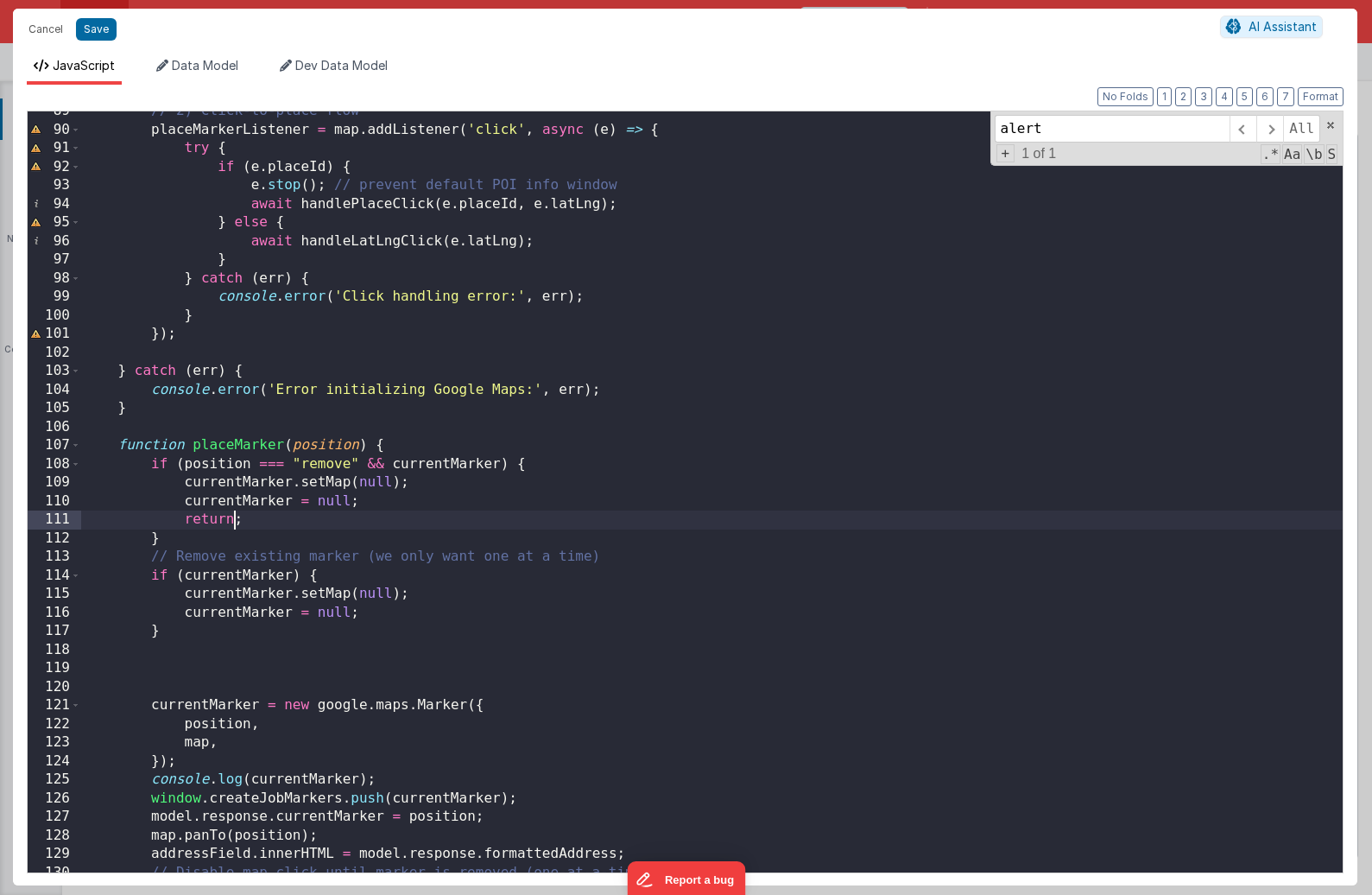
click at [238, 529] on div "// 2) Click-to-place flow placeMarkerListener = map . addListener ( 'click' , a…" at bounding box center [712, 501] width 1261 height 798
click at [230, 542] on div "// 2) Click-to-place flow placeMarkerListener = map . addListener ( 'click' , a…" at bounding box center [712, 501] width 1261 height 798
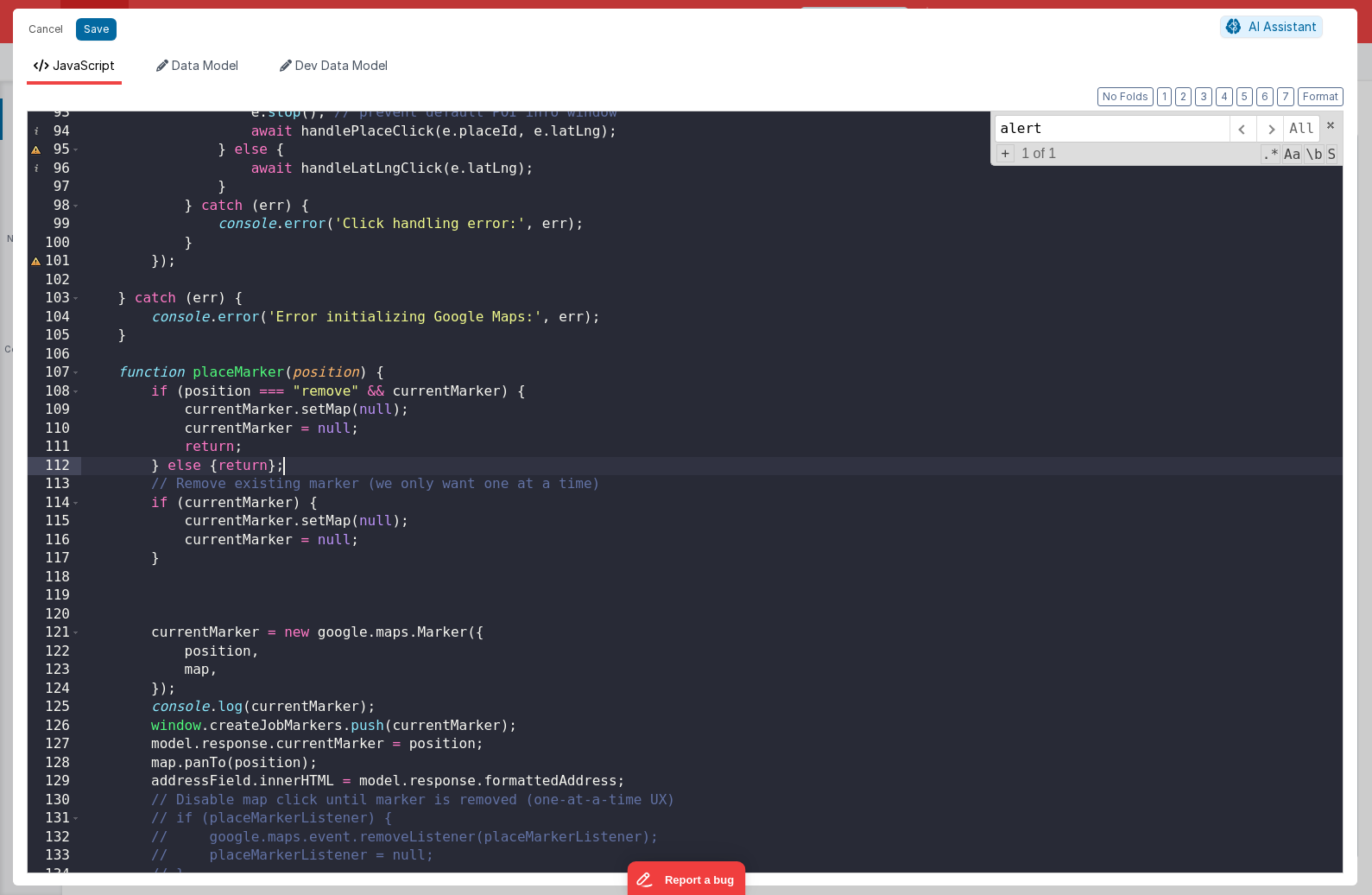
scroll to position [1721, 0]
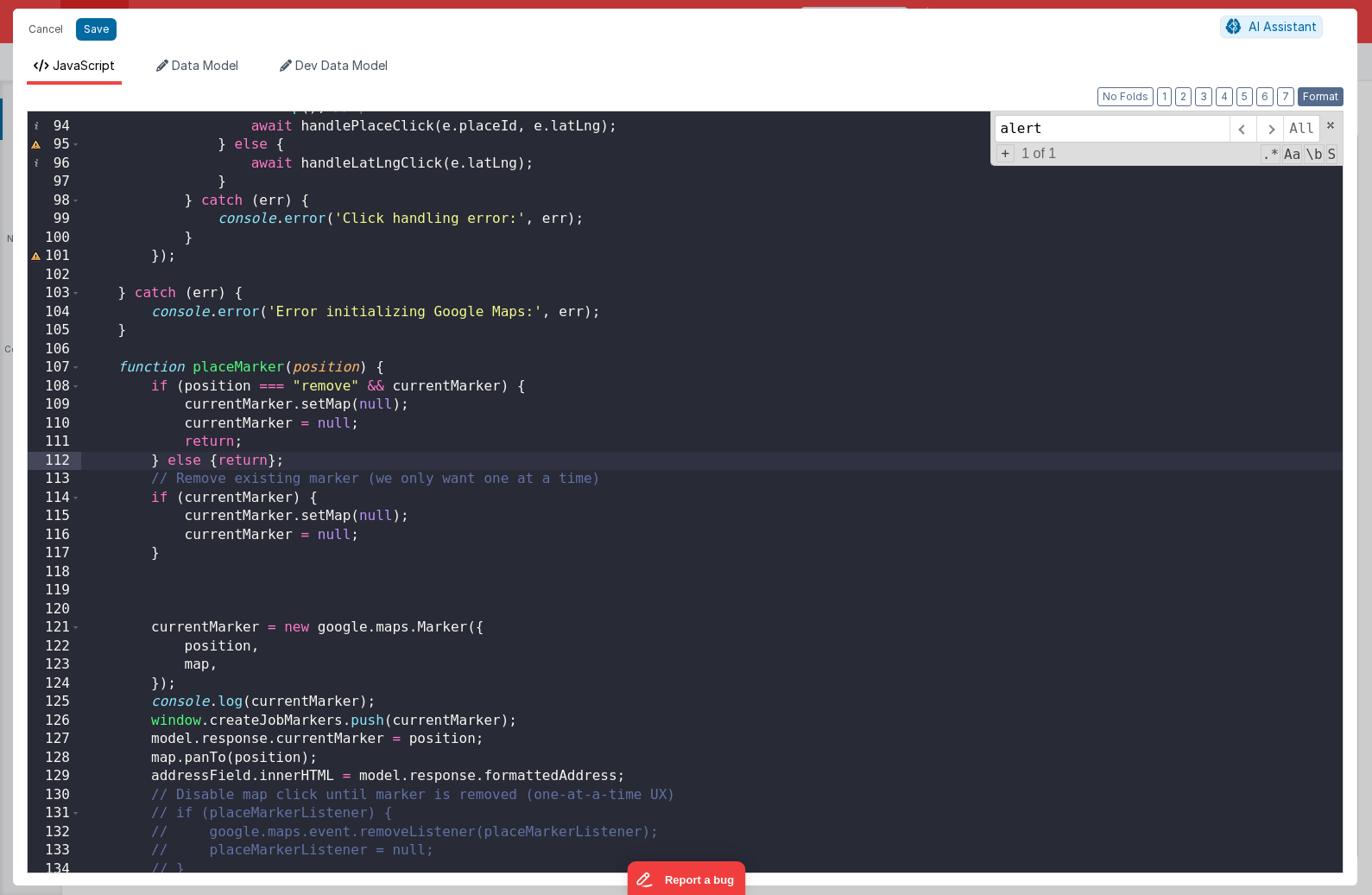
click at [1206, 97] on button "Format" at bounding box center [1320, 97] width 46 height 19
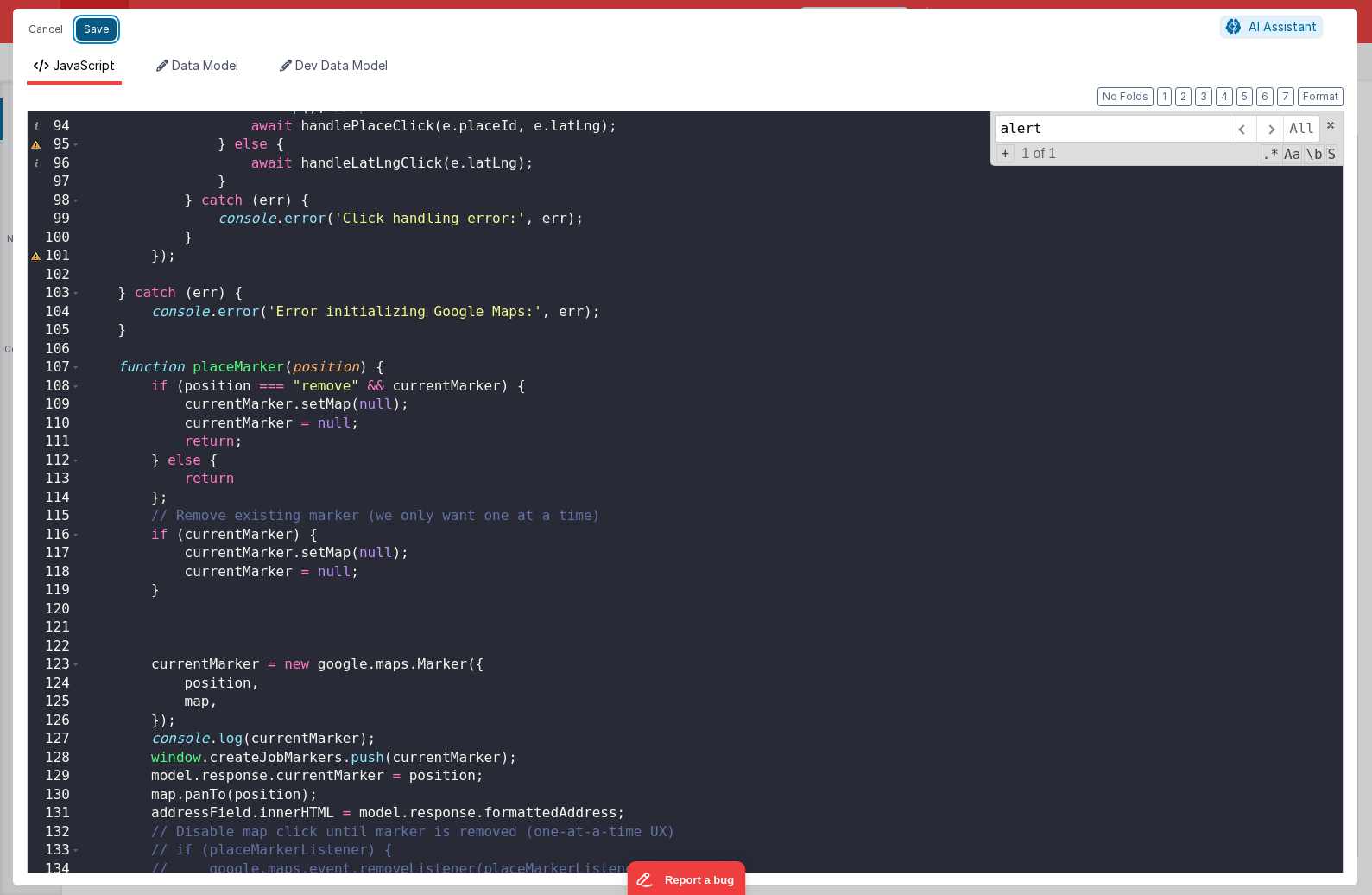
click at [96, 30] on button "Save" at bounding box center [96, 29] width 41 height 22
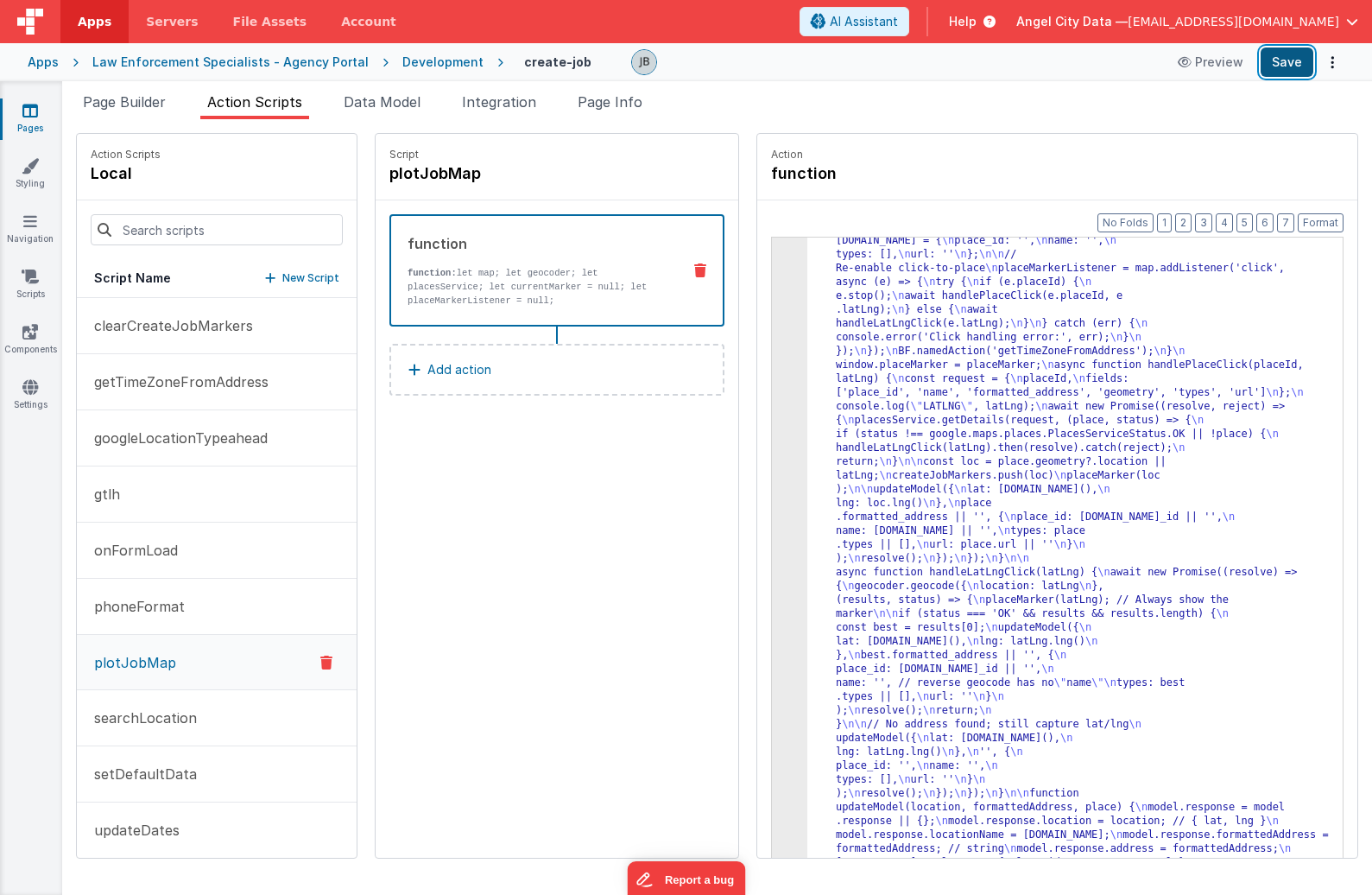
click at [1206, 57] on button "Save" at bounding box center [1287, 62] width 53 height 29
click at [1206, 73] on button "Save" at bounding box center [1287, 62] width 53 height 29
click at [451, 281] on p "function: let map; let geocoder; let placesService; let currentMarker = null; l…" at bounding box center [537, 286] width 260 height 41
click at [771, 372] on div "3" at bounding box center [789, 123] width 35 height 1520
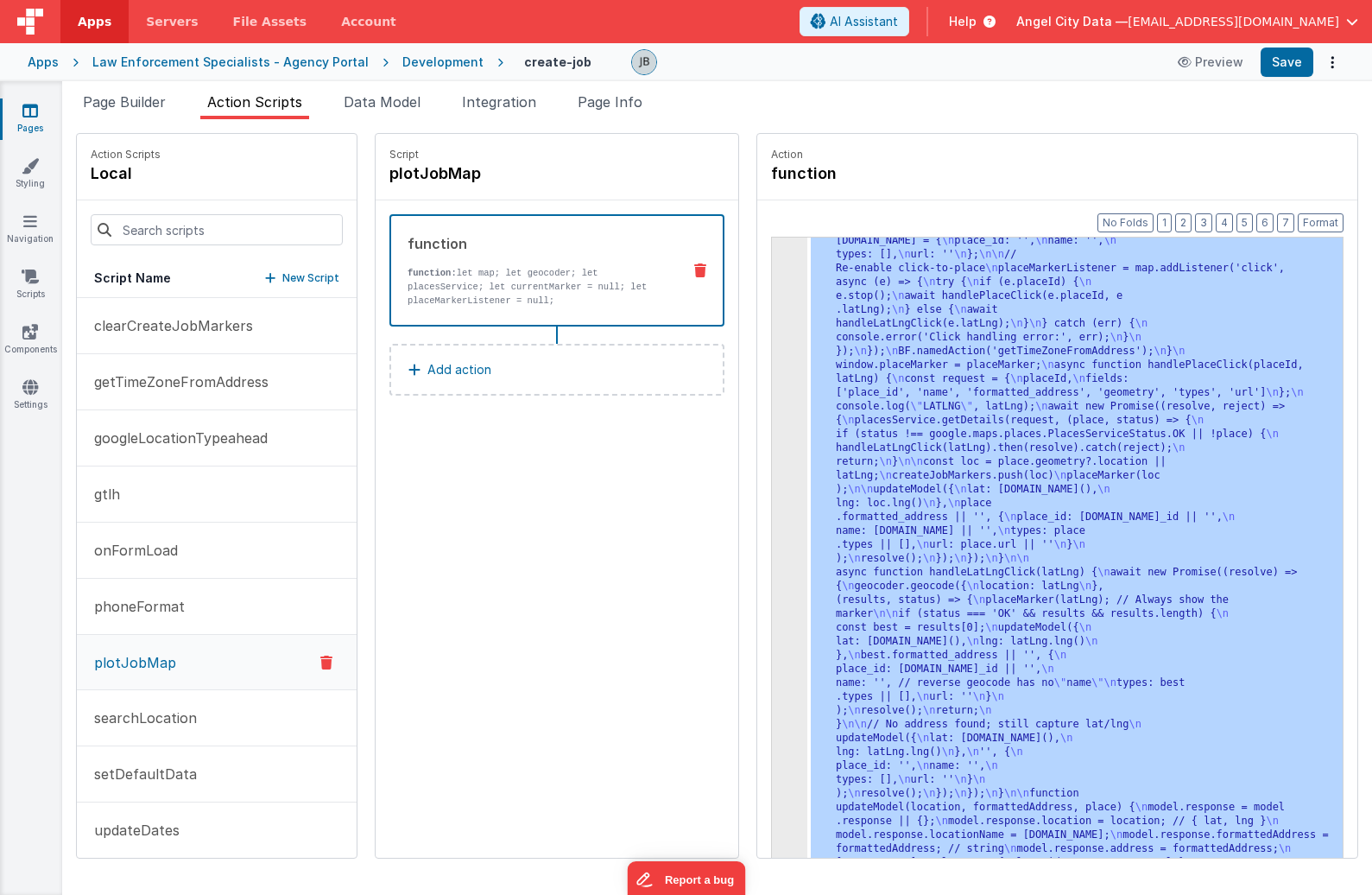
click at [771, 372] on div "3" at bounding box center [789, 123] width 35 height 1520
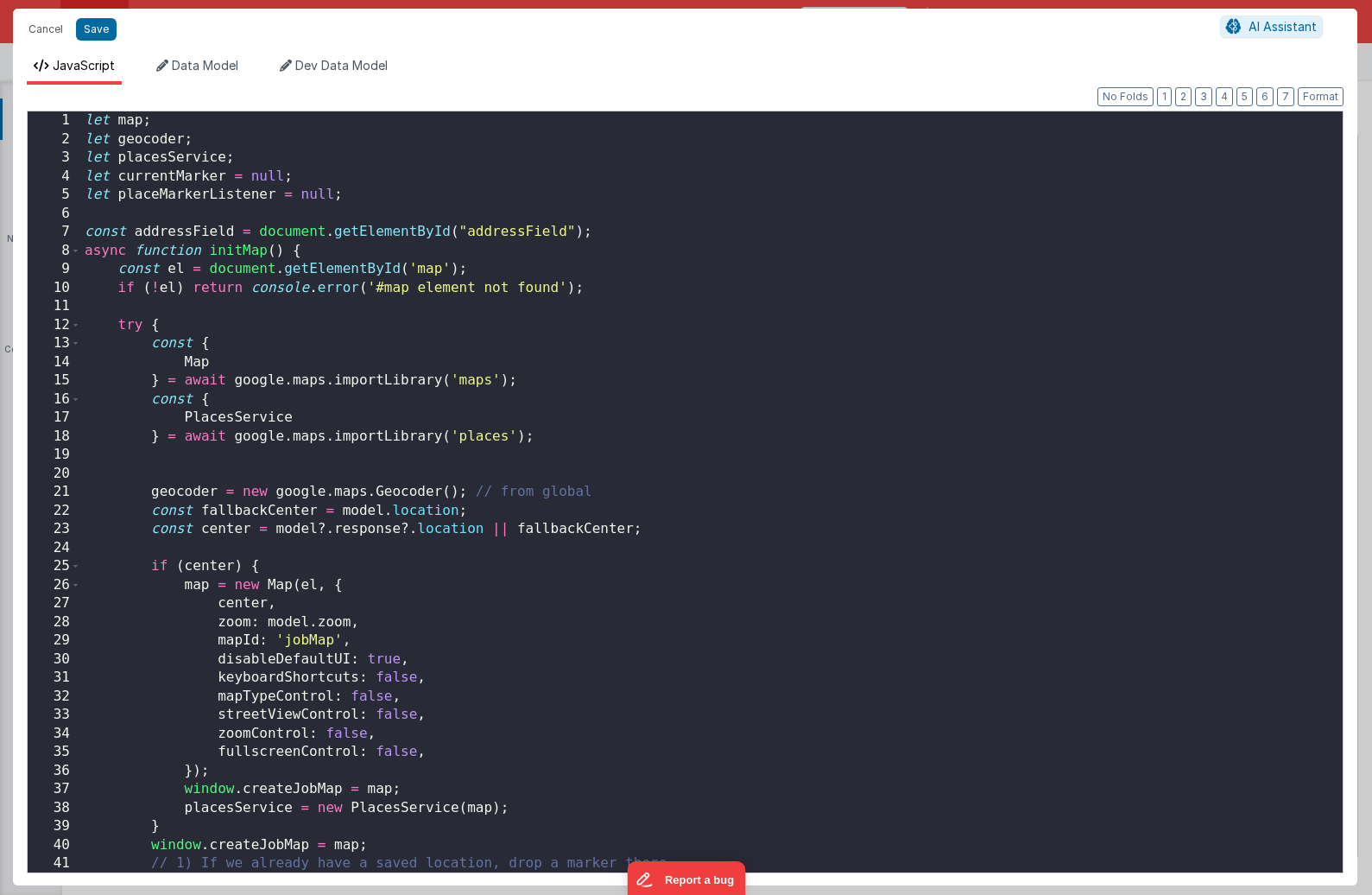
click at [742, 372] on div "Cancel Save AI Assistant JavaScript Data Model Dev Data Model Format 7 6 5 4 3 …" at bounding box center [686, 448] width 1372 height 895
click at [697, 364] on div "let map ; let geocoder ; let placesService ; let currentMarker = null ; let pla…" at bounding box center [712, 510] width 1261 height 798
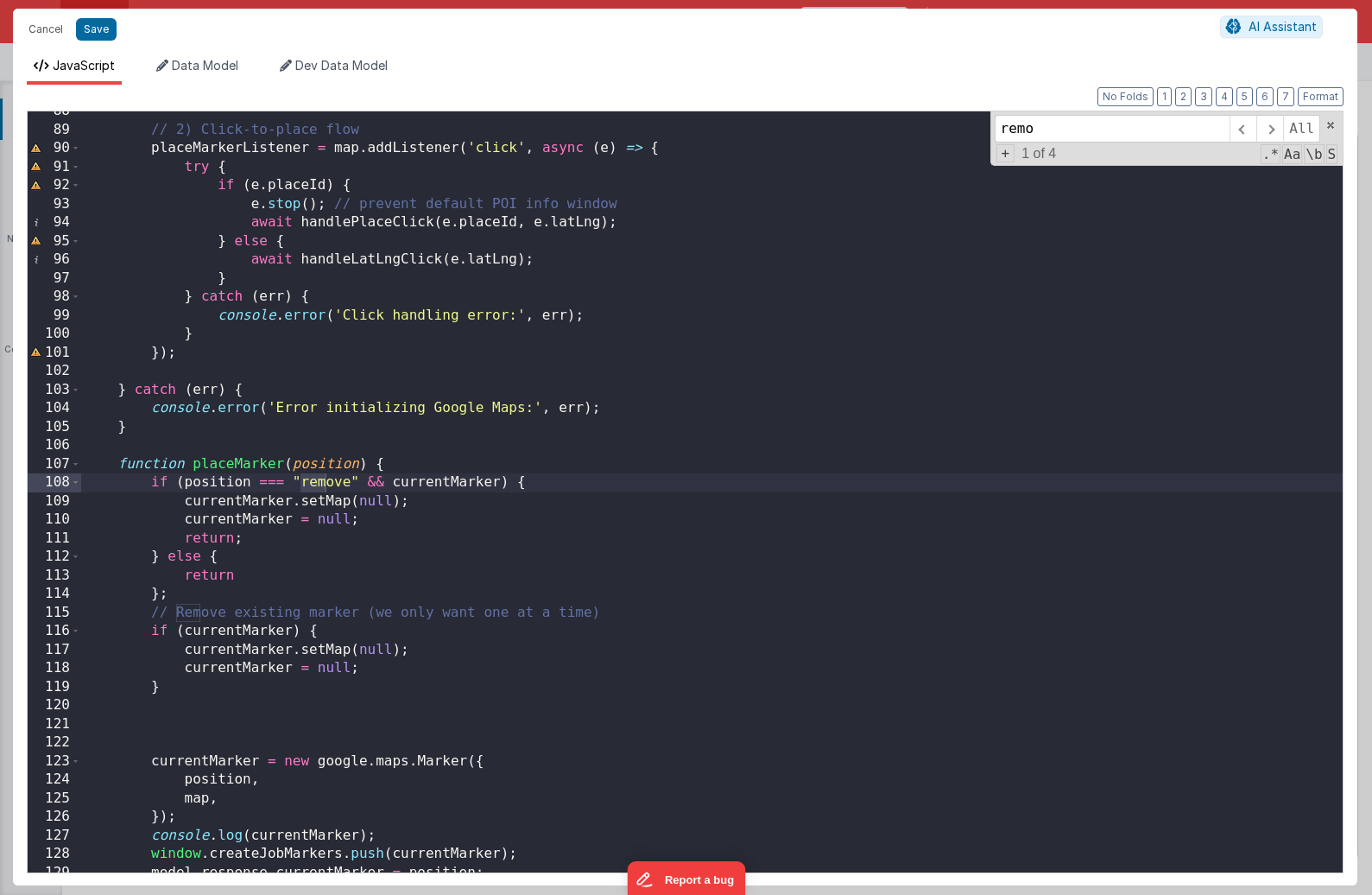
scroll to position [1624, 0]
type input "remove"
click at [199, 557] on div "// 2) Click-to-place flow placeMarkerListener = map . addListener ( 'click' , a…" at bounding box center [712, 501] width 1261 height 798
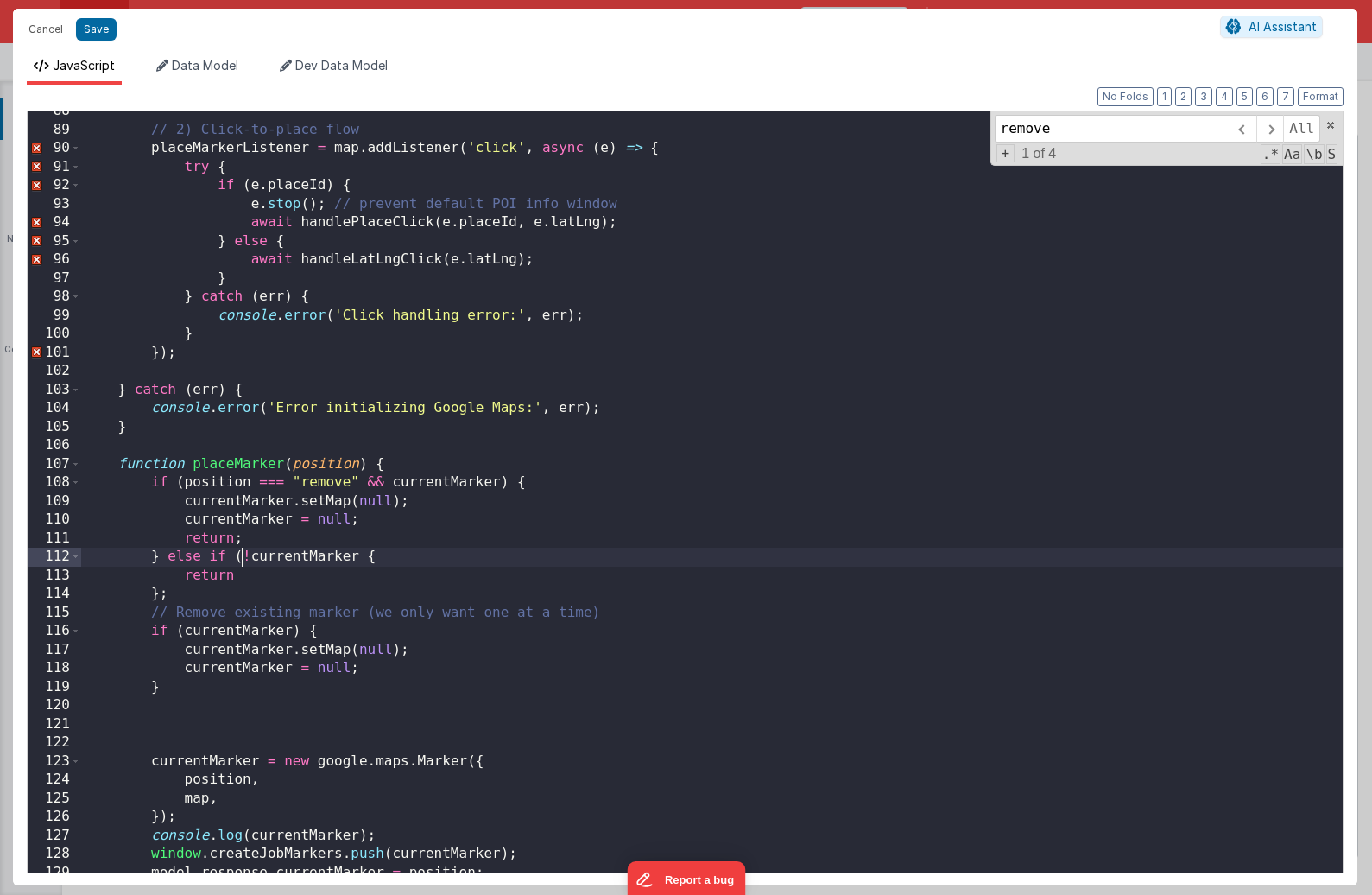
click at [241, 558] on div "// 2) Click-to-place flow placeMarkerListener = map . addListener ( 'click' , a…" at bounding box center [712, 501] width 1261 height 798
click at [557, 557] on div "// 2) Click-to-place flow placeMarkerListener = map . addListener ( 'click' , a…" at bounding box center [712, 501] width 1261 height 798
click at [95, 26] on button "Save" at bounding box center [96, 29] width 41 height 22
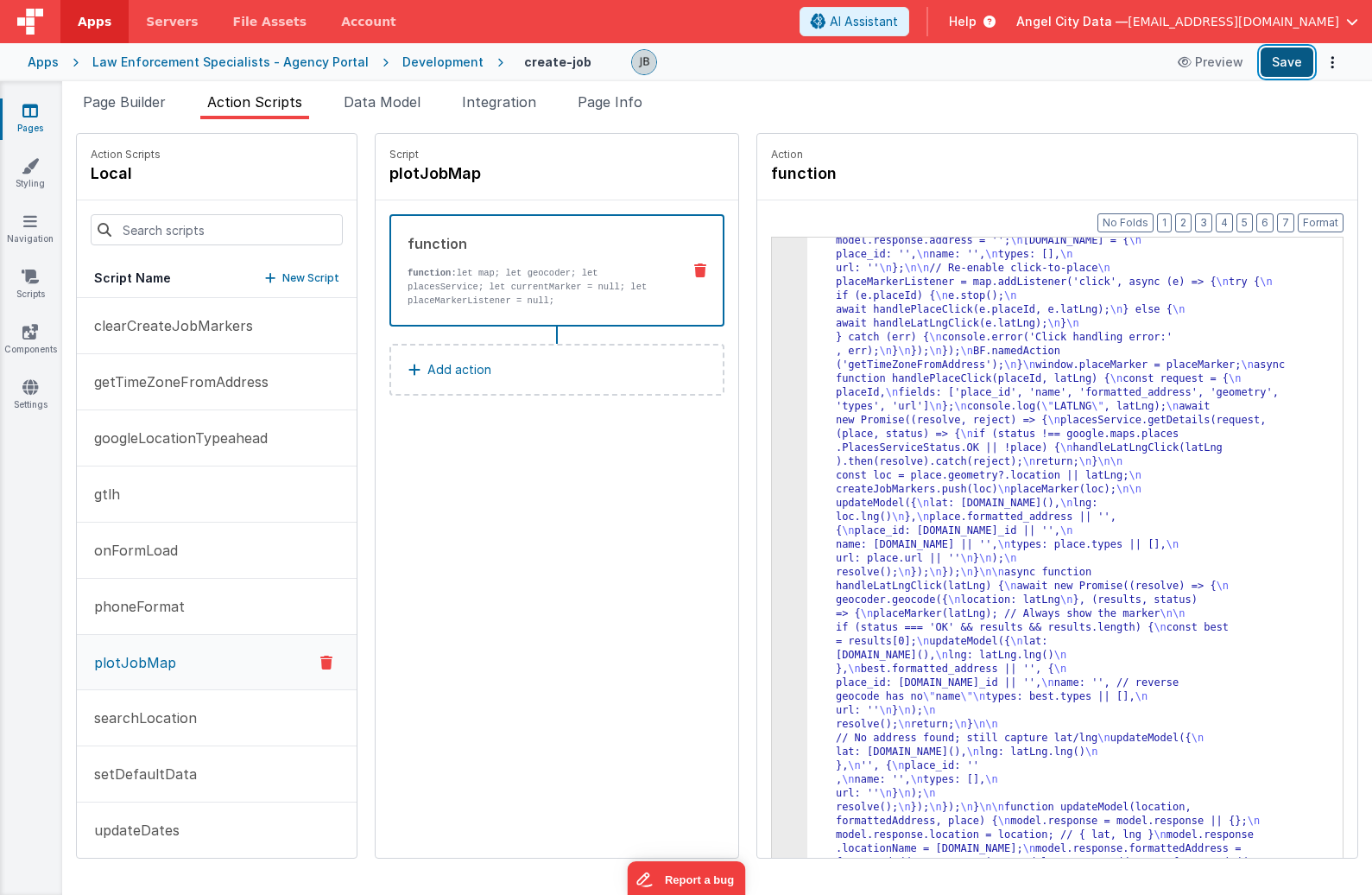
click at [1206, 62] on button "Save" at bounding box center [1287, 62] width 53 height 29
click at [771, 385] on div "3" at bounding box center [789, 130] width 35 height 1534
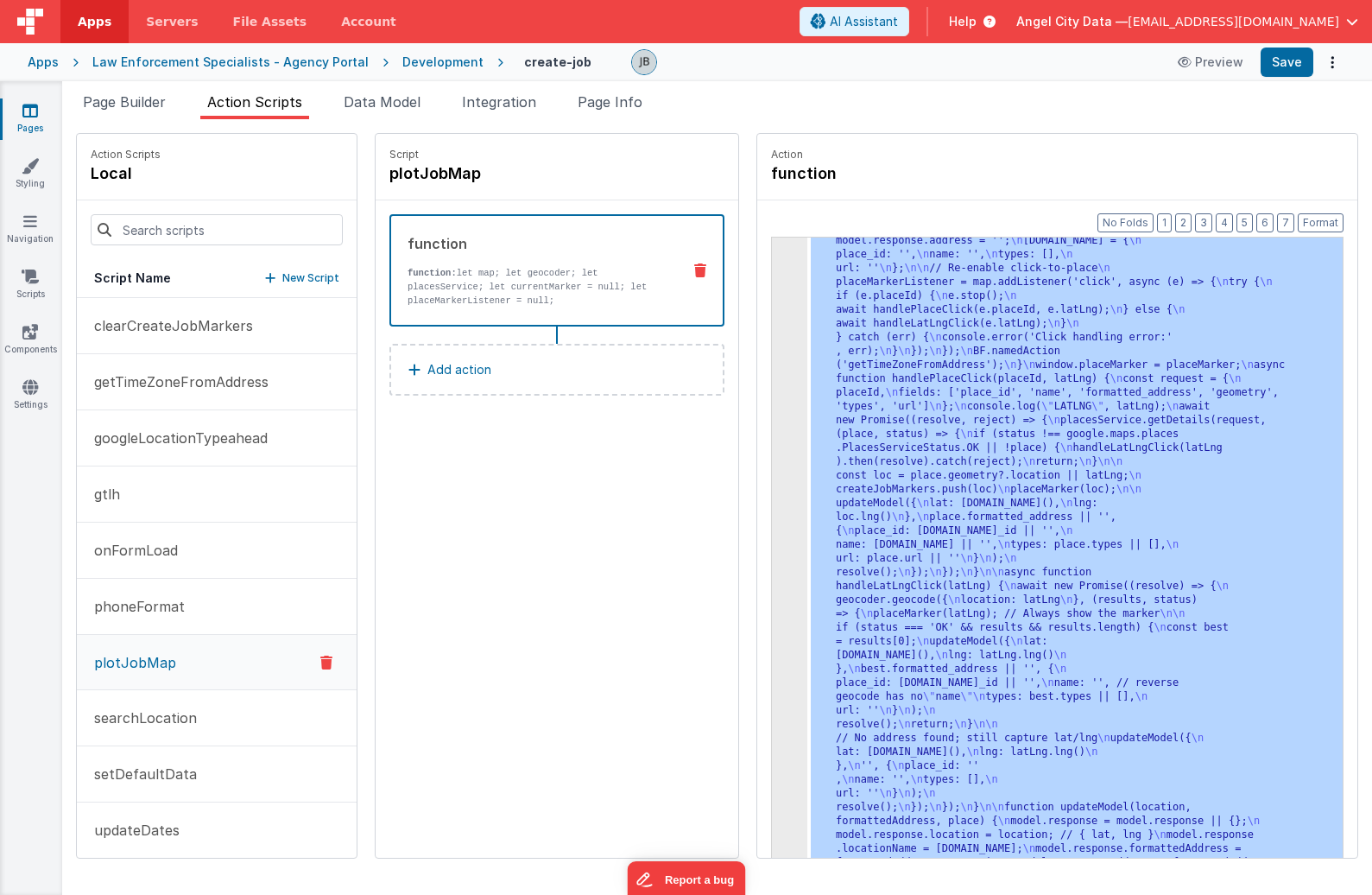
click at [771, 387] on div "3" at bounding box center [789, 130] width 35 height 1534
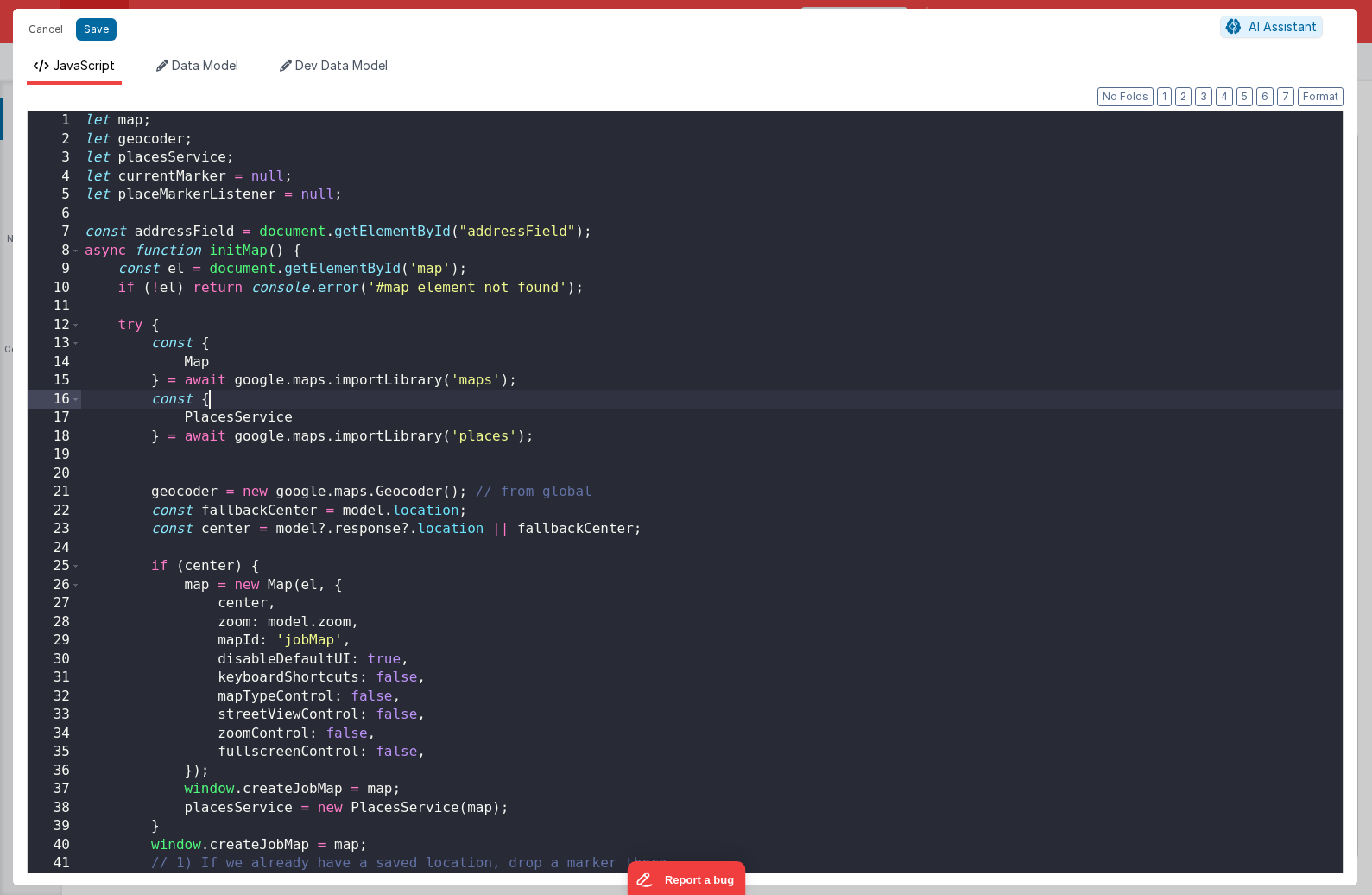
click at [738, 387] on div "let map ; let geocoder ; let placesService ; let currentMarker = null ; let pla…" at bounding box center [712, 510] width 1261 height 798
click at [507, 386] on div "let map ; let geocoder ; let placesService ; let currentMarker = null ; let pla…" at bounding box center [712, 510] width 1261 height 798
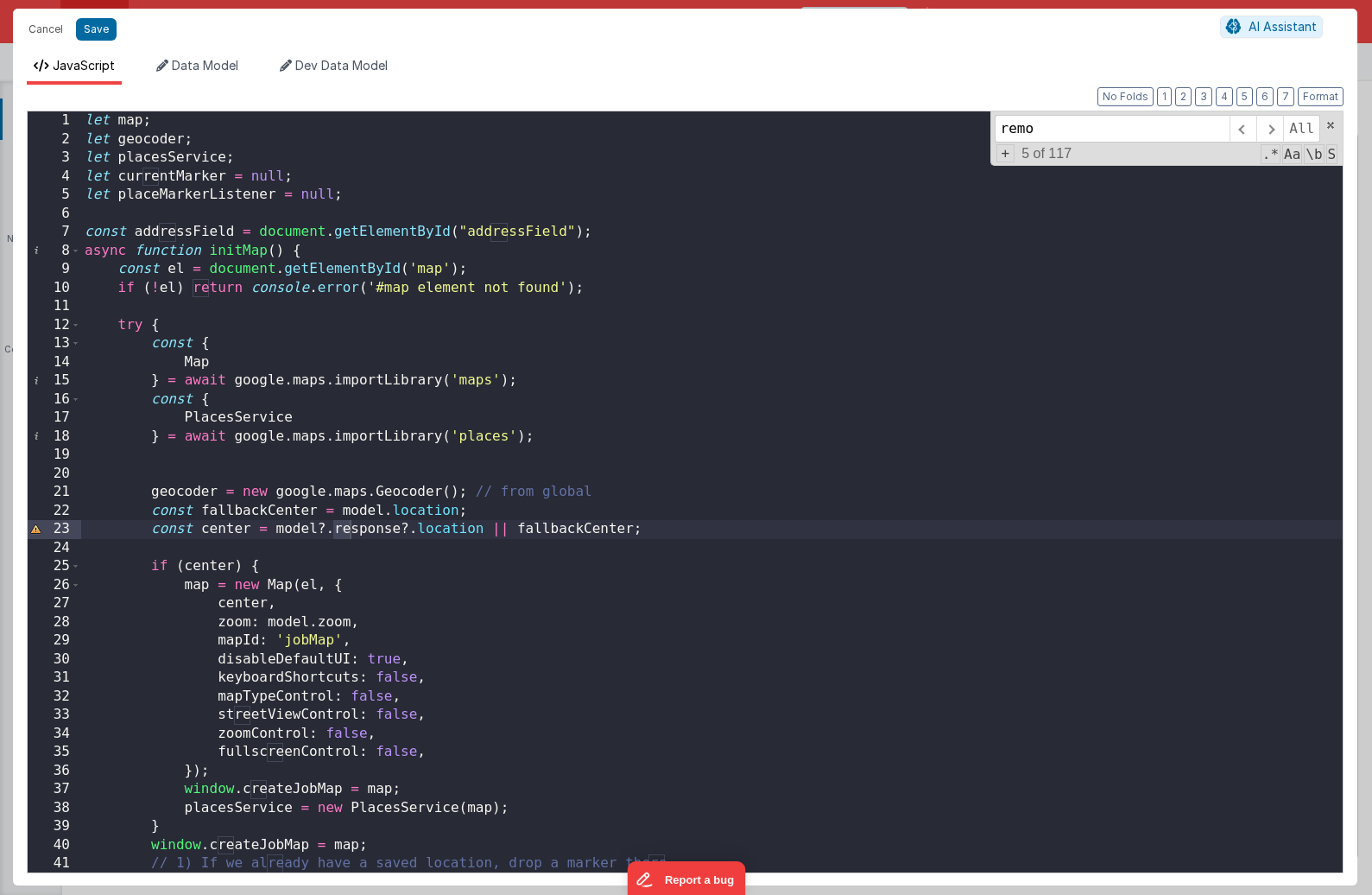
scroll to position [1624, 0]
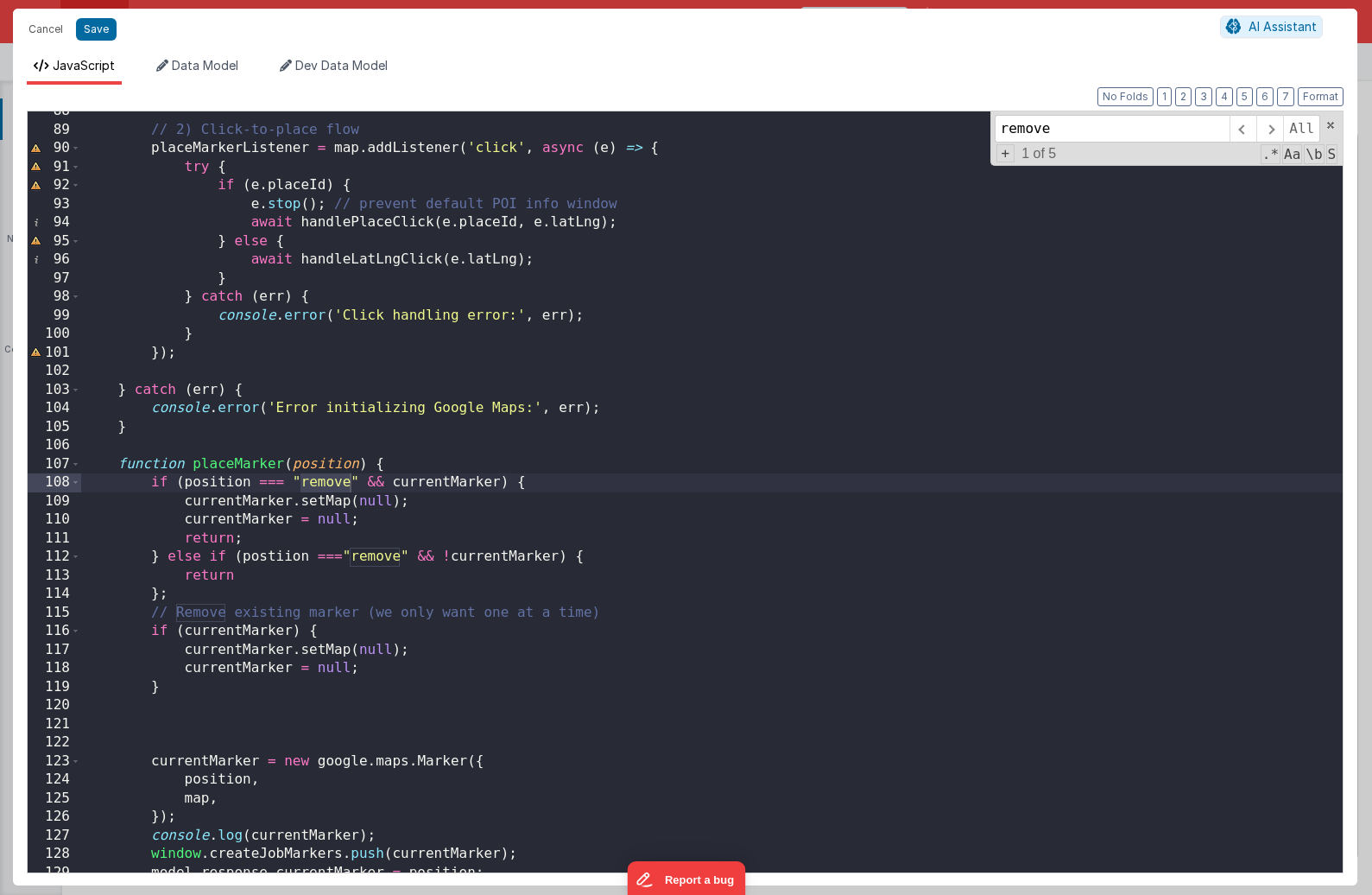
type input "remove"
click at [255, 561] on div "// 2) Click-to-place flow placeMarkerListener = map . addListener ( 'click' , a…" at bounding box center [712, 501] width 1261 height 798
click at [222, 488] on div "// 2) Click-to-place flow placeMarkerListener = map . addListener ( 'click' , a…" at bounding box center [712, 501] width 1261 height 798
click at [201, 557] on div "// 2) Click-to-place flow placeMarkerListener = map . addListener ( 'click' , a…" at bounding box center [712, 501] width 1261 height 798
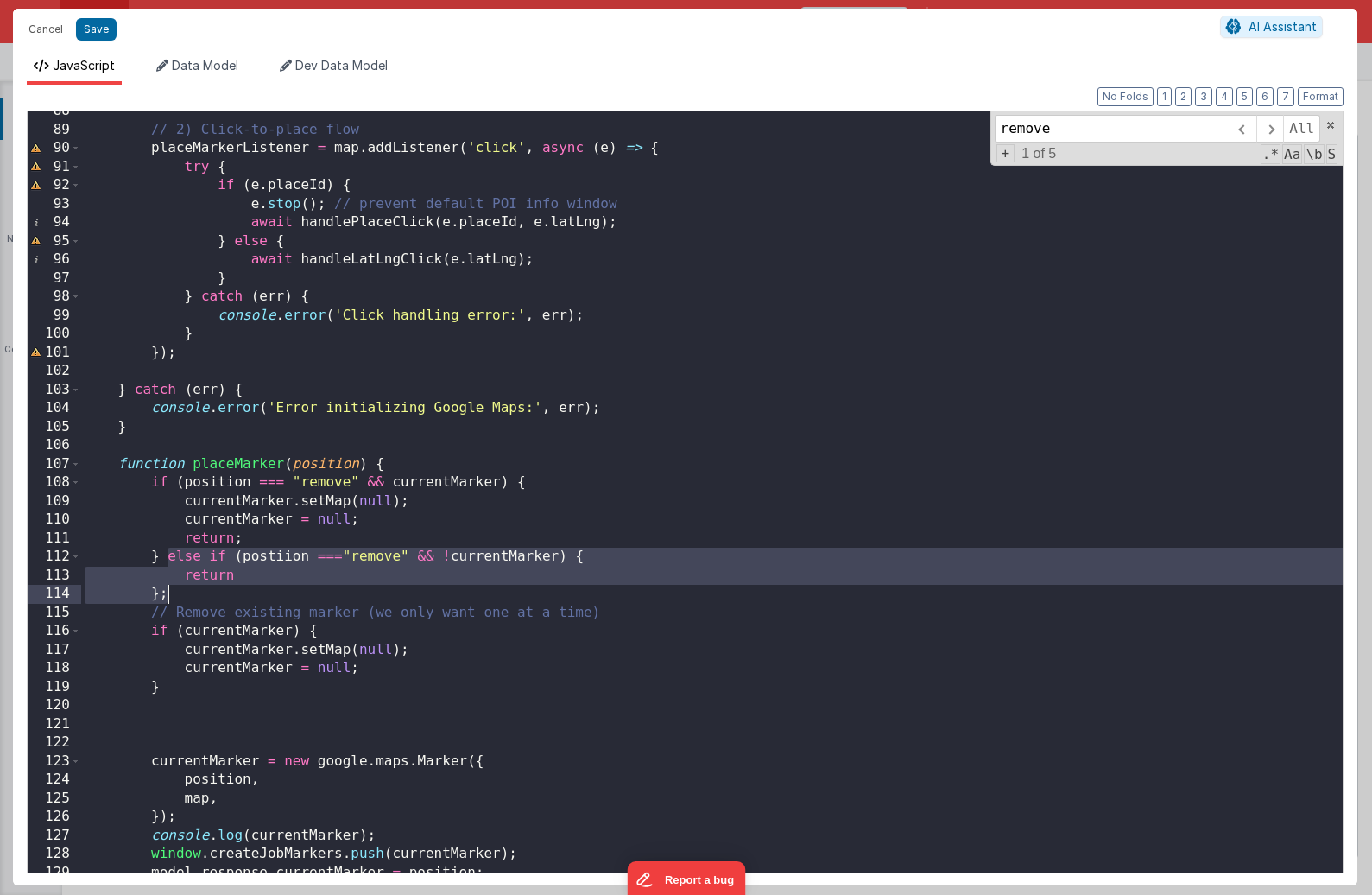
drag, startPoint x: 170, startPoint y: 557, endPoint x: 208, endPoint y: 592, distance: 51.7
click at [208, 592] on div "// 2) Click-to-place flow placeMarkerListener = map . addListener ( 'click' , a…" at bounding box center [712, 501] width 1261 height 798
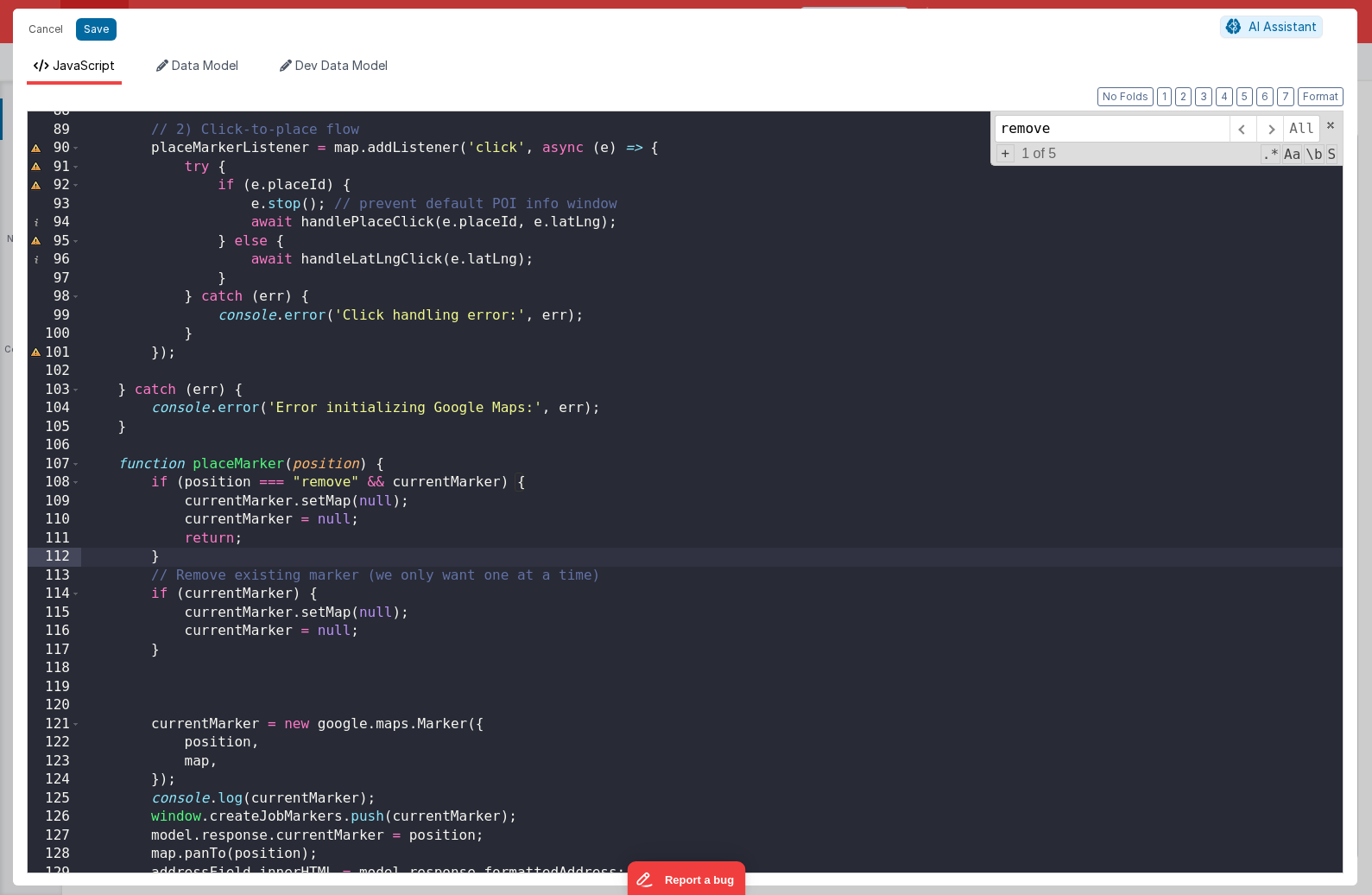
click at [270, 504] on div "// 2) Click-to-place flow placeMarkerListener = map . addListener ( 'click' , a…" at bounding box center [712, 501] width 1261 height 798
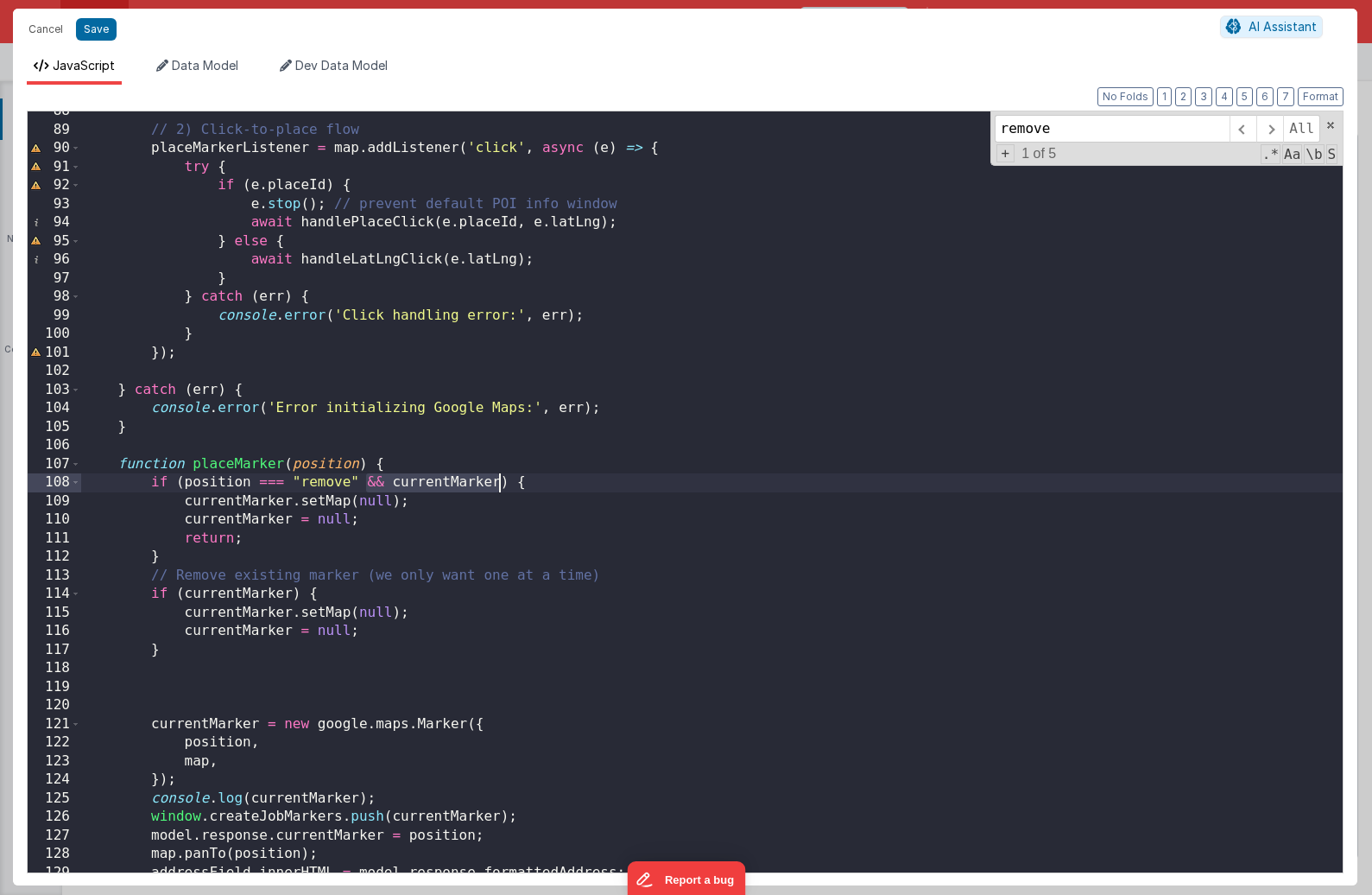
drag, startPoint x: 367, startPoint y: 481, endPoint x: 498, endPoint y: 481, distance: 131.0
click at [498, 481] on div "// 2) Click-to-place flow placeMarkerListener = map . addListener ( 'click' , a…" at bounding box center [712, 501] width 1261 height 798
click at [497, 478] on div "// 2) Click-to-place flow placeMarkerListener = map . addListener ( 'click' , a…" at bounding box center [712, 501] width 1261 height 798
click at [362, 466] on div "// 2) Click-to-place flow placeMarkerListener = map . addListener ( 'click' , a…" at bounding box center [712, 501] width 1261 height 798
click at [105, 30] on button "Save" at bounding box center [96, 29] width 41 height 22
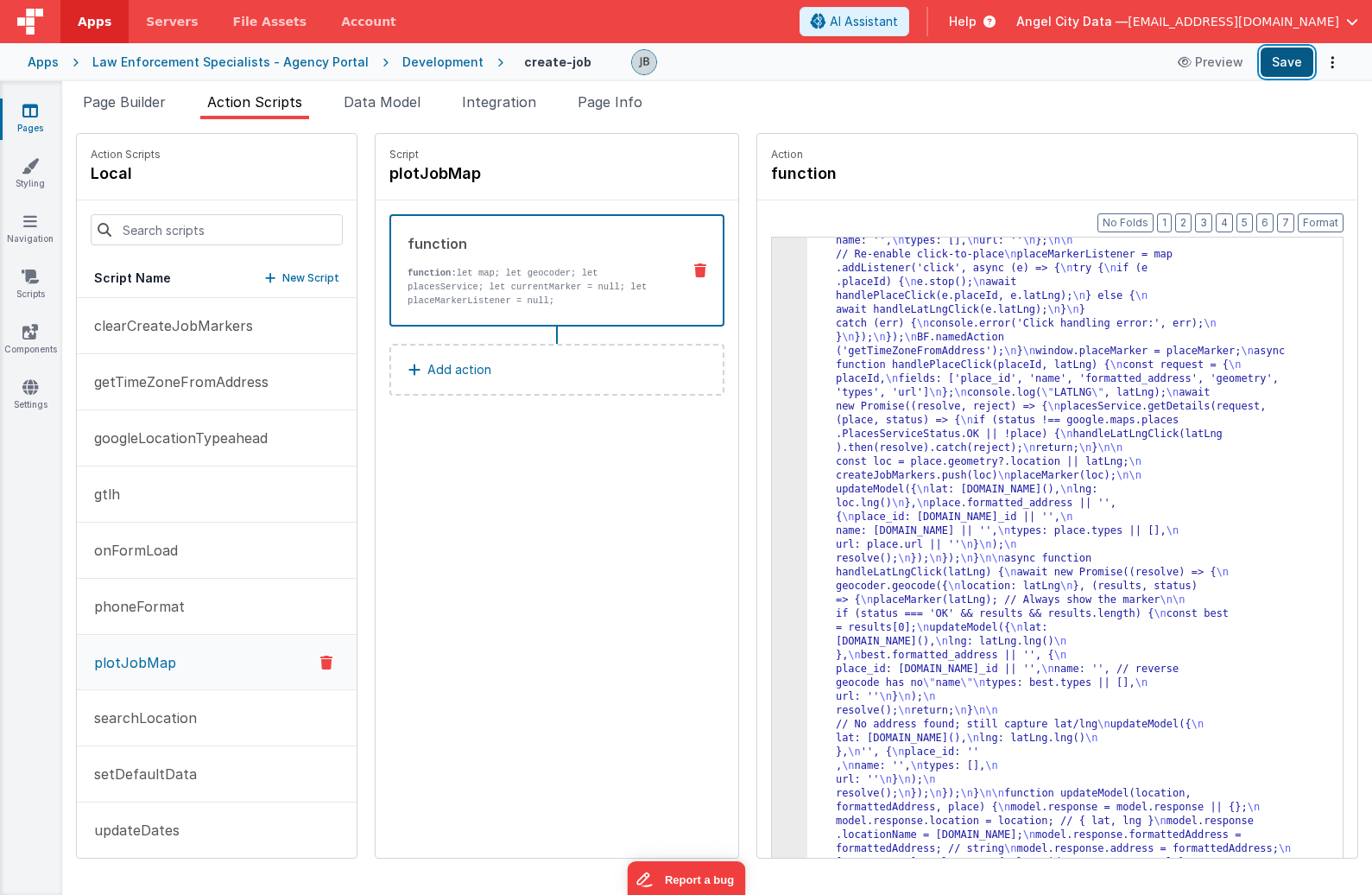
click at [1206, 62] on button "Save" at bounding box center [1287, 62] width 53 height 29
click at [771, 379] on div "3" at bounding box center [789, 123] width 35 height 1520
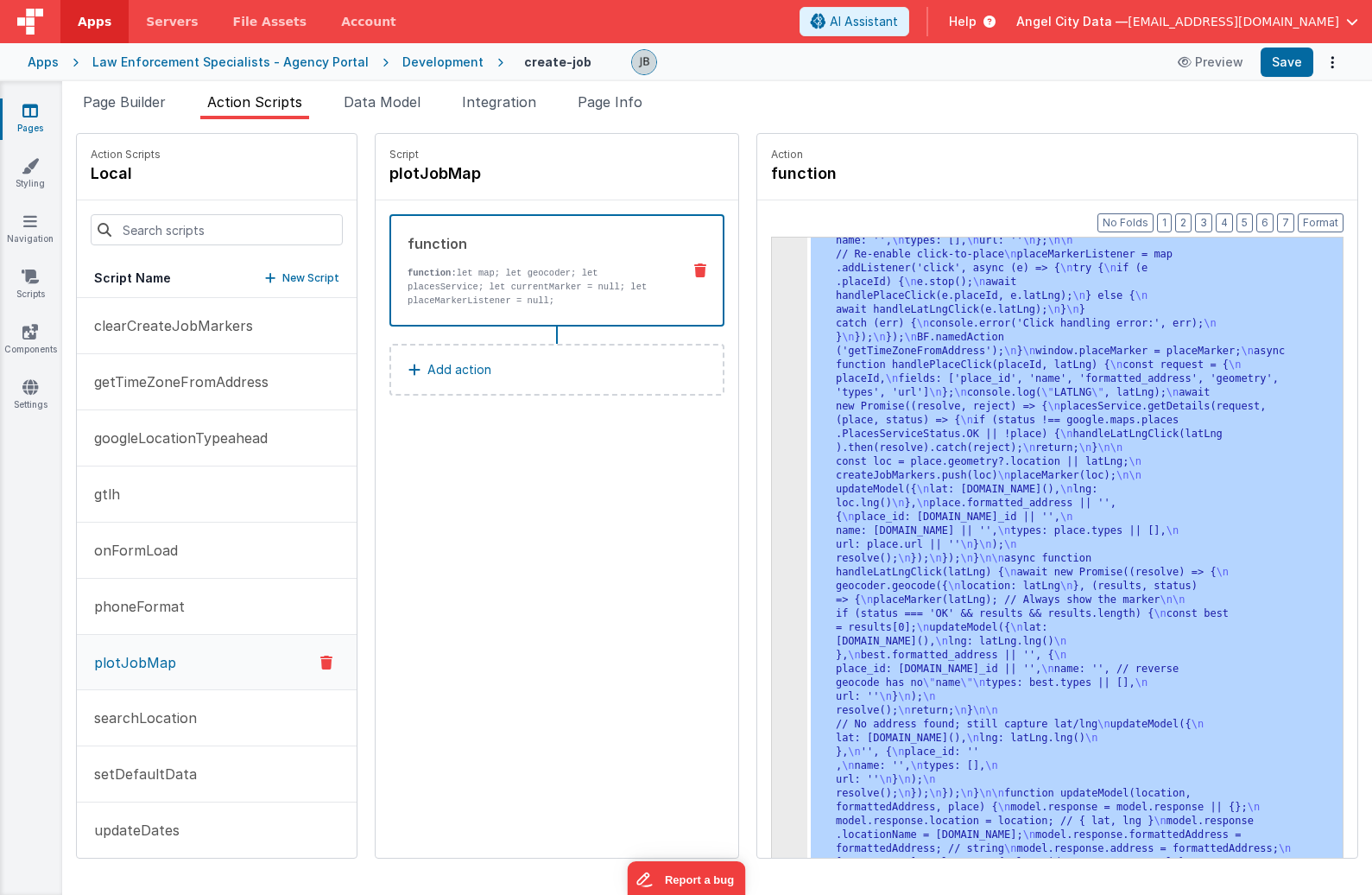
click at [771, 377] on div "3" at bounding box center [789, 123] width 35 height 1520
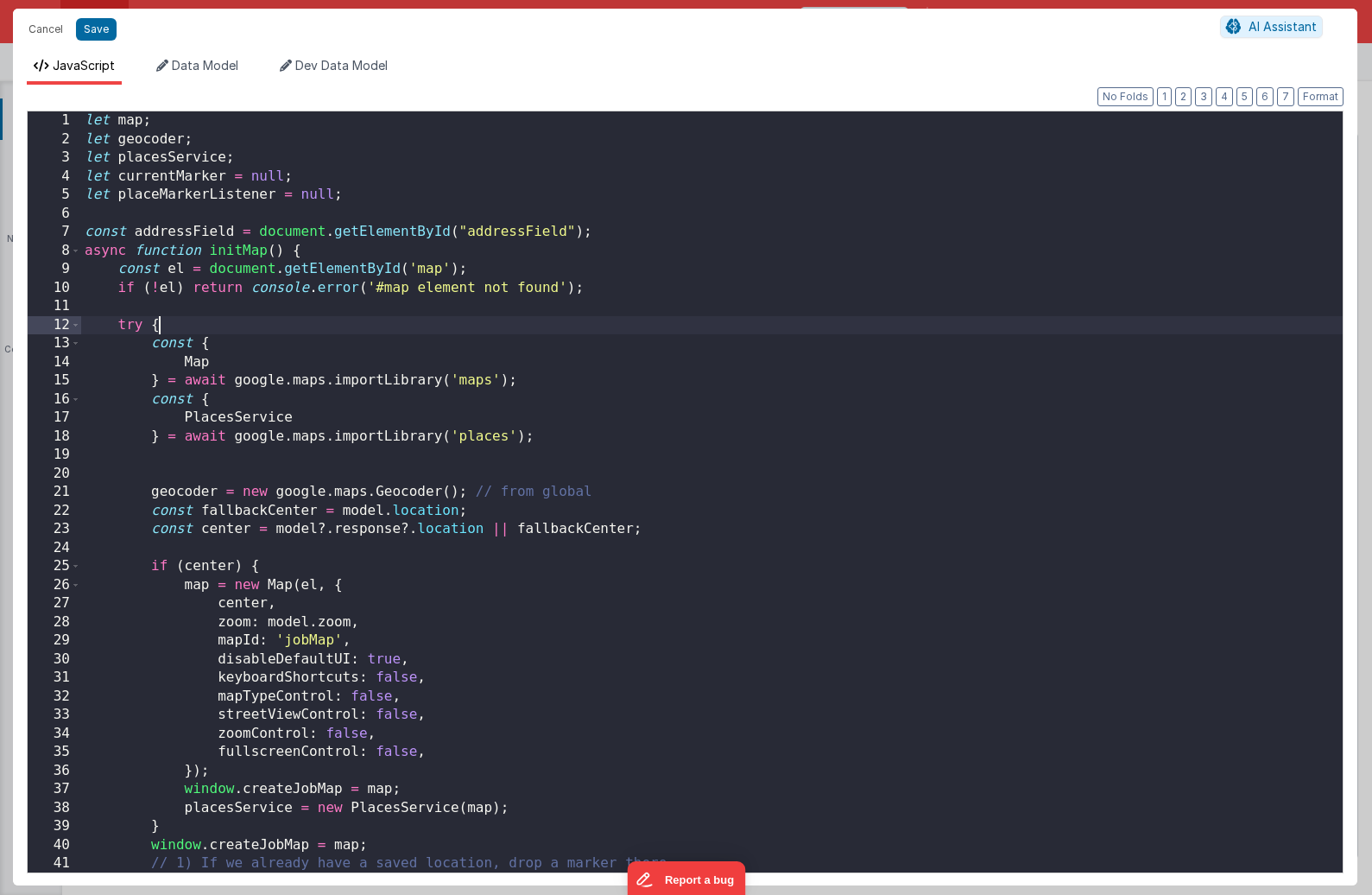
click at [516, 333] on div "let map ; let geocoder ; let placesService ; let currentMarker = null ; let pla…" at bounding box center [712, 510] width 1261 height 798
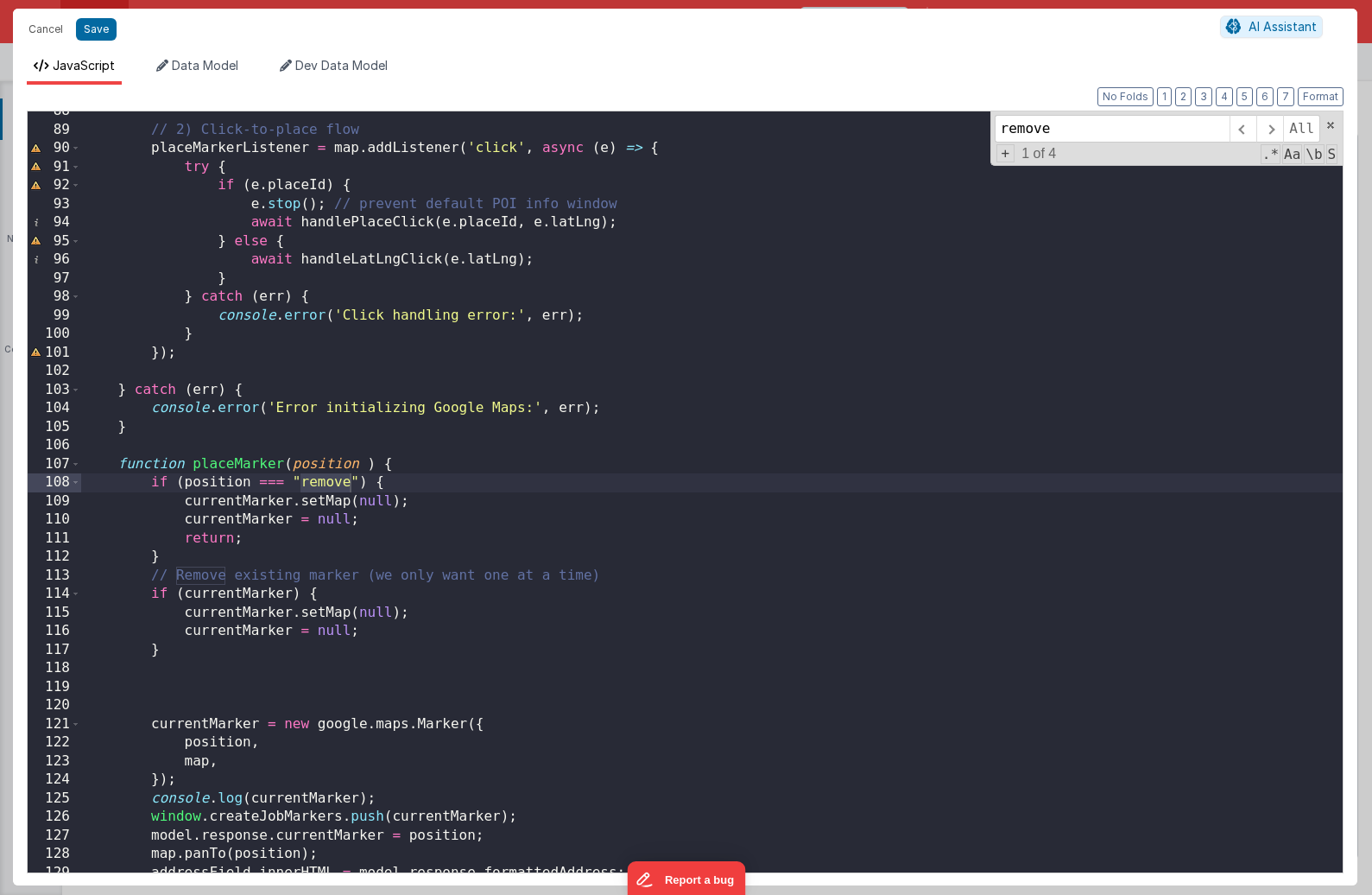
type input "remove"
click at [433, 496] on div "// 2) Click-to-place flow placeMarkerListener = map . addListener ( 'click' , a…" at bounding box center [712, 501] width 1261 height 798
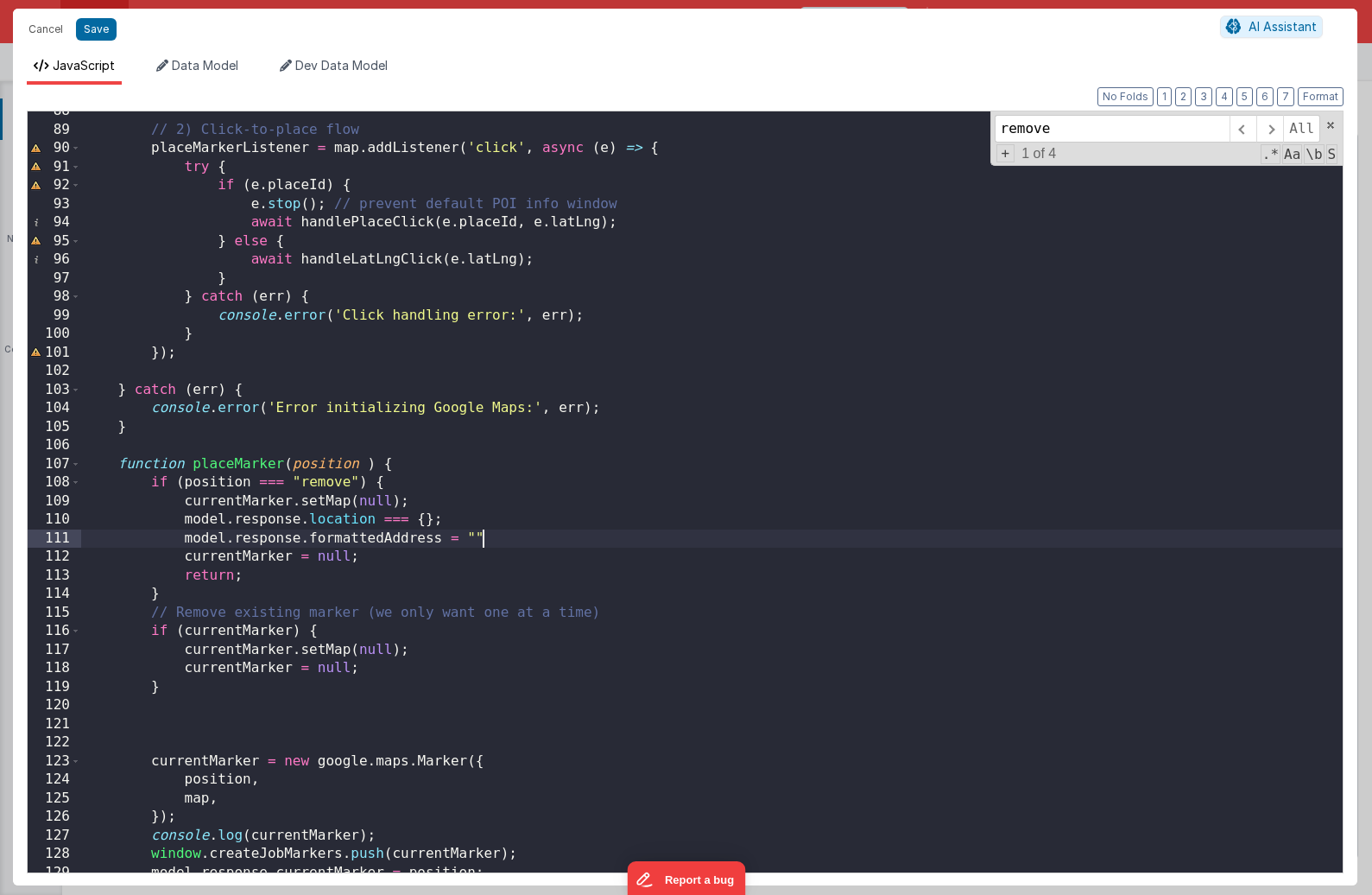
click at [406, 521] on div "// 2) Click-to-place flow placeMarkerListener = map . addListener ( 'click' , a…" at bounding box center [712, 501] width 1261 height 798
drag, startPoint x: 435, startPoint y: 519, endPoint x: 158, endPoint y: 518, distance: 277.0
click at [158, 518] on div "// 2) Click-to-place flow placeMarkerListener = map . addListener ( 'click' , a…" at bounding box center [712, 501] width 1261 height 798
click at [175, 70] on span "Data Model" at bounding box center [204, 65] width 66 height 15
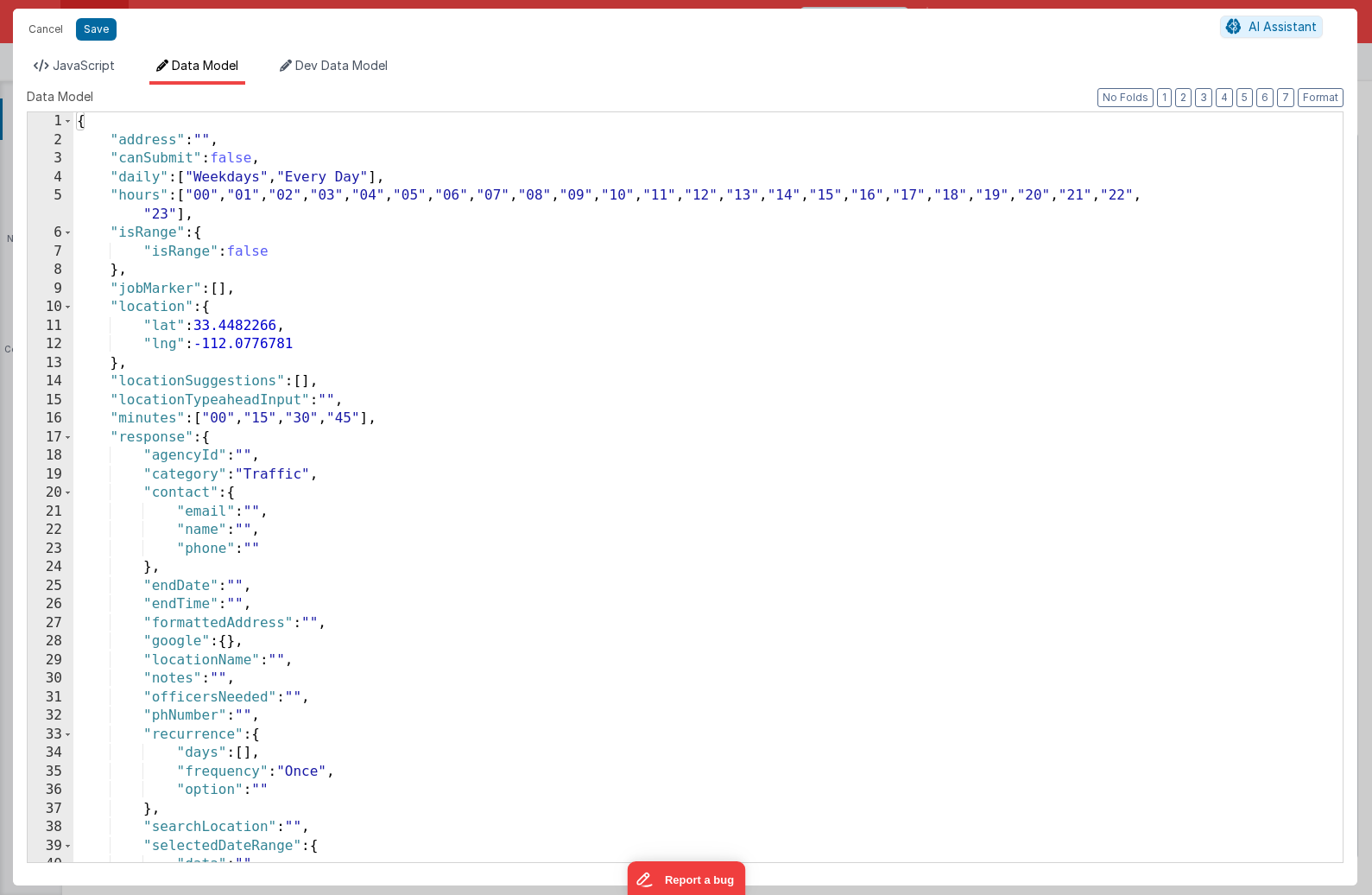
click at [269, 295] on div "1 2 3 4 5 6 7 8 9 10 11 12 13 14 15 16 17 18 19 20 21 22 23 24 25 26 27 28 29 3…" at bounding box center [684, 486] width 1317 height 751
click at [100, 20] on button "Save" at bounding box center [96, 29] width 41 height 22
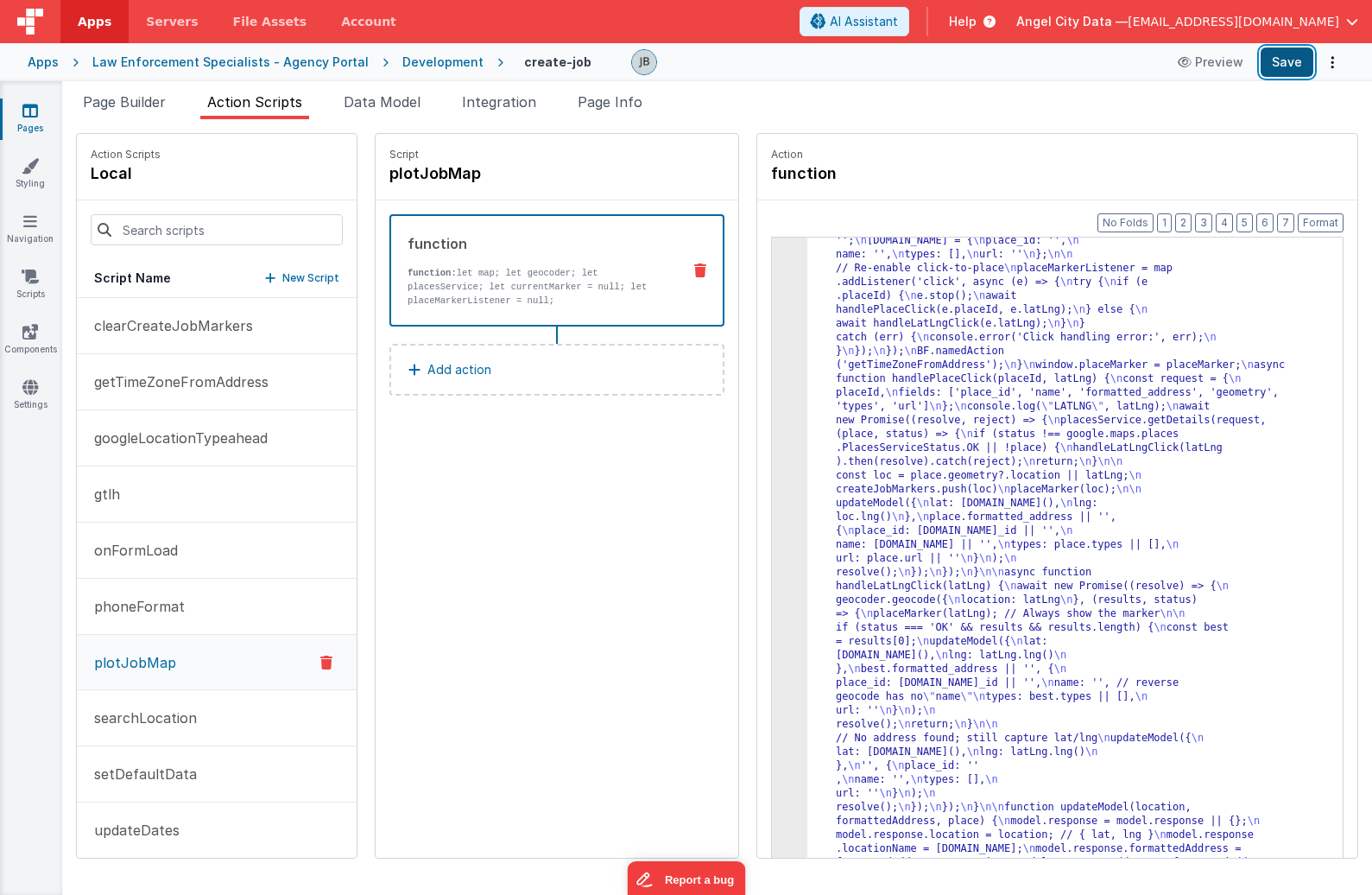
click at [1206, 58] on button "Save" at bounding box center [1287, 62] width 53 height 29
click at [446, 267] on p "function: let map; let geocoder; let placesService; let currentMarker = null; l…" at bounding box center [537, 286] width 260 height 41
click at [771, 349] on div "3" at bounding box center [789, 130] width 35 height 1534
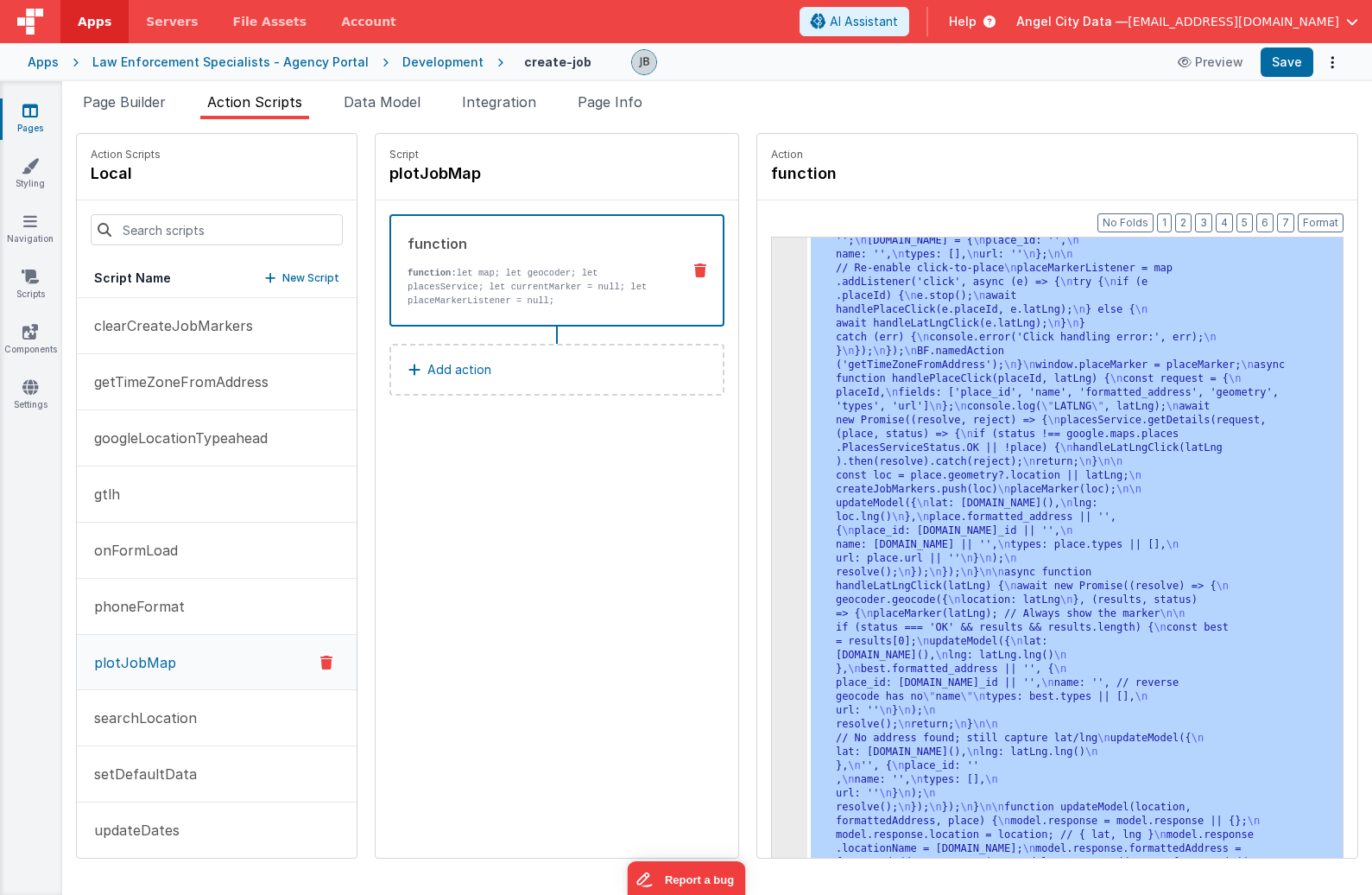
click at [771, 351] on div "3" at bounding box center [789, 130] width 35 height 1534
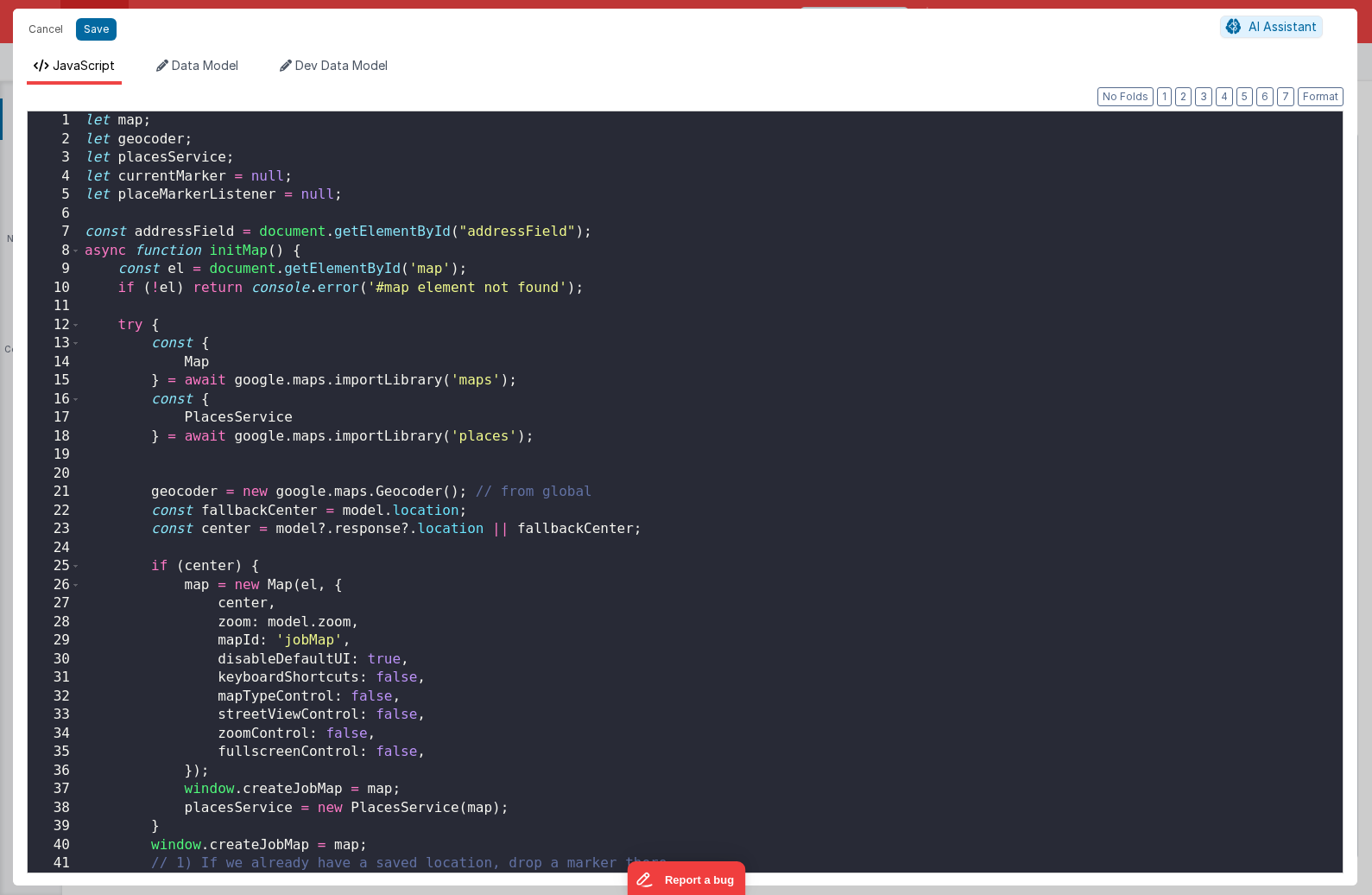
click at [749, 351] on div "Cancel Save AI Assistant JavaScript Data Model Dev Data Model Format 7 6 5 4 3 …" at bounding box center [686, 448] width 1372 height 895
click at [475, 329] on div "let map ; let geocoder ; let placesService ; let currentMarker = null ; let pla…" at bounding box center [712, 510] width 1261 height 798
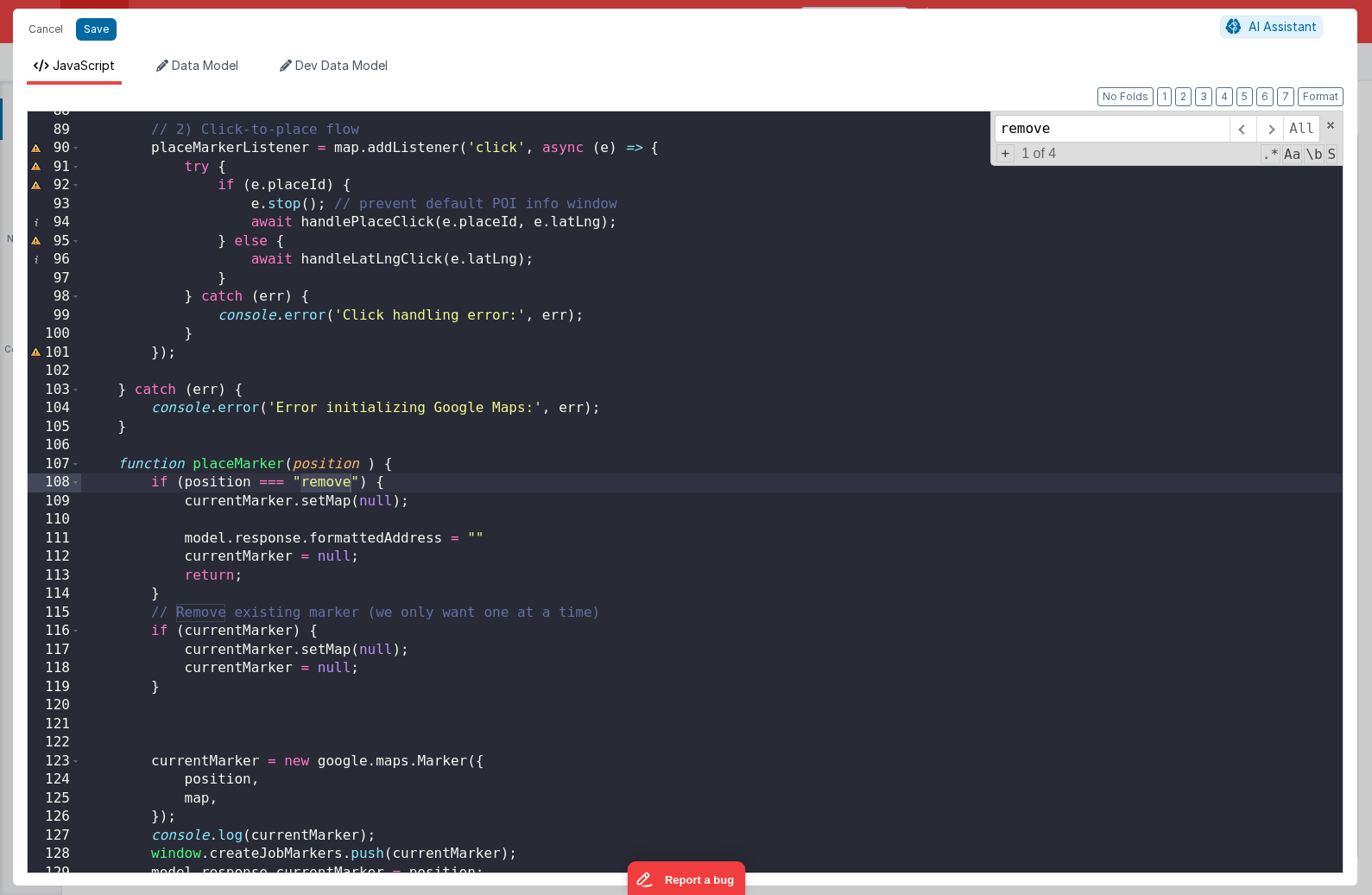
type input "remove"
click at [506, 536] on div "// 2) Click-to-place flow placeMarkerListener = map . addListener ( 'click' , a…" at bounding box center [712, 501] width 1261 height 798
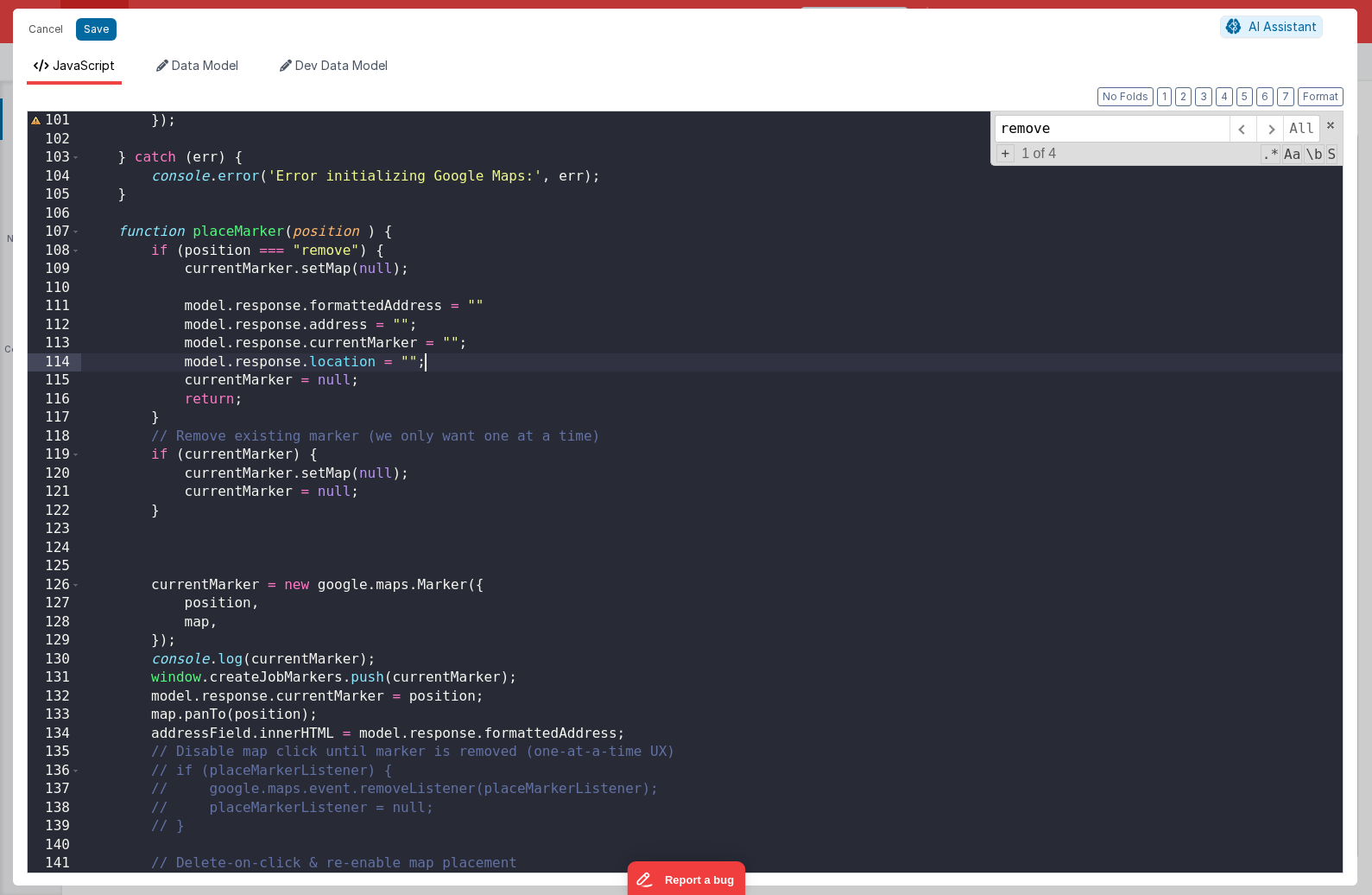
scroll to position [1858, 0]
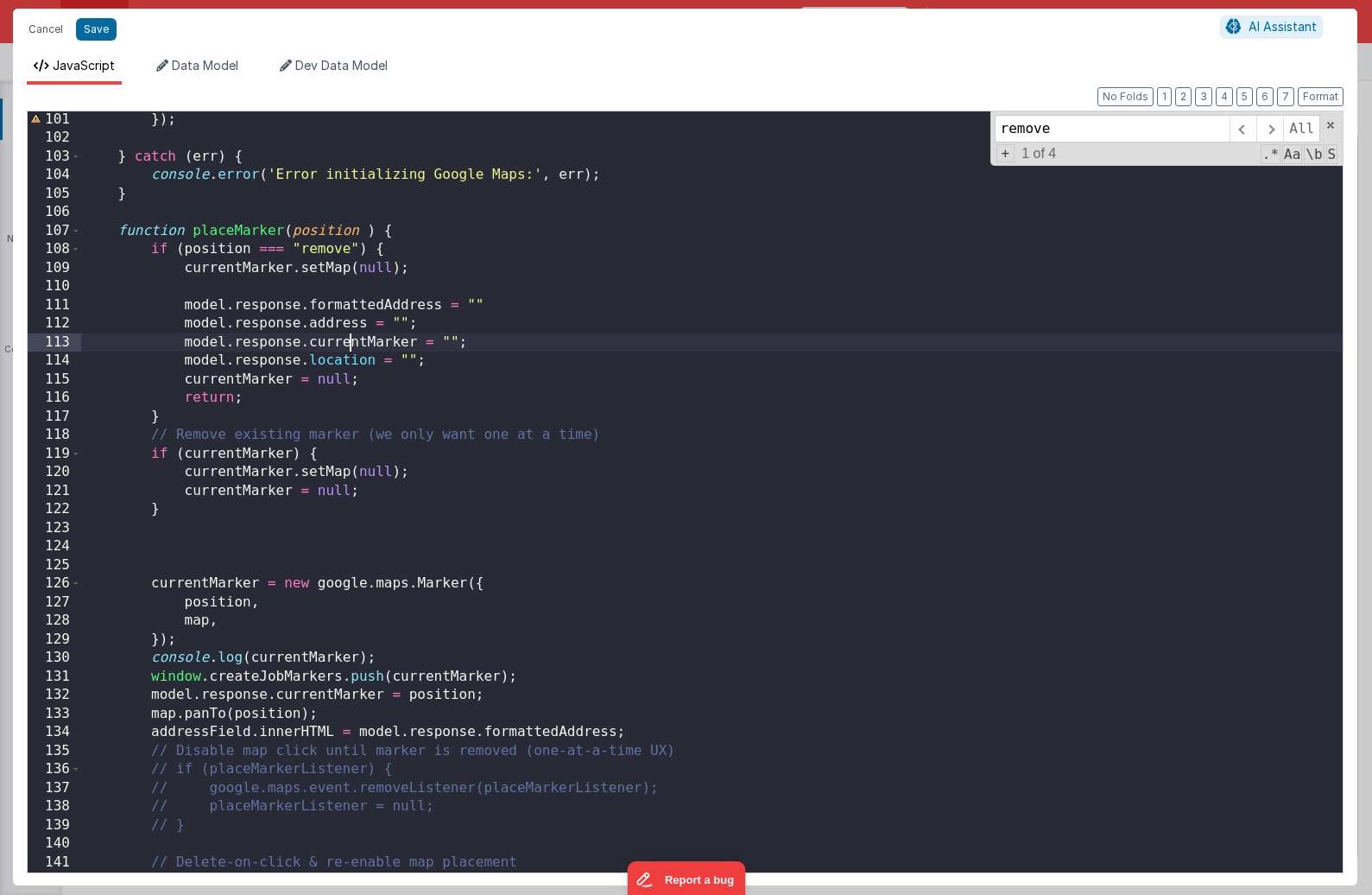
click at [346, 349] on div "}) ; } catch ( err ) { console . error ( 'Error initializing Google Maps:' , er…" at bounding box center [712, 509] width 1261 height 798
click at [1029, 131] on input "remove" at bounding box center [1111, 128] width 235 height 27
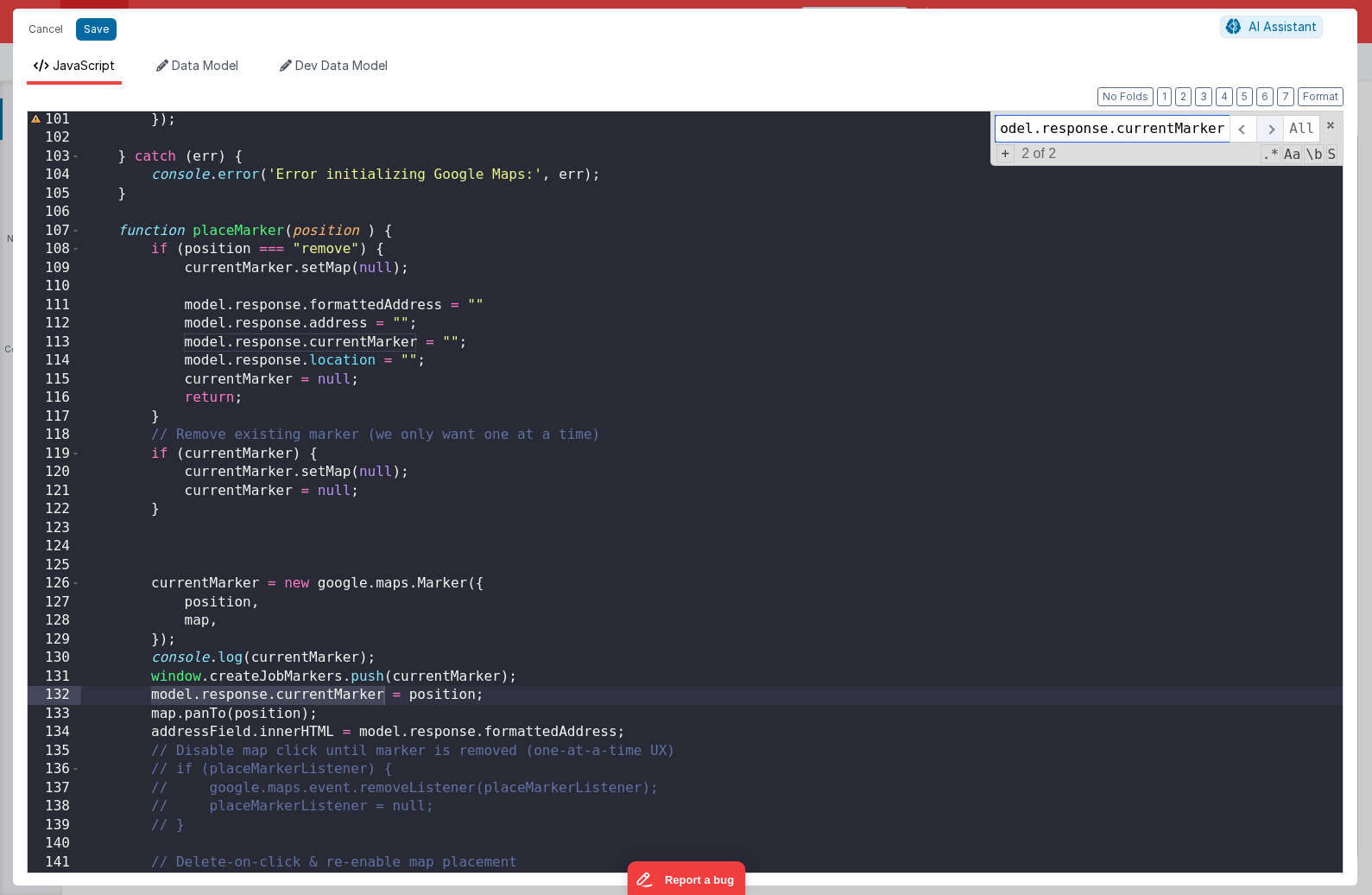
type input "model.response.currentMarker"
click at [1206, 129] on span at bounding box center [1269, 128] width 26 height 27
click at [293, 697] on div "}) ; } catch ( err ) { console . error ( 'Error initializing Google Maps:' , er…" at bounding box center [712, 509] width 1261 height 798
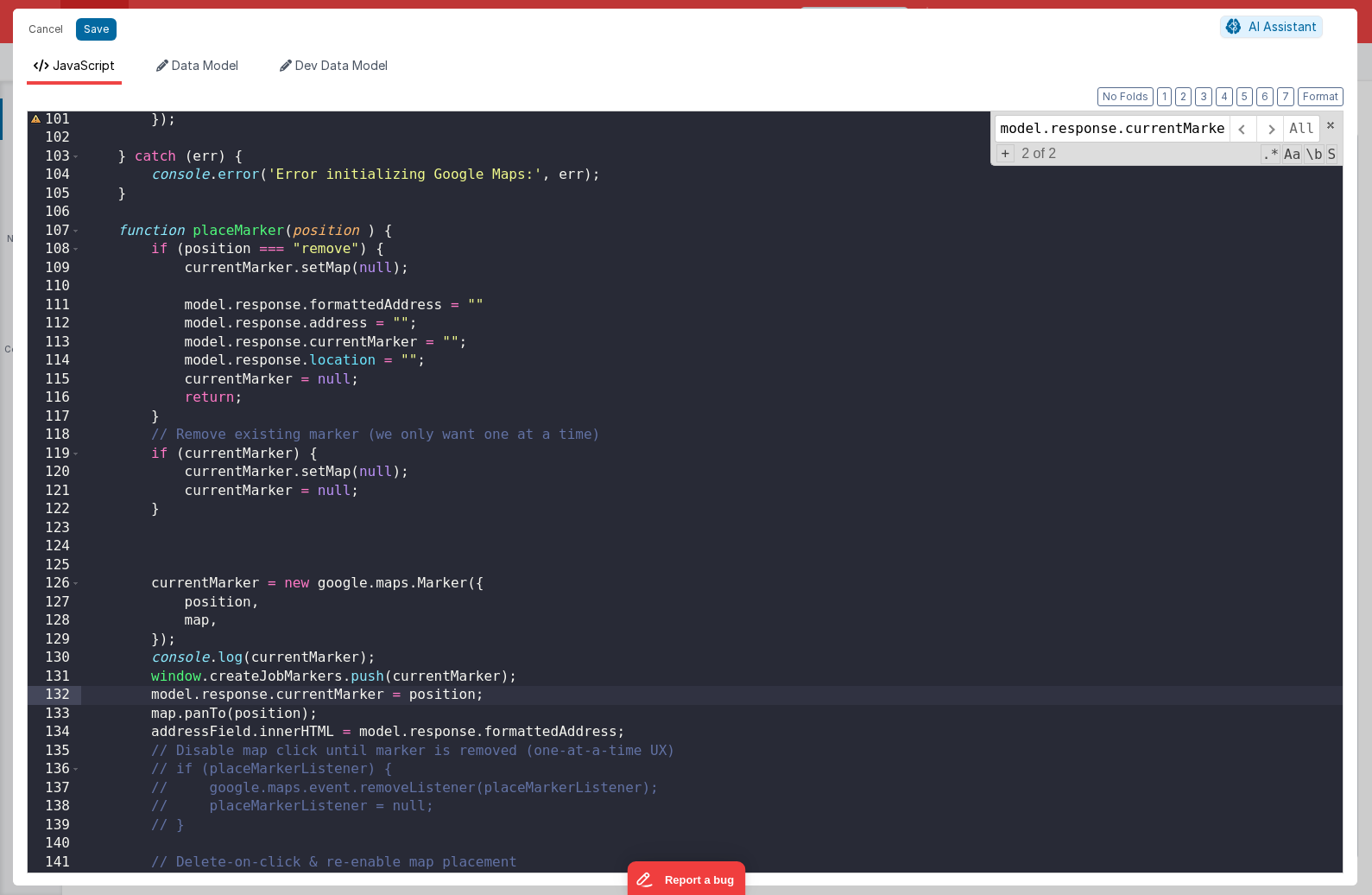
click at [491, 306] on div "}) ; } catch ( err ) { console . error ( 'Error initializing Google Maps:' , er…" at bounding box center [712, 509] width 1261 height 798
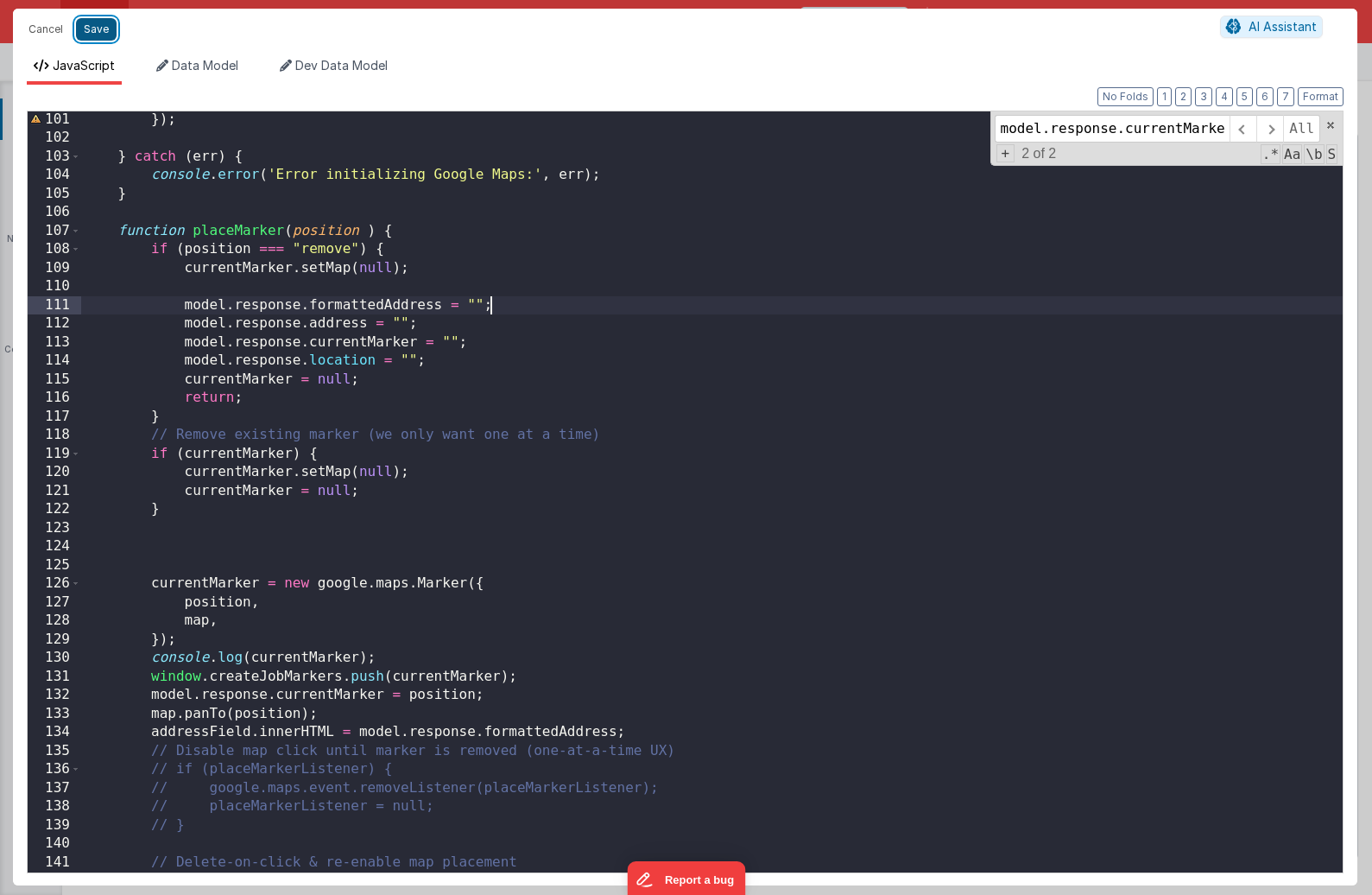
click at [90, 26] on button "Save" at bounding box center [96, 29] width 41 height 22
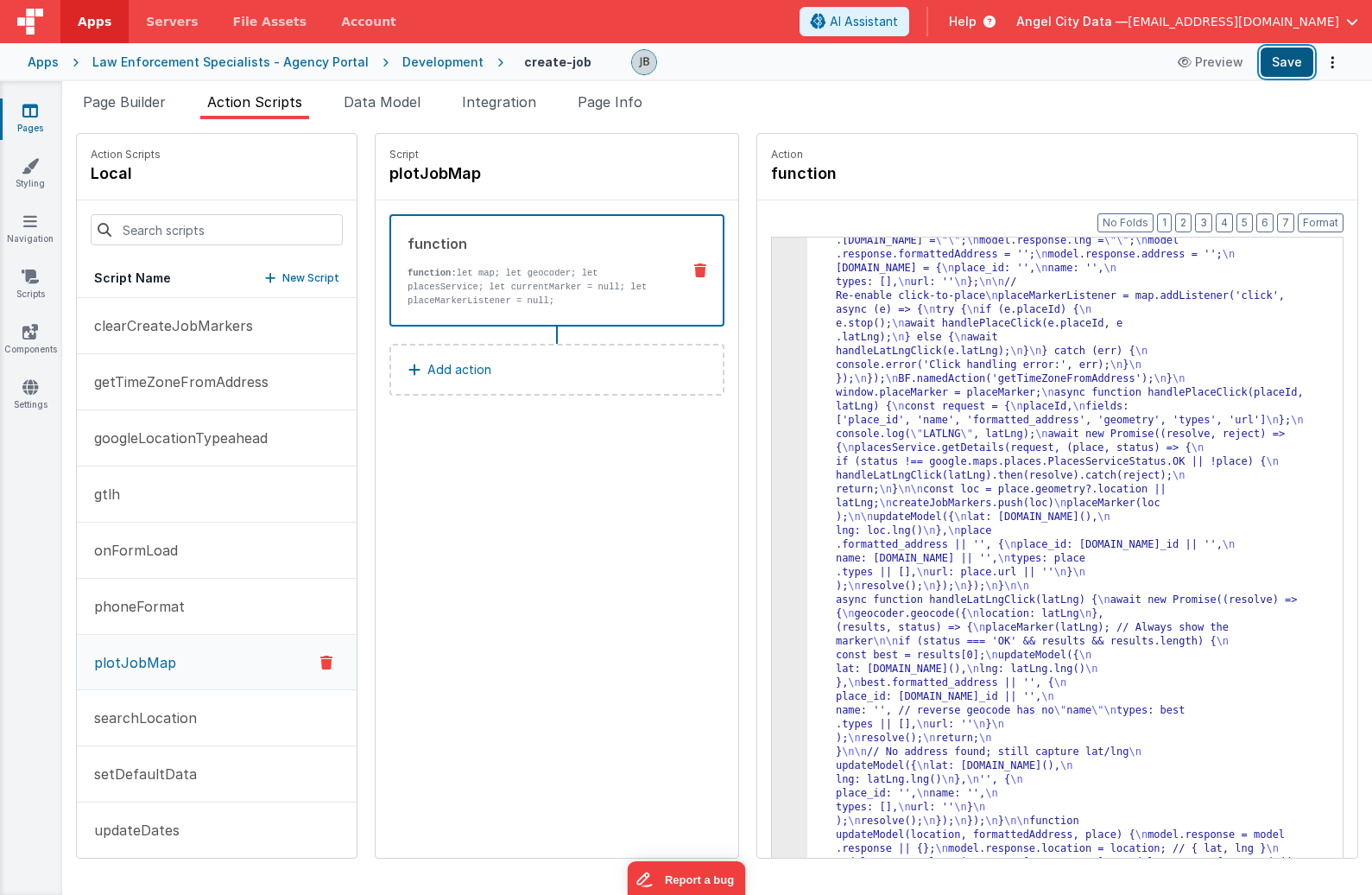
click at [1206, 56] on button "Save" at bounding box center [1287, 62] width 53 height 29
click at [1206, 65] on button "Save" at bounding box center [1287, 62] width 53 height 29
click at [148, 115] on li "Page Builder" at bounding box center [124, 105] width 97 height 27
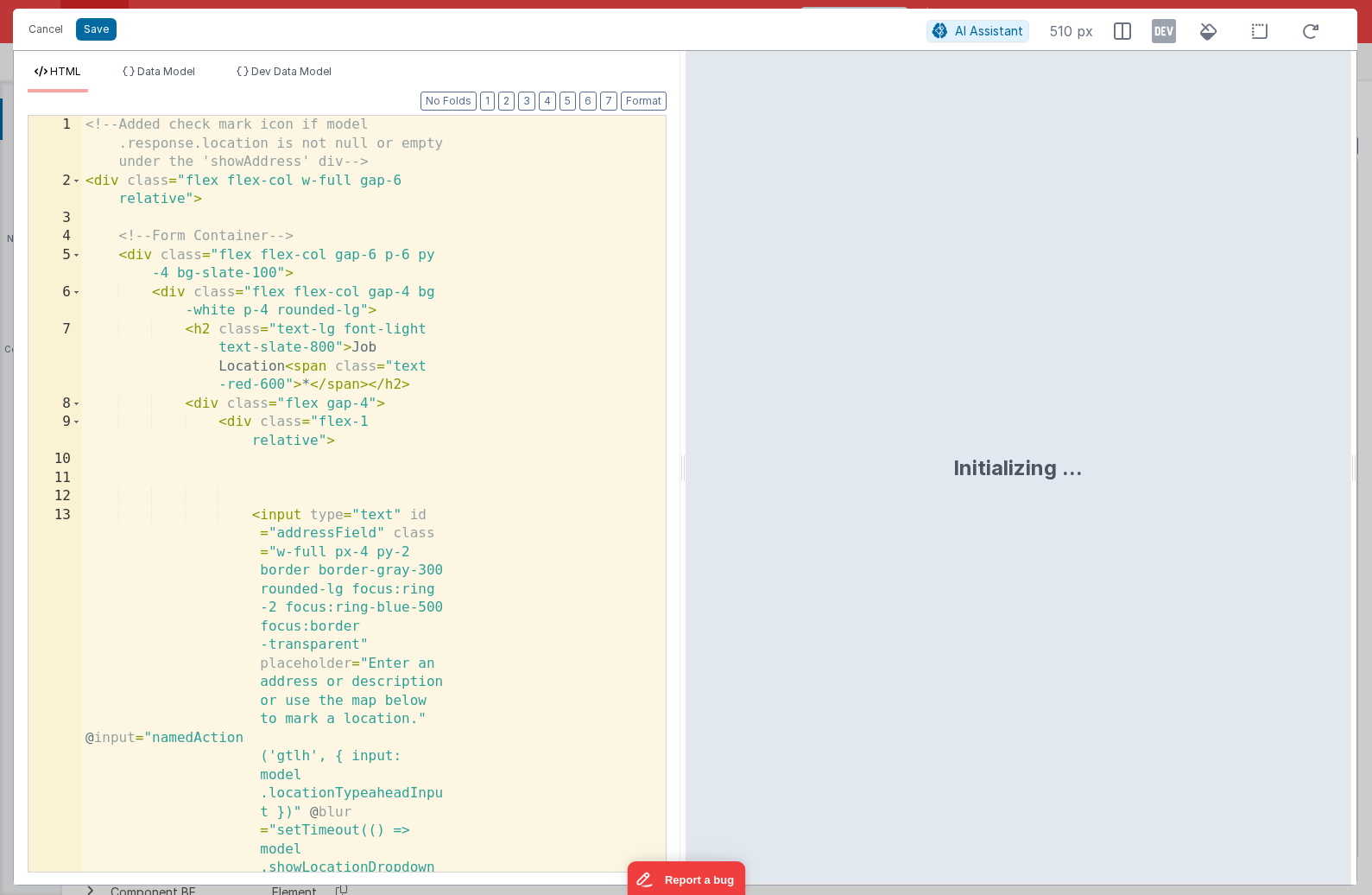
click at [411, 407] on div "<!-- Added check mark icon if model .response.location is not null or empty und…" at bounding box center [373, 753] width 584 height 1276
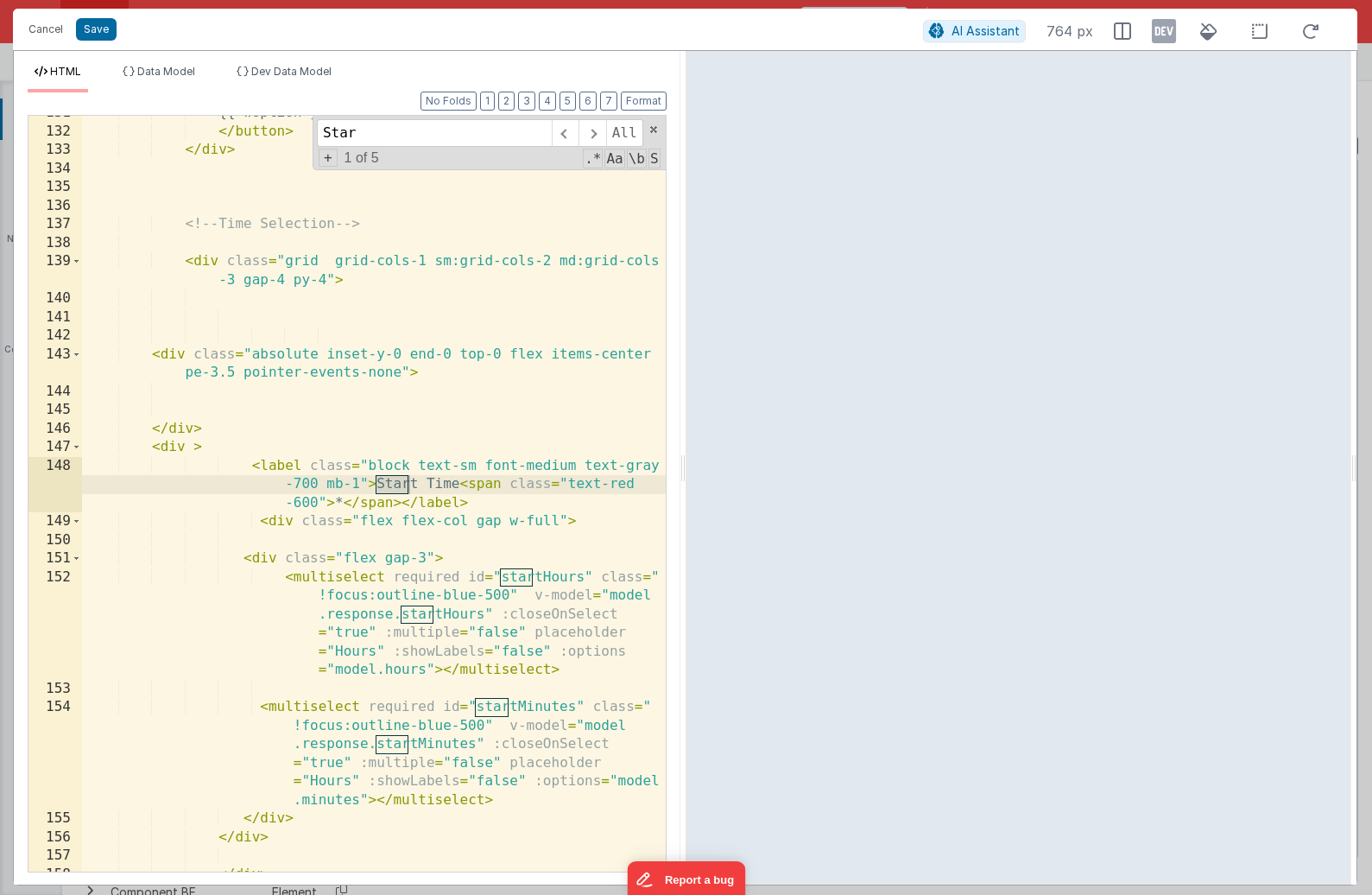
scroll to position [4319, 0]
type input "Start Time"
click at [323, 780] on div "{{ woption }} </ button > </ div > <!-- Time Selection --> < div class = "grid …" at bounding box center [373, 500] width 584 height 793
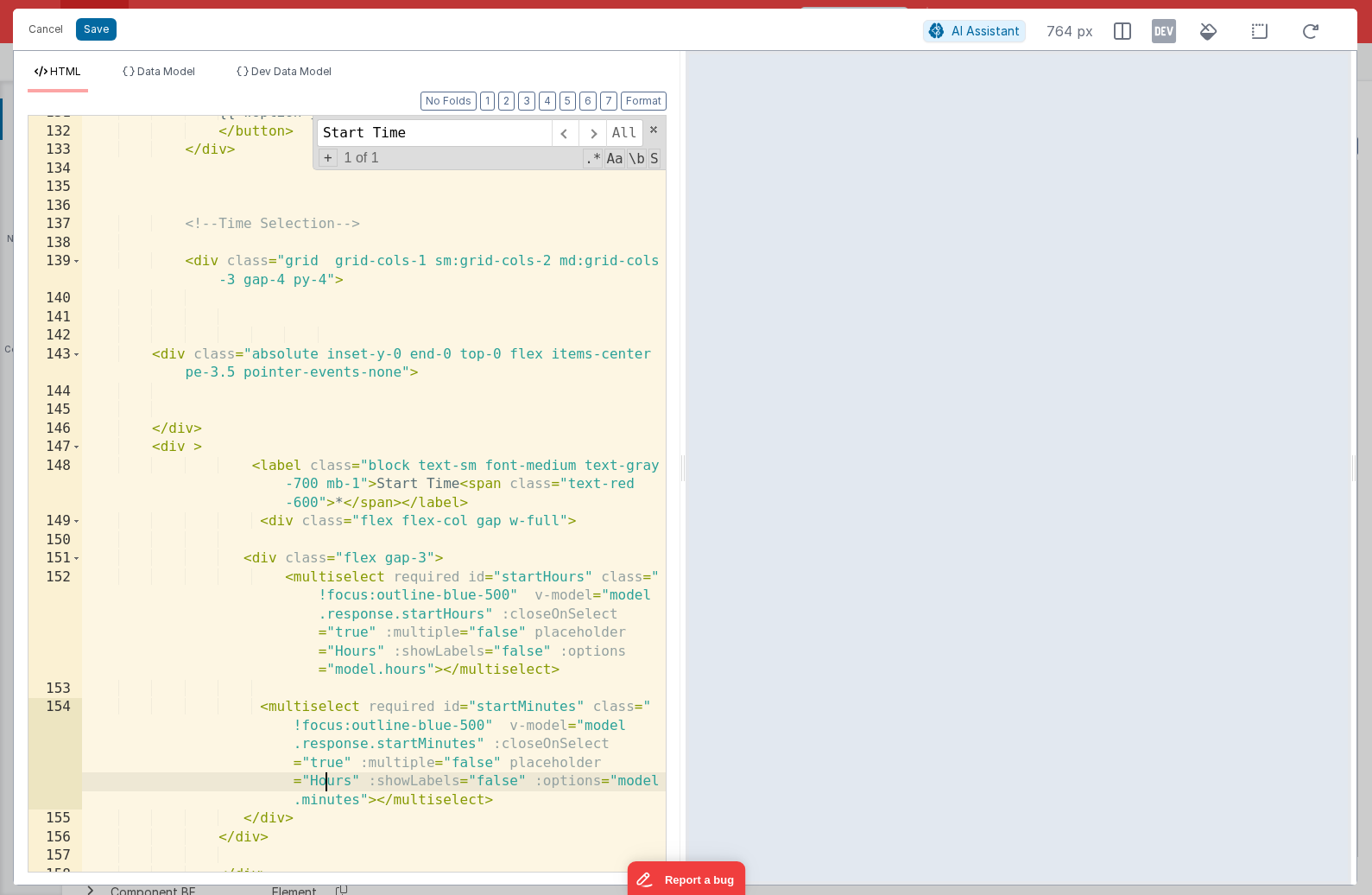
click at [323, 780] on div "{{ woption }} </ button > </ div > <!-- Time Selection --> < div class = "grid …" at bounding box center [373, 500] width 584 height 793
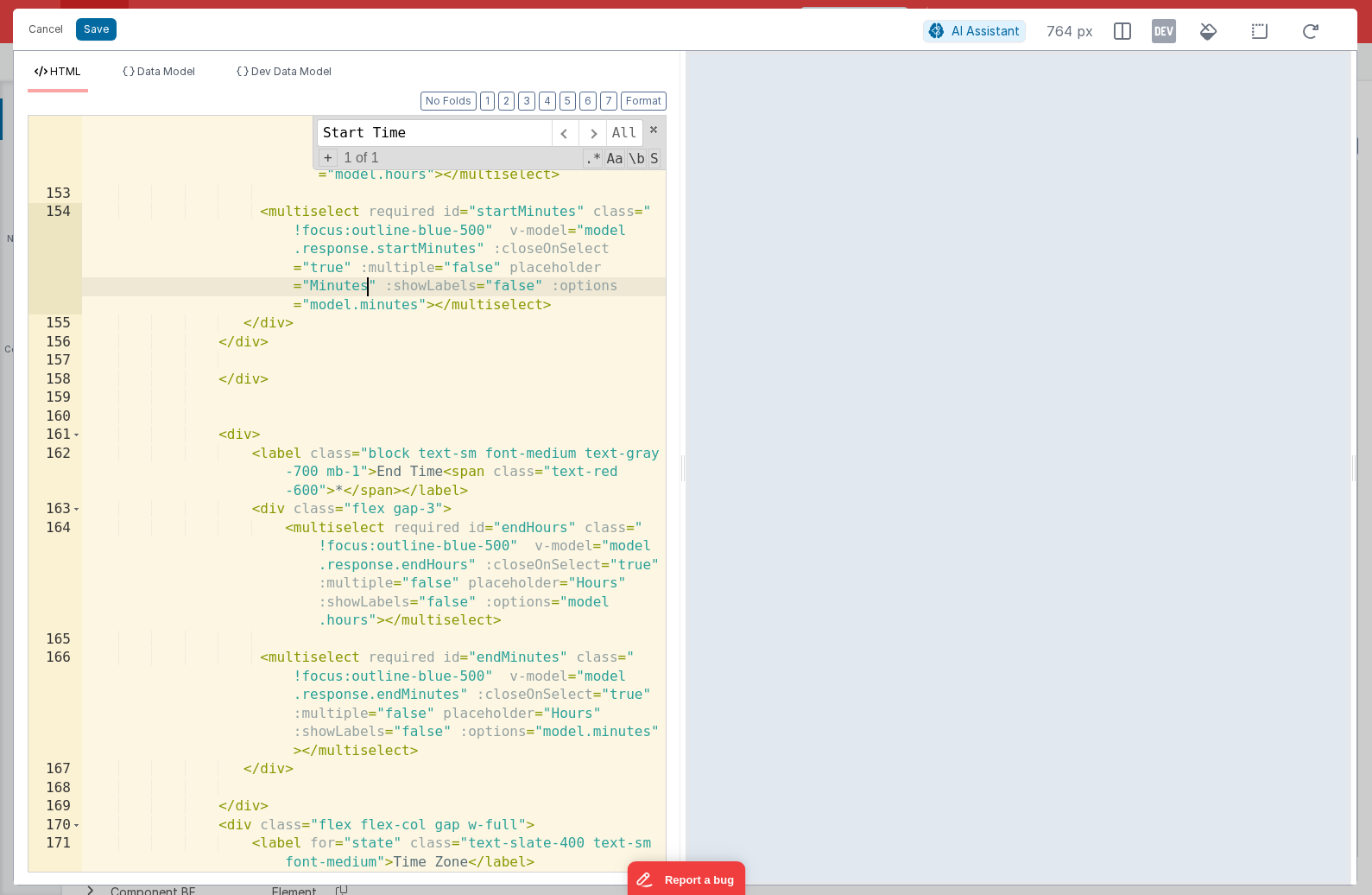
scroll to position [4848, 0]
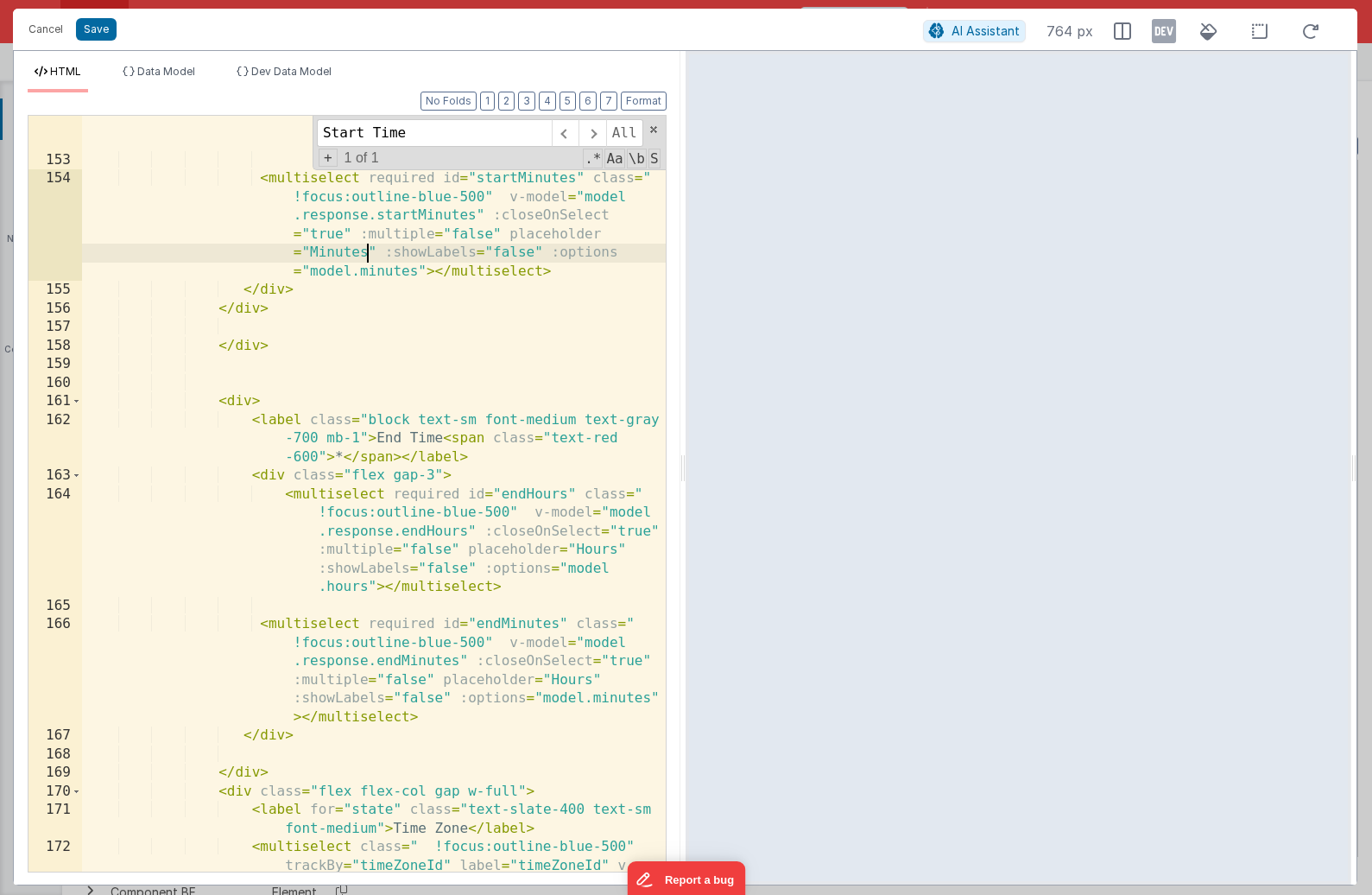
click at [555, 681] on div "< multiselect required id = "startHours" class = " !focus:outline-blue-500" v-m…" at bounding box center [373, 529] width 584 height 979
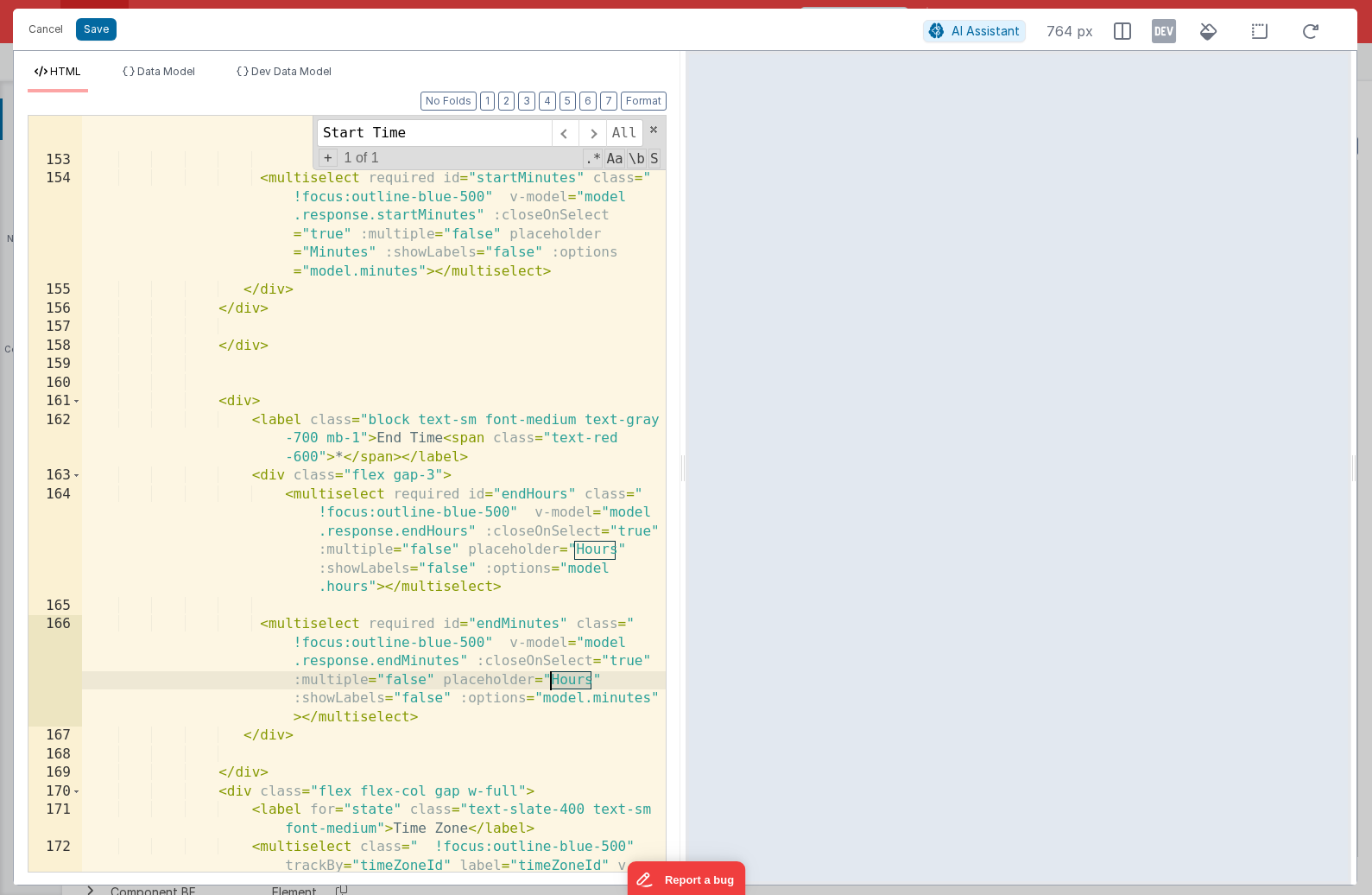
click at [555, 681] on div "< multiselect required id = "startHours" class = " !focus:outline-blue-500" v-m…" at bounding box center [373, 529] width 584 height 979
click at [108, 32] on button "Save" at bounding box center [96, 29] width 41 height 22
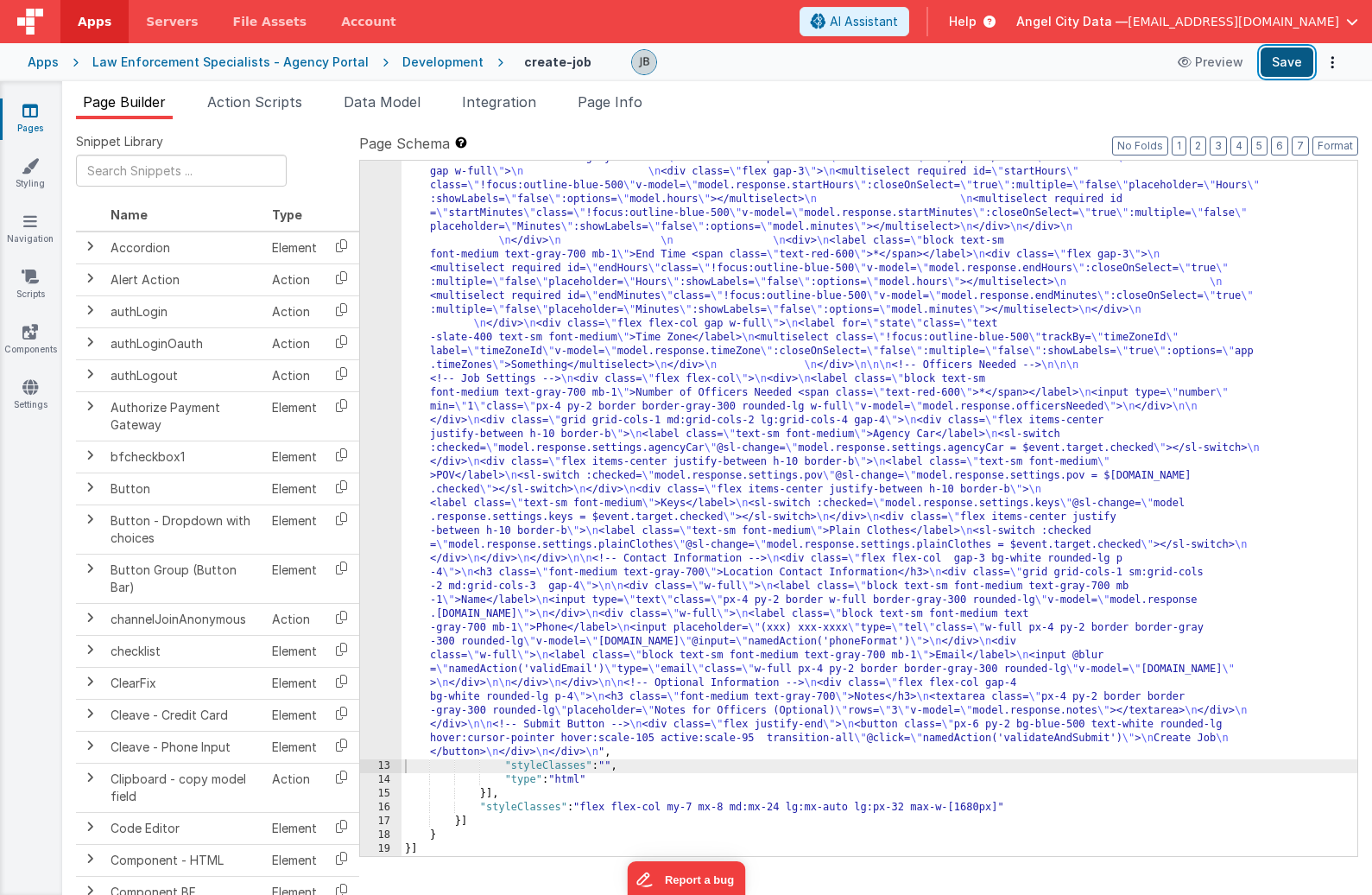
click at [1206, 70] on button "Save" at bounding box center [1287, 62] width 53 height 29
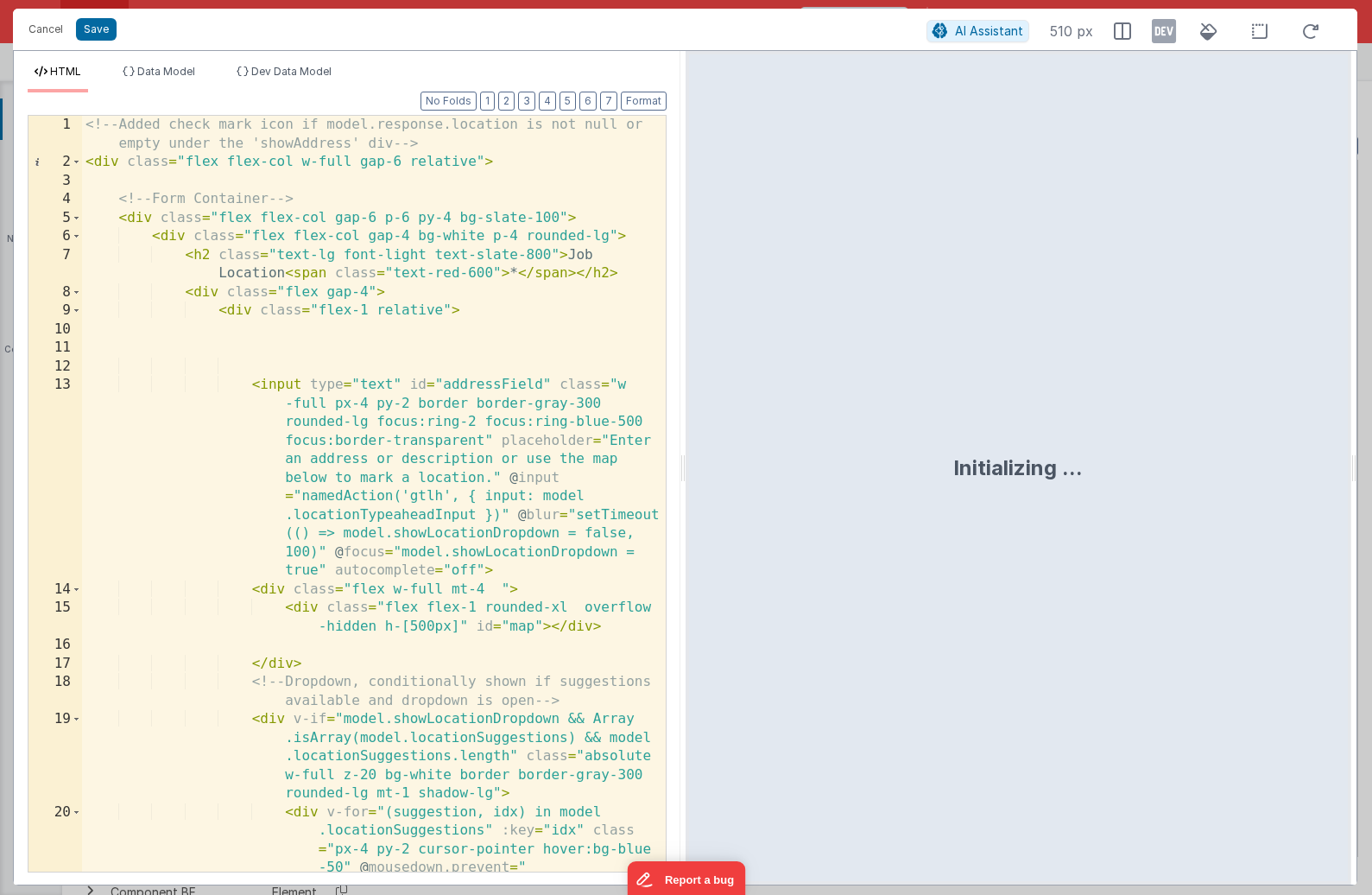
click at [407, 366] on div "<!-- Added check mark icon if model.response.location is not null or empty unde…" at bounding box center [373, 530] width 584 height 830
click at [522, 277] on div "<!-- Added check mark icon if model.response.location is not null or empty unde…" at bounding box center [373, 530] width 584 height 830
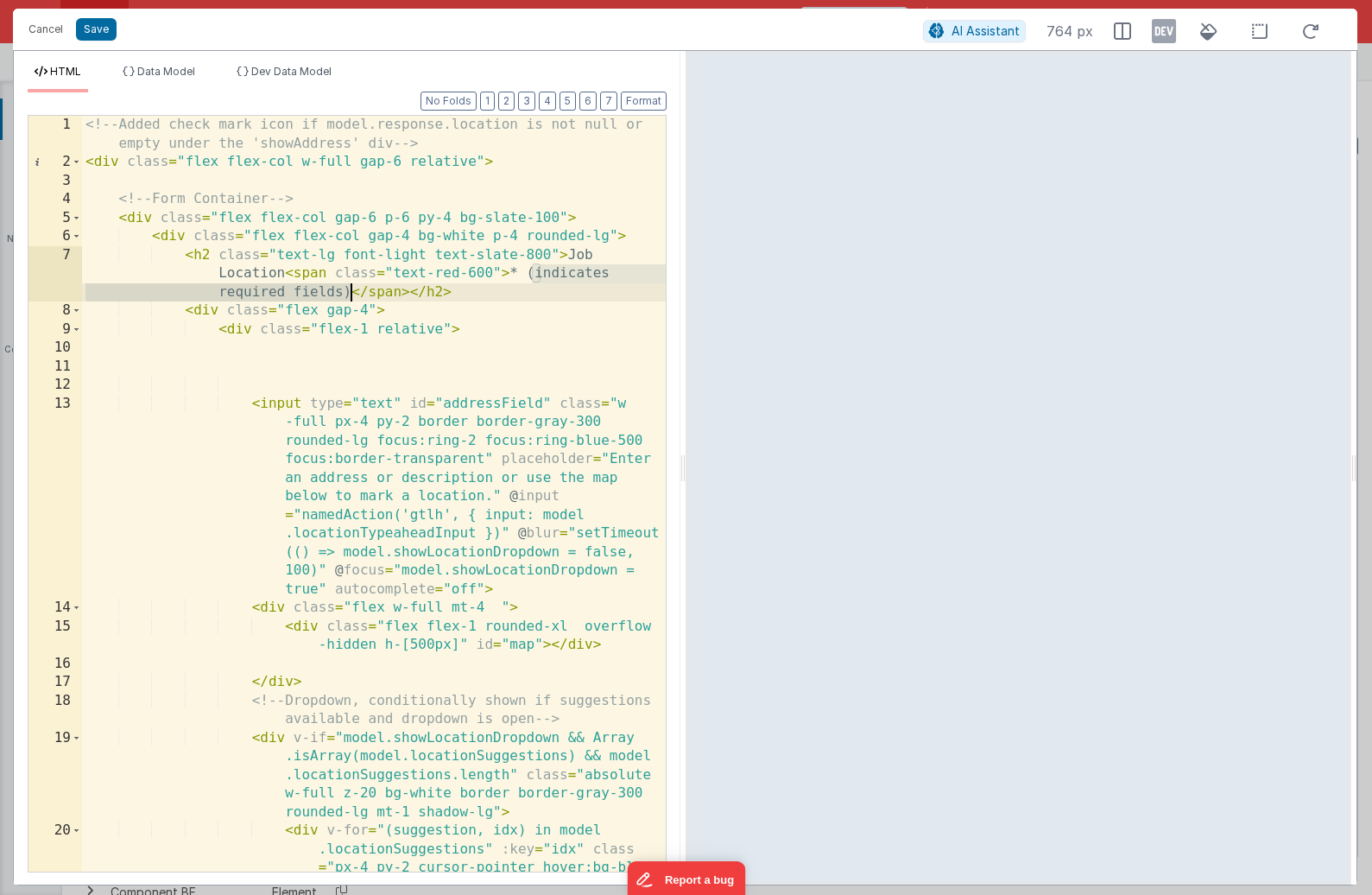
drag, startPoint x: 530, startPoint y: 276, endPoint x: 352, endPoint y: 292, distance: 178.7
click at [352, 292] on div "<!-- Added check mark icon if model.response.location is not null or empty unde…" at bounding box center [373, 549] width 584 height 867
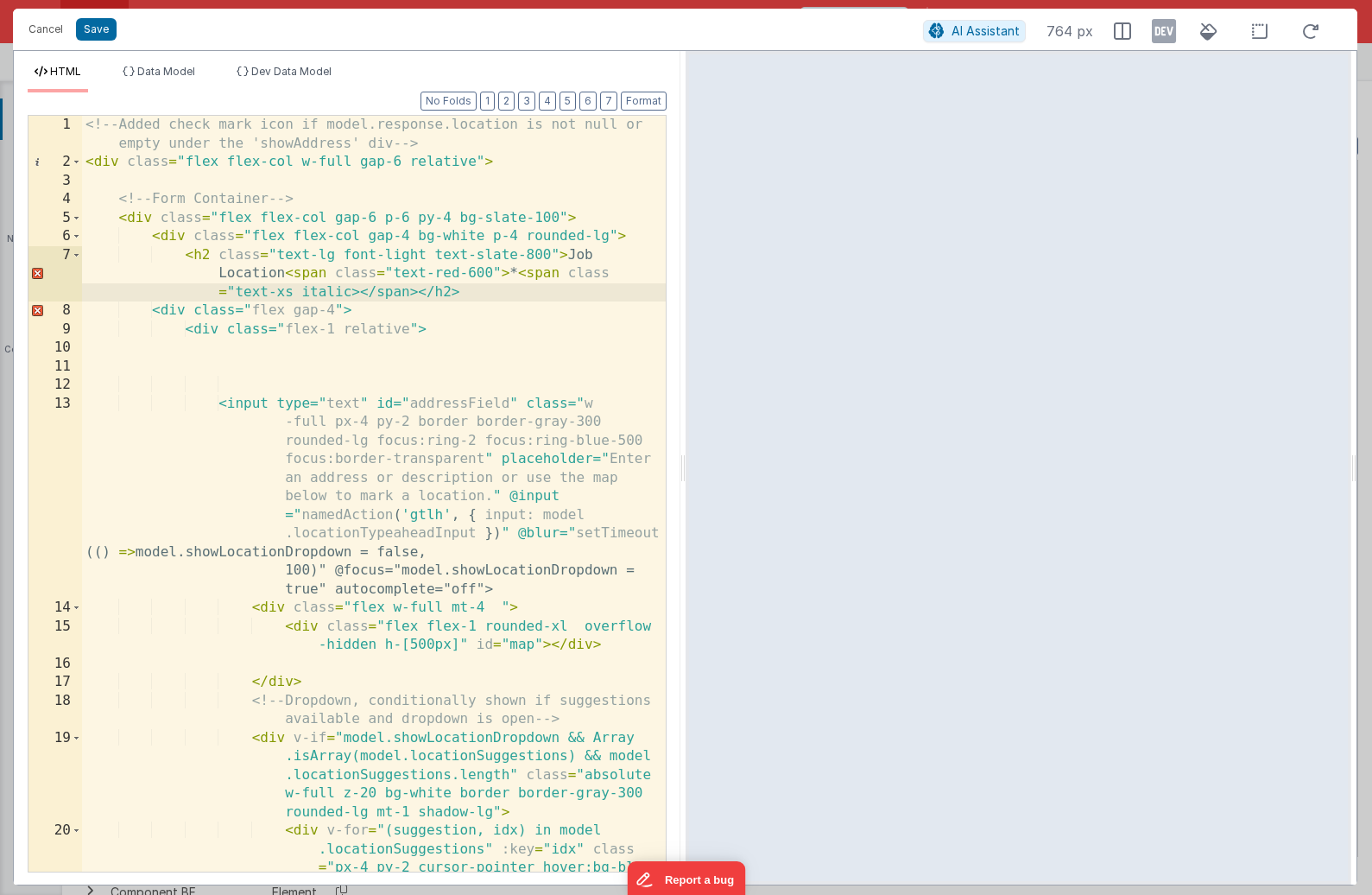
paste textarea
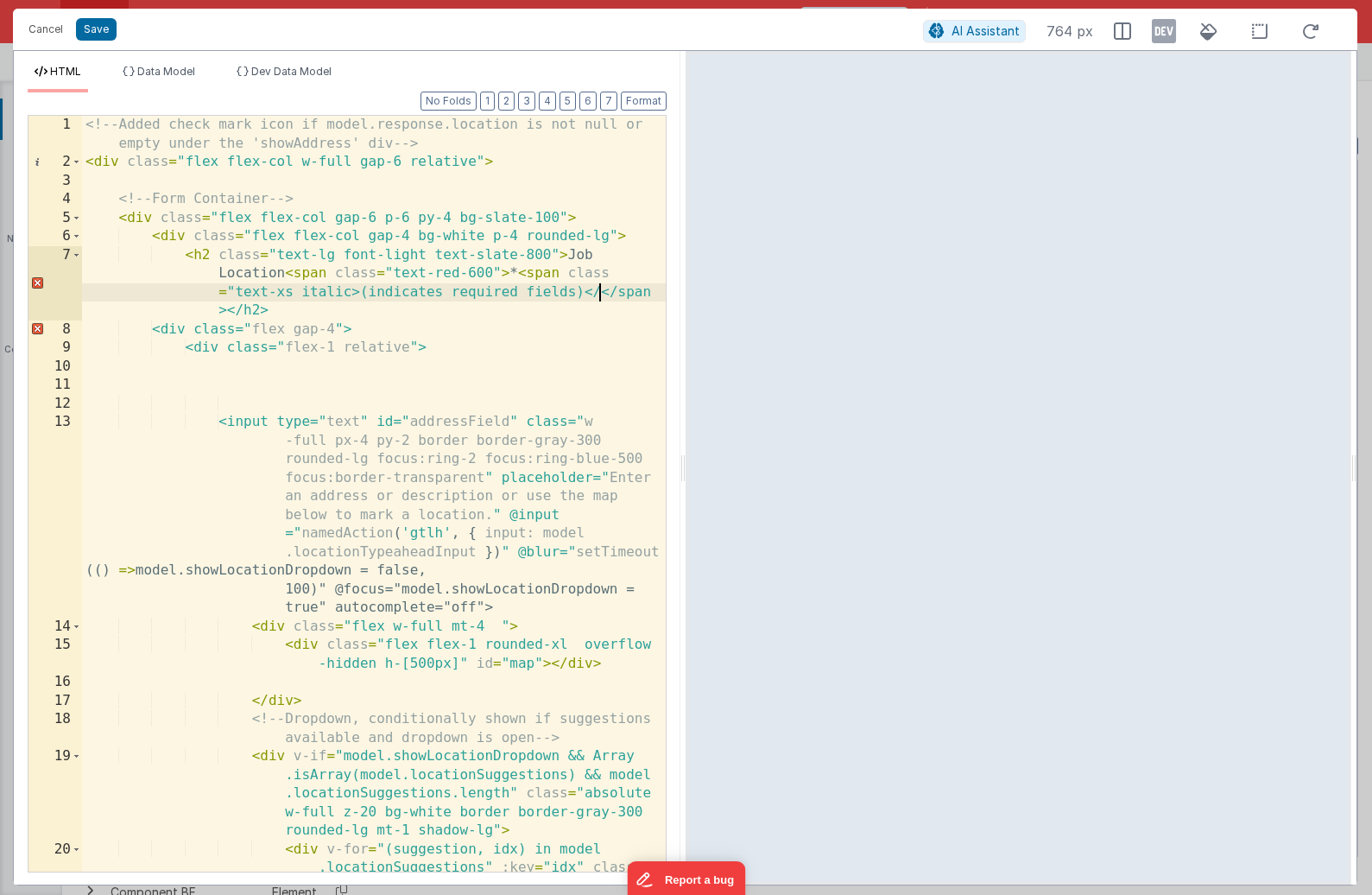
click at [348, 294] on div "<!-- Added check mark icon if model.response.location is not null or empty unde…" at bounding box center [373, 549] width 584 height 867
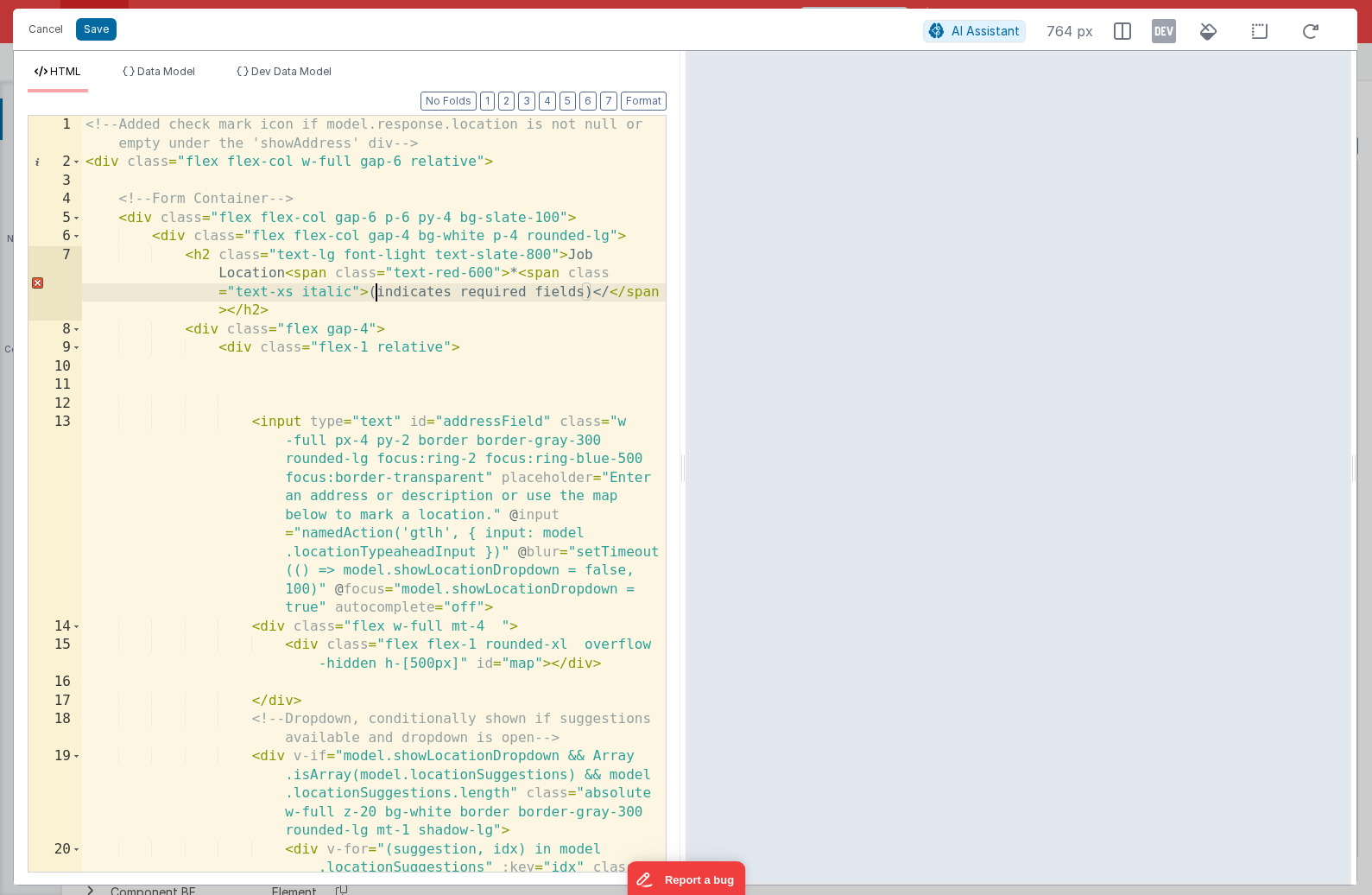
click at [375, 292] on div "<!-- Added check mark icon if model.response.location is not null or empty unde…" at bounding box center [373, 549] width 584 height 867
click at [591, 292] on div "<!-- Added check mark icon if model.response.location is not null or empty unde…" at bounding box center [373, 549] width 584 height 867
click at [104, 26] on button "Save" at bounding box center [96, 29] width 41 height 22
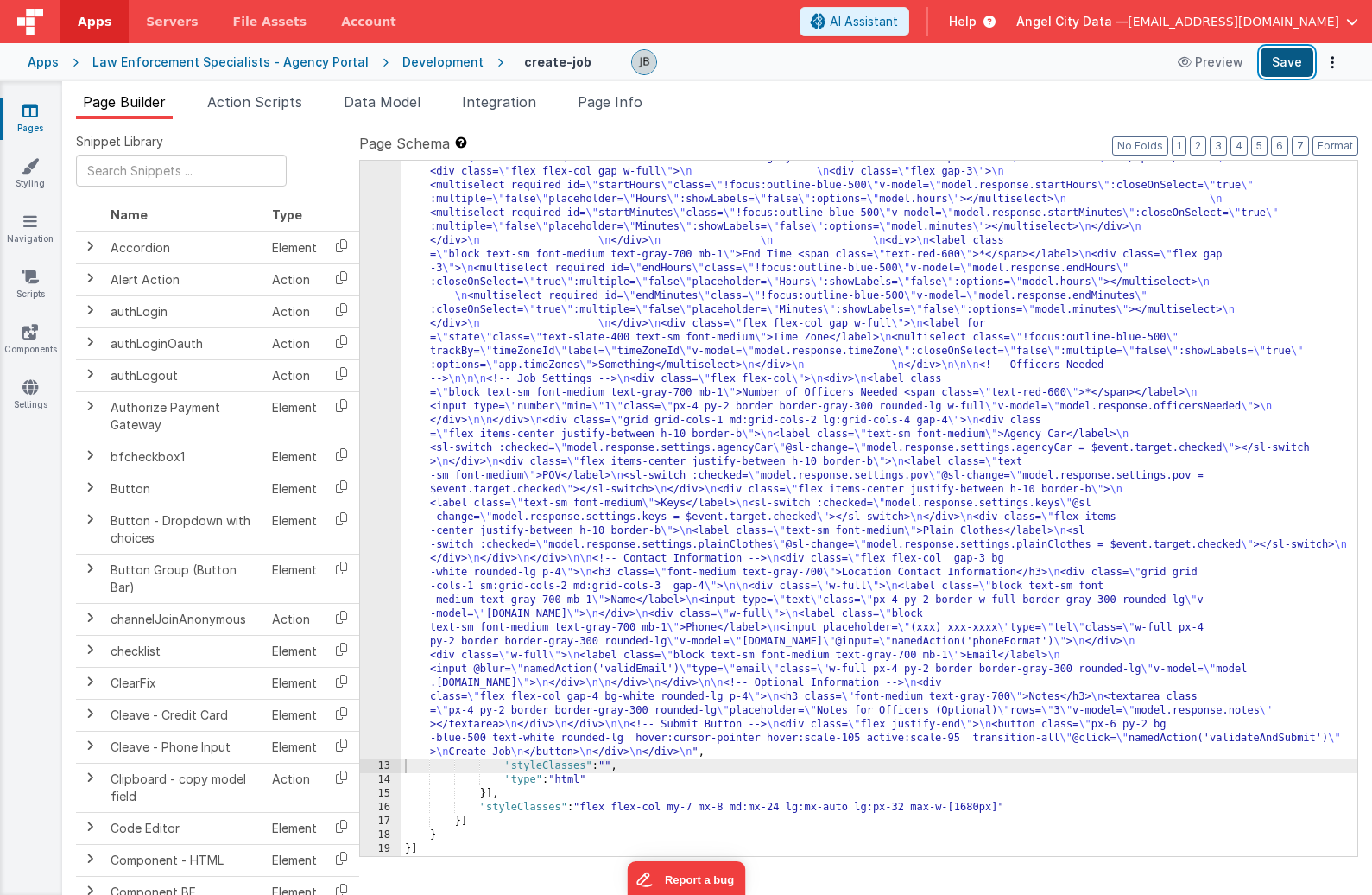
click at [1206, 66] on button "Save" at bounding box center [1287, 62] width 53 height 29
